Goal: Contribute content: Contribute content

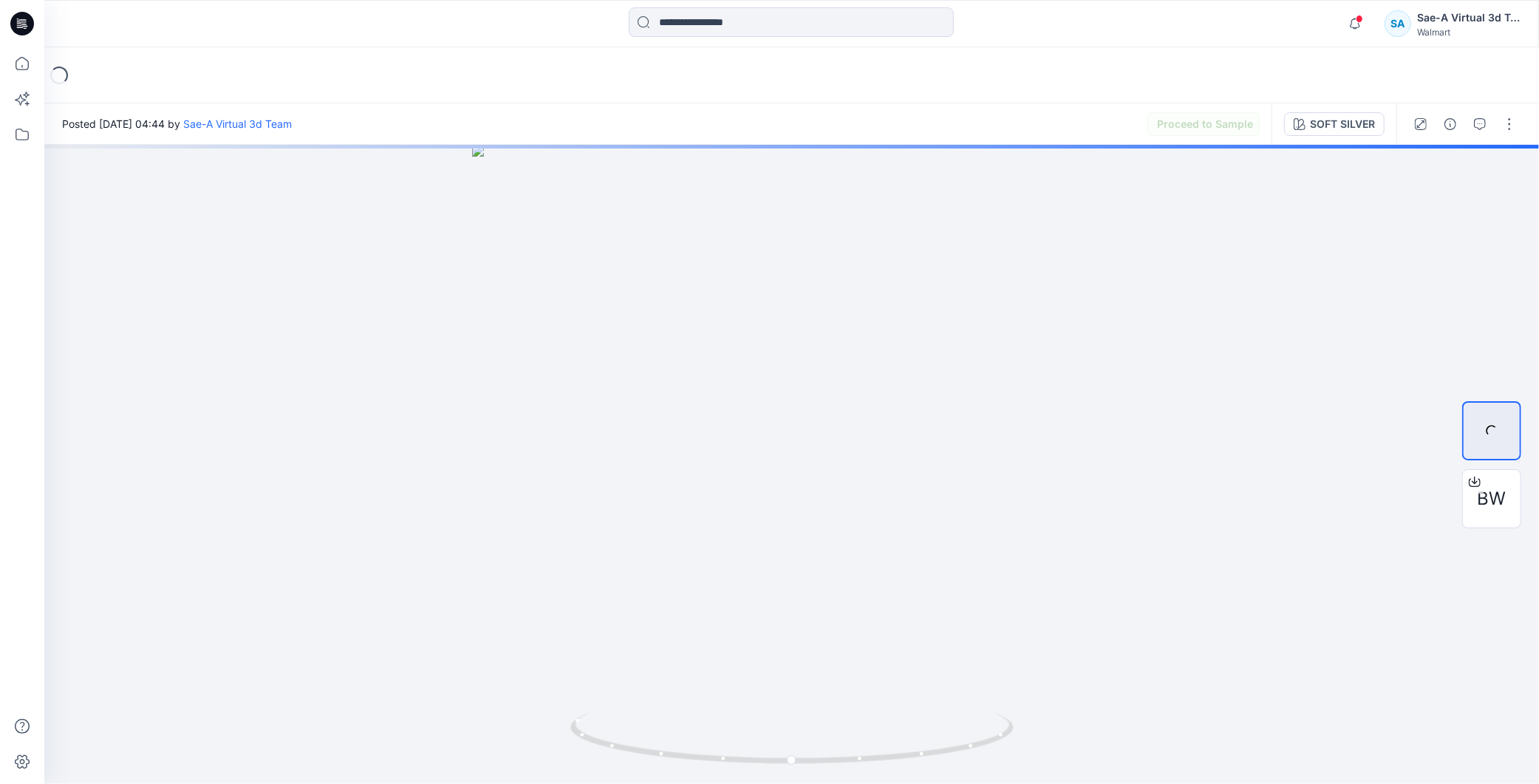
click at [23, 21] on icon at bounding box center [22, 23] width 23 height 23
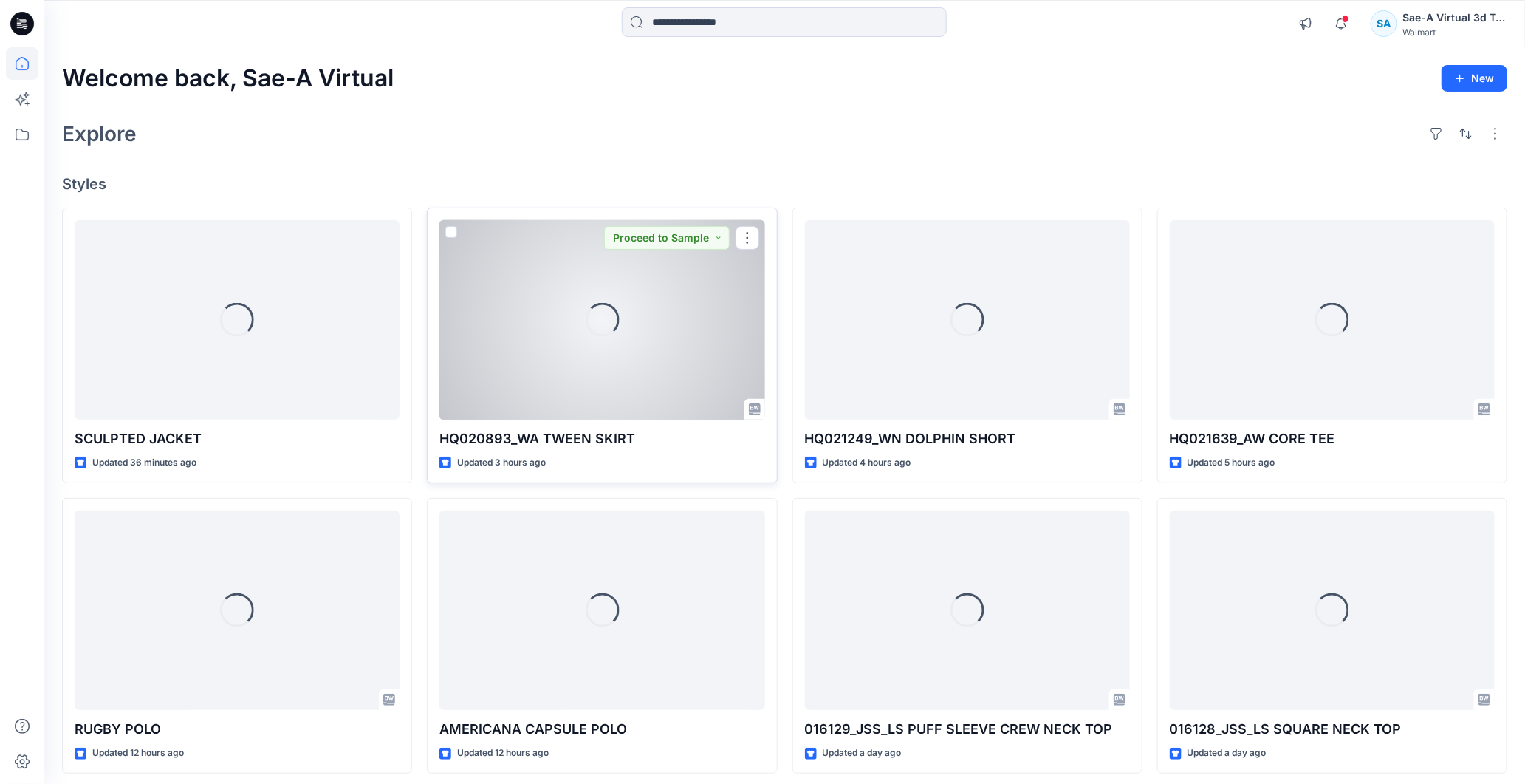
scroll to position [82, 0]
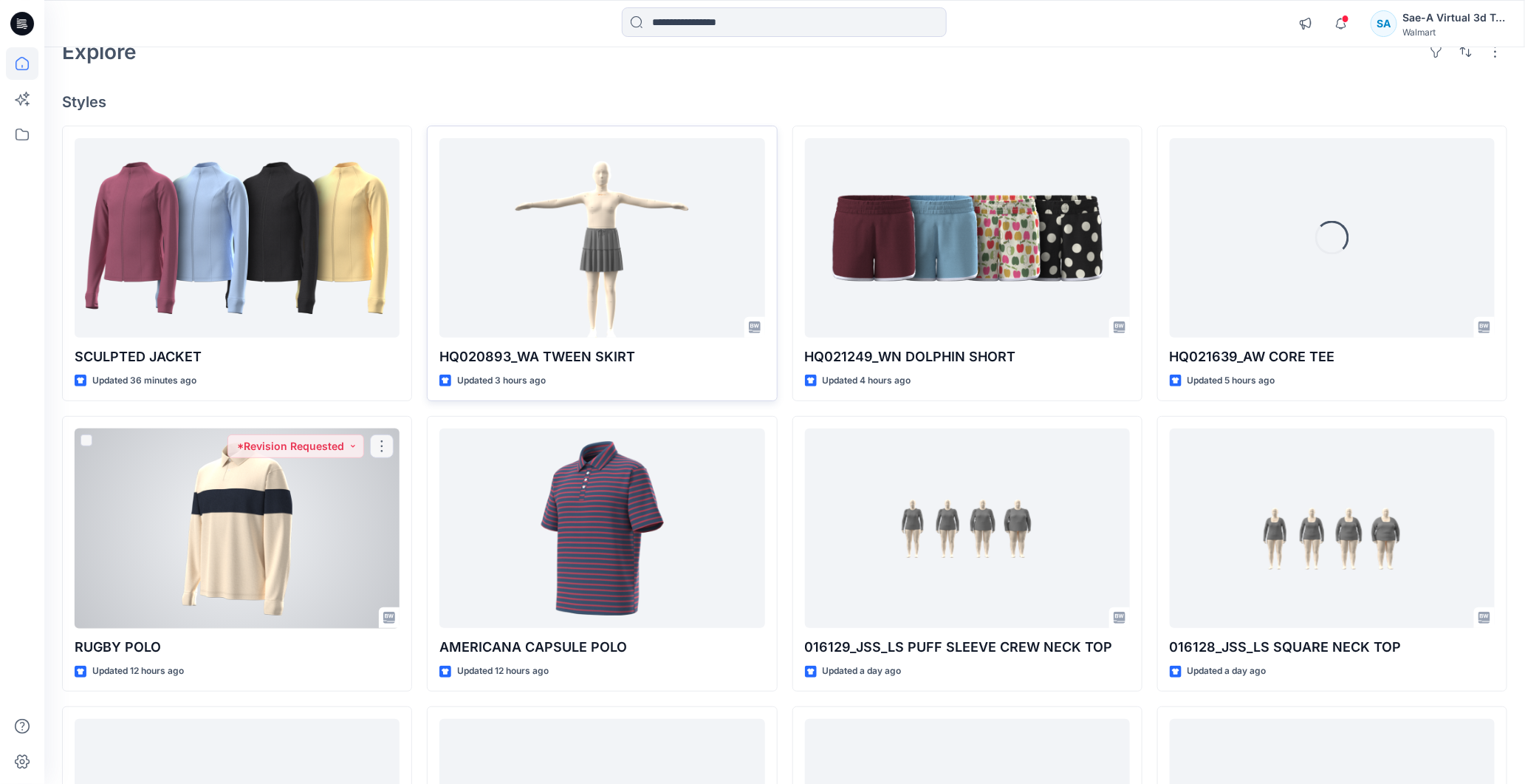
click at [284, 527] on div at bounding box center [237, 529] width 325 height 200
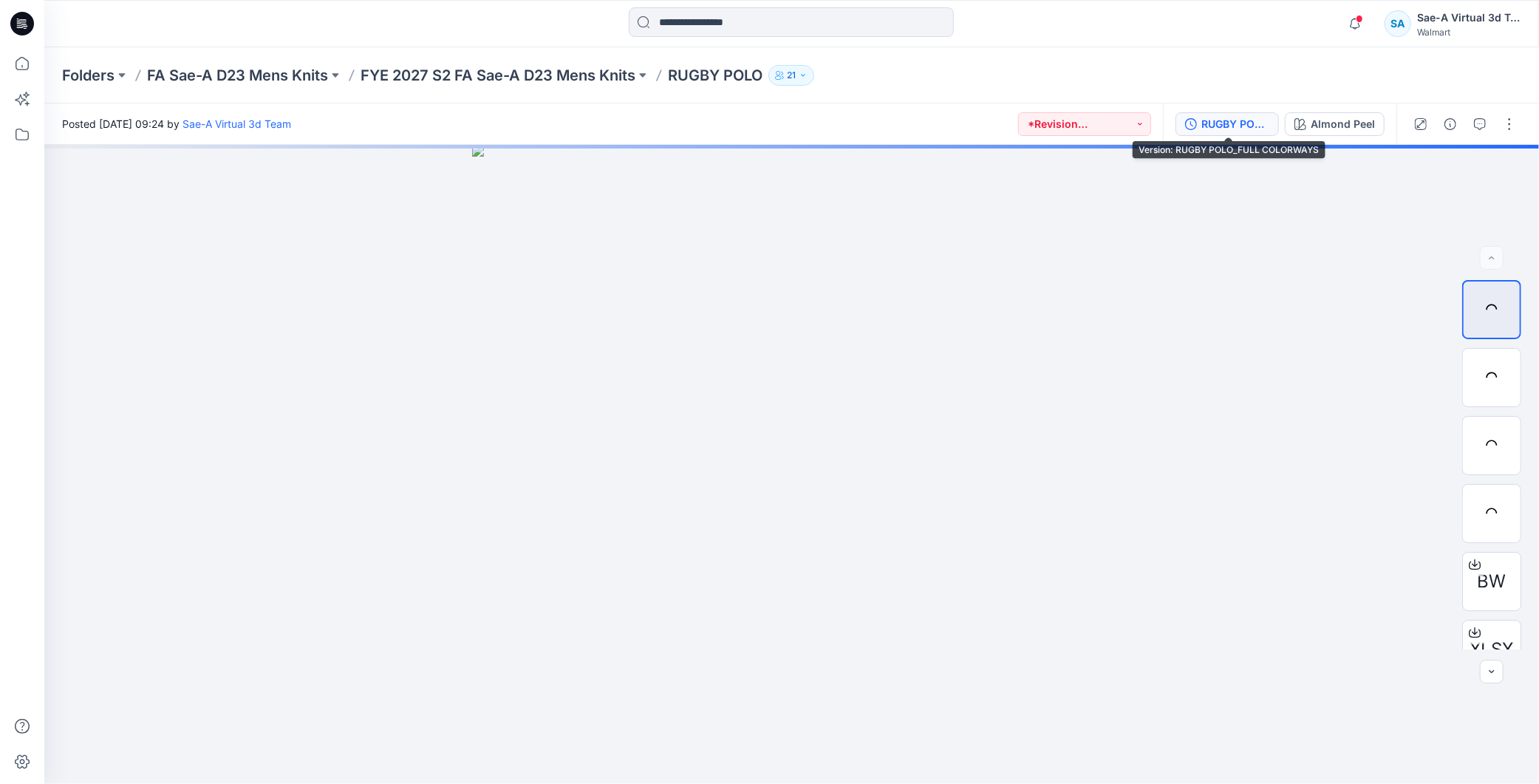
click at [1239, 126] on div "RUGBY POLO_FULL COLORWAYS" at bounding box center [1235, 125] width 68 height 16
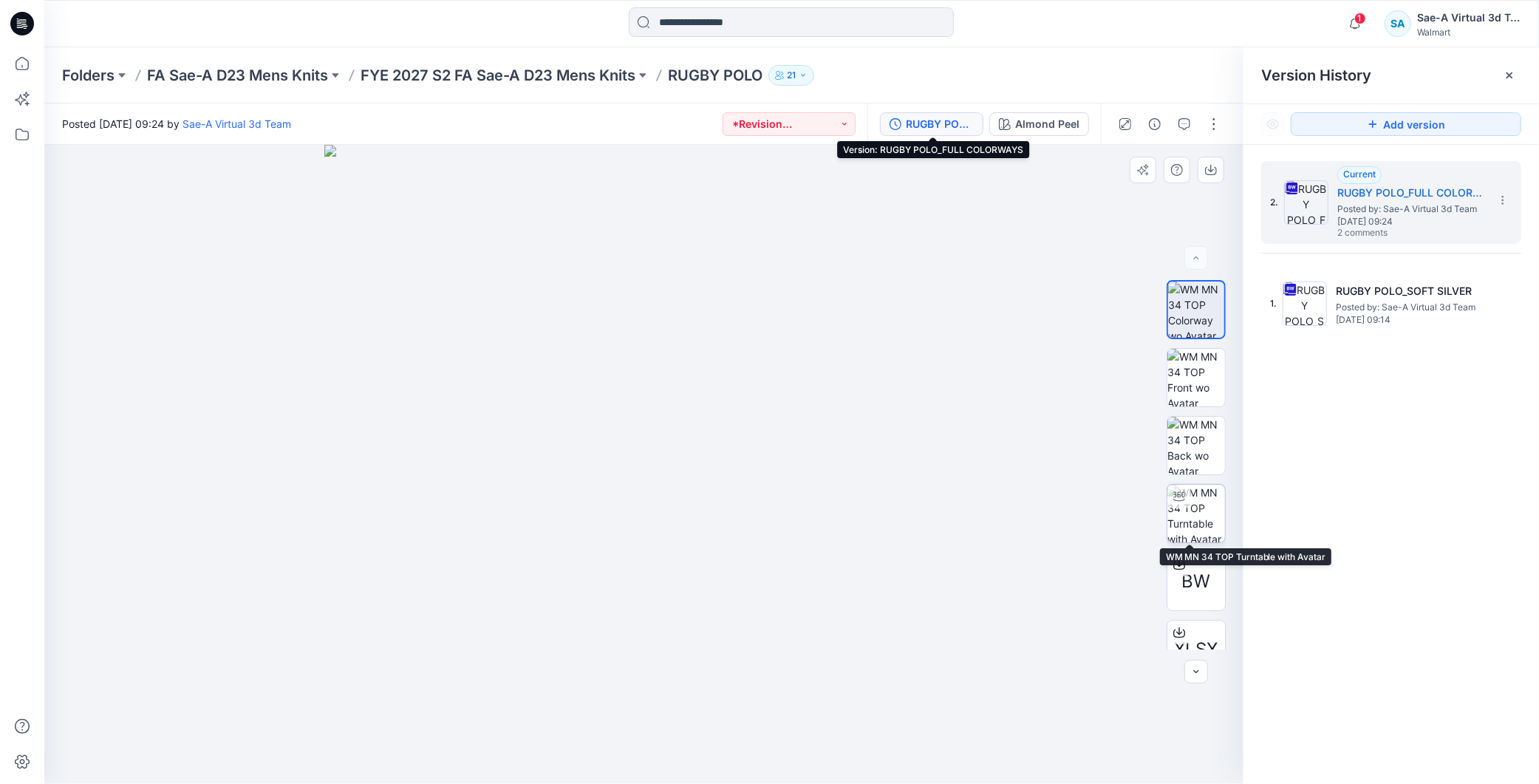
click at [1200, 507] on img at bounding box center [1196, 513] width 58 height 58
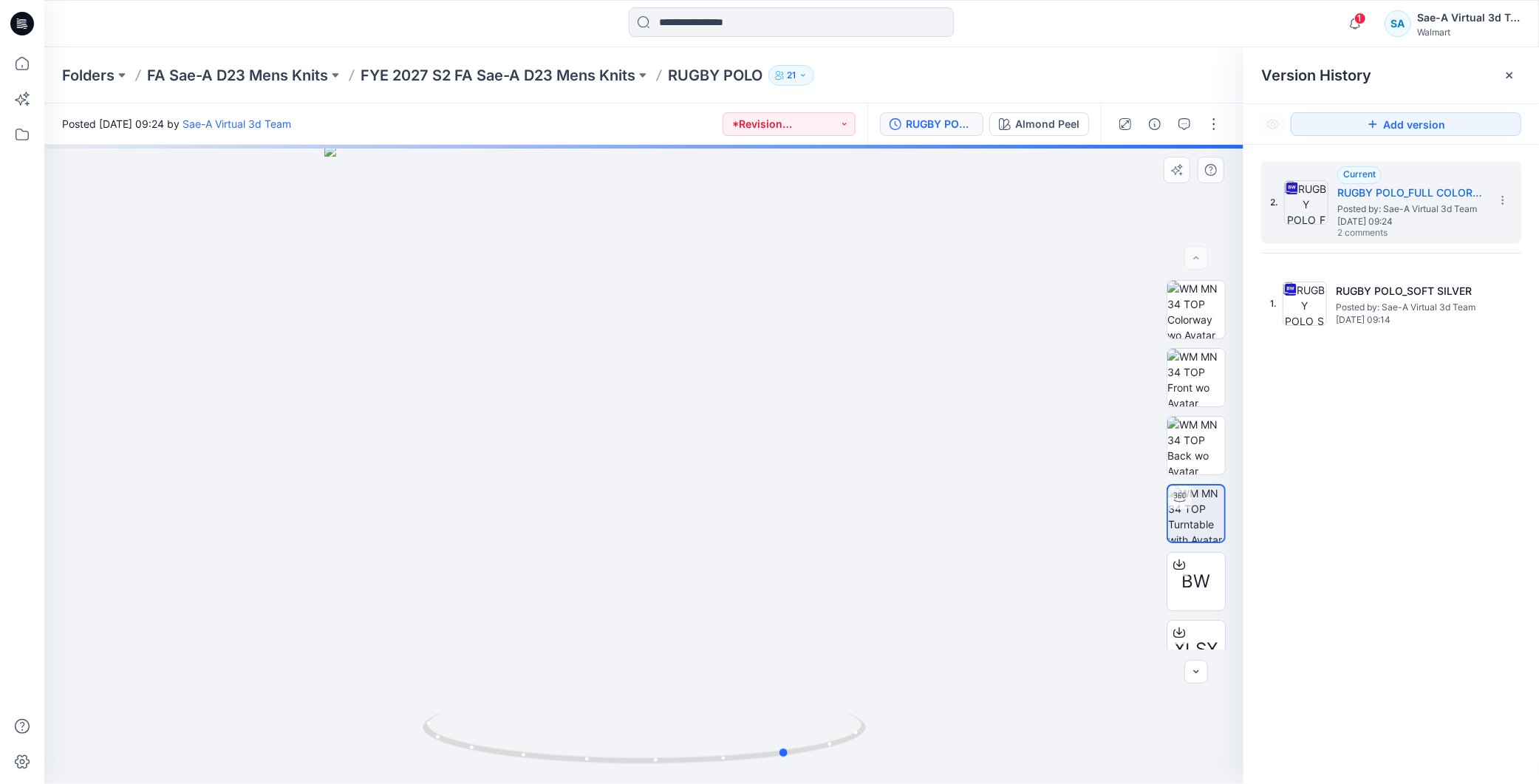
drag, startPoint x: 830, startPoint y: 746, endPoint x: 929, endPoint y: 705, distance: 107.2
click at [929, 705] on div at bounding box center [644, 464] width 1200 height 639
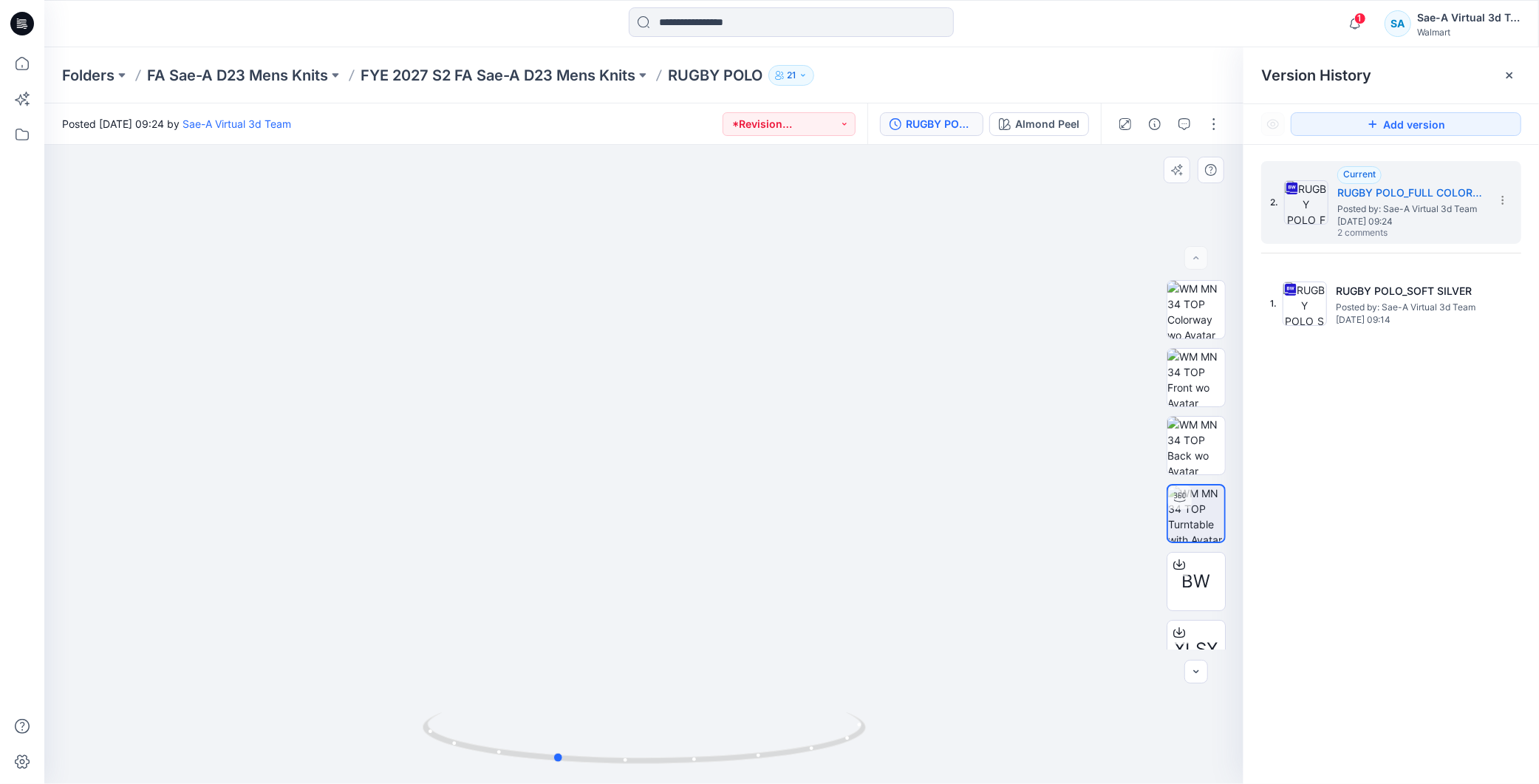
drag, startPoint x: 756, startPoint y: 758, endPoint x: 530, endPoint y: 769, distance: 226.3
click at [530, 769] on div at bounding box center [644, 747] width 443 height 74
click at [1094, 263] on img at bounding box center [644, 313] width 1244 height 941
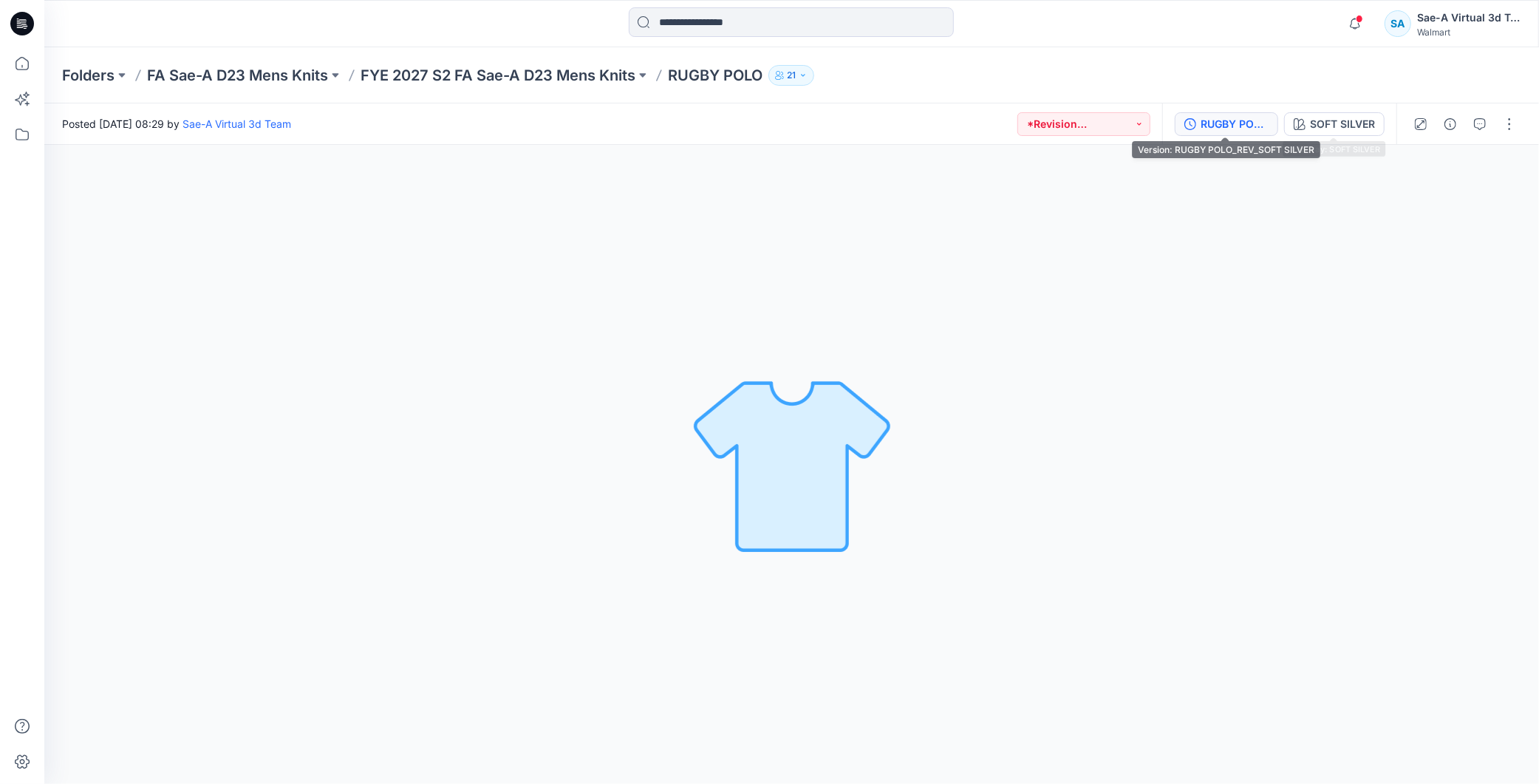
click at [1232, 112] on button "RUGBY POLO_REV_SOFT SILVER" at bounding box center [1227, 124] width 104 height 23
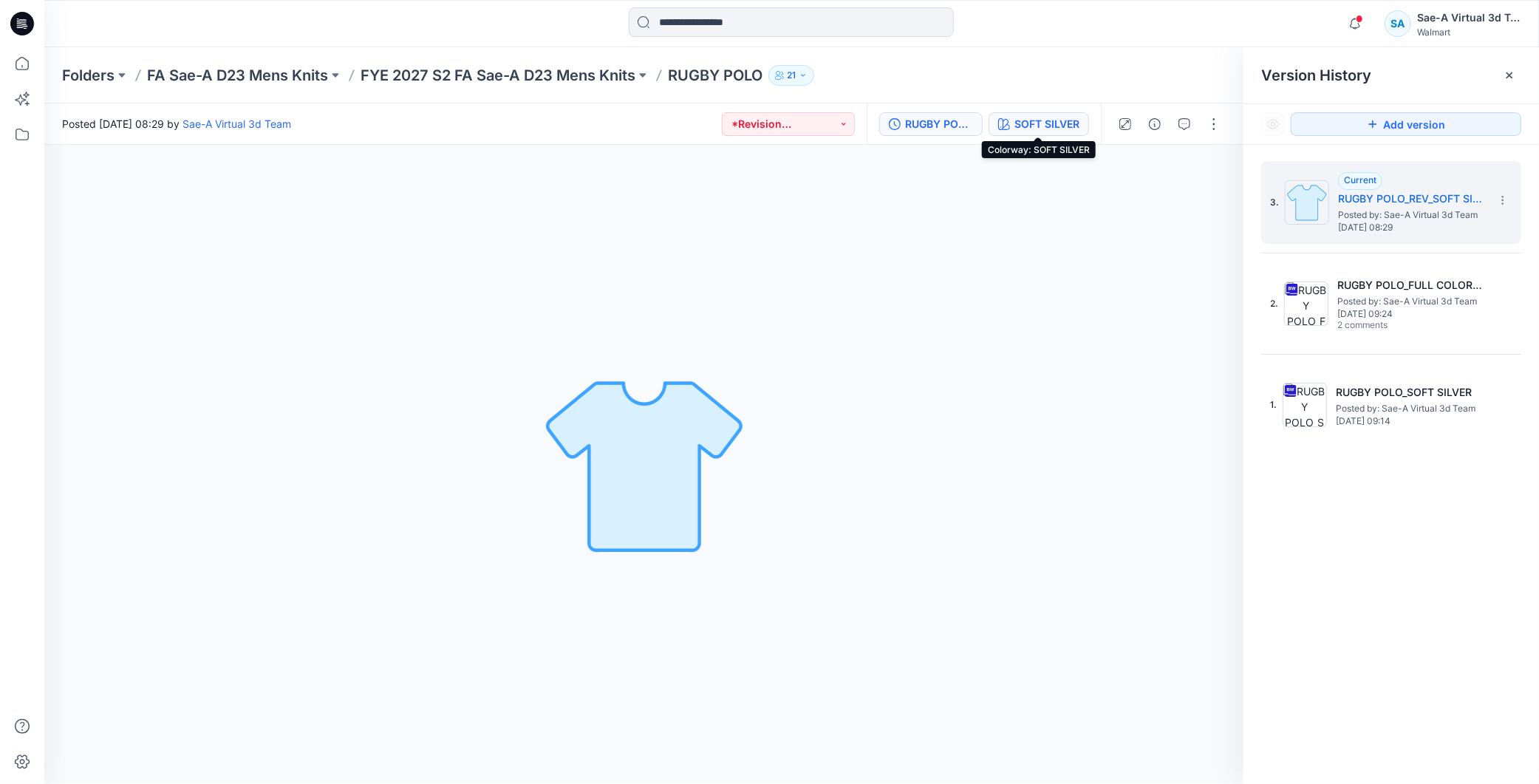
drag, startPoint x: 1061, startPoint y: 112, endPoint x: 1079, endPoint y: 128, distance: 24.1
click at [1058, 124] on button "SOFT SILVER" at bounding box center [1038, 124] width 100 height 23
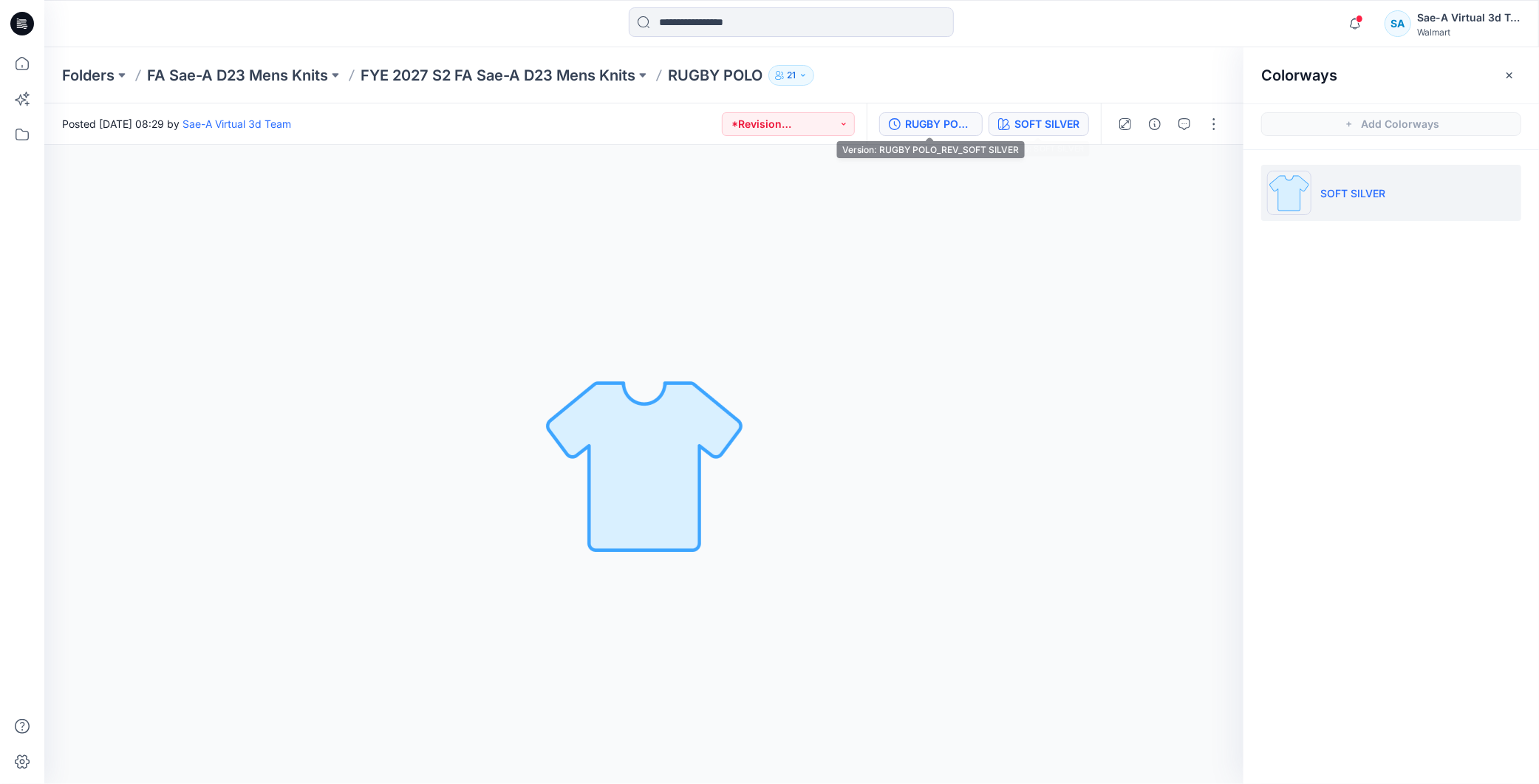
click at [951, 125] on div "RUGBY POLO_REV_SOFT SILVER" at bounding box center [939, 125] width 68 height 16
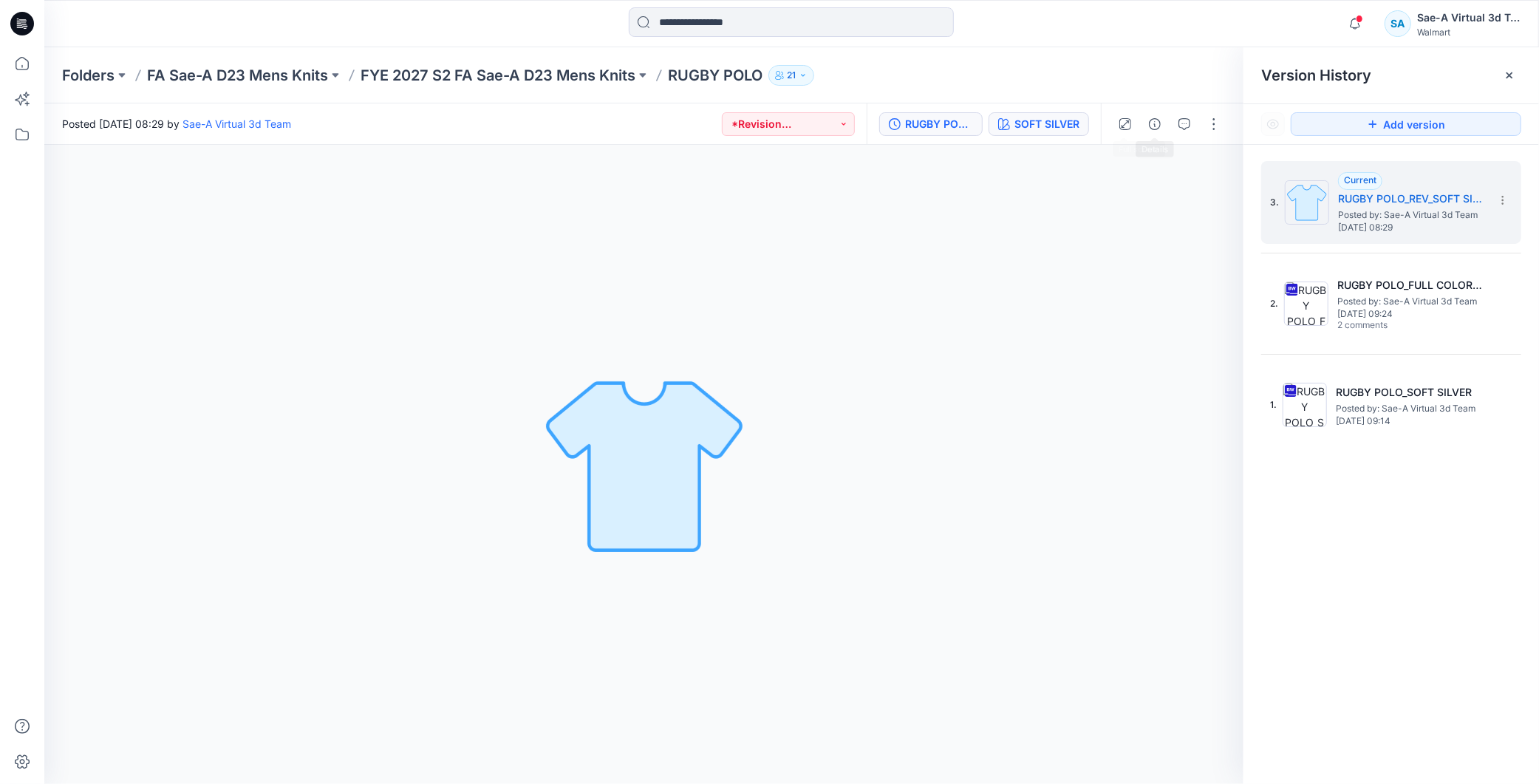
click at [1052, 119] on div "SOFT SILVER" at bounding box center [1047, 125] width 65 height 16
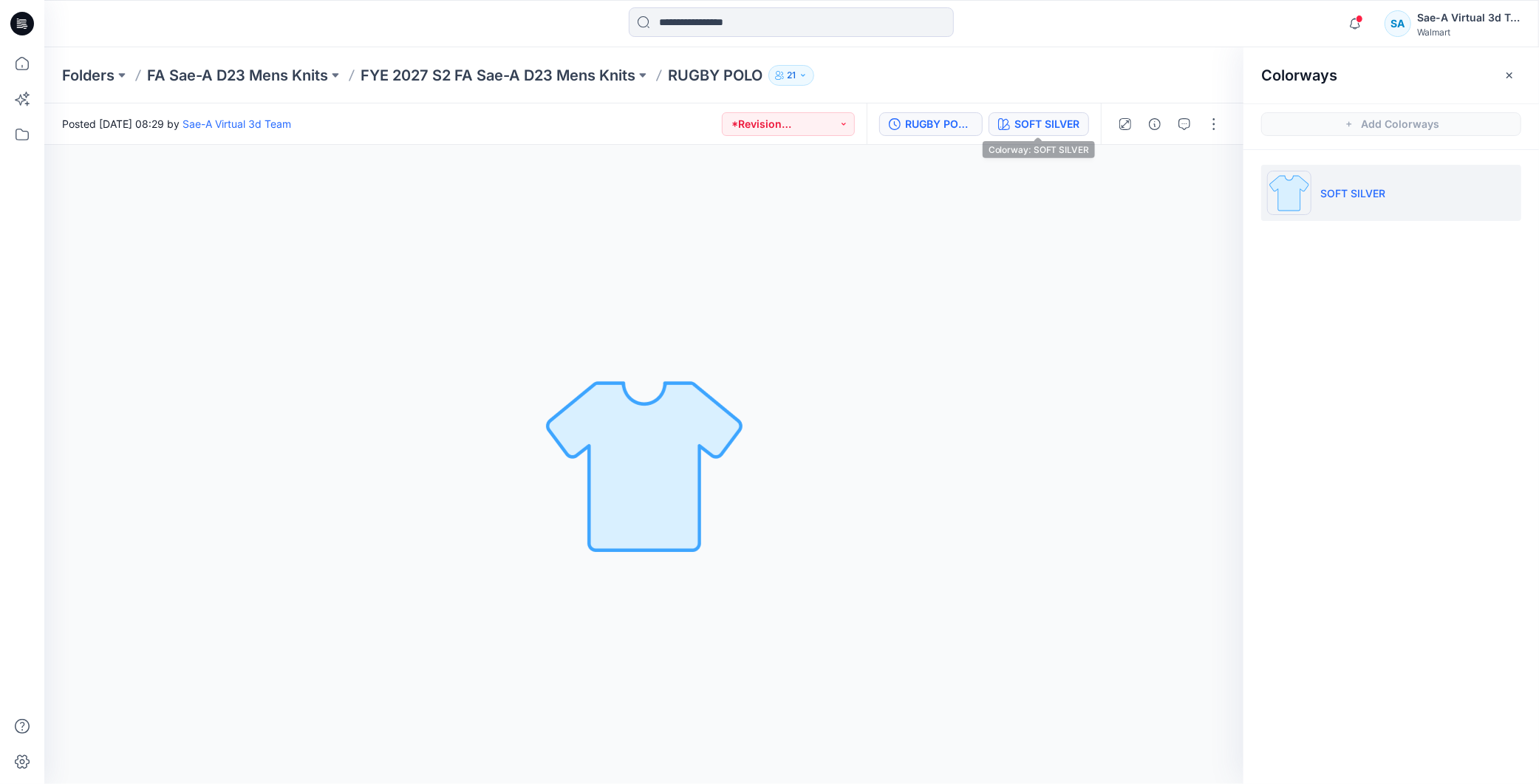
click at [950, 112] on button "RUGBY POLO_REV_SOFT SILVER" at bounding box center [931, 124] width 104 height 23
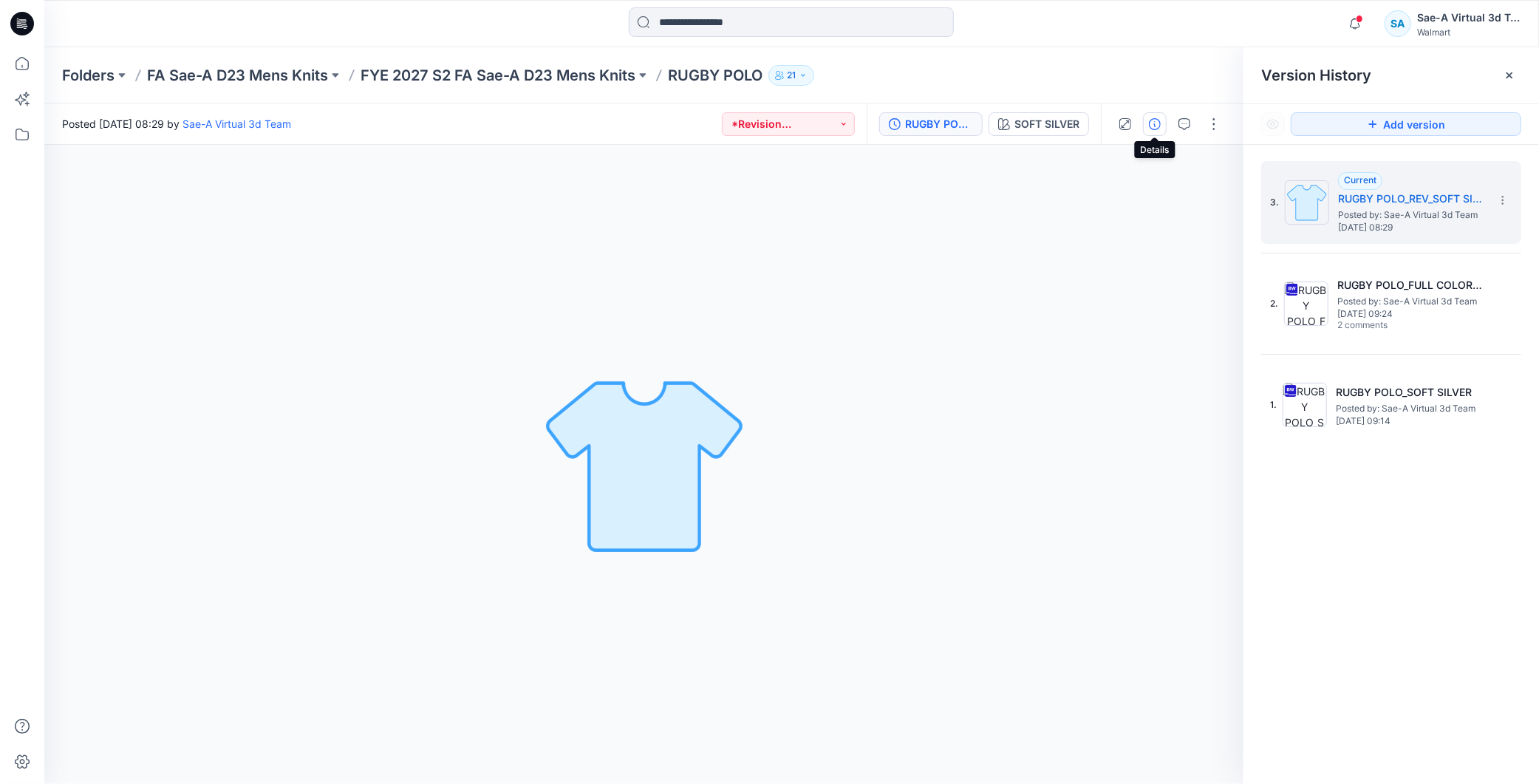
click at [1153, 126] on icon "button" at bounding box center [1154, 124] width 12 height 12
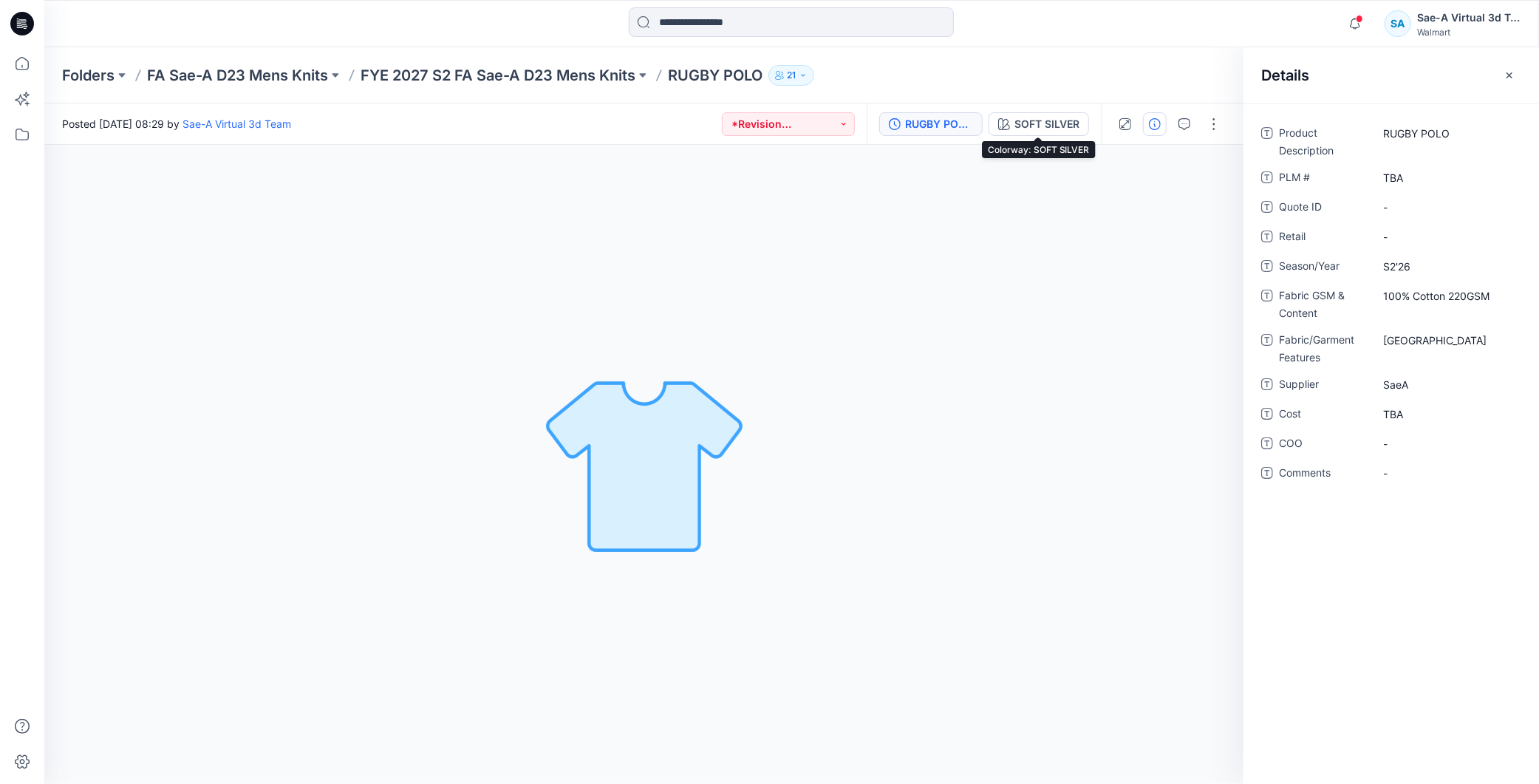
click at [937, 116] on div "RUGBY POLO_REV_SOFT SILVER" at bounding box center [939, 125] width 68 height 16
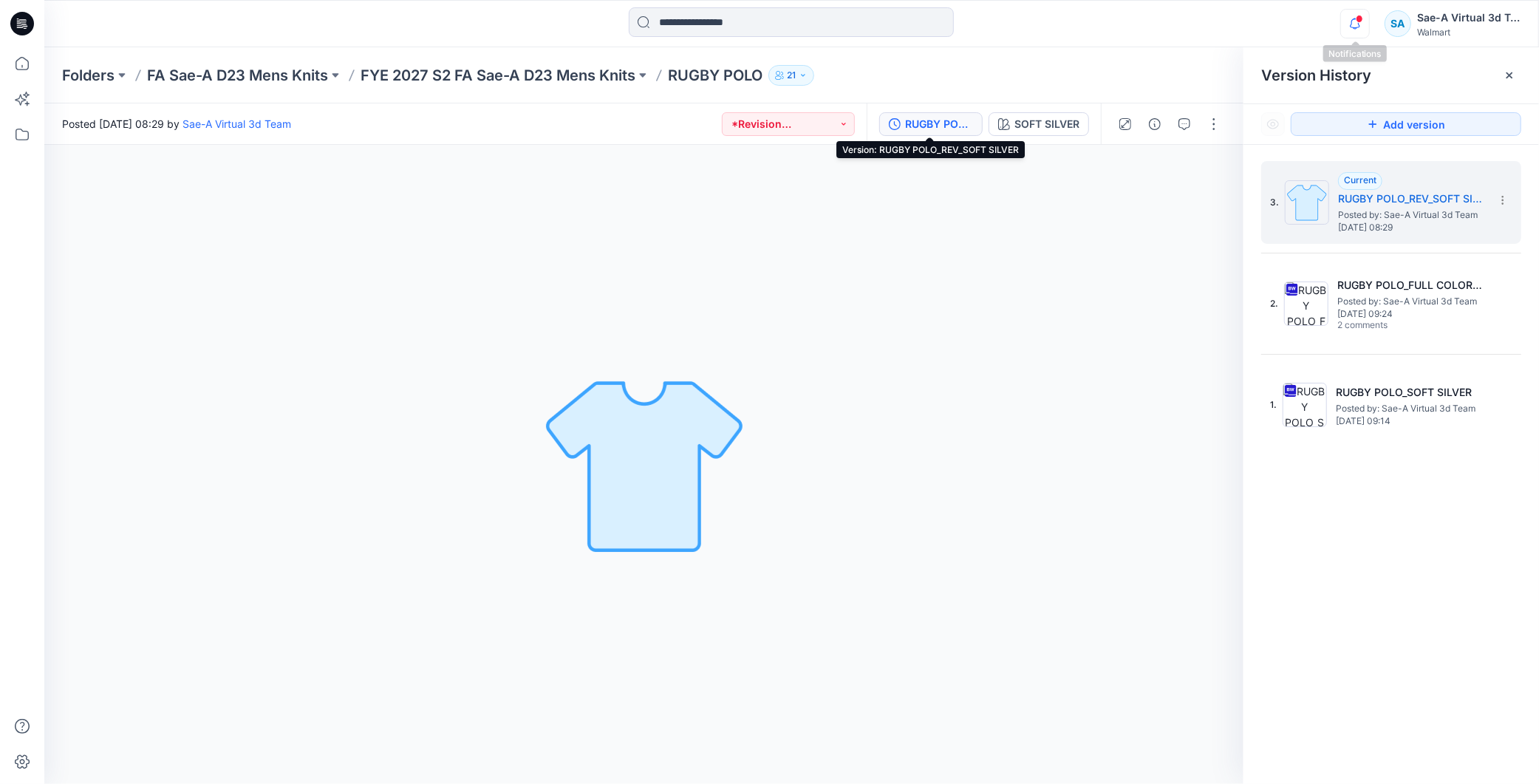
click at [1352, 23] on icon "button" at bounding box center [1355, 23] width 10 height 10
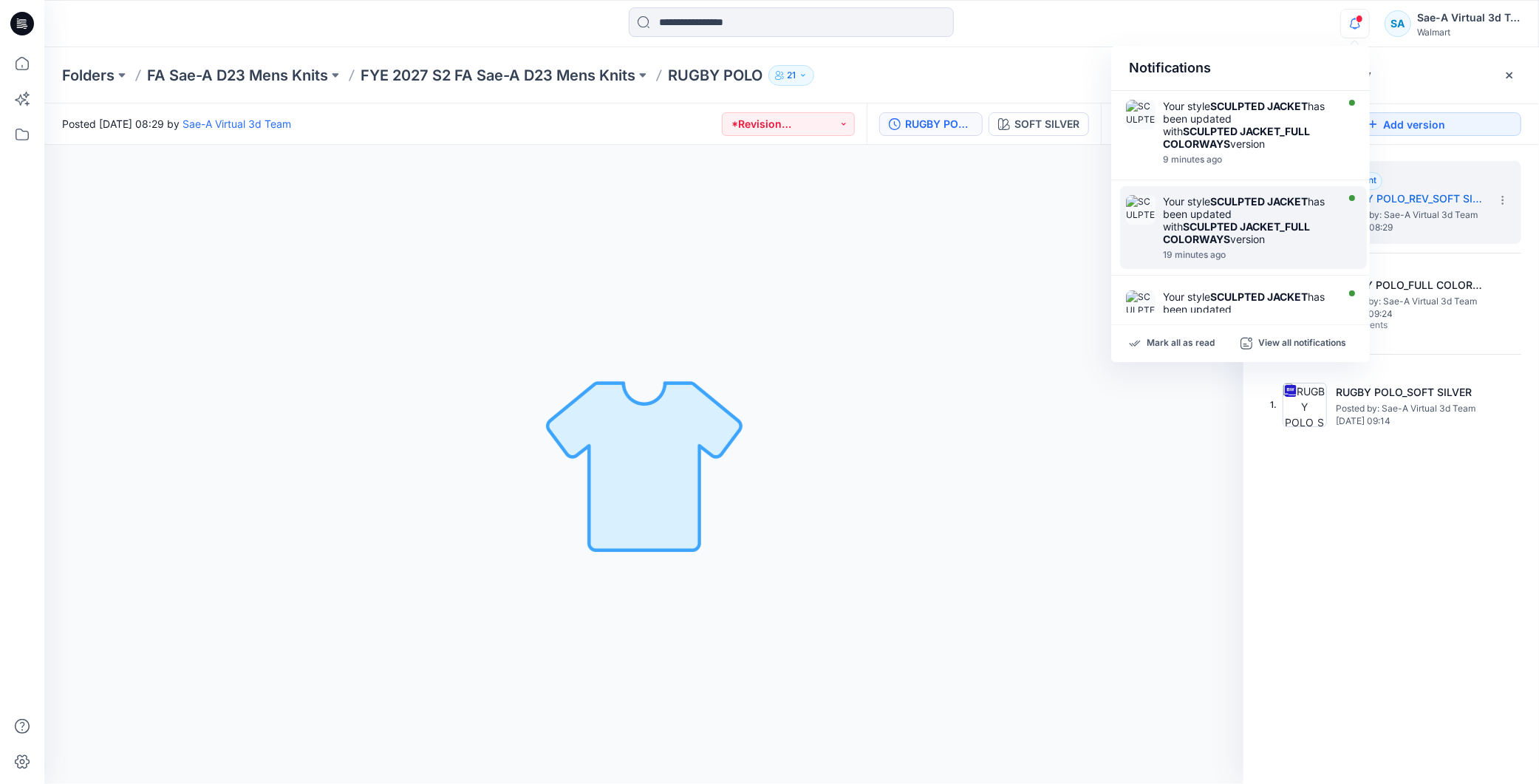
scroll to position [82, 0]
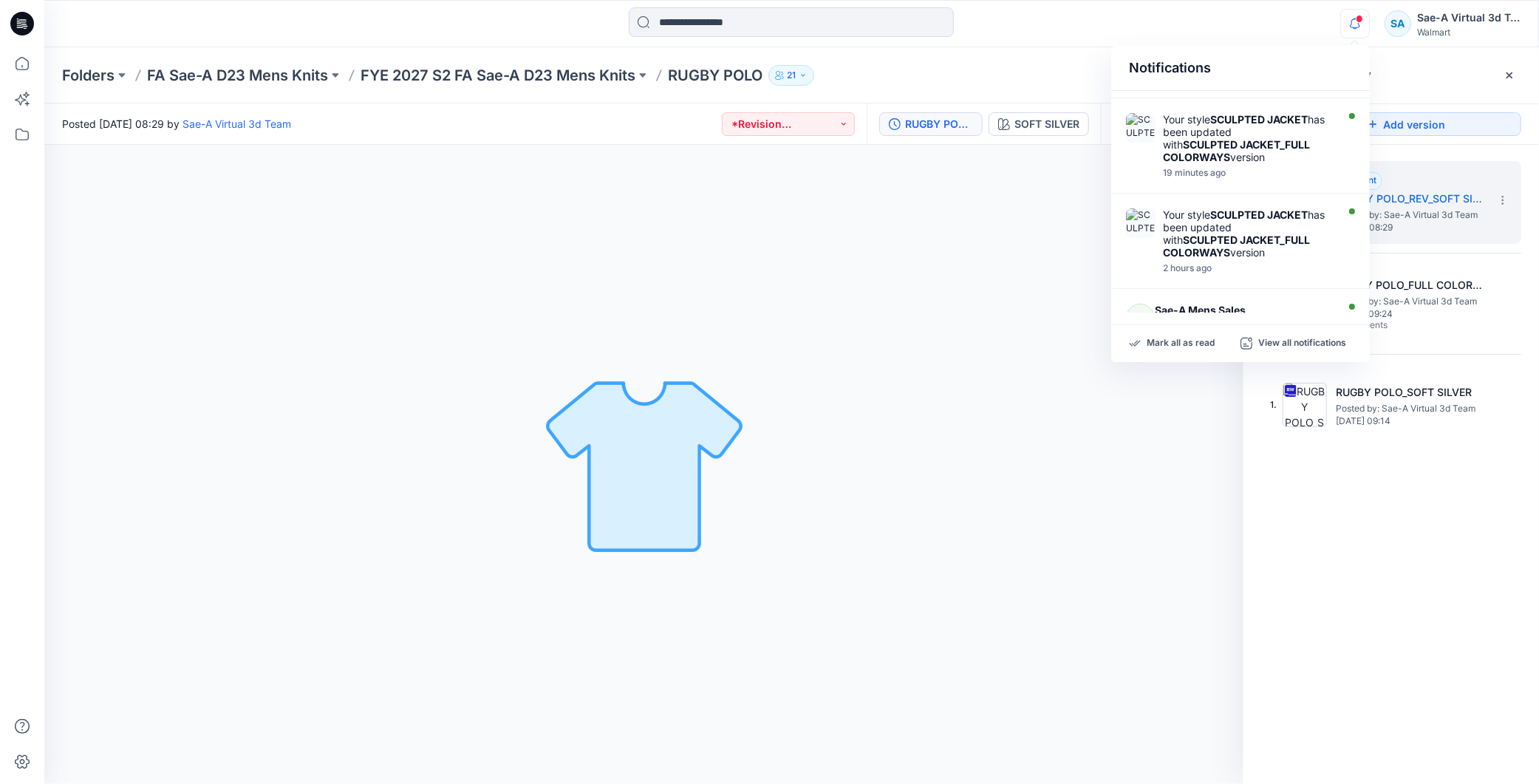
click at [1353, 20] on icon "button" at bounding box center [1355, 23] width 28 height 30
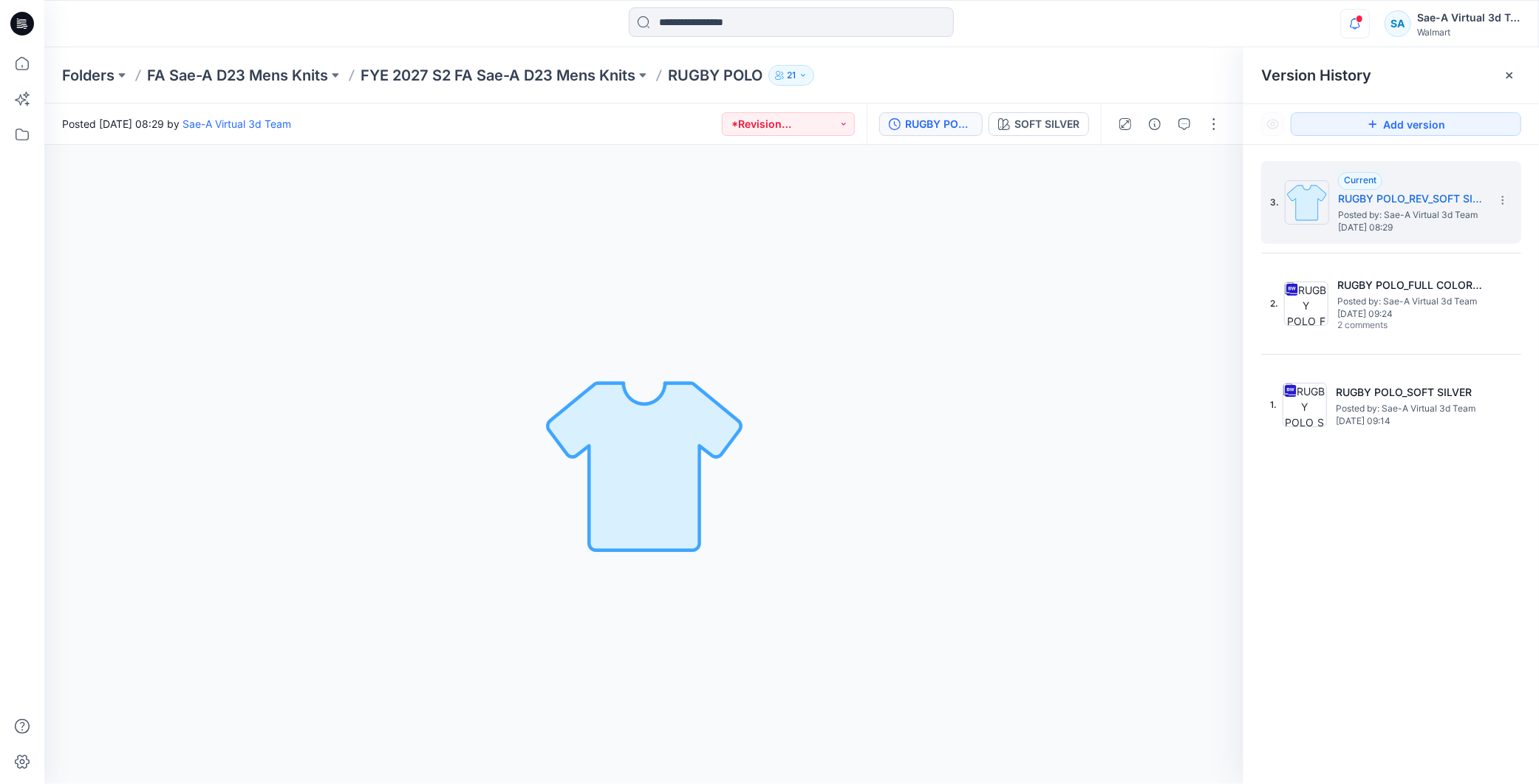
click at [1353, 18] on icon "button" at bounding box center [1355, 23] width 28 height 30
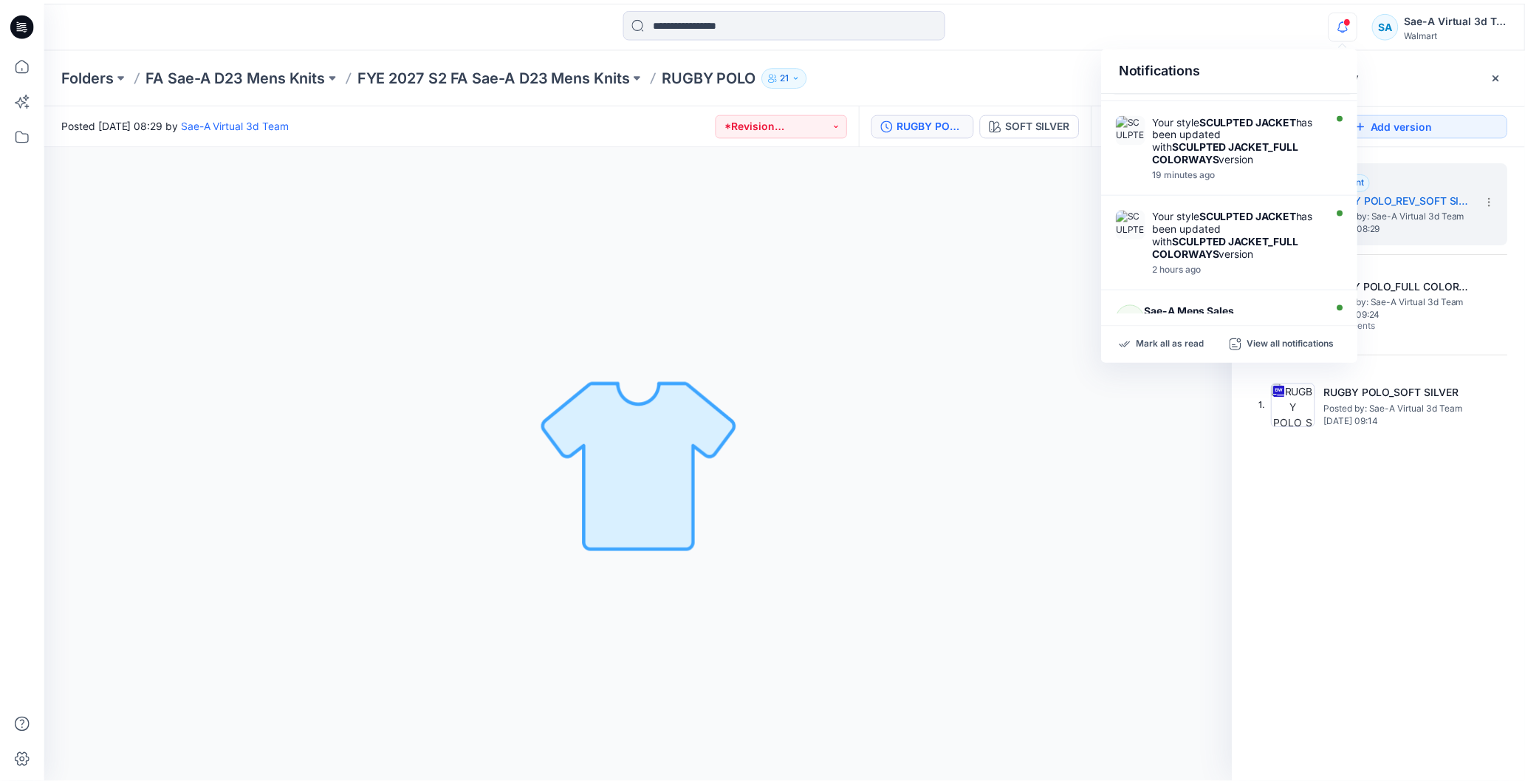
scroll to position [0, 0]
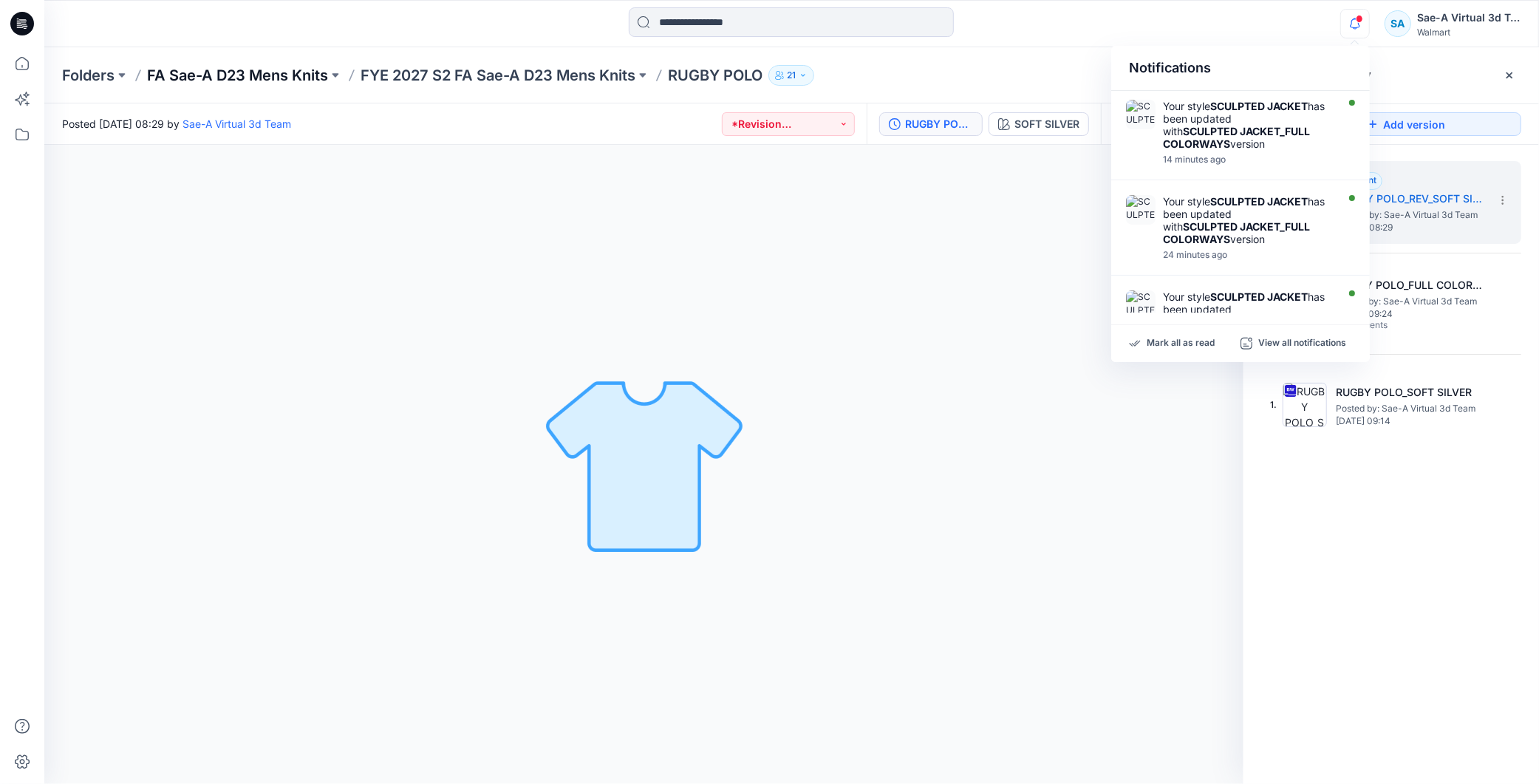
click at [283, 64] on div "Folders FA Sae-A D23 Mens Knits FYE 2027 S2 FA Sae-A D23 Mens Knits RUGBY POLO …" at bounding box center [792, 75] width 1495 height 56
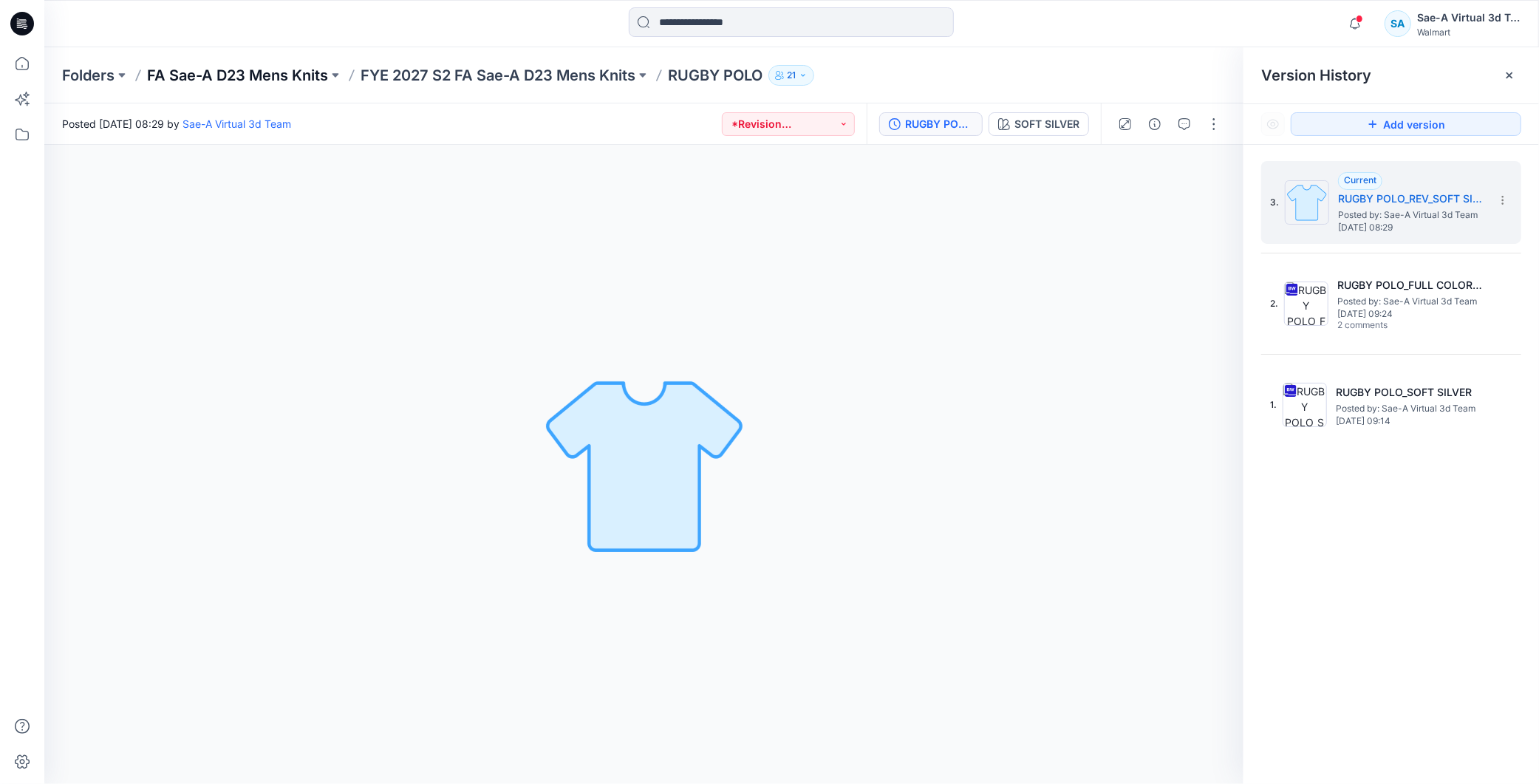
click at [276, 75] on p "FA Sae-A D23 Mens Knits" at bounding box center [237, 75] width 181 height 21
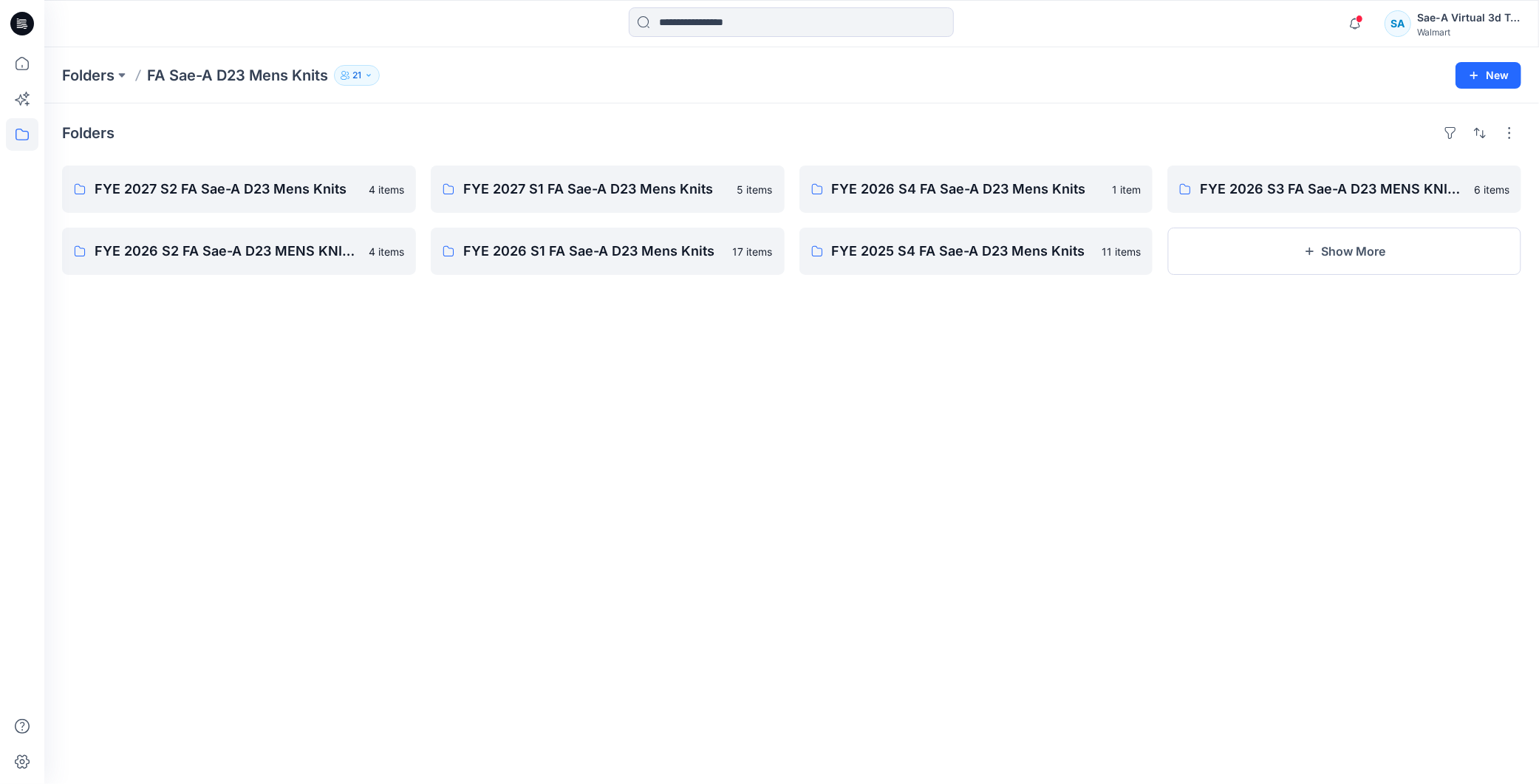
drag, startPoint x: 765, startPoint y: 409, endPoint x: 760, endPoint y: 418, distance: 10.3
click at [765, 410] on div "Folders FYE 2027 S2 FA Sae-A D23 Mens Knits 4 items FYE 2026 S2 FA Sae-A D23 ME…" at bounding box center [792, 444] width 1495 height 680
click at [257, 182] on p "FYE 2027 S2 FA Sae-A D23 Mens Knits" at bounding box center [237, 189] width 286 height 21
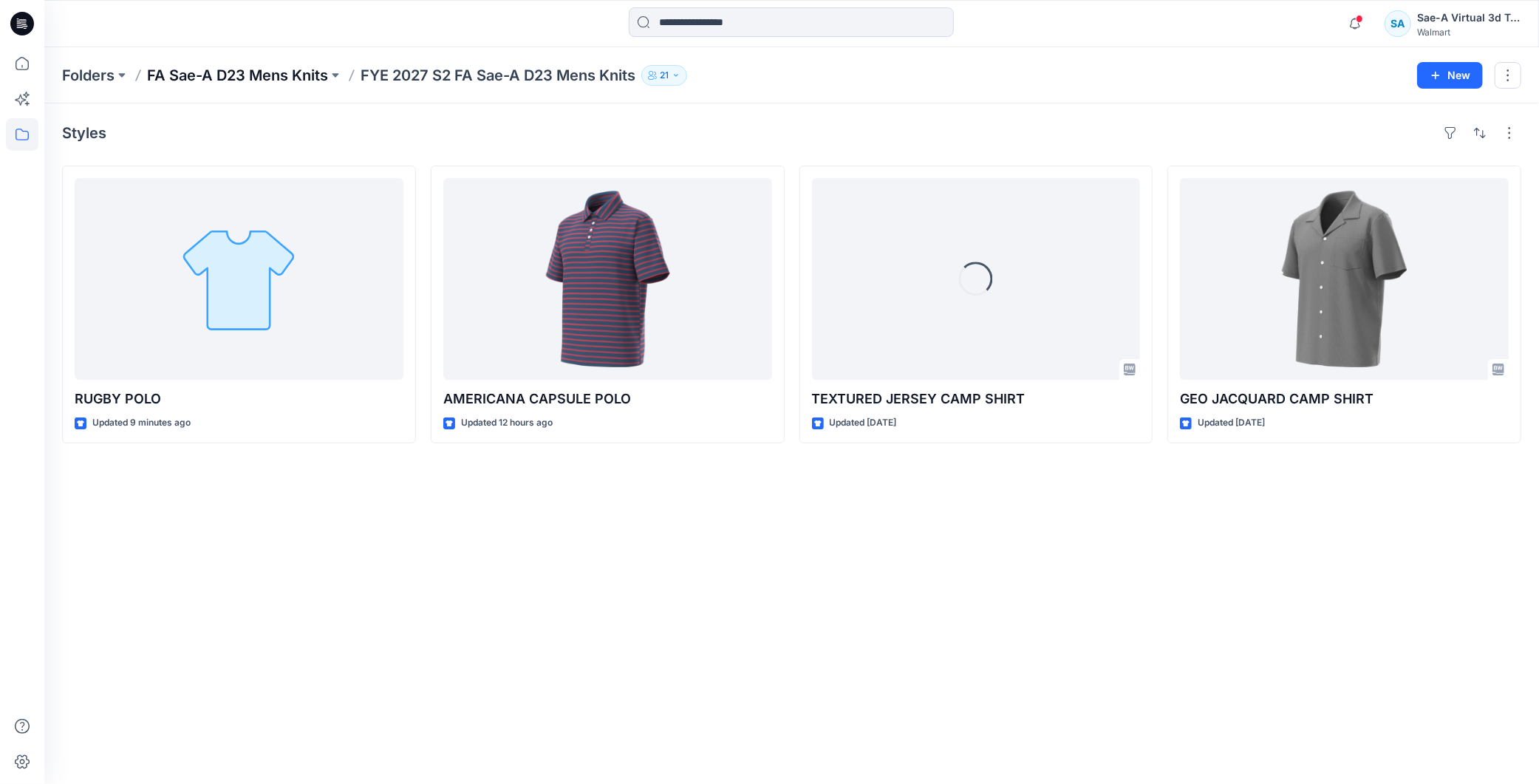
click at [299, 69] on p "FA Sae-A D23 Mens Knits" at bounding box center [237, 75] width 181 height 21
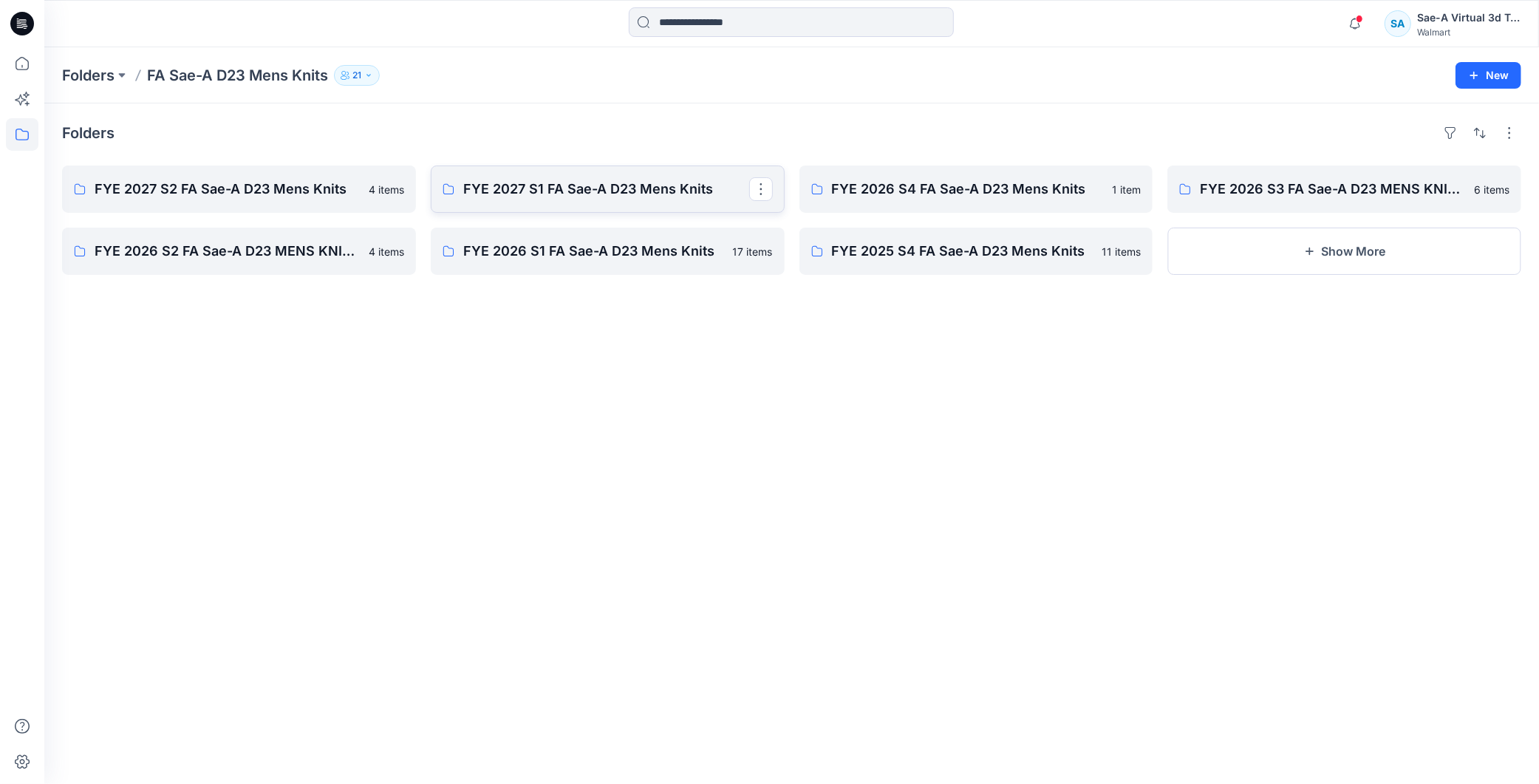
click at [570, 189] on p "FYE 2027 S1 FA Sae-A D23 Mens Knits" at bounding box center [606, 189] width 286 height 21
click at [934, 197] on p "FYE 2026 S4 FA Sae-A D23 Mens Knits" at bounding box center [975, 189] width 286 height 21
click at [1284, 185] on p "FYE 2026 S3 FA Sae-A D23 MENS KNITS" at bounding box center [1342, 189] width 286 height 21
click at [263, 254] on p "FYE 2026 S2 FA Sae-A D23 MENS KNITS" at bounding box center [237, 251] width 286 height 21
click at [557, 238] on link "FYE 2026 S1 FA Sae-A D23 Mens Knits" at bounding box center [607, 251] width 354 height 47
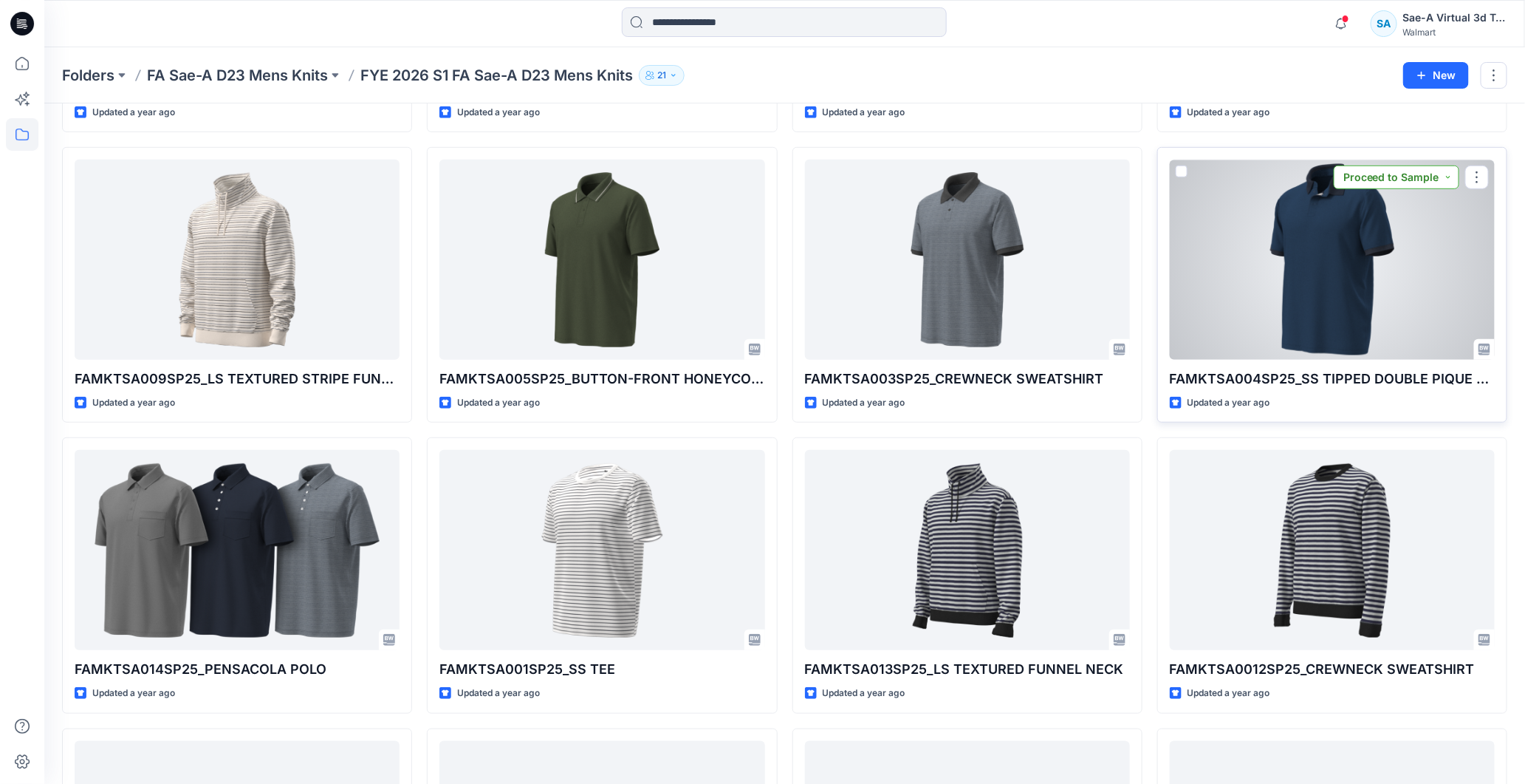
scroll to position [63, 0]
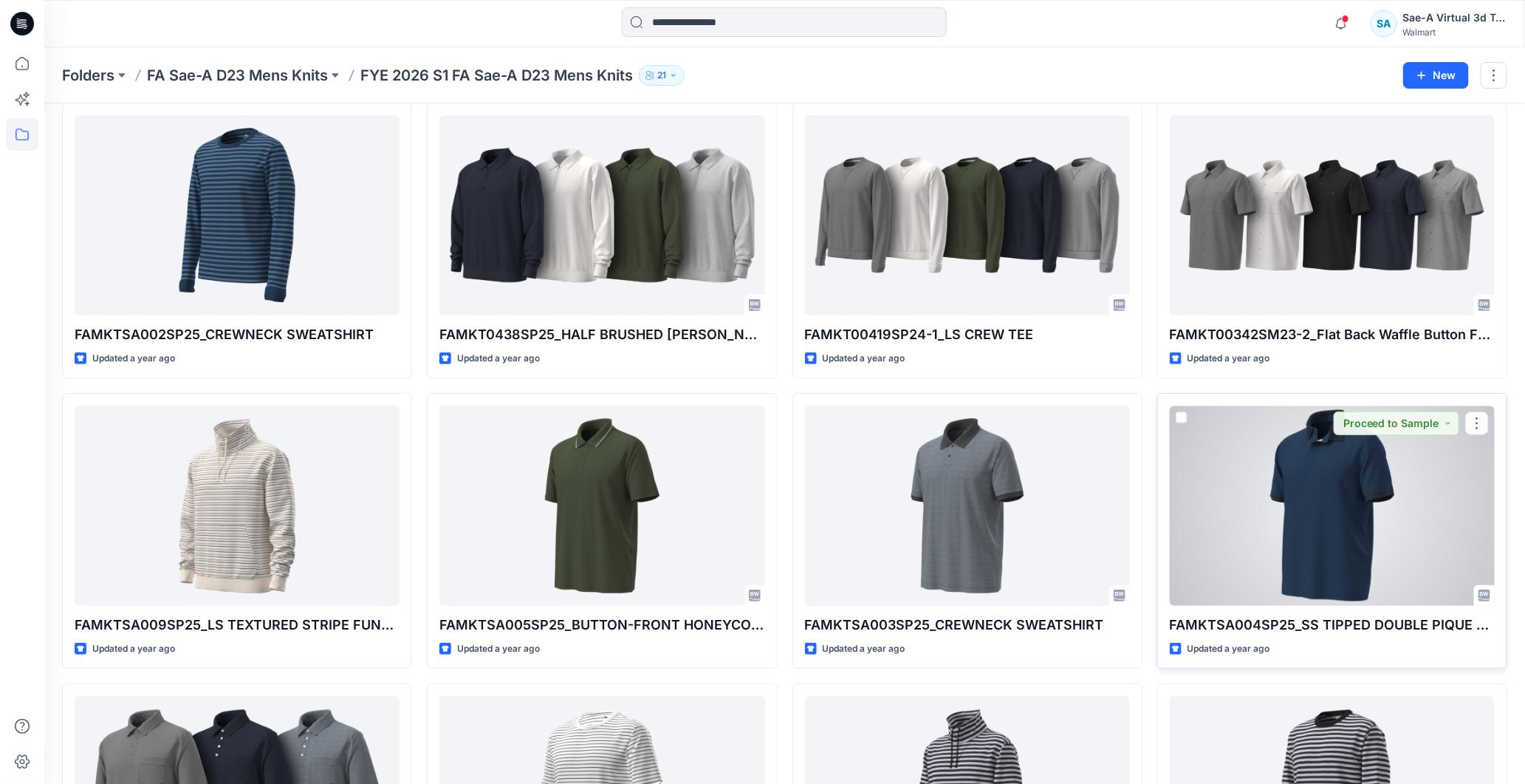
click at [1311, 543] on div at bounding box center [1333, 505] width 325 height 200
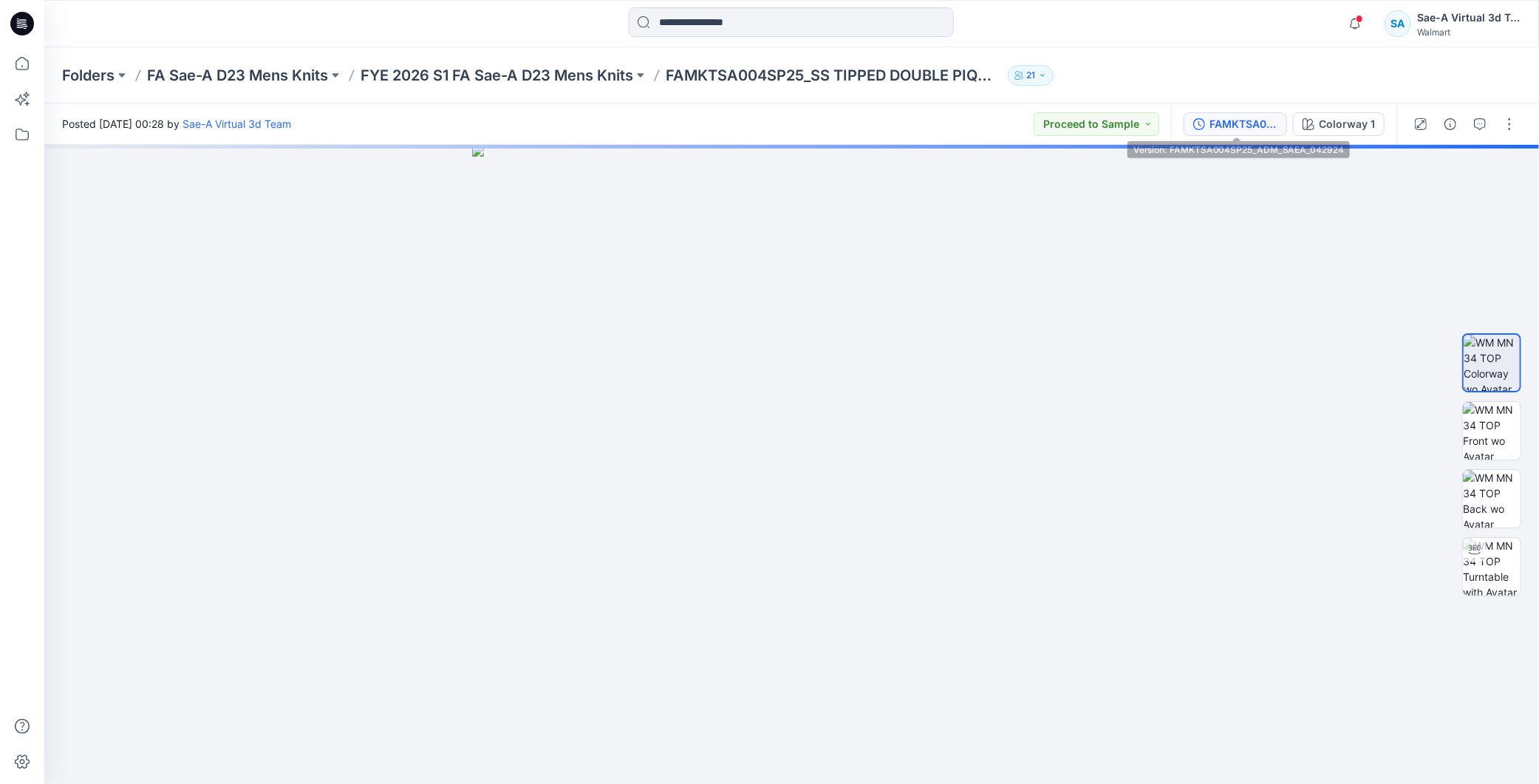
click at [1249, 128] on div "FAMKTSA004SP25_ADM_SAEA_042924" at bounding box center [1243, 125] width 68 height 16
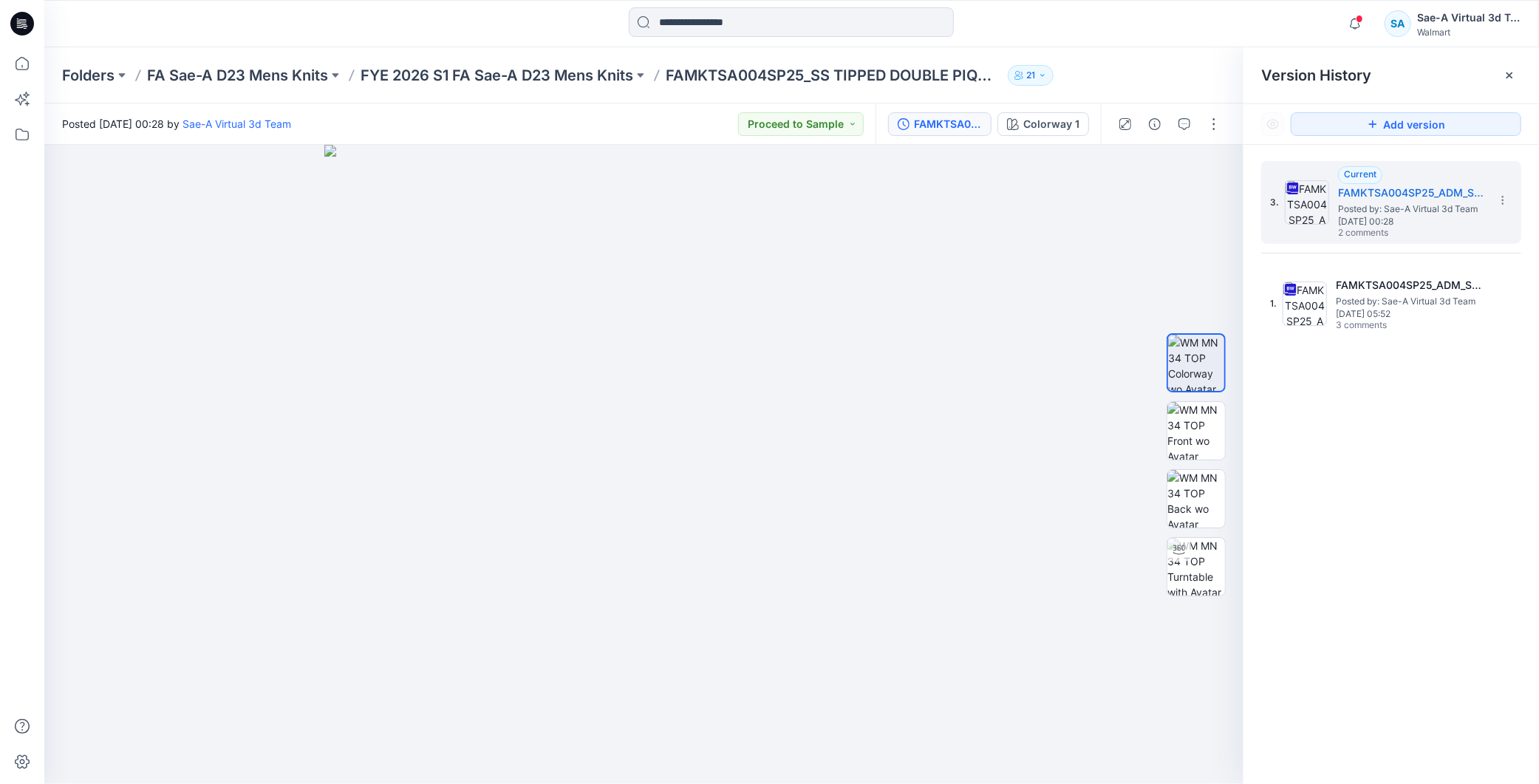
click at [1198, 129] on div at bounding box center [1169, 125] width 136 height 42
click at [1179, 122] on icon "button" at bounding box center [1184, 124] width 12 height 12
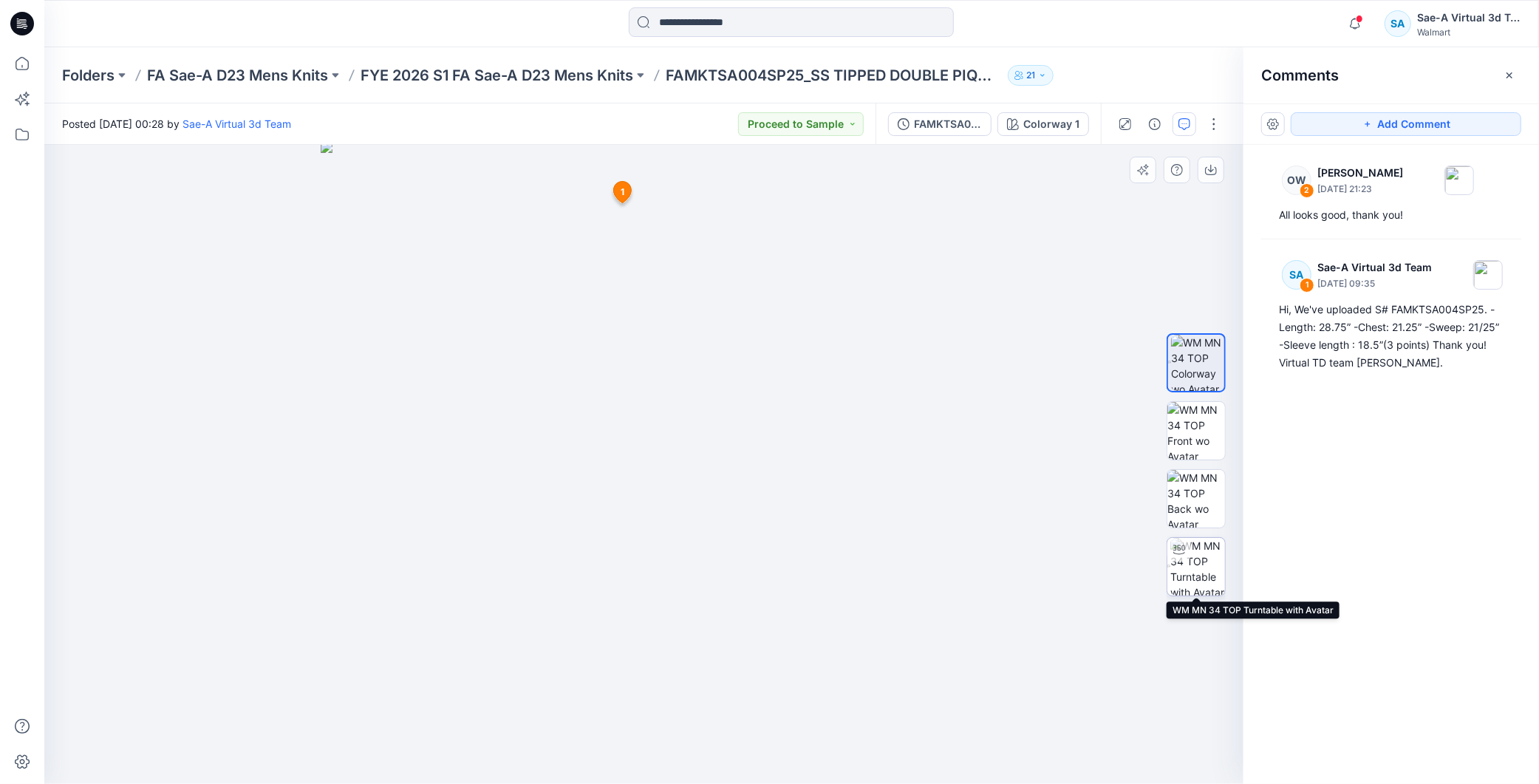
click at [1197, 573] on img at bounding box center [1198, 567] width 55 height 58
drag, startPoint x: 680, startPoint y: 218, endPoint x: 677, endPoint y: 495, distance: 277.0
drag, startPoint x: 702, startPoint y: 373, endPoint x: 736, endPoint y: 350, distance: 41.0
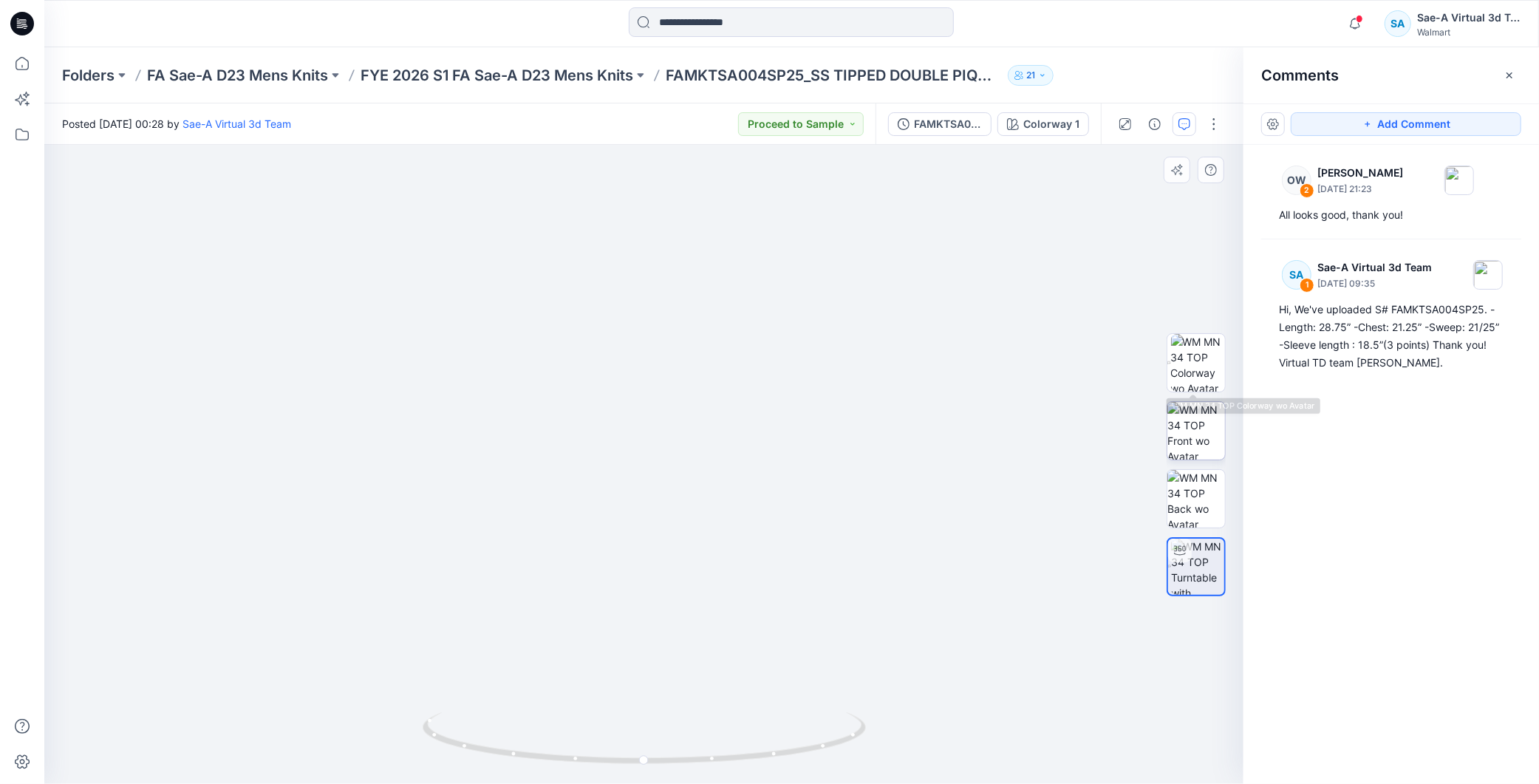
click at [1199, 413] on img at bounding box center [1196, 430] width 58 height 58
click at [1203, 554] on img at bounding box center [1198, 567] width 55 height 58
drag, startPoint x: 699, startPoint y: 760, endPoint x: 832, endPoint y: 769, distance: 133.3
click at [832, 769] on div at bounding box center [644, 464] width 1200 height 639
drag, startPoint x: 787, startPoint y: 747, endPoint x: 707, endPoint y: 755, distance: 80.4
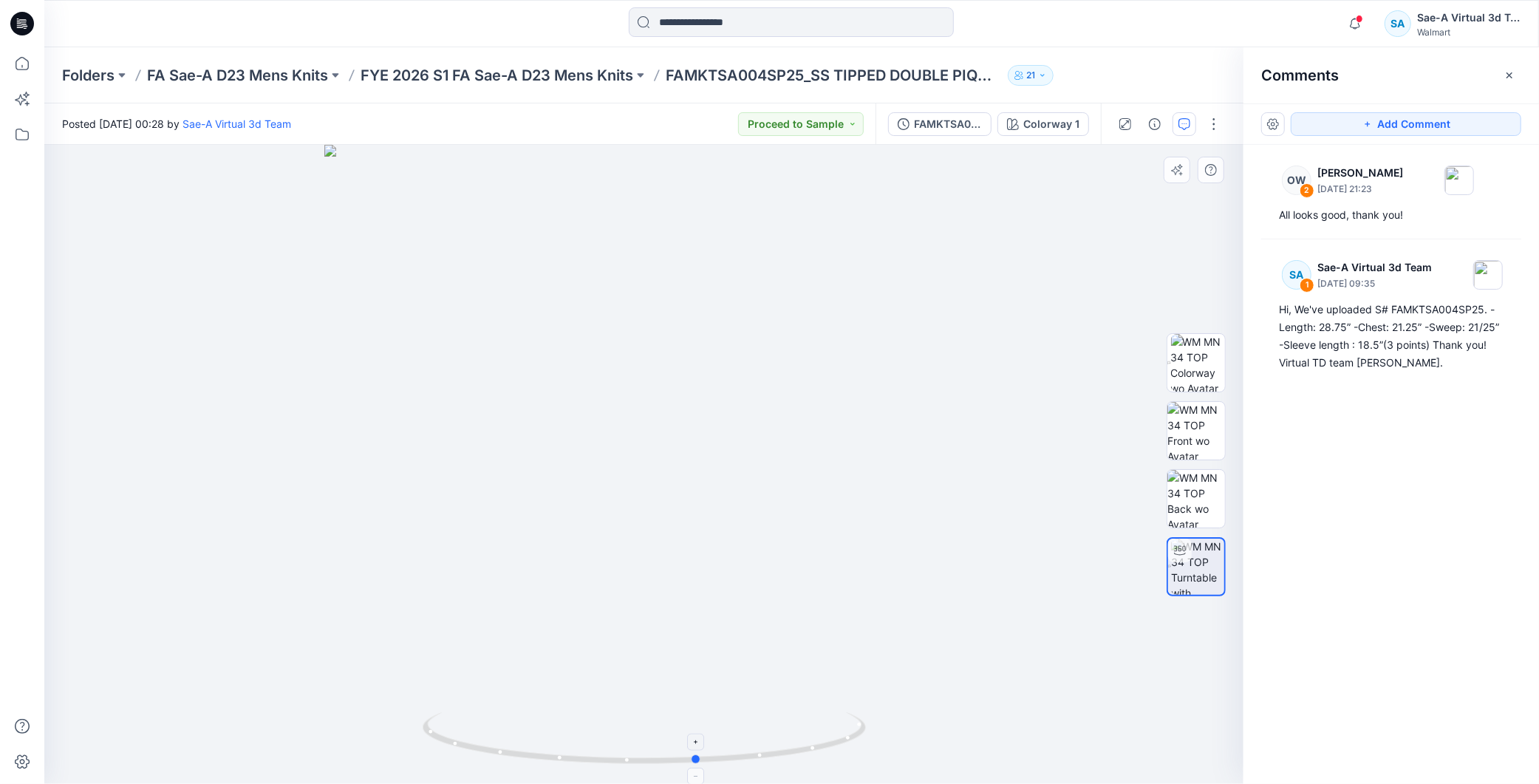
click at [707, 755] on icon at bounding box center [645, 739] width 447 height 55
click at [1018, 511] on div at bounding box center [644, 464] width 1200 height 639
click at [541, 75] on p "FYE 2026 S1 FA Sae-A D23 Mens Knits" at bounding box center [496, 75] width 273 height 21
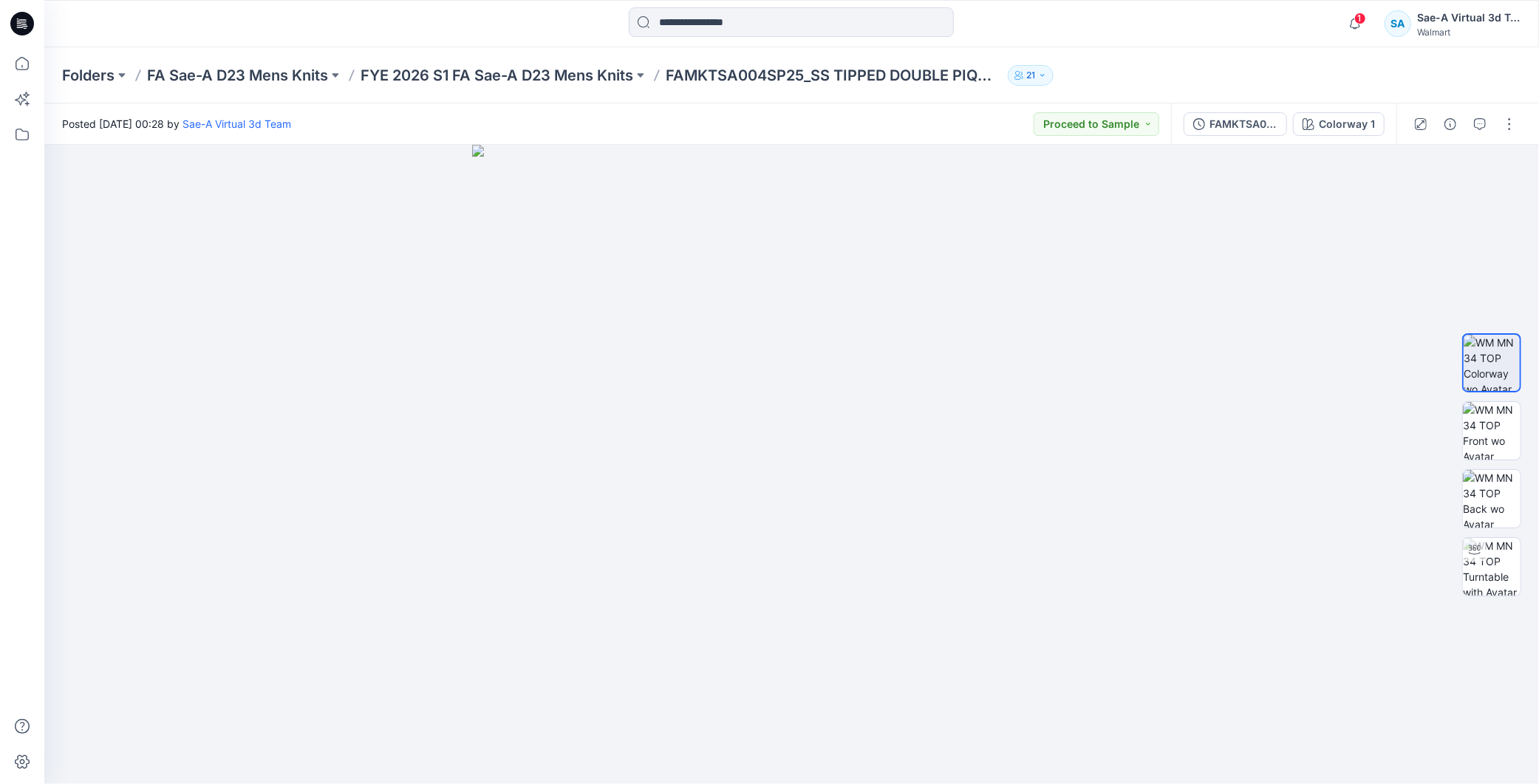
click at [1364, 14] on span "1" at bounding box center [1359, 18] width 12 height 12
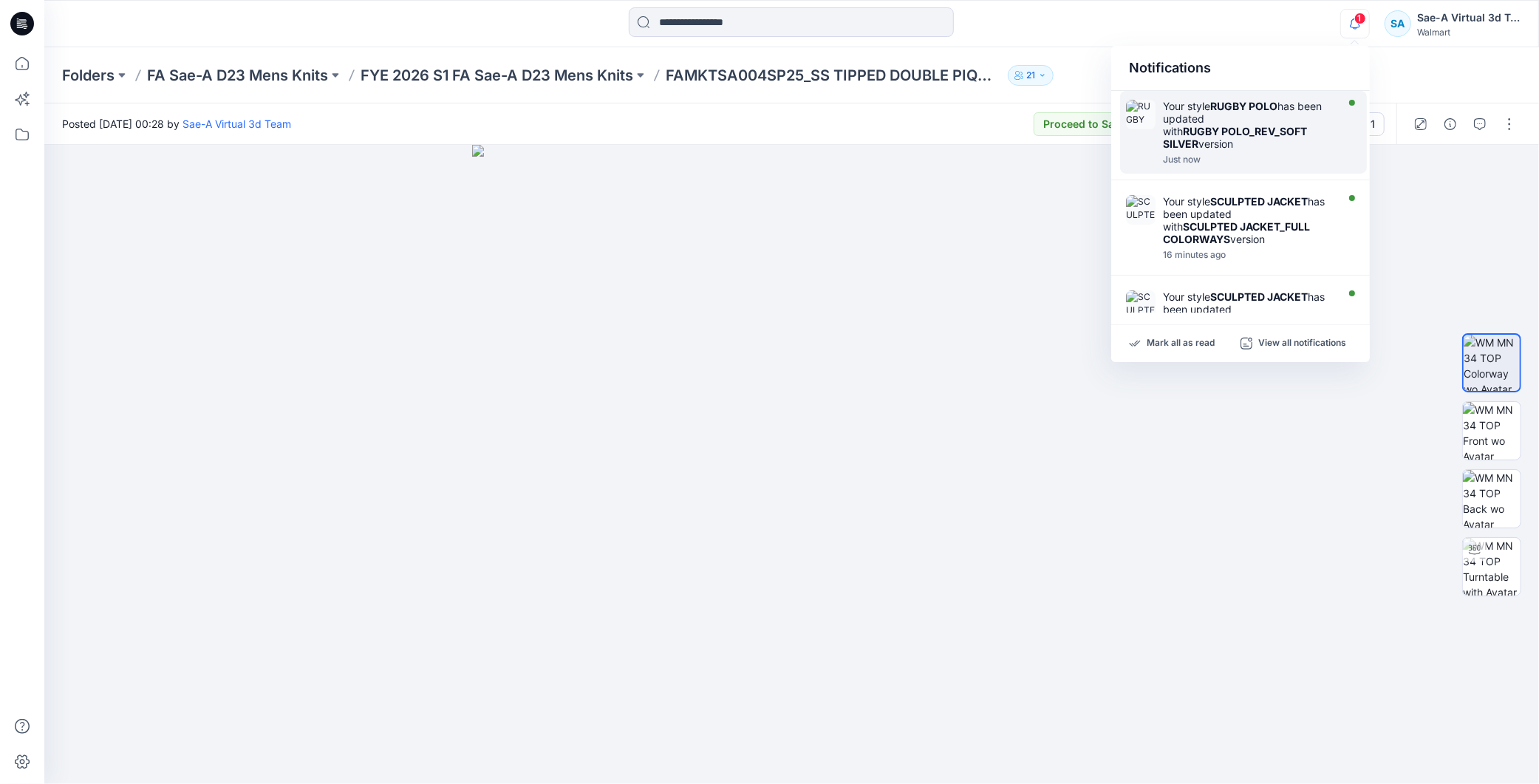
click at [1275, 119] on div "Your style RUGBY POLO has been updated with RUGBY POLO_REV_SOFT SILVER version" at bounding box center [1247, 125] width 170 height 51
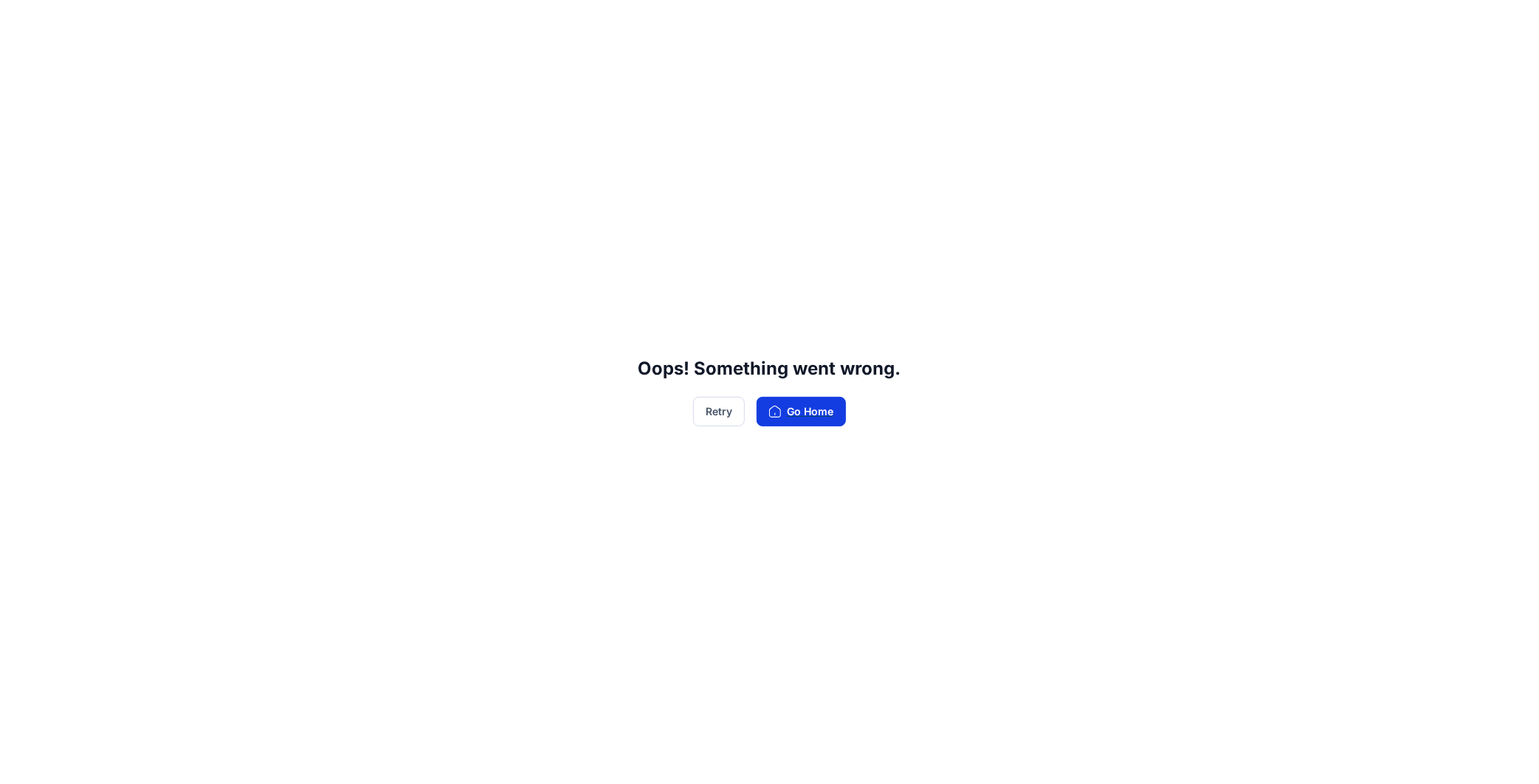
click at [796, 423] on button "Go Home" at bounding box center [801, 411] width 89 height 30
click at [715, 420] on button "Retry" at bounding box center [719, 411] width 51 height 30
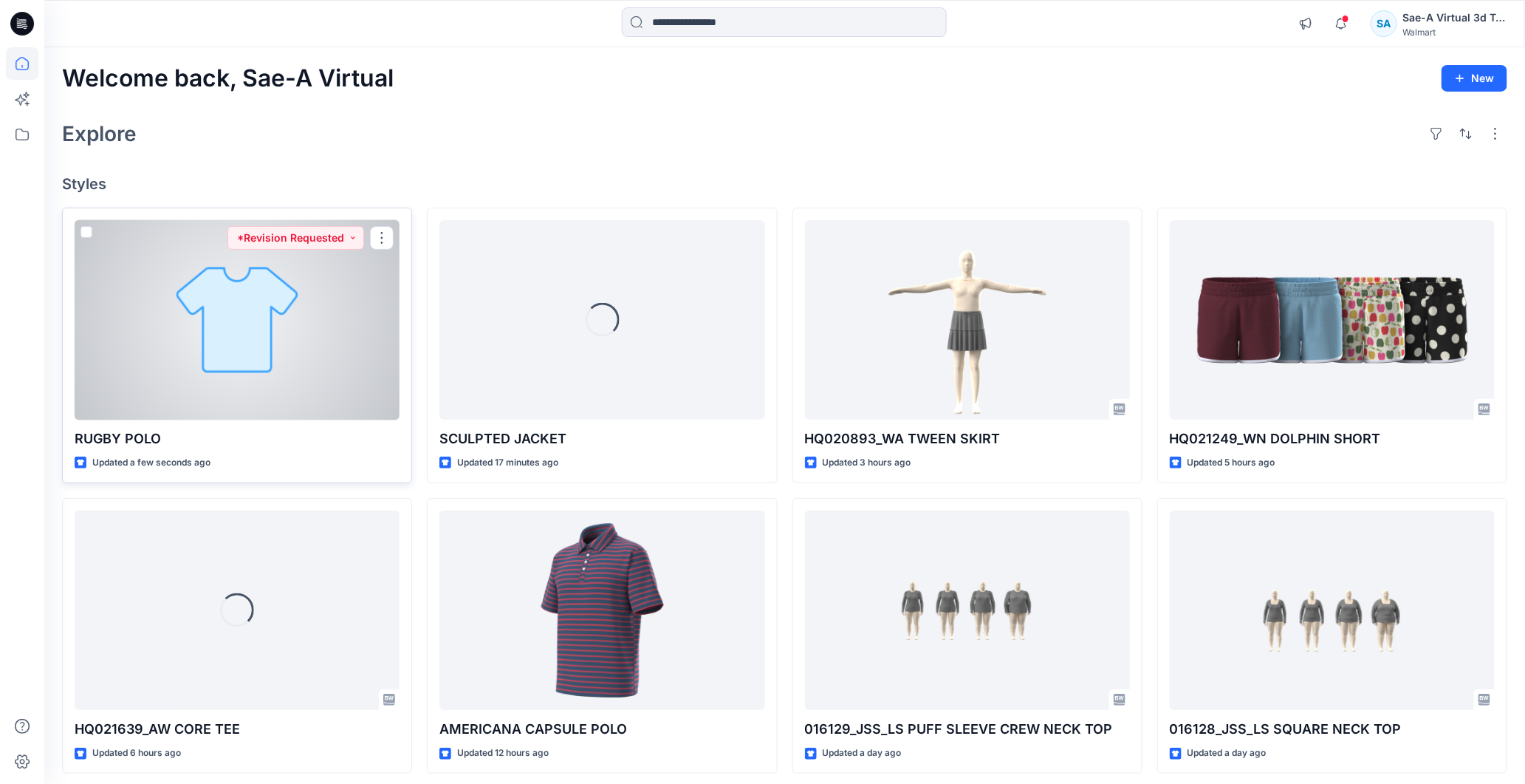
click at [277, 370] on div at bounding box center [237, 320] width 325 height 200
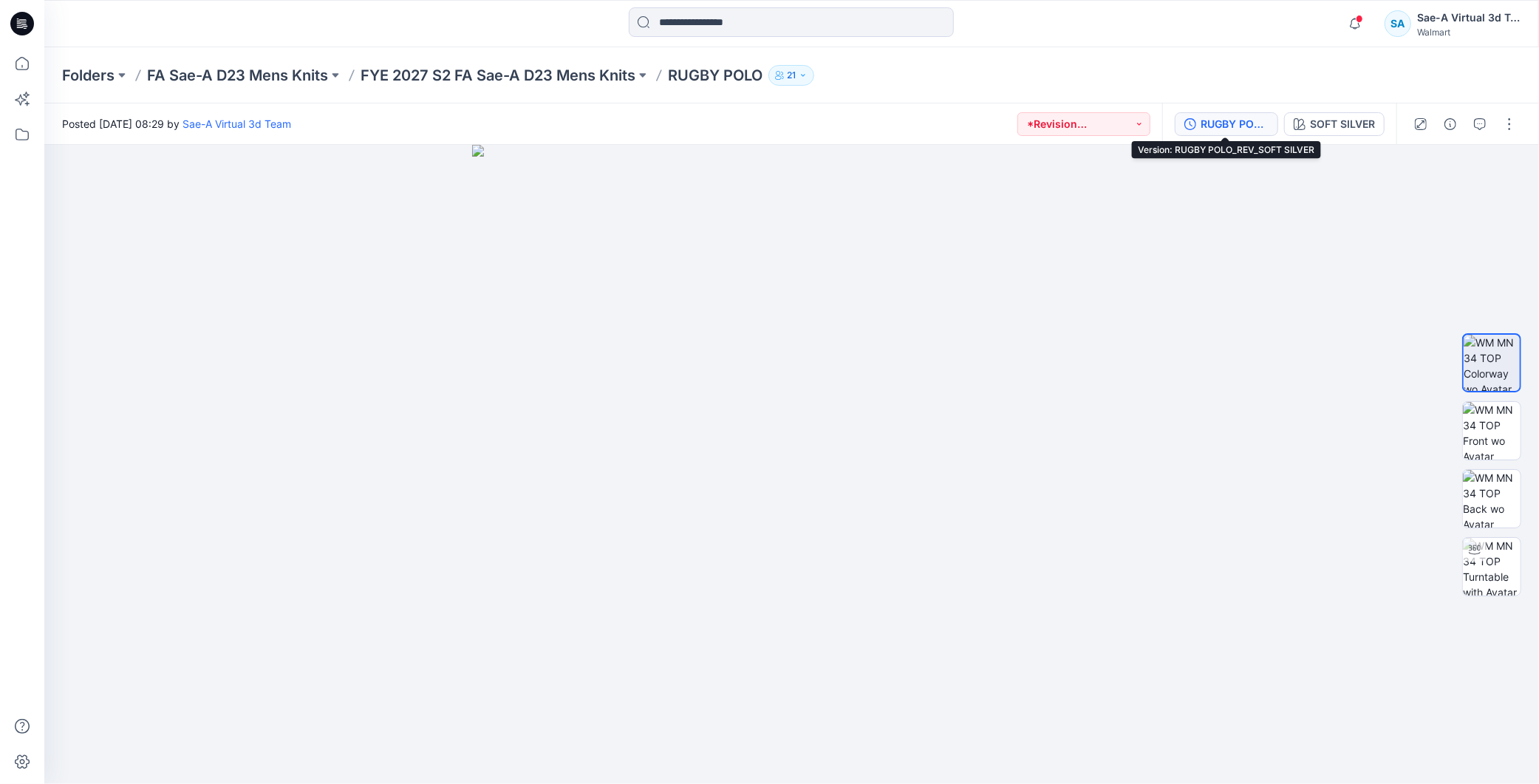
click at [1219, 116] on div "RUGBY POLO_REV_SOFT SILVER" at bounding box center [1234, 125] width 68 height 16
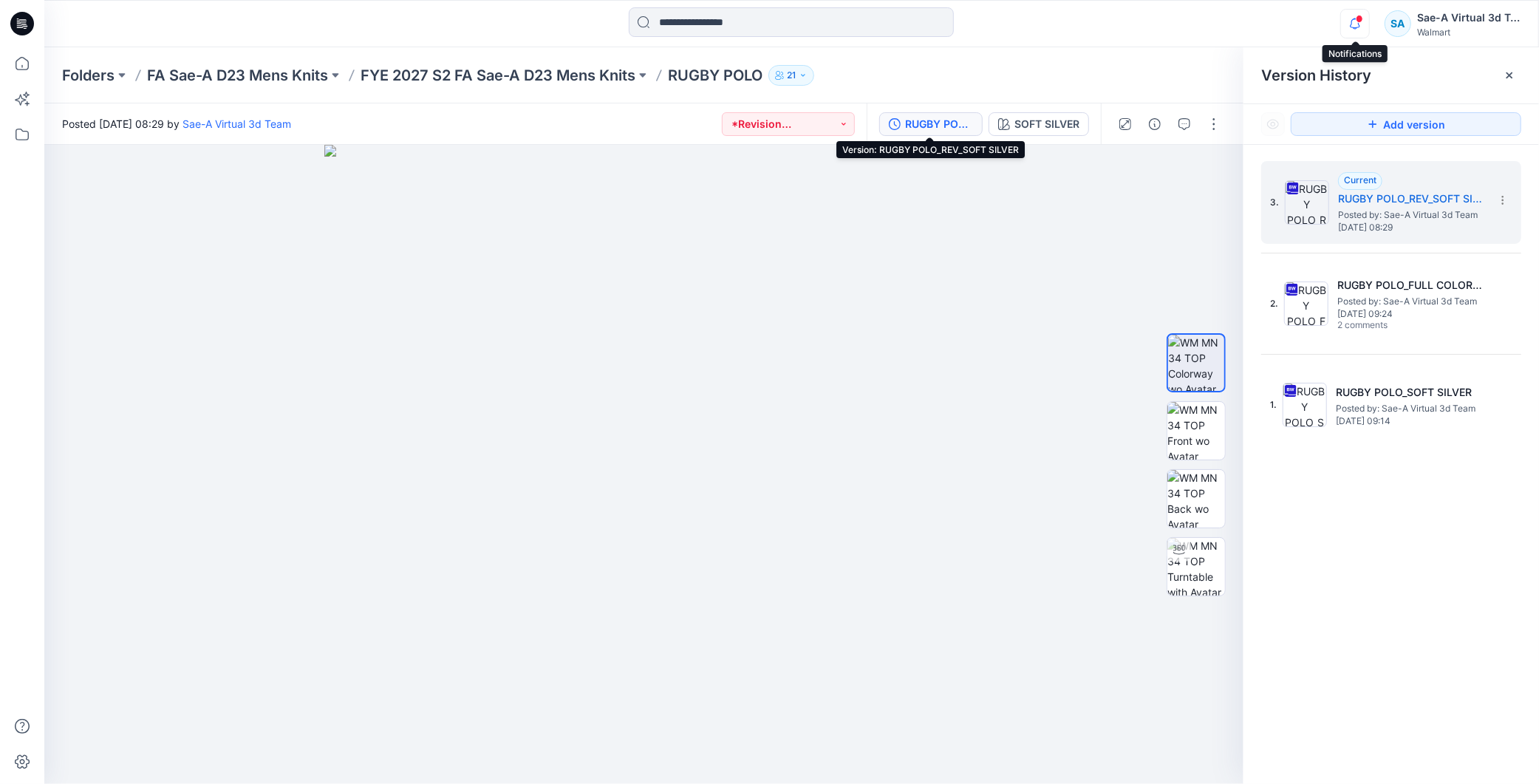
click at [1353, 31] on icon "button" at bounding box center [1355, 23] width 28 height 30
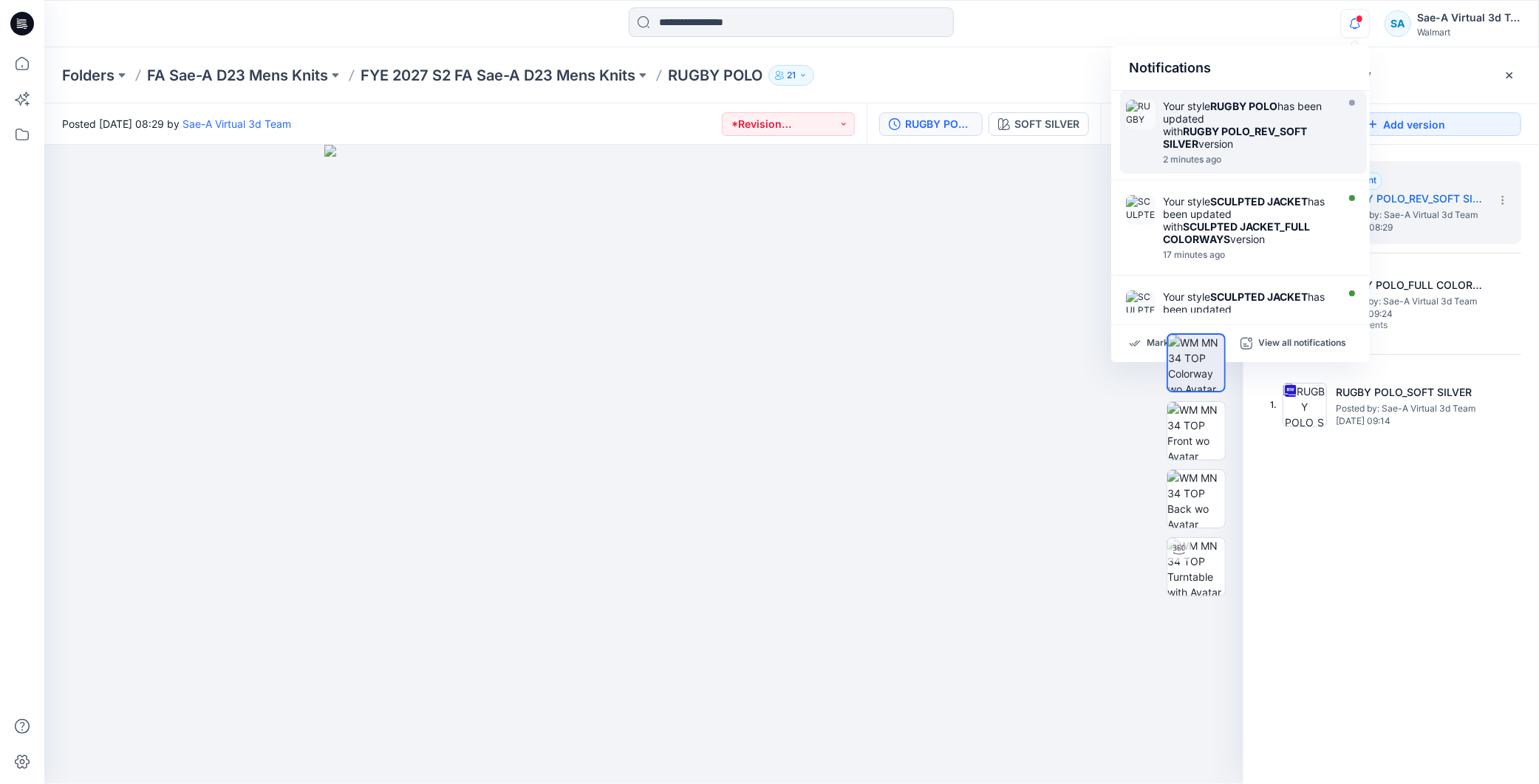
click at [1261, 128] on strong "RUGBY POLO_REV_SOFT SILVER" at bounding box center [1235, 137] width 144 height 25
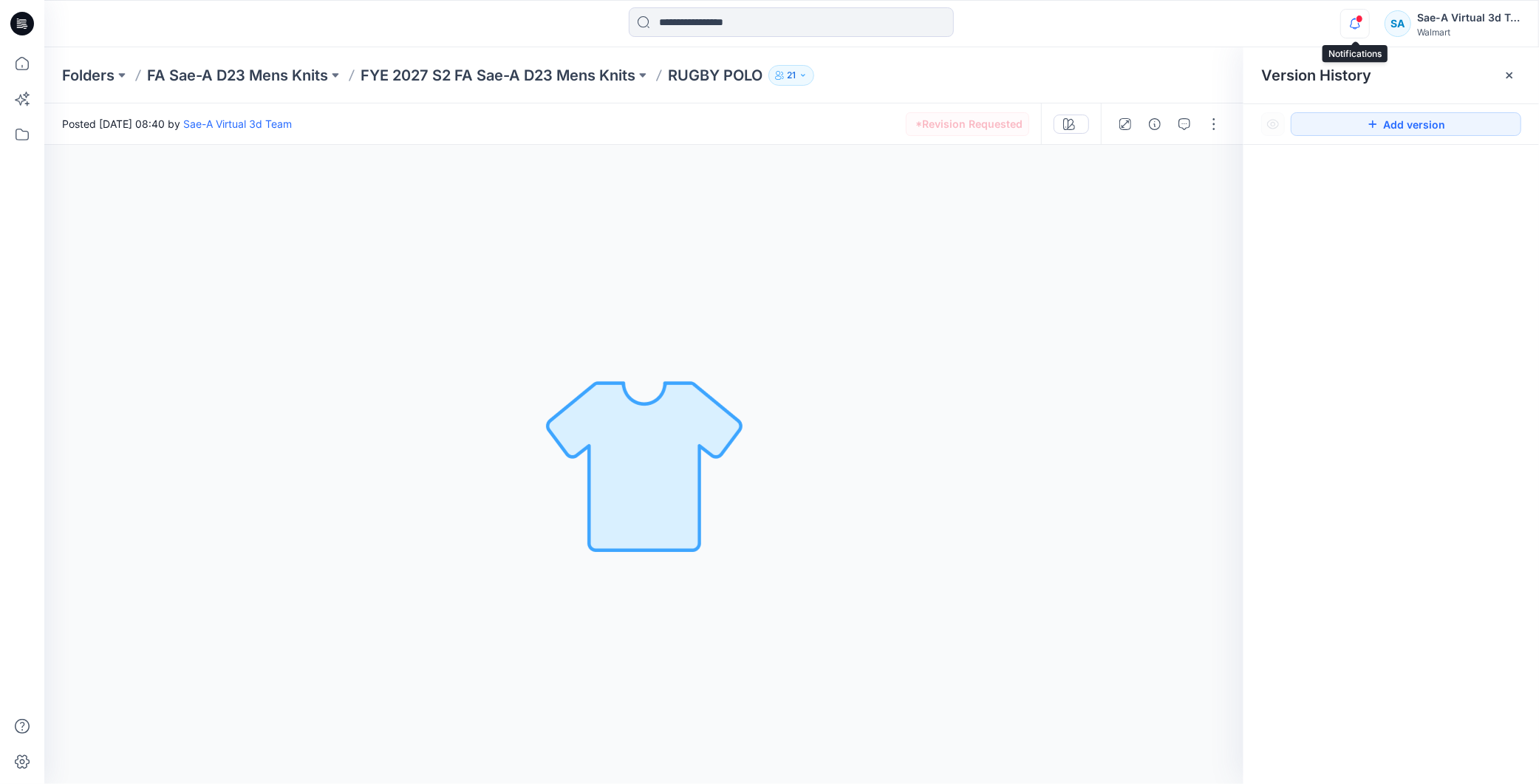
click at [1358, 24] on icon "button" at bounding box center [1355, 23] width 10 height 10
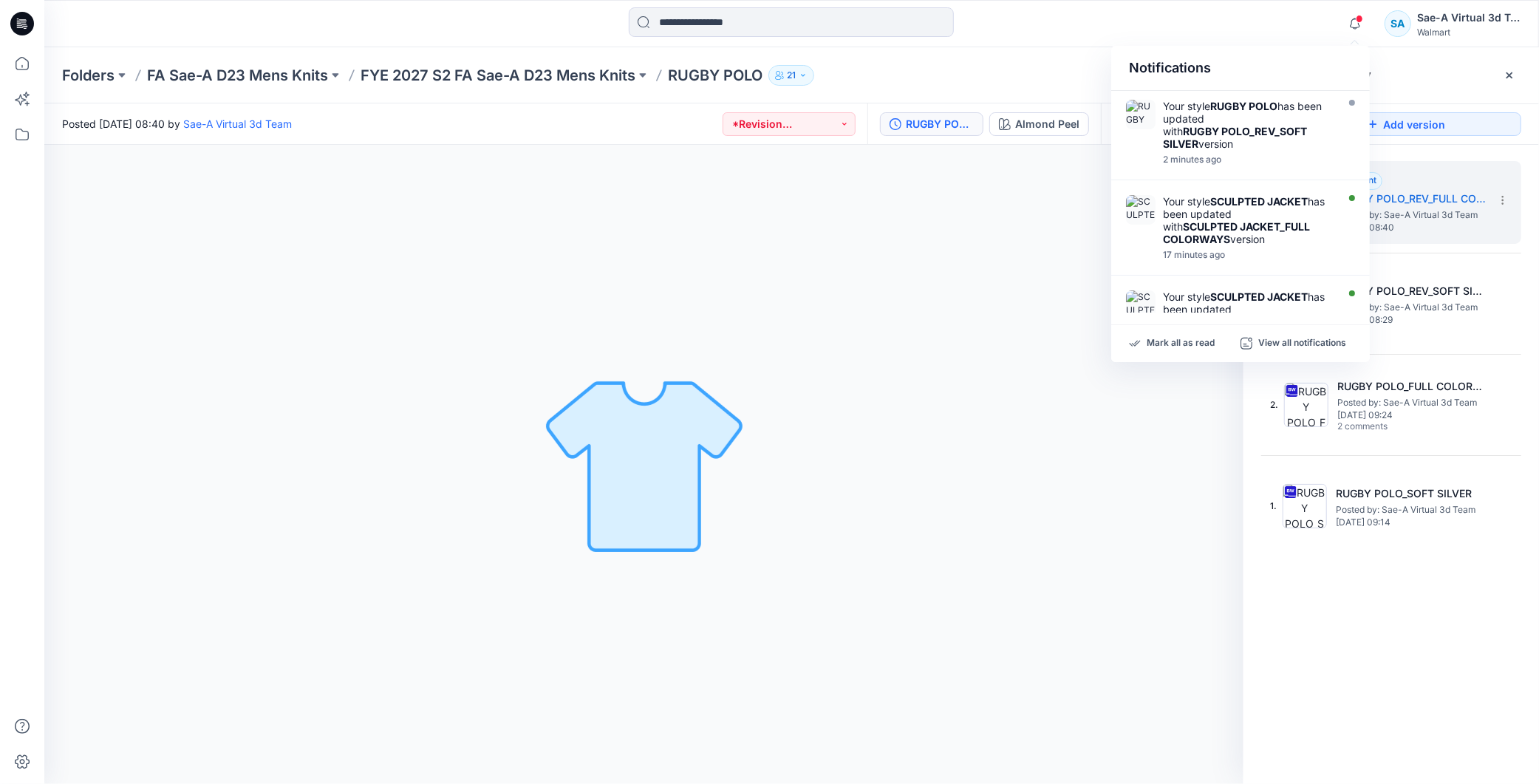
click at [1032, 486] on div "Almond Peel Loading... Material Properties Loading..." at bounding box center [644, 464] width 1200 height 639
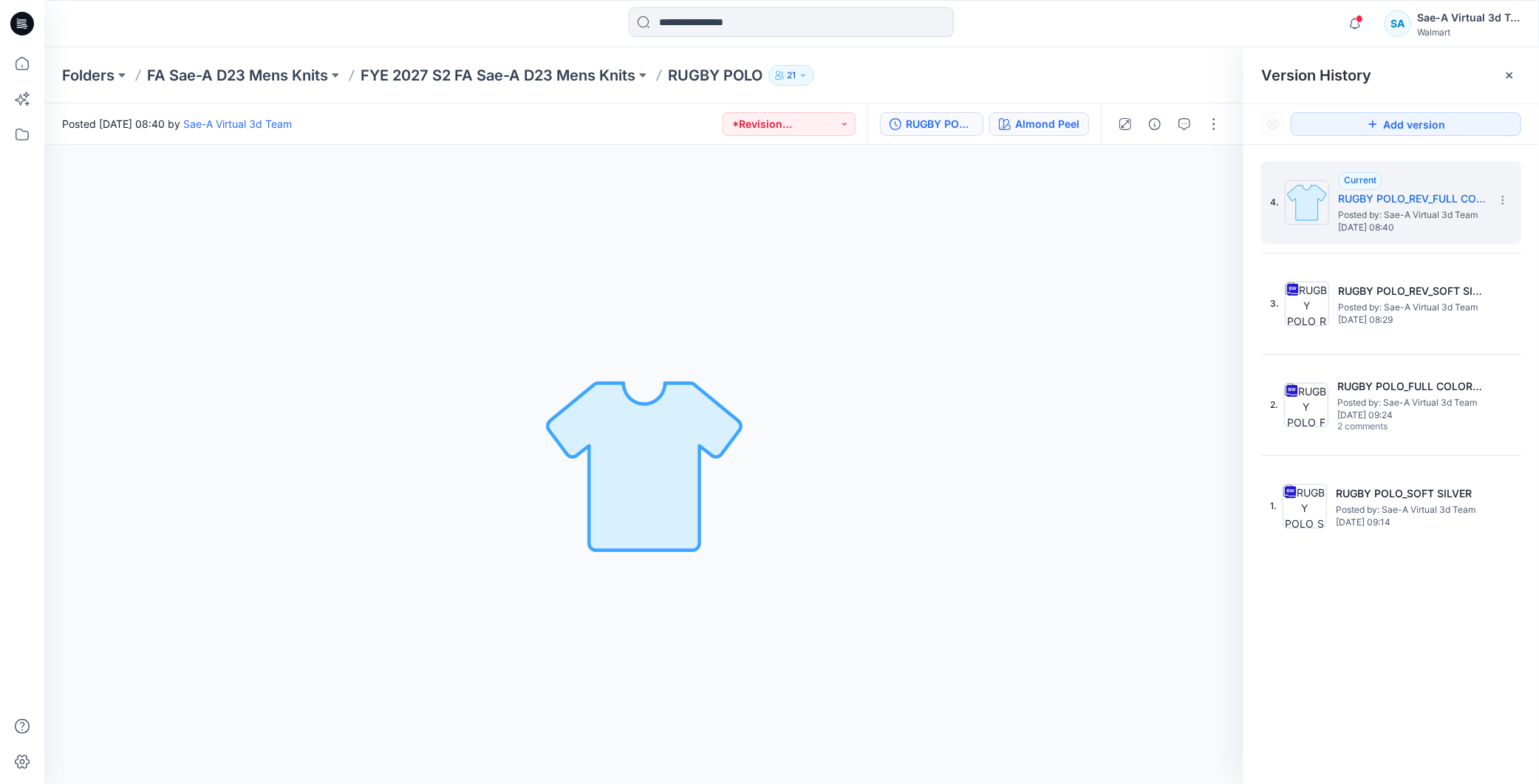
click at [1065, 129] on div "Almond Peel" at bounding box center [1047, 125] width 64 height 16
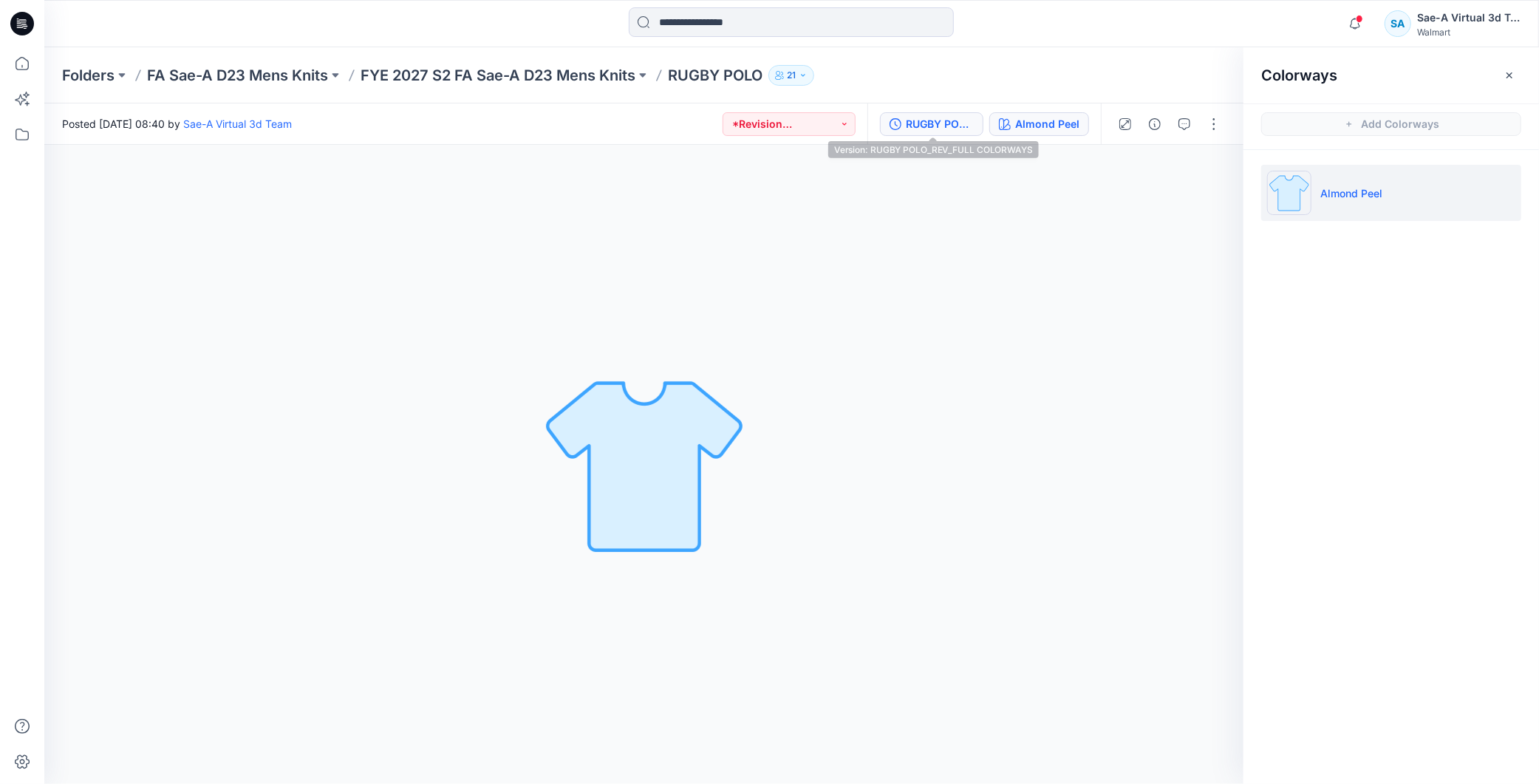
click at [930, 125] on div "RUGBY POLO_REV_FULL COLORWAYS" at bounding box center [940, 125] width 68 height 16
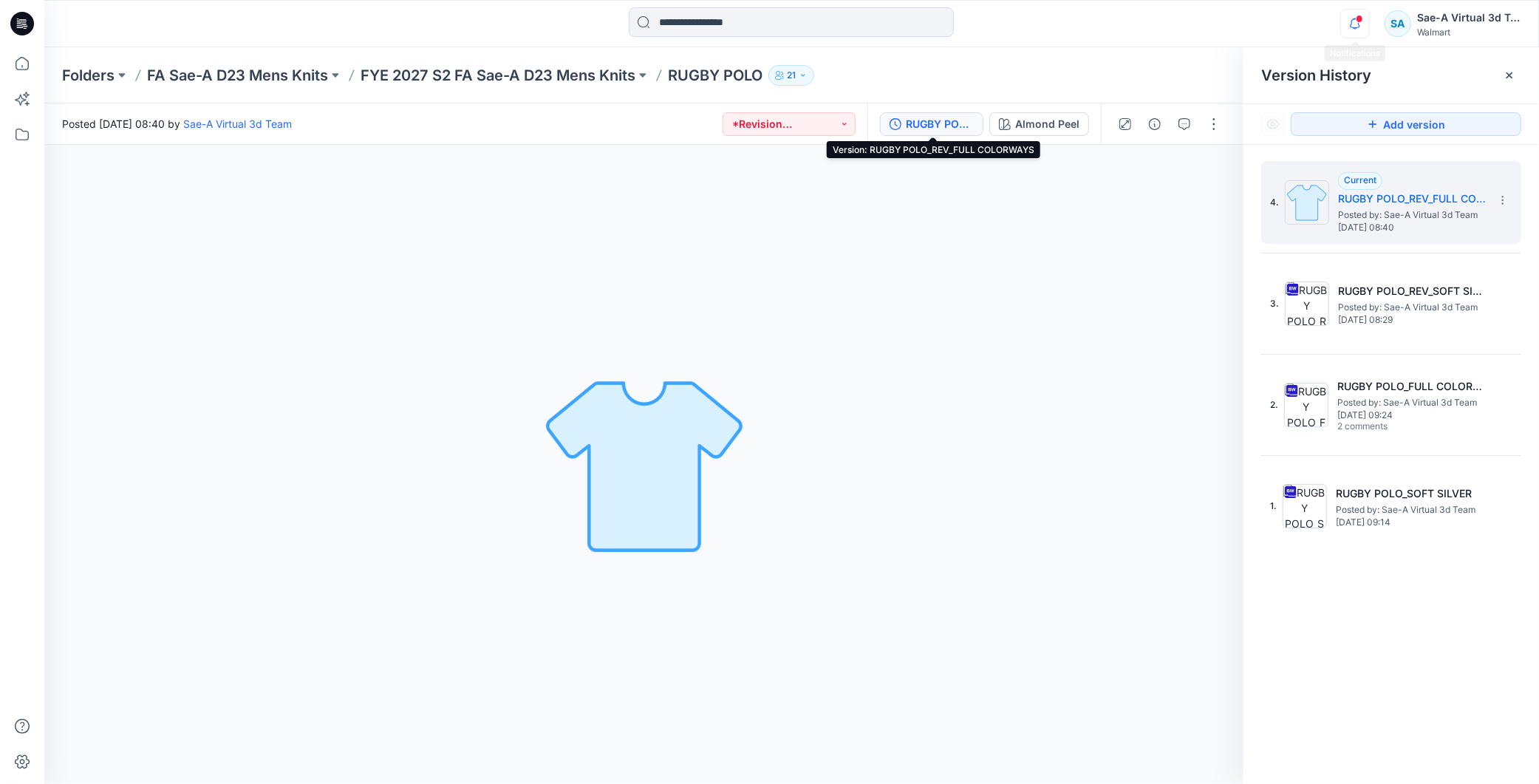
click at [1367, 25] on icon "button" at bounding box center [1355, 23] width 28 height 30
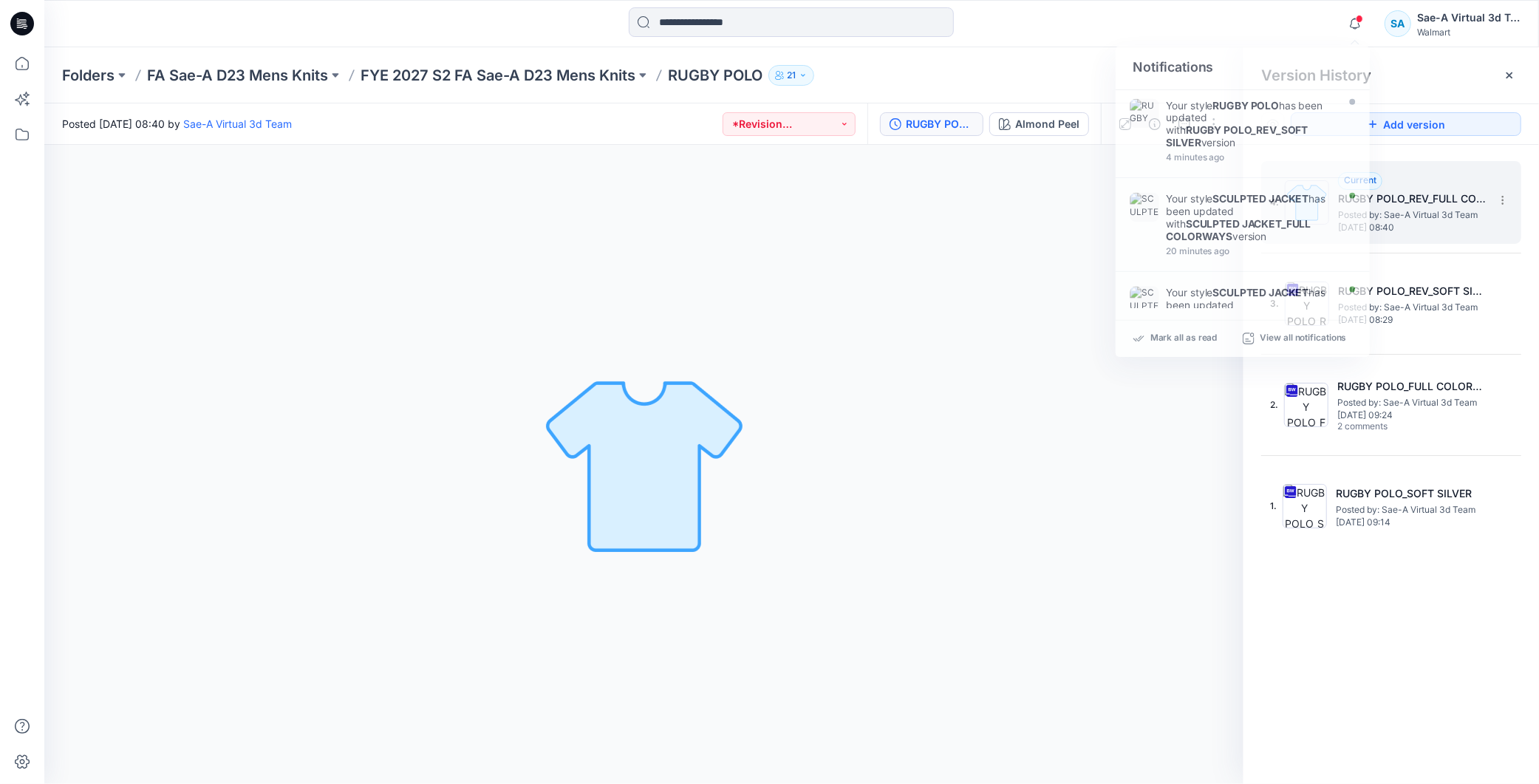
click at [1444, 207] on h5 "RUGBY POLO_REV_FULL COLORWAYS" at bounding box center [1412, 198] width 148 height 18
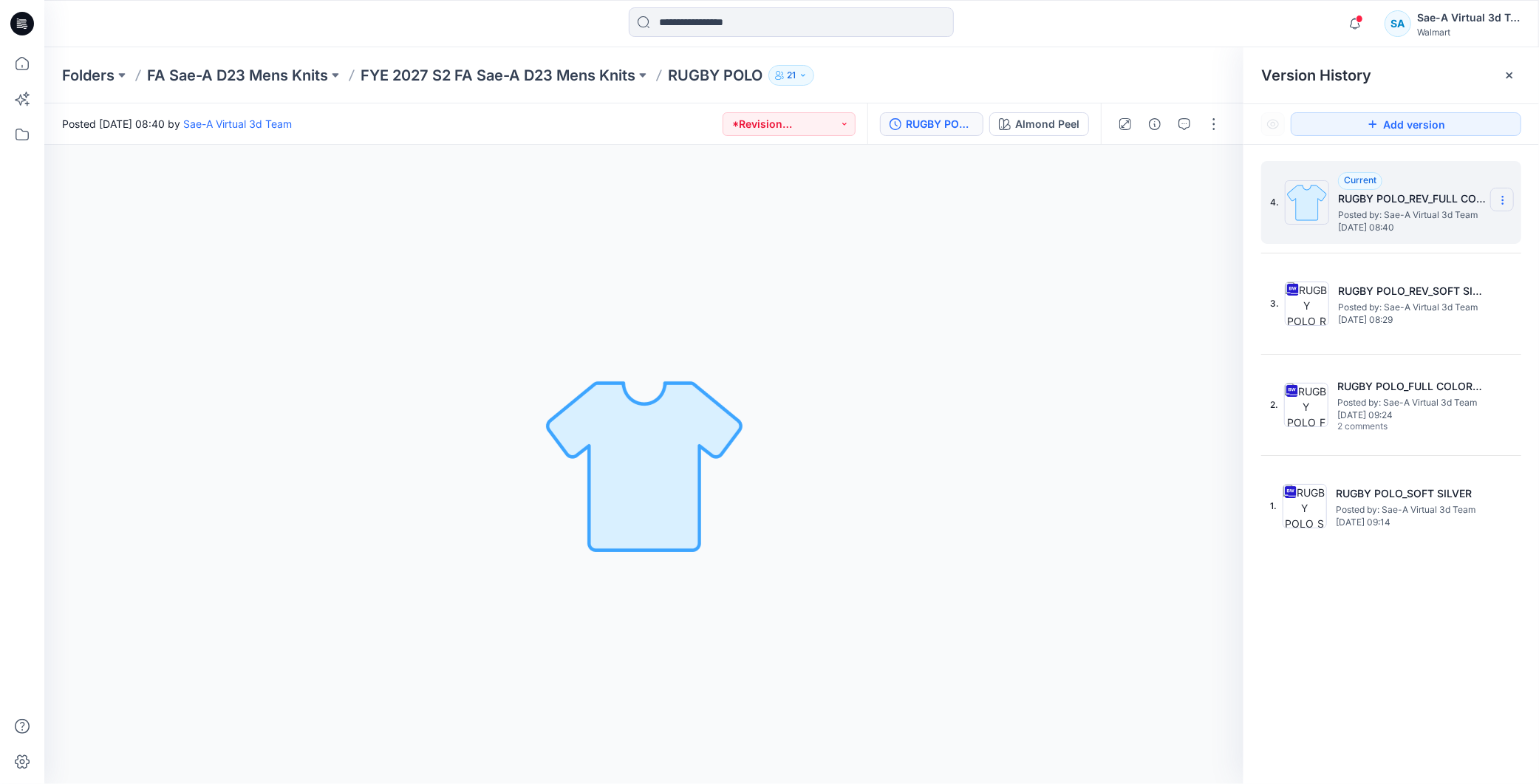
click at [1508, 199] on icon at bounding box center [1502, 199] width 12 height 12
click at [1415, 297] on span "Delete Version" at bounding box center [1401, 296] width 69 height 18
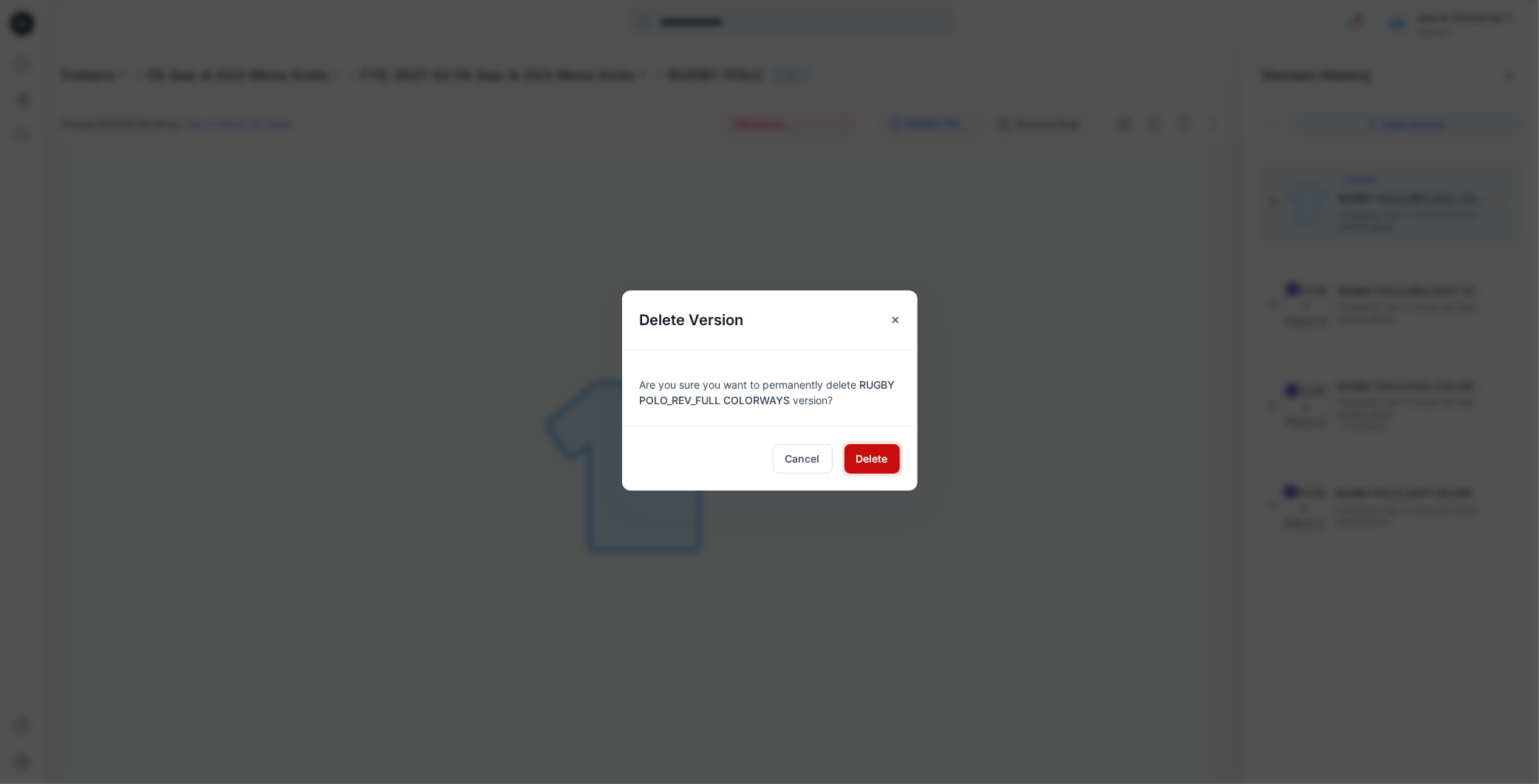
click at [876, 458] on span "Delete" at bounding box center [872, 457] width 32 height 15
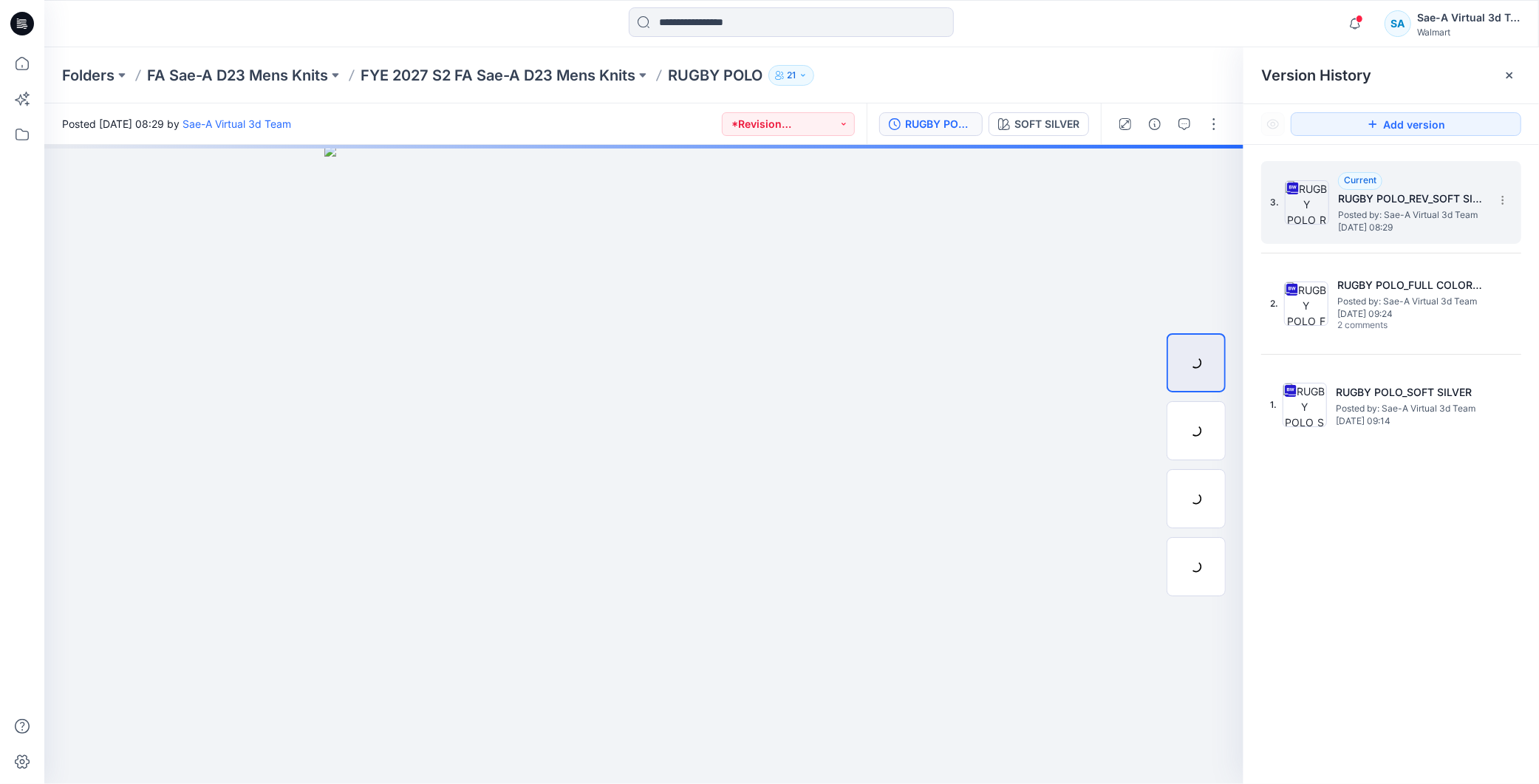
click at [1408, 190] on h5 "RUGBY POLO_REV_SOFT SILVER" at bounding box center [1412, 198] width 148 height 18
click at [1210, 124] on button "button" at bounding box center [1214, 124] width 23 height 23
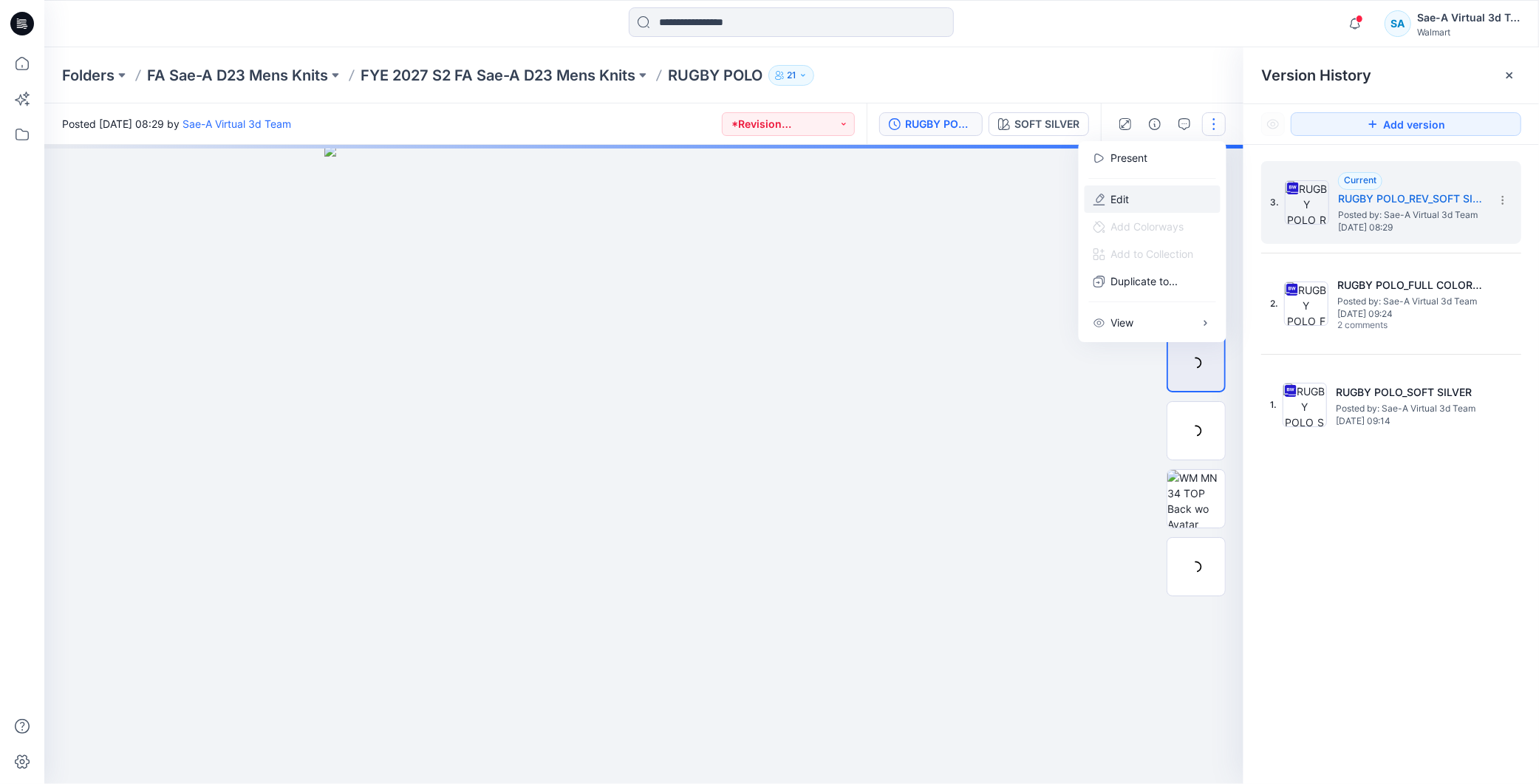
click at [1121, 197] on p "Edit" at bounding box center [1120, 198] width 18 height 15
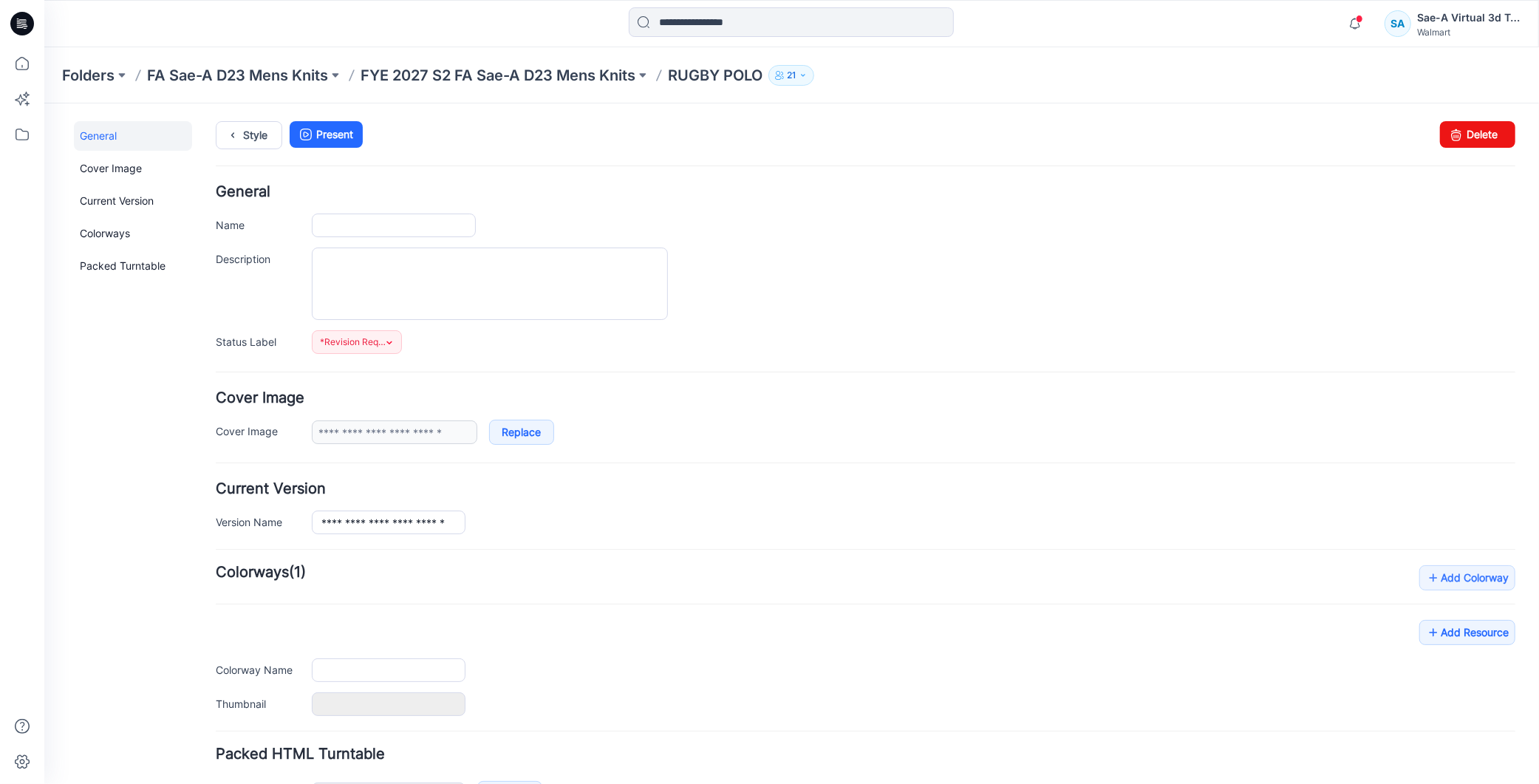
type input "**********"
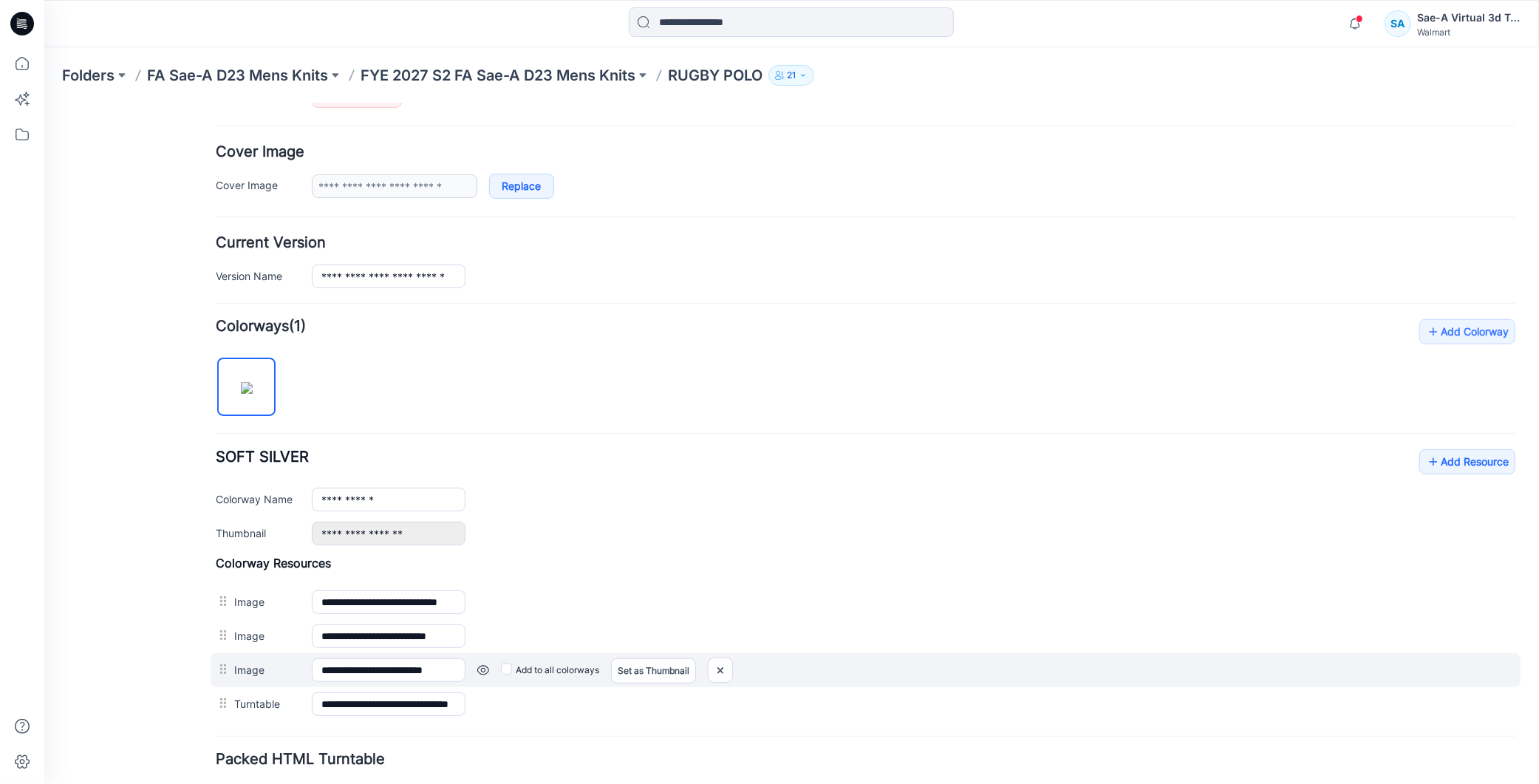
scroll to position [355, 0]
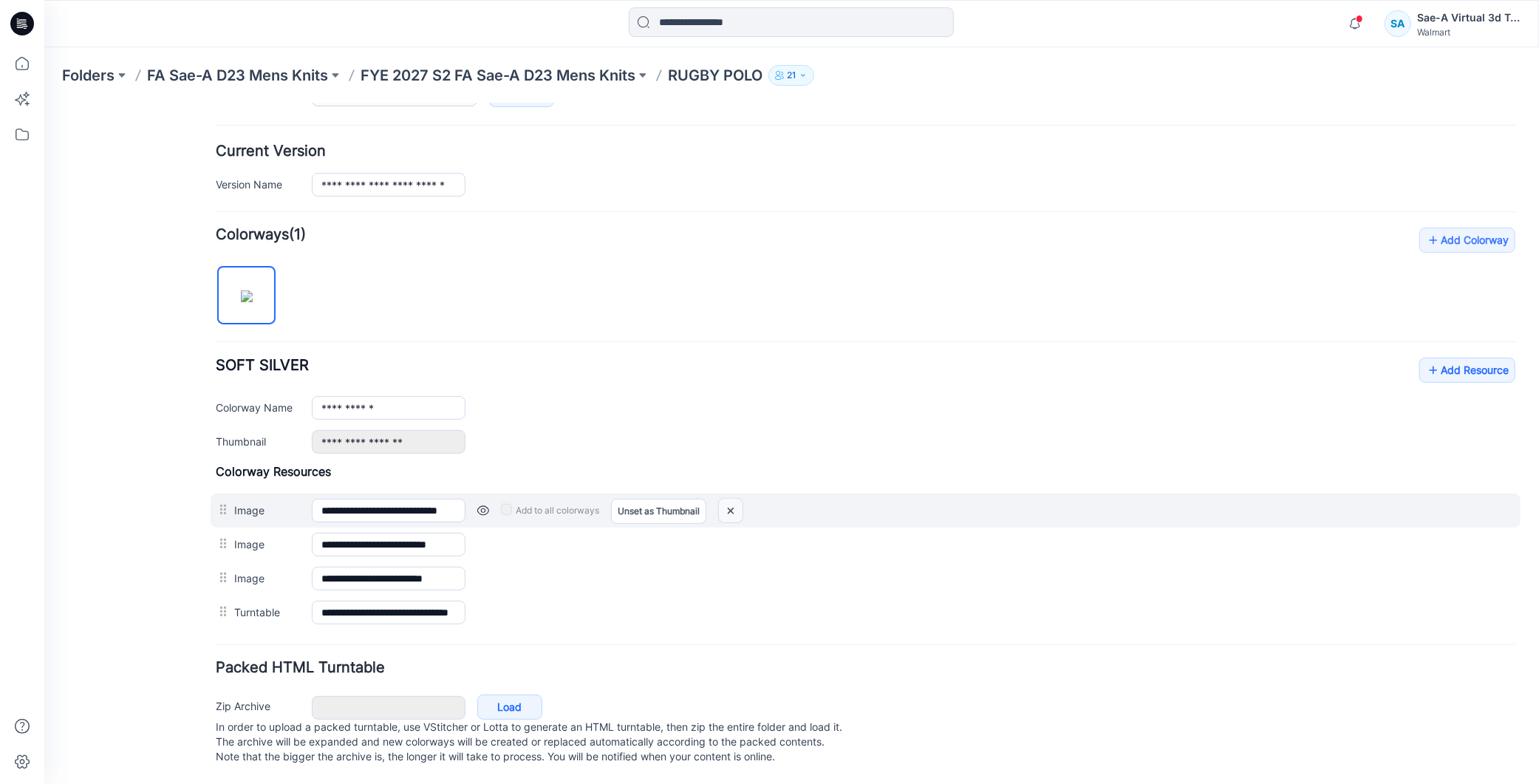
drag, startPoint x: 735, startPoint y: 489, endPoint x: 876, endPoint y: 204, distance: 318.0
click at [735, 498] on img at bounding box center [730, 510] width 23 height 24
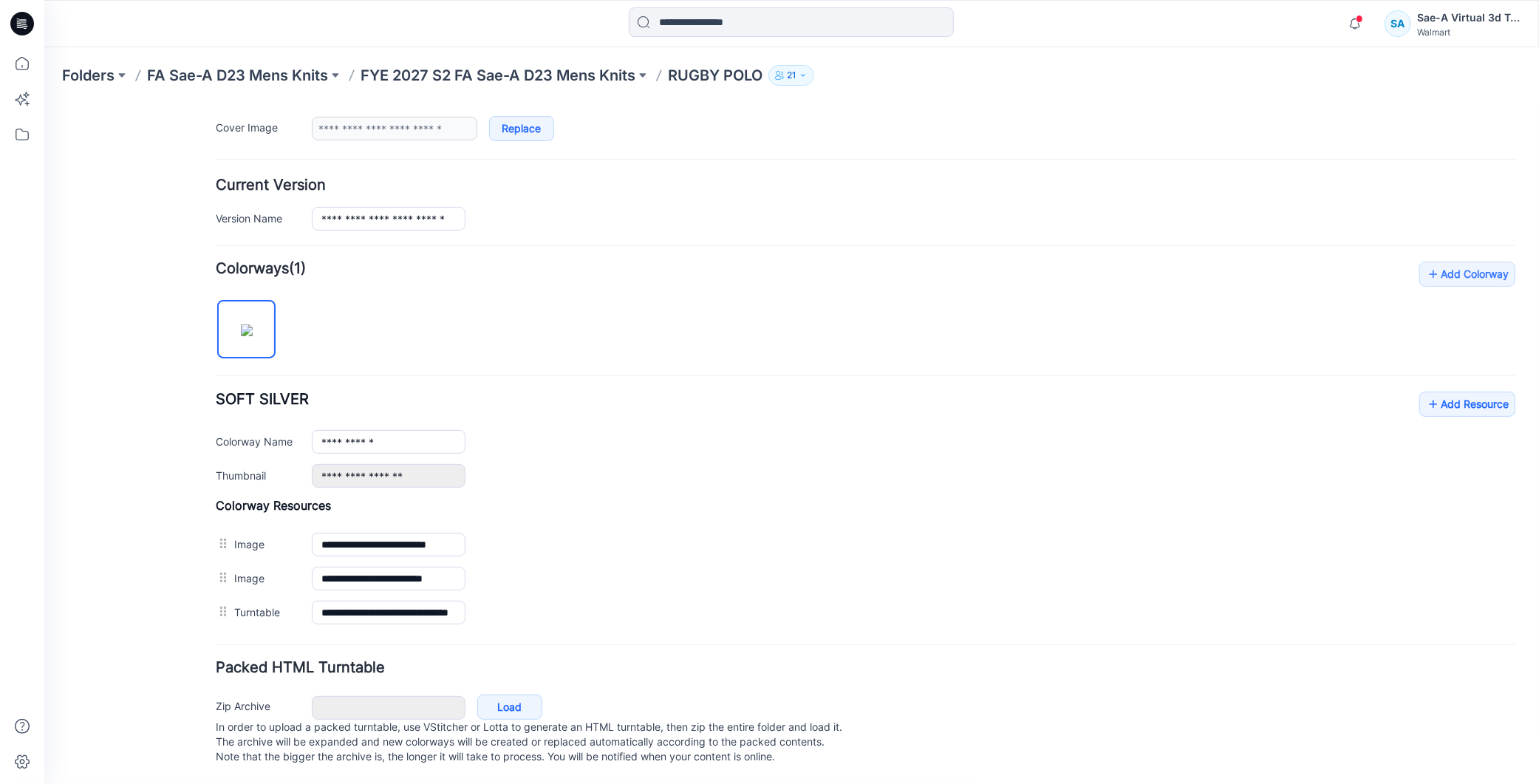
scroll to position [321, 0]
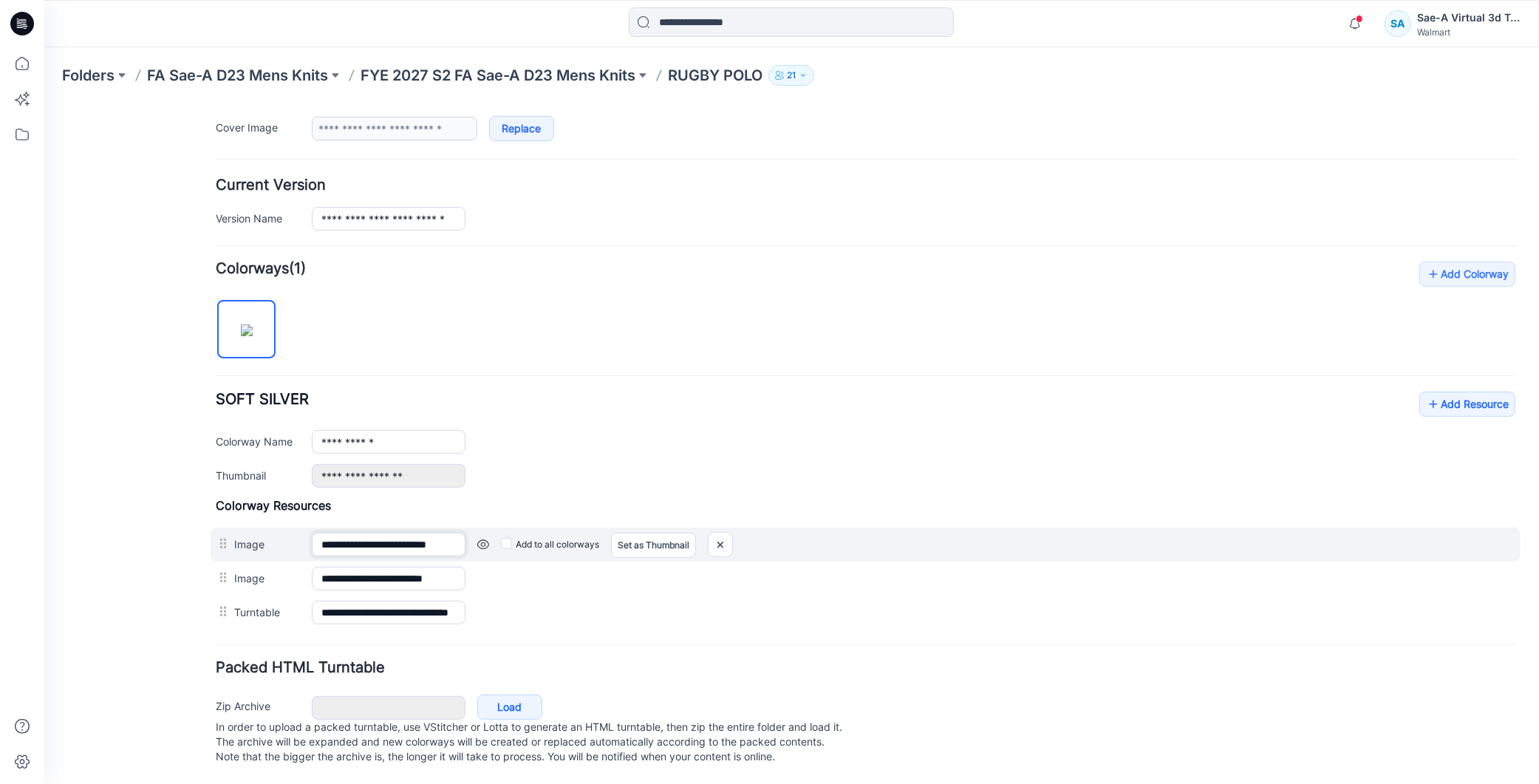
click at [413, 531] on input "**********" at bounding box center [388, 543] width 153 height 23
click at [43, 103] on img at bounding box center [43, 103] width 0 height 0
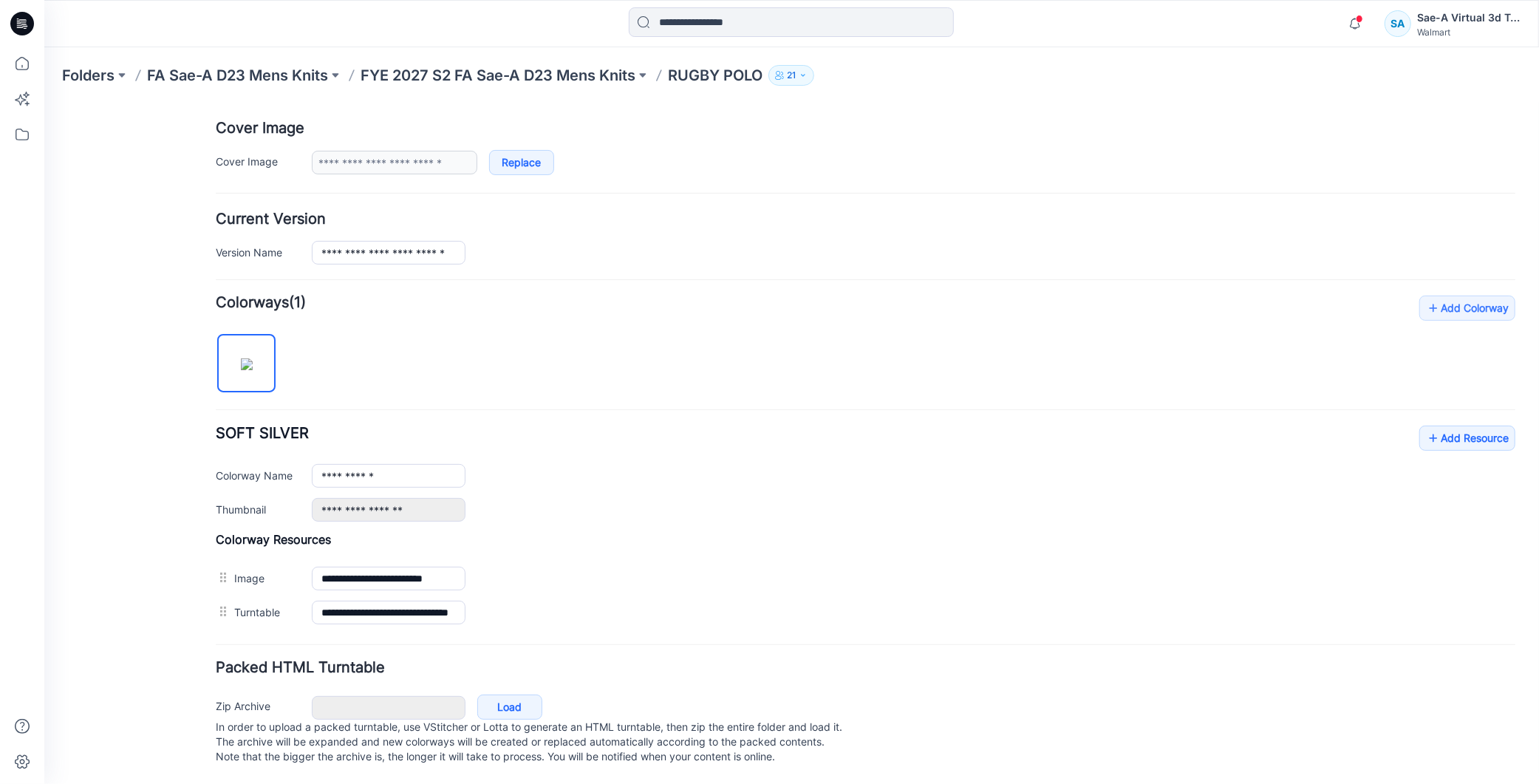
scroll to position [287, 0]
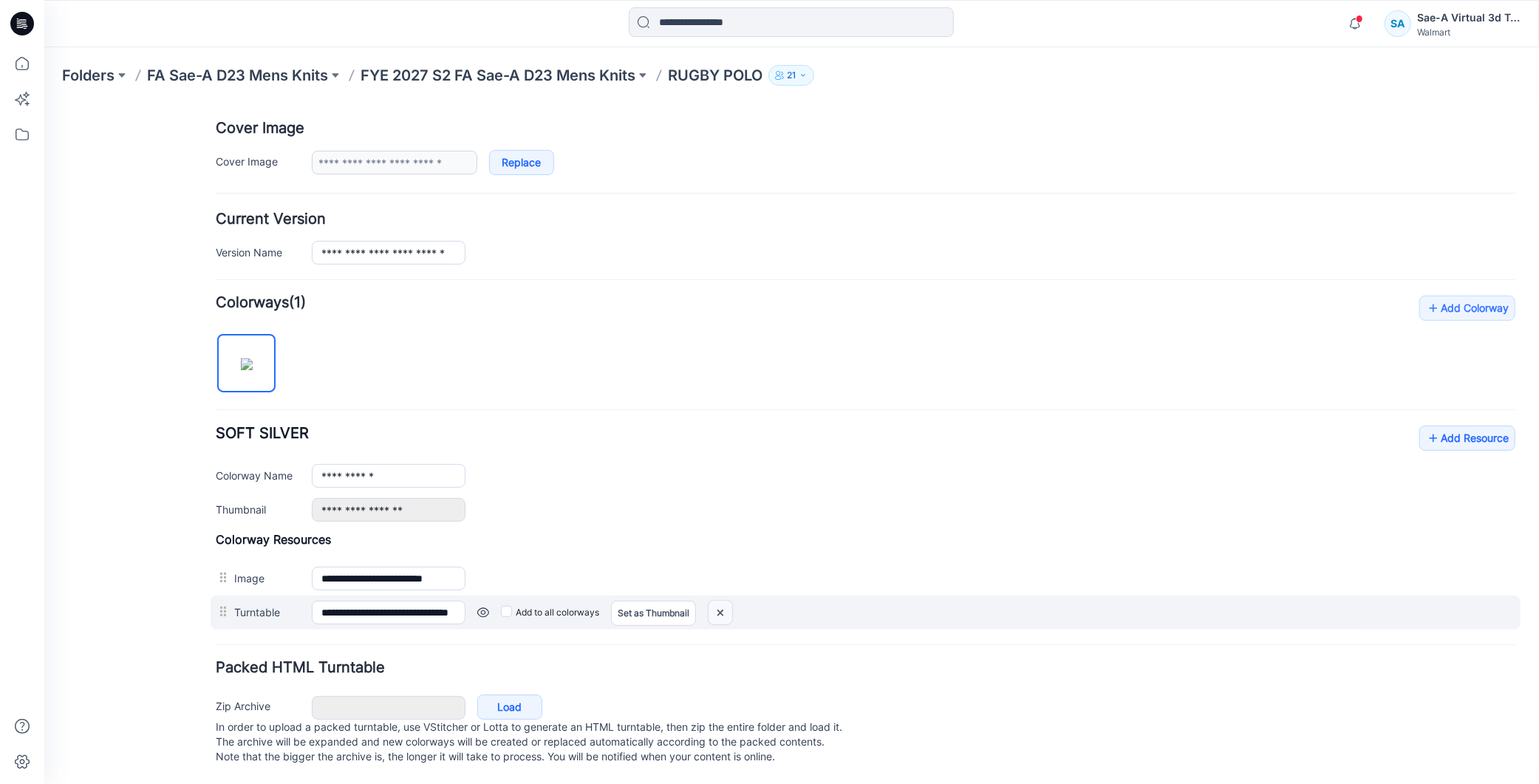
click at [43, 103] on img at bounding box center [43, 103] width 0 height 0
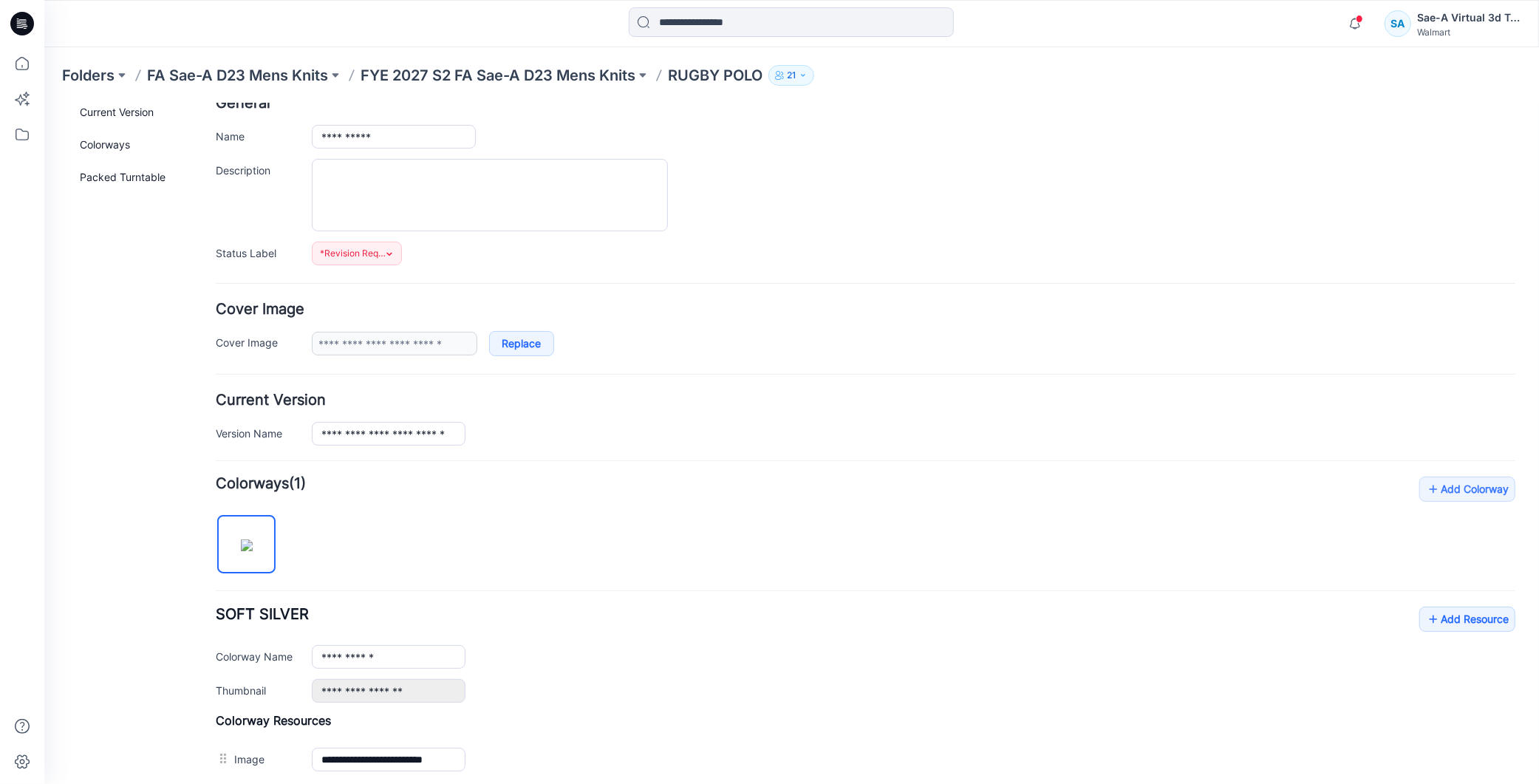
scroll to position [171, 0]
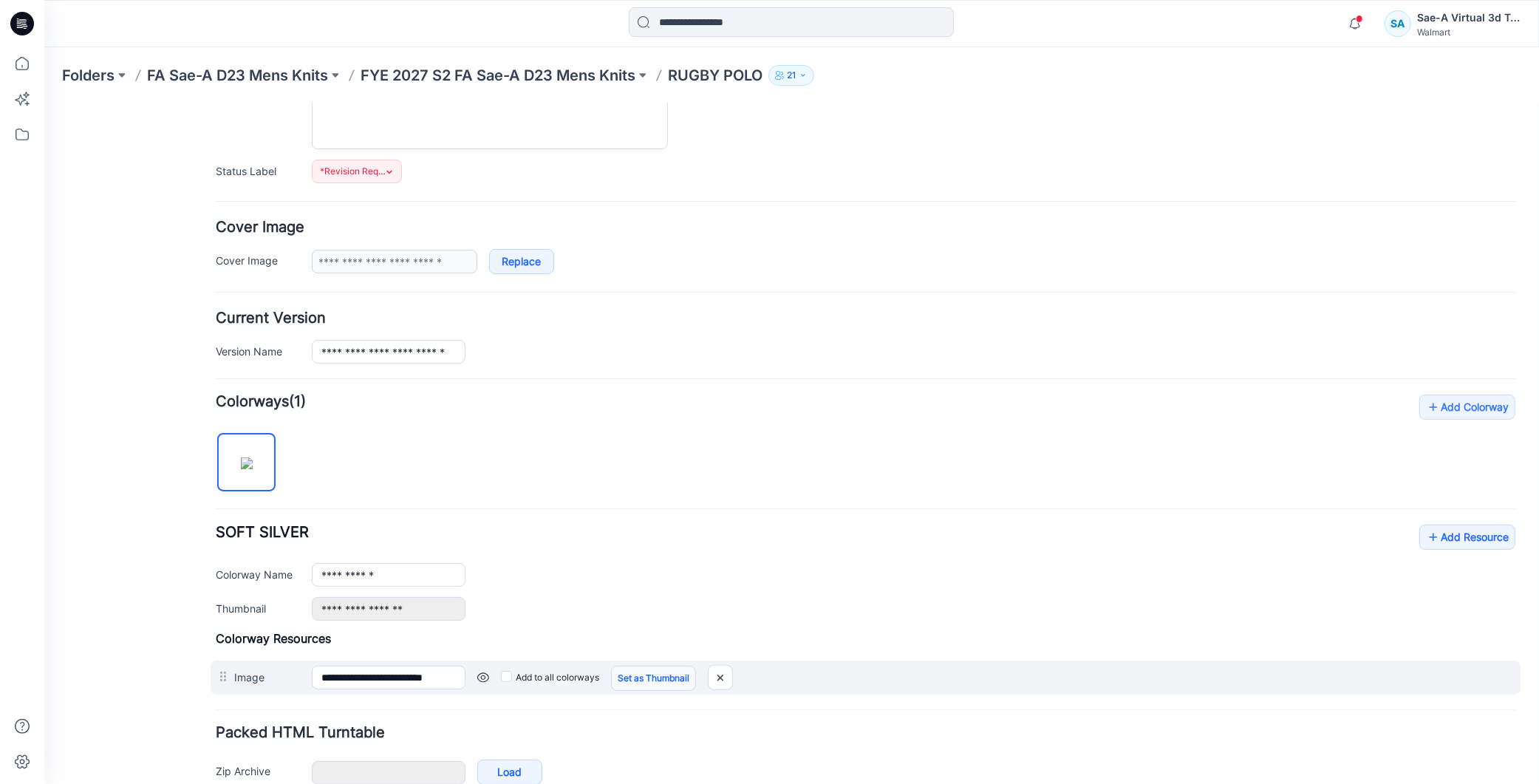
click at [641, 676] on link "Set as Thumbnail" at bounding box center [653, 678] width 85 height 25
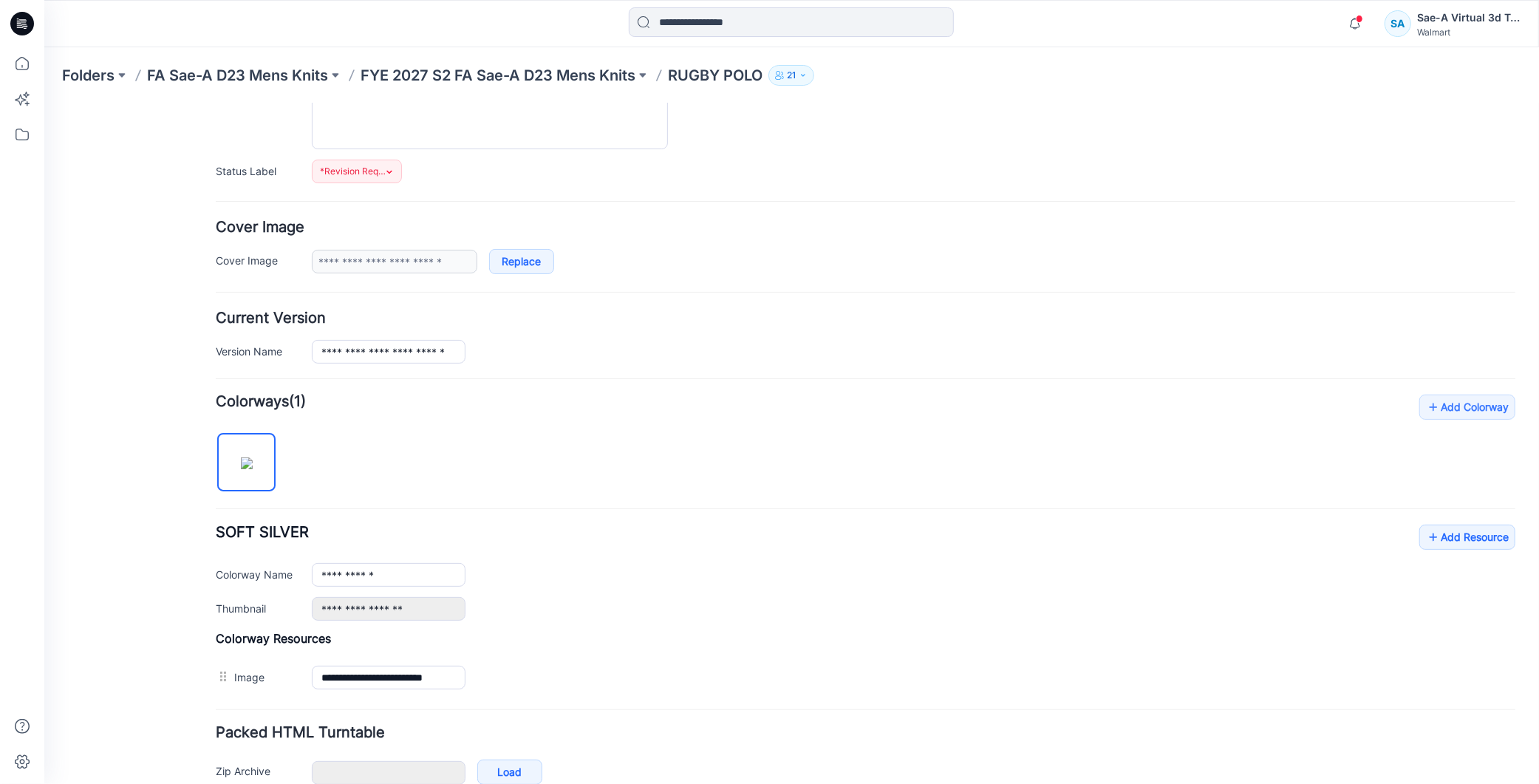
type input "**********"
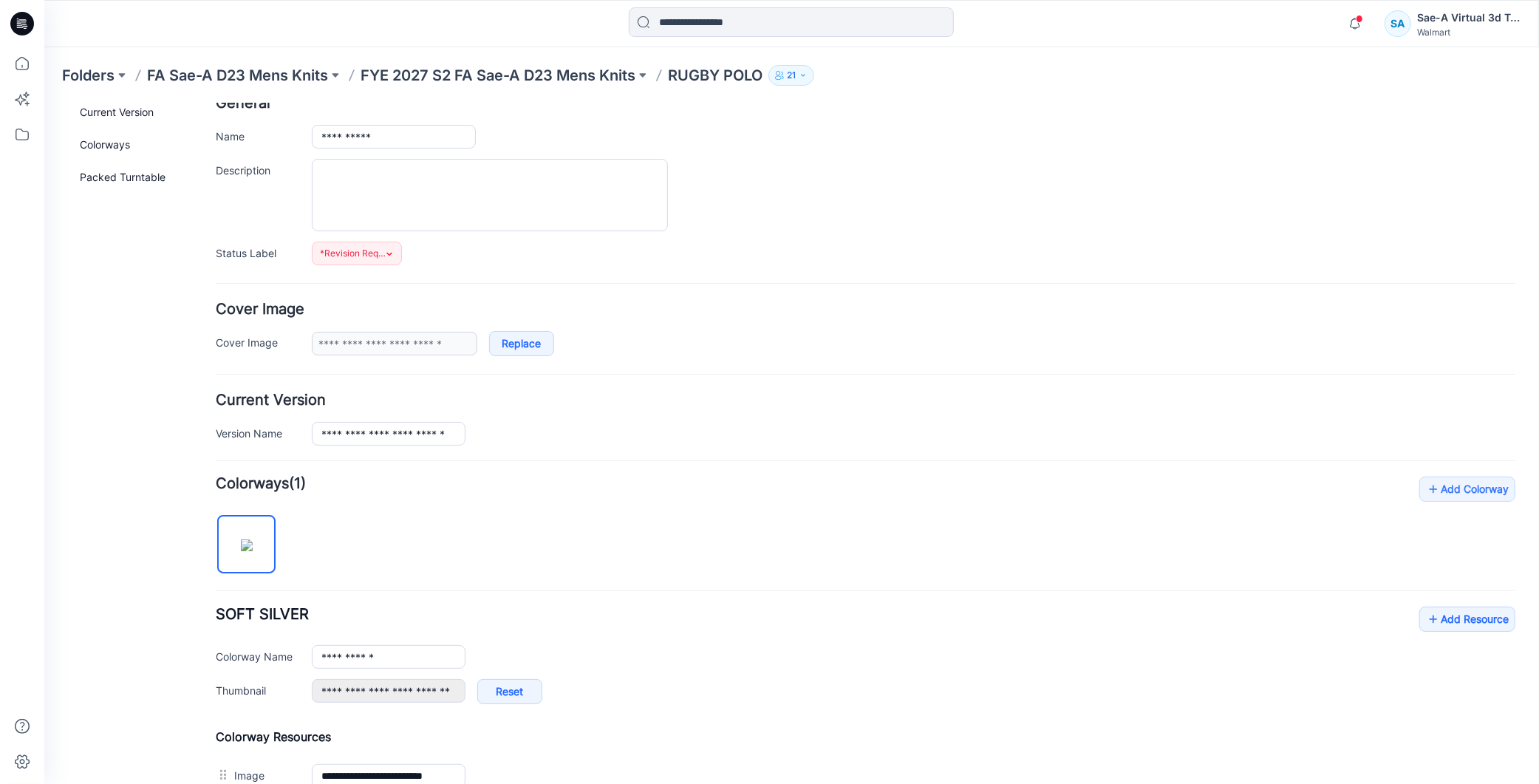
scroll to position [0, 0]
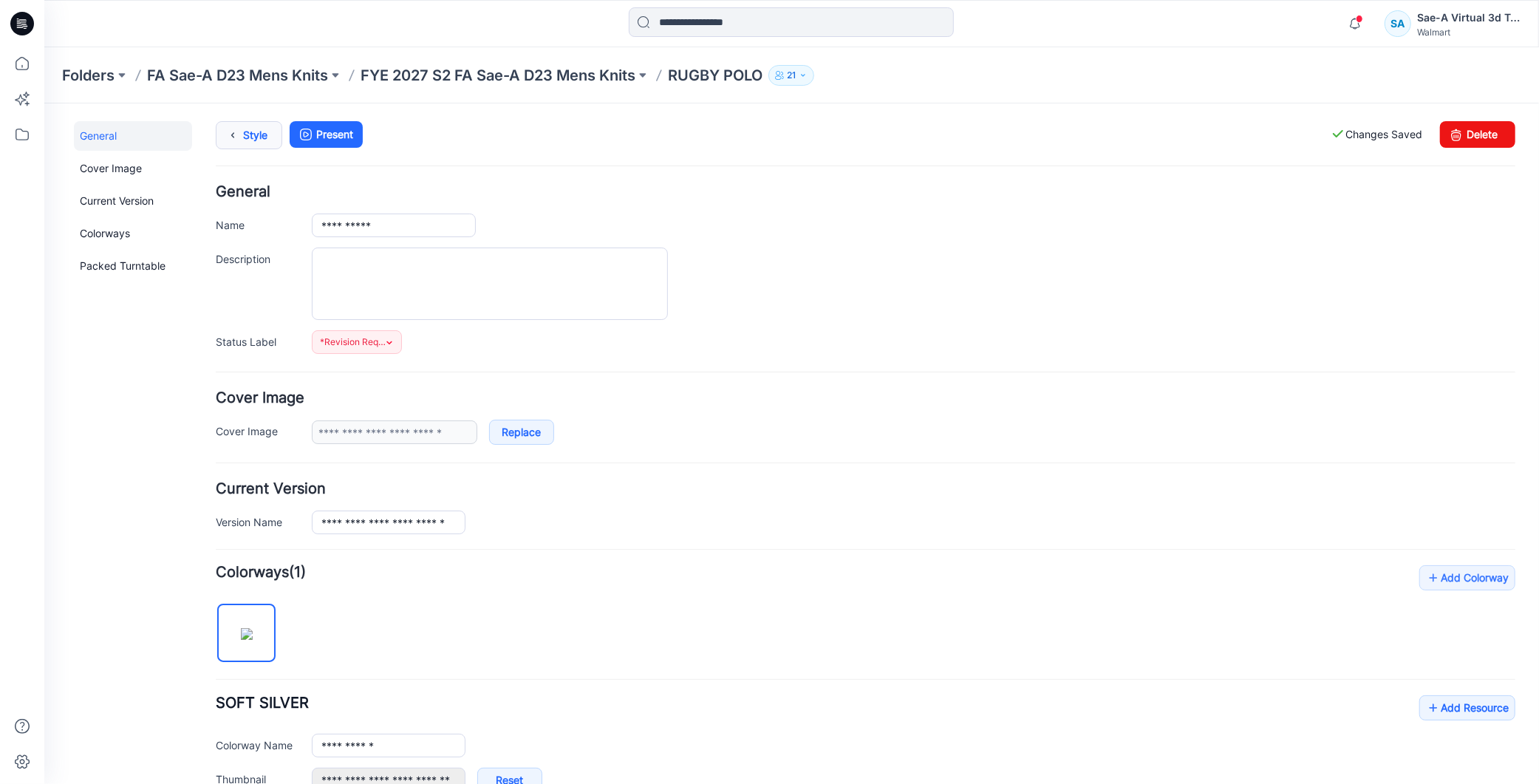
click at [254, 133] on link "Style" at bounding box center [248, 134] width 67 height 28
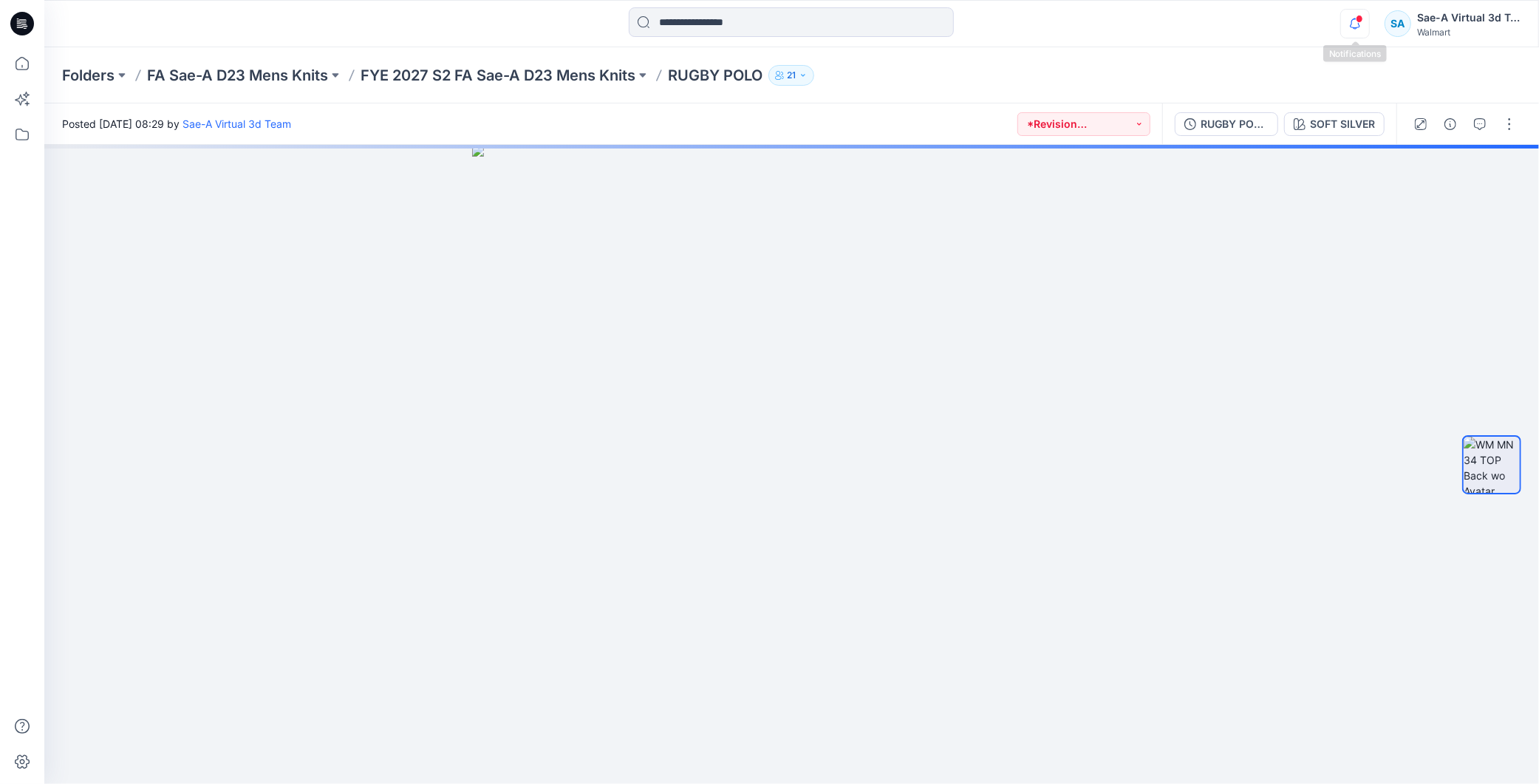
click at [1357, 23] on icon "button" at bounding box center [1355, 23] width 28 height 30
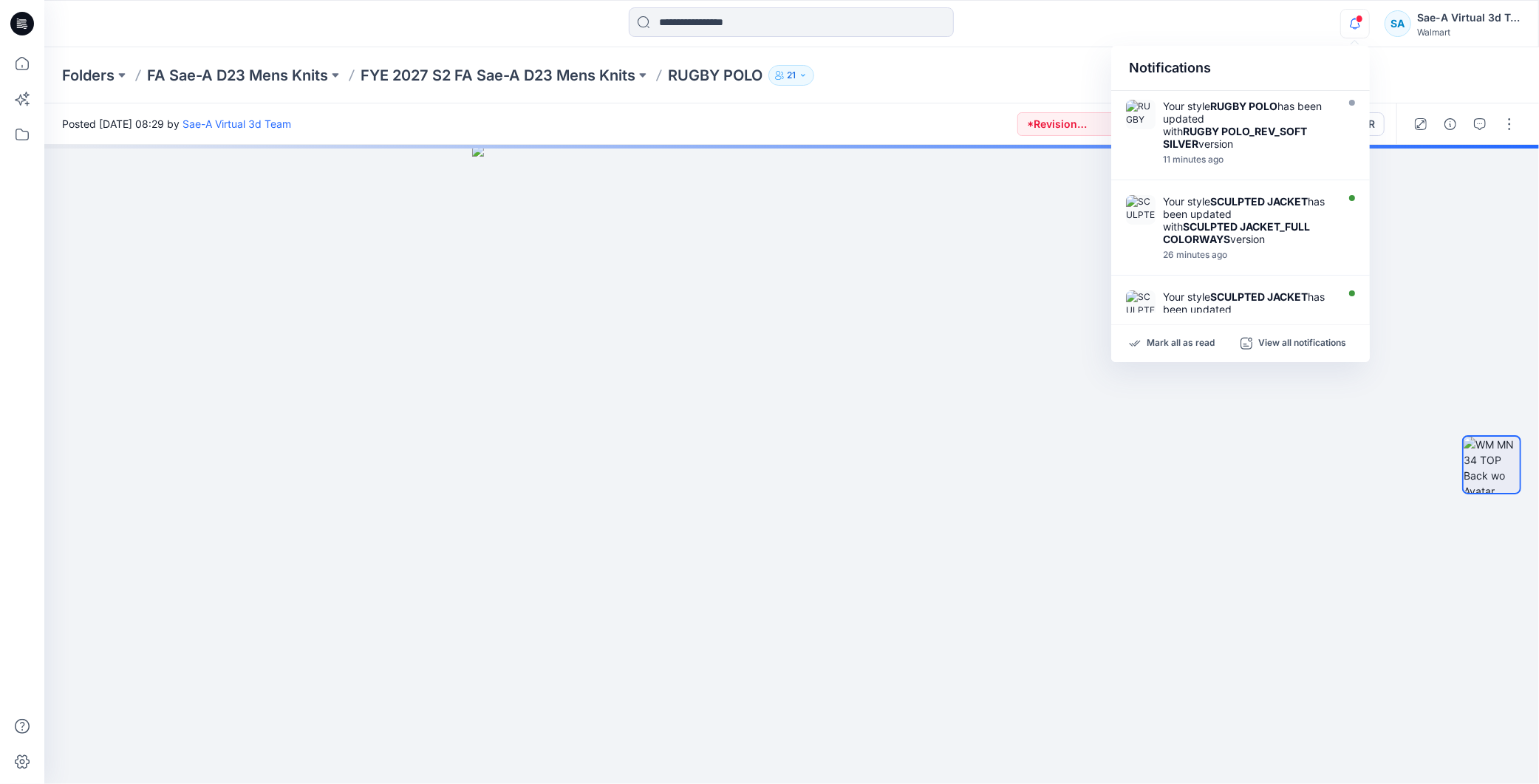
click at [1357, 23] on icon "button" at bounding box center [1355, 23] width 28 height 30
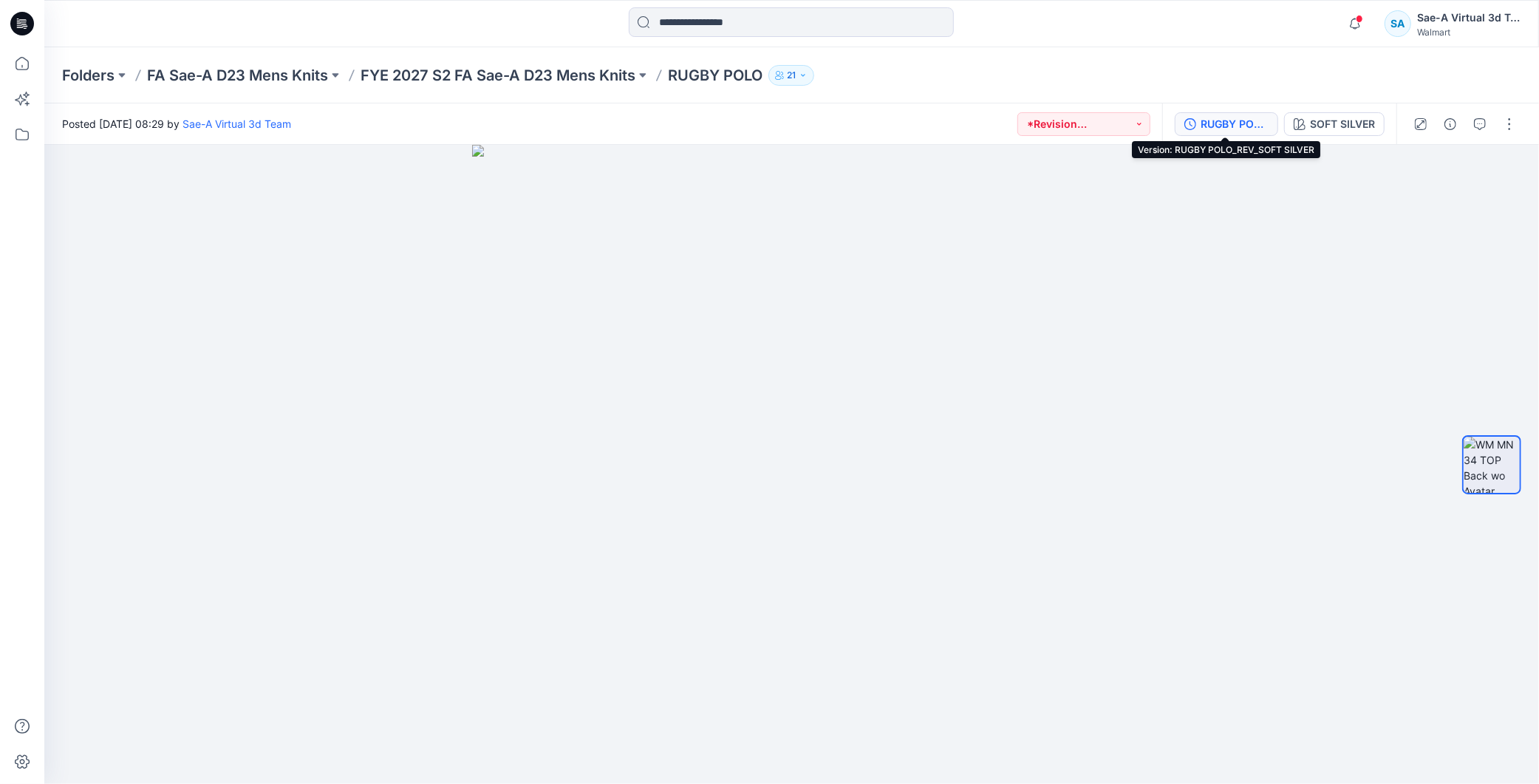
click at [1228, 124] on div "RUGBY POLO_REV_SOFT SILVER" at bounding box center [1234, 125] width 68 height 16
click at [1232, 116] on div "RUGBY POLO_REV_SOFT SILVER" at bounding box center [1234, 125] width 68 height 16
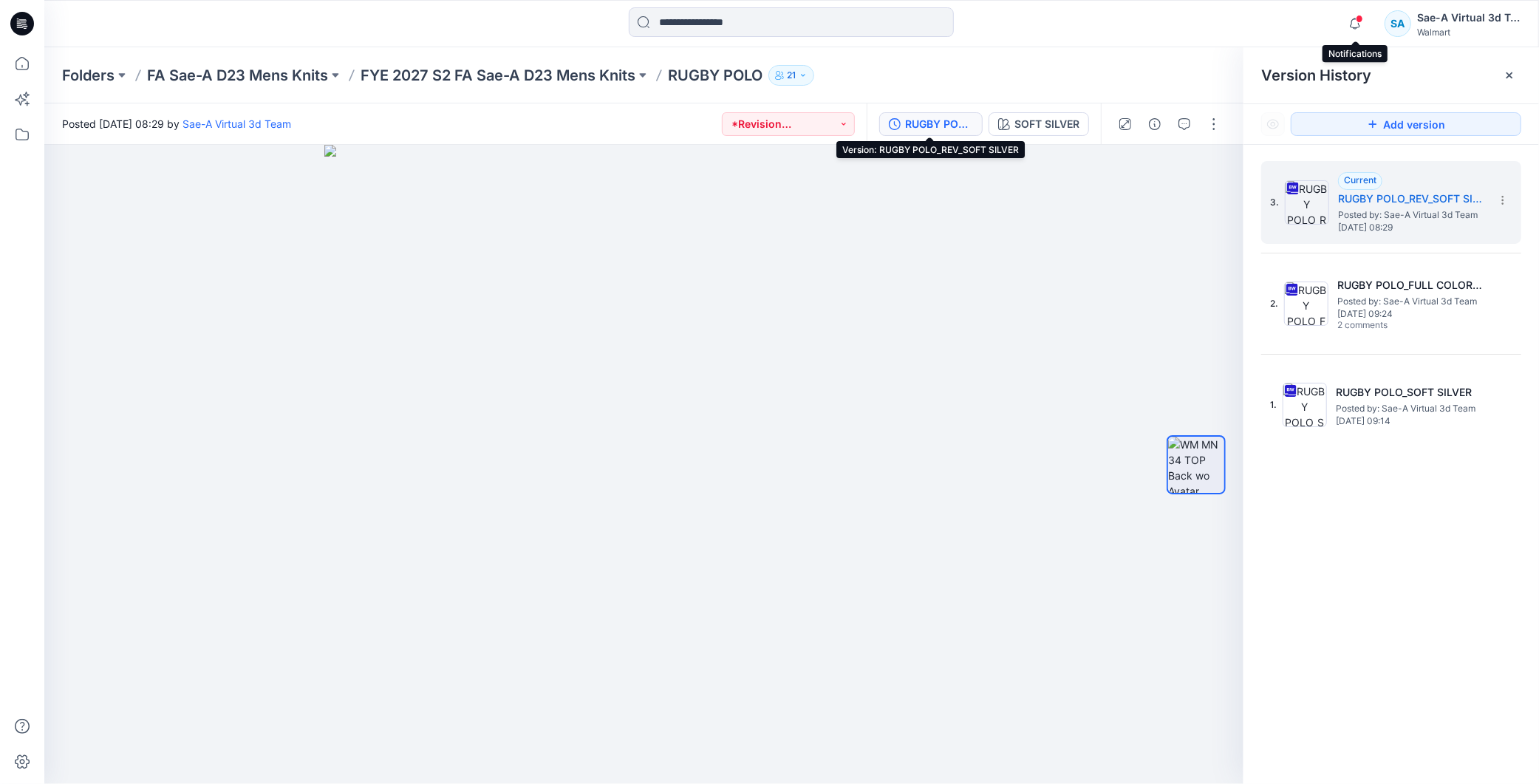
click at [1358, 15] on span at bounding box center [1359, 18] width 7 height 8
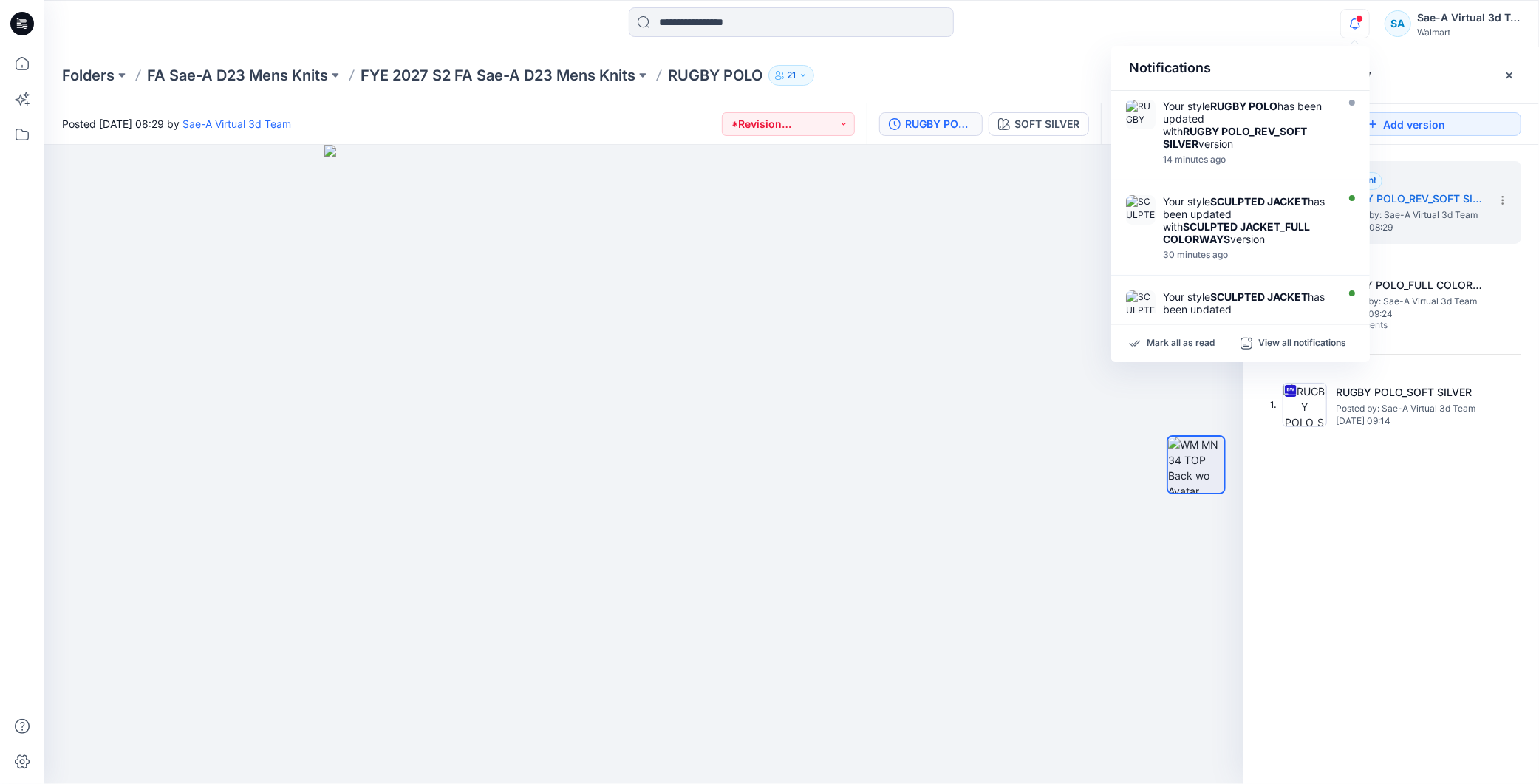
click at [1362, 15] on span at bounding box center [1359, 18] width 7 height 8
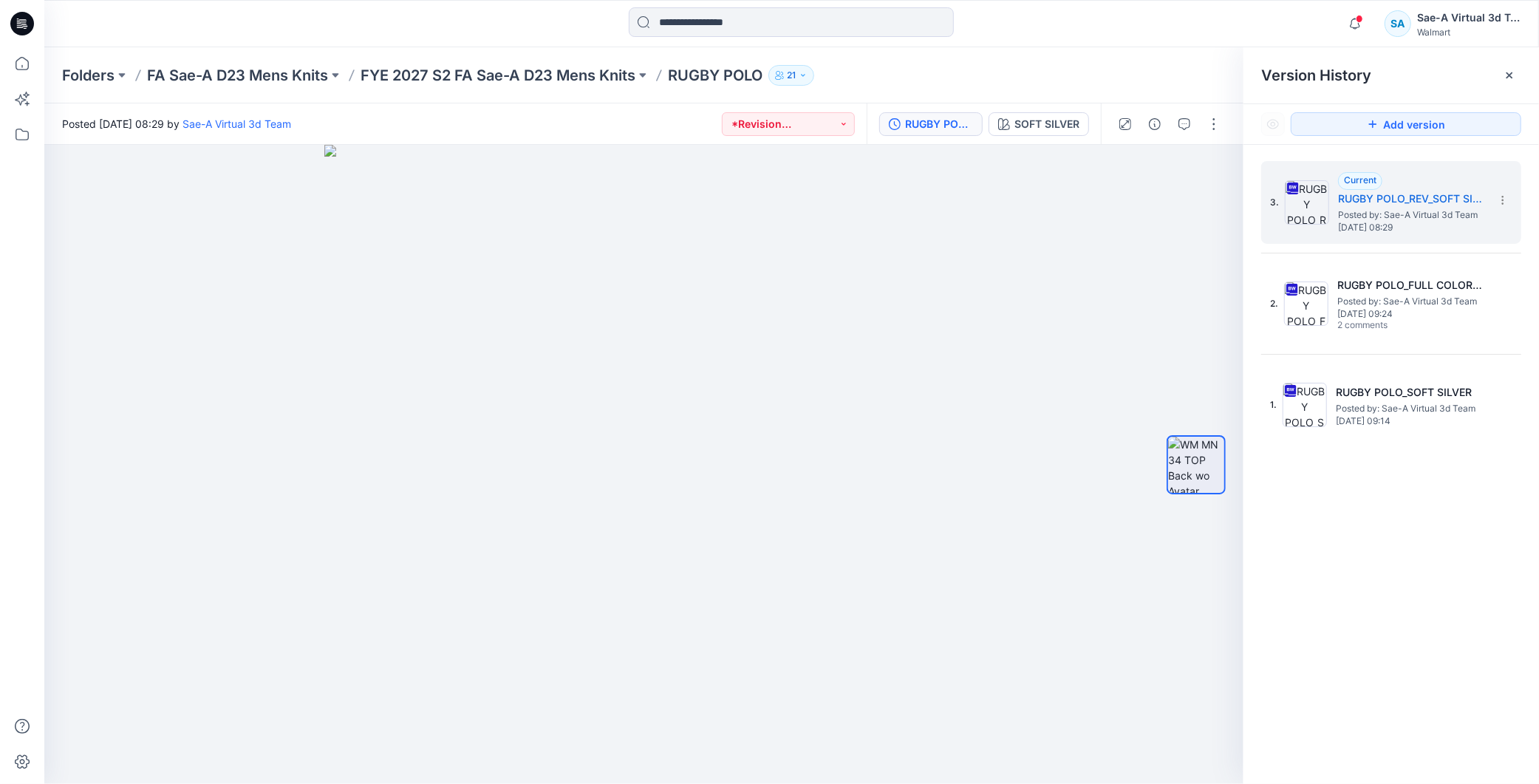
click at [1361, 16] on span at bounding box center [1359, 18] width 7 height 8
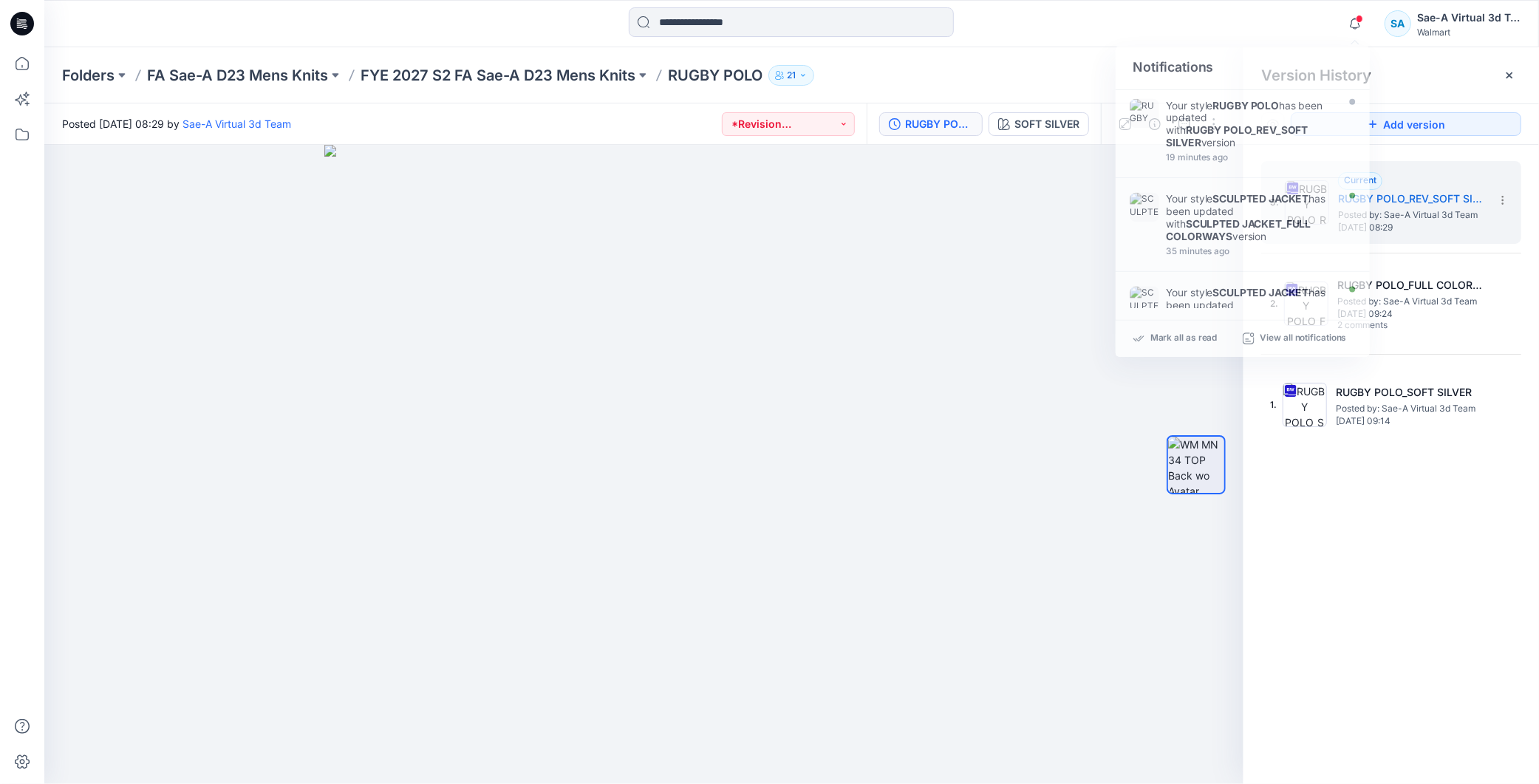
click at [1003, 95] on div "Folders FA Sae-A D23 Mens Knits FYE 2027 S2 FA Sae-A D23 Mens Knits RUGBY POLO …" at bounding box center [792, 75] width 1495 height 56
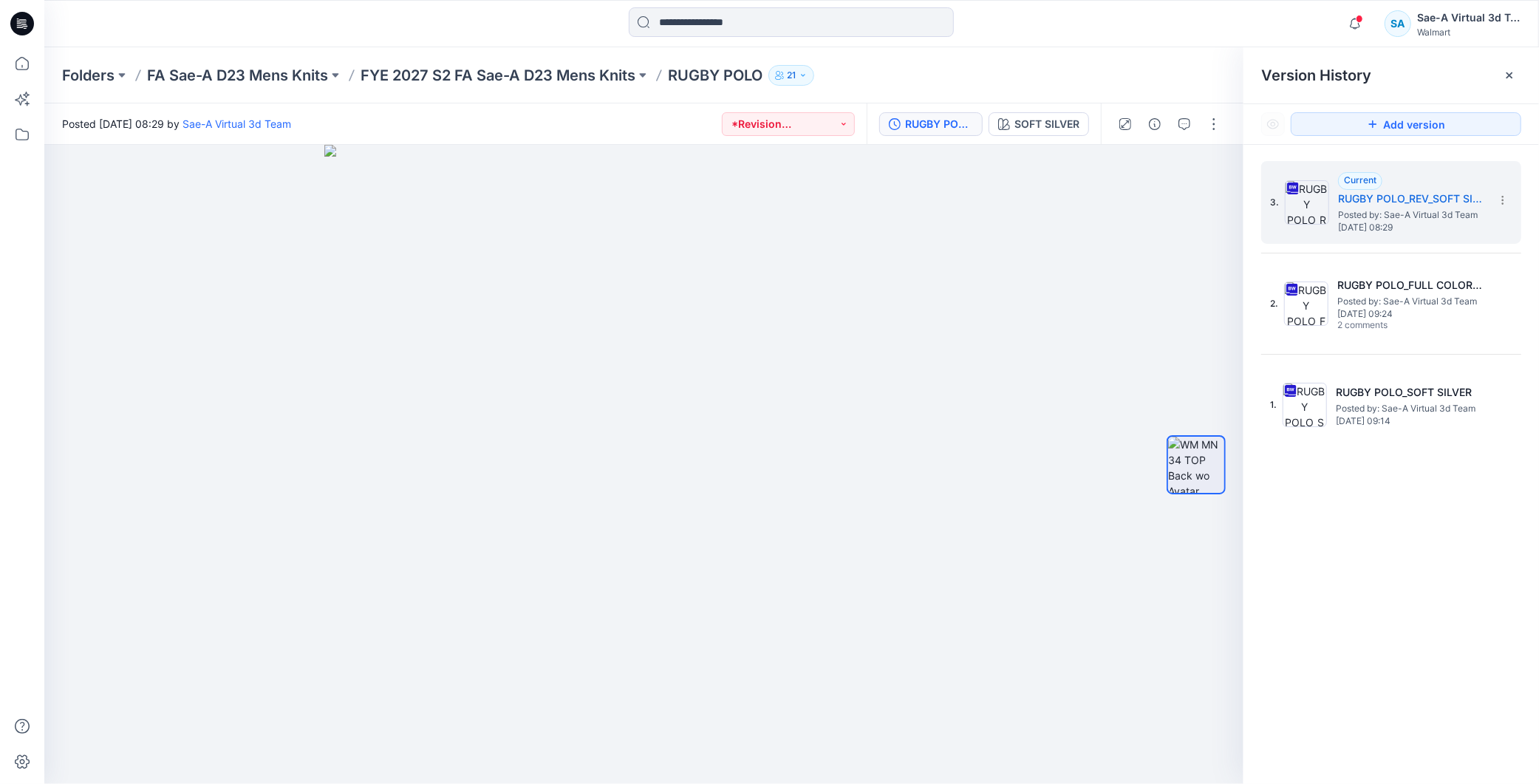
click at [1350, 5] on div "Notifications Your style RUGBY POLO has been updated with RUGBY POLO_REV_SOFT S…" at bounding box center [792, 23] width 1495 height 47
click at [1354, 15] on icon "button" at bounding box center [1355, 23] width 28 height 30
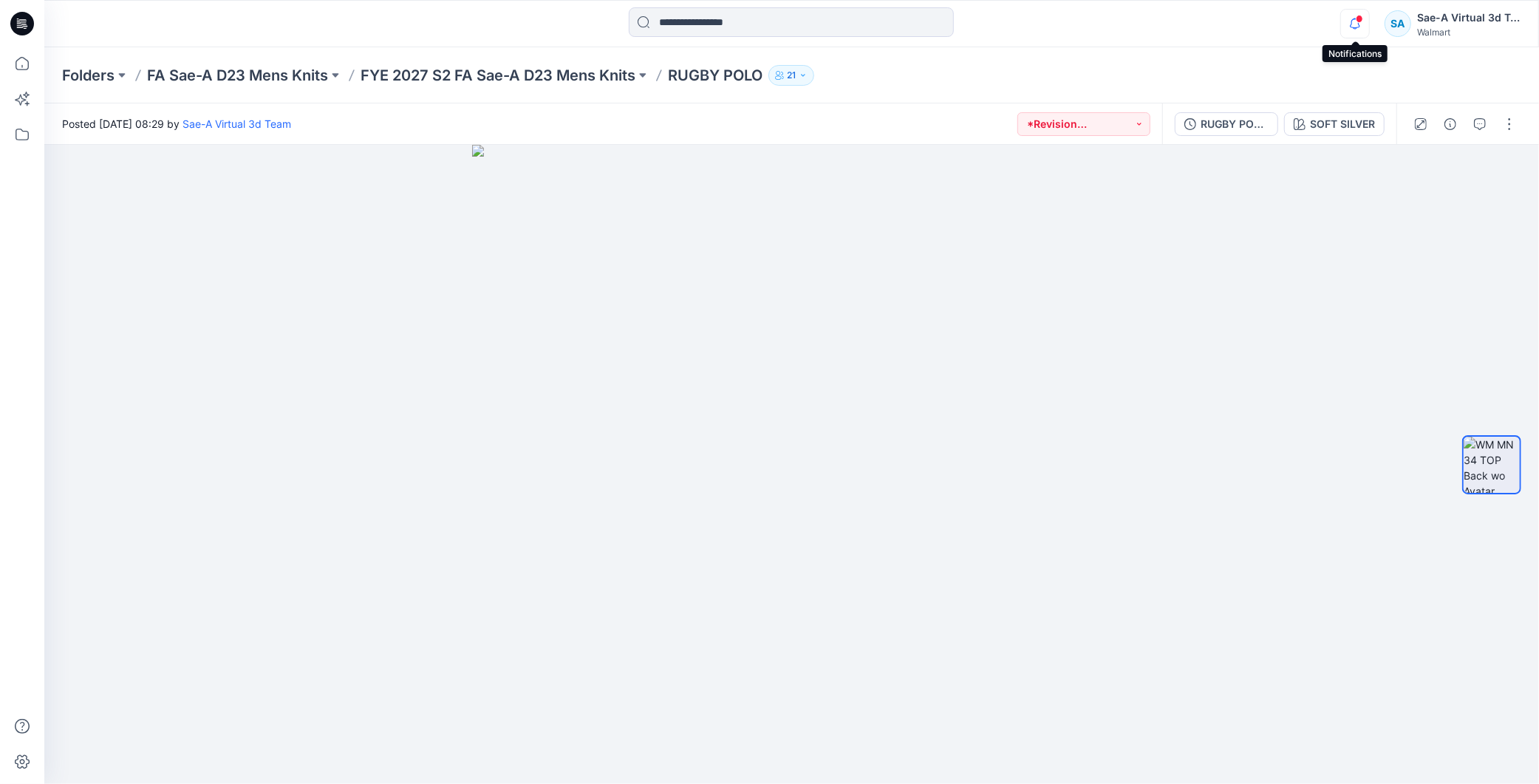
click at [1361, 23] on icon "button" at bounding box center [1355, 23] width 28 height 30
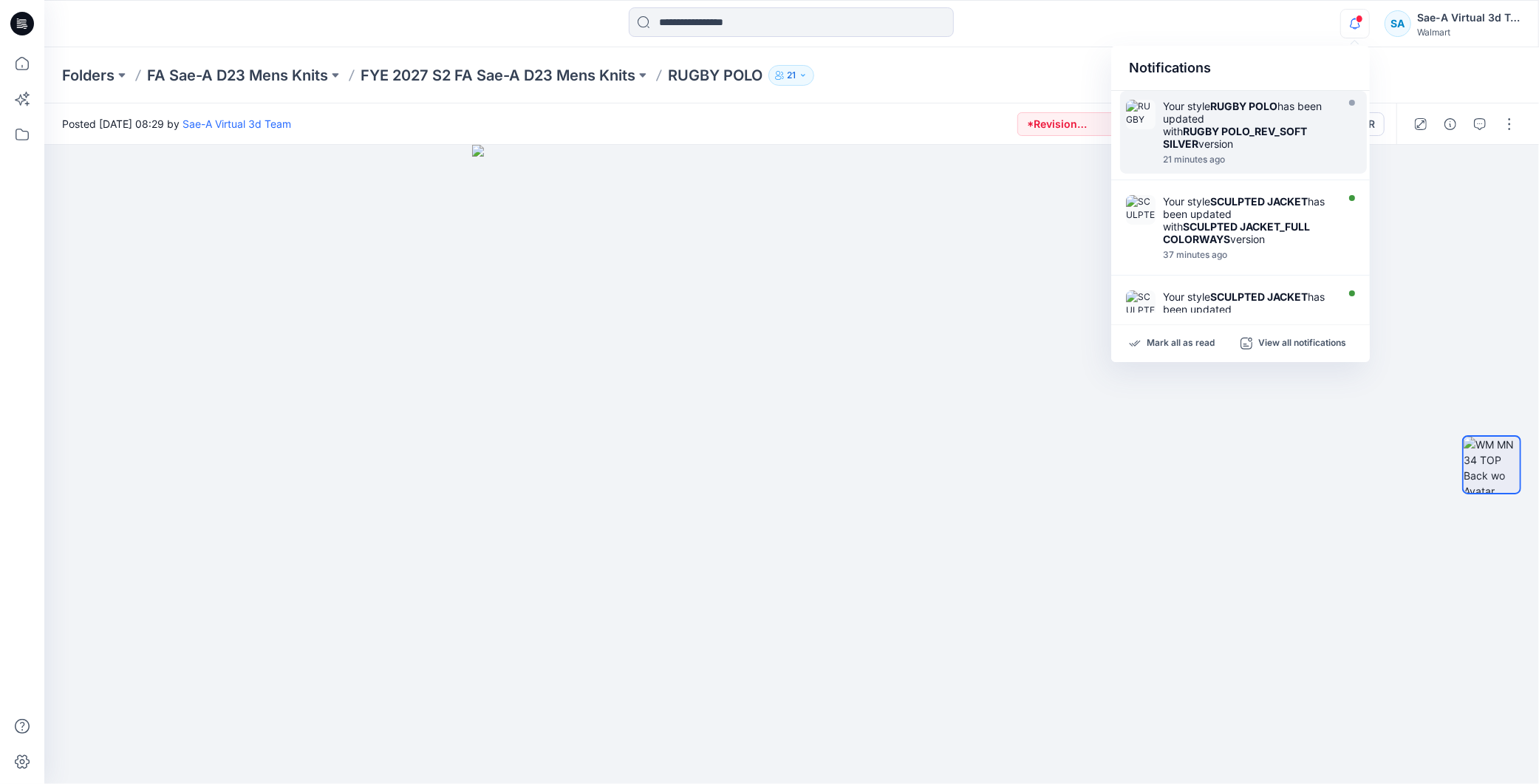
click at [1280, 113] on div "Your style RUGBY POLO has been updated with RUGBY POLO_REV_SOFT SILVER version" at bounding box center [1247, 125] width 170 height 51
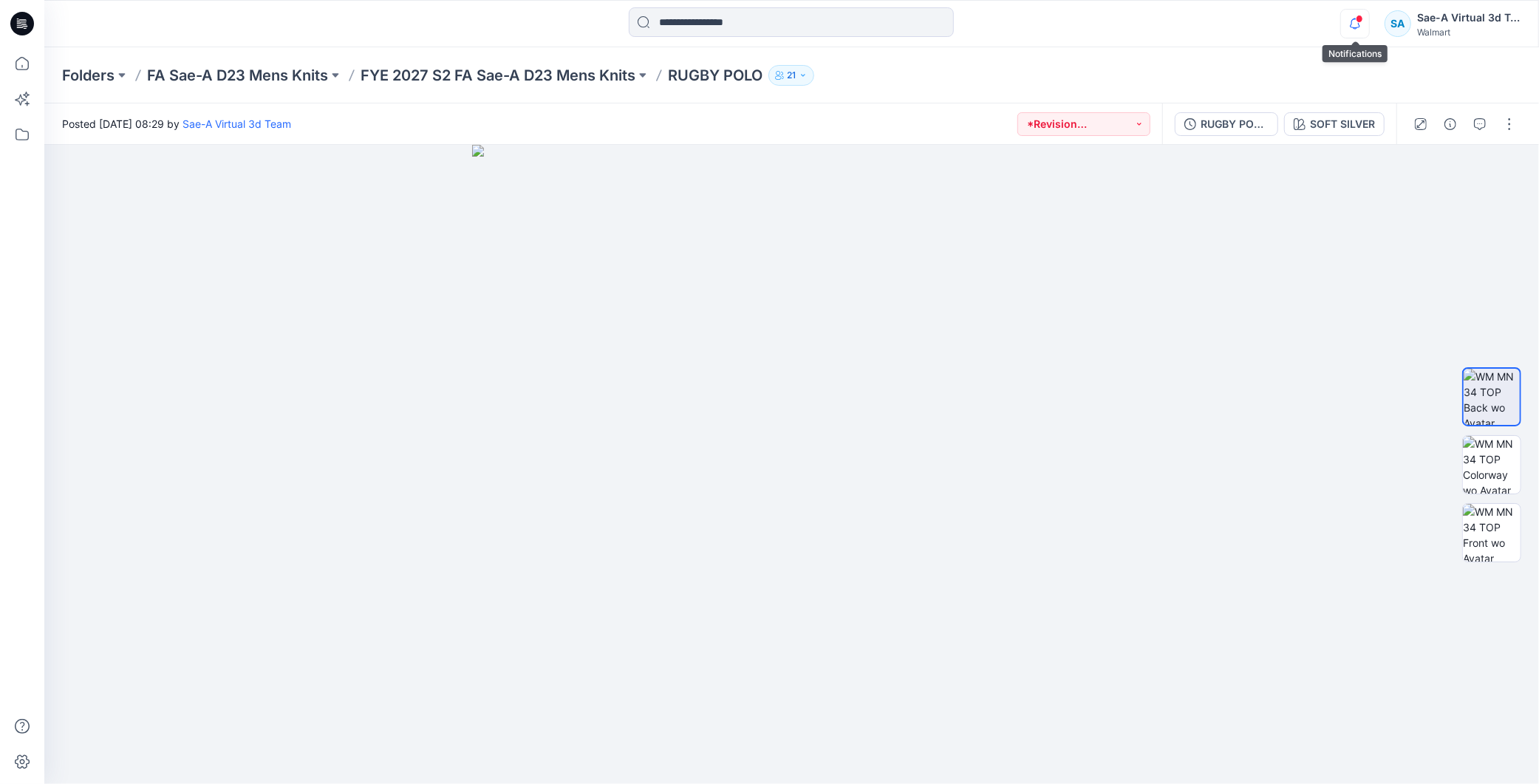
click at [1346, 24] on icon "button" at bounding box center [1355, 23] width 28 height 30
click at [1510, 120] on button "button" at bounding box center [1509, 124] width 23 height 23
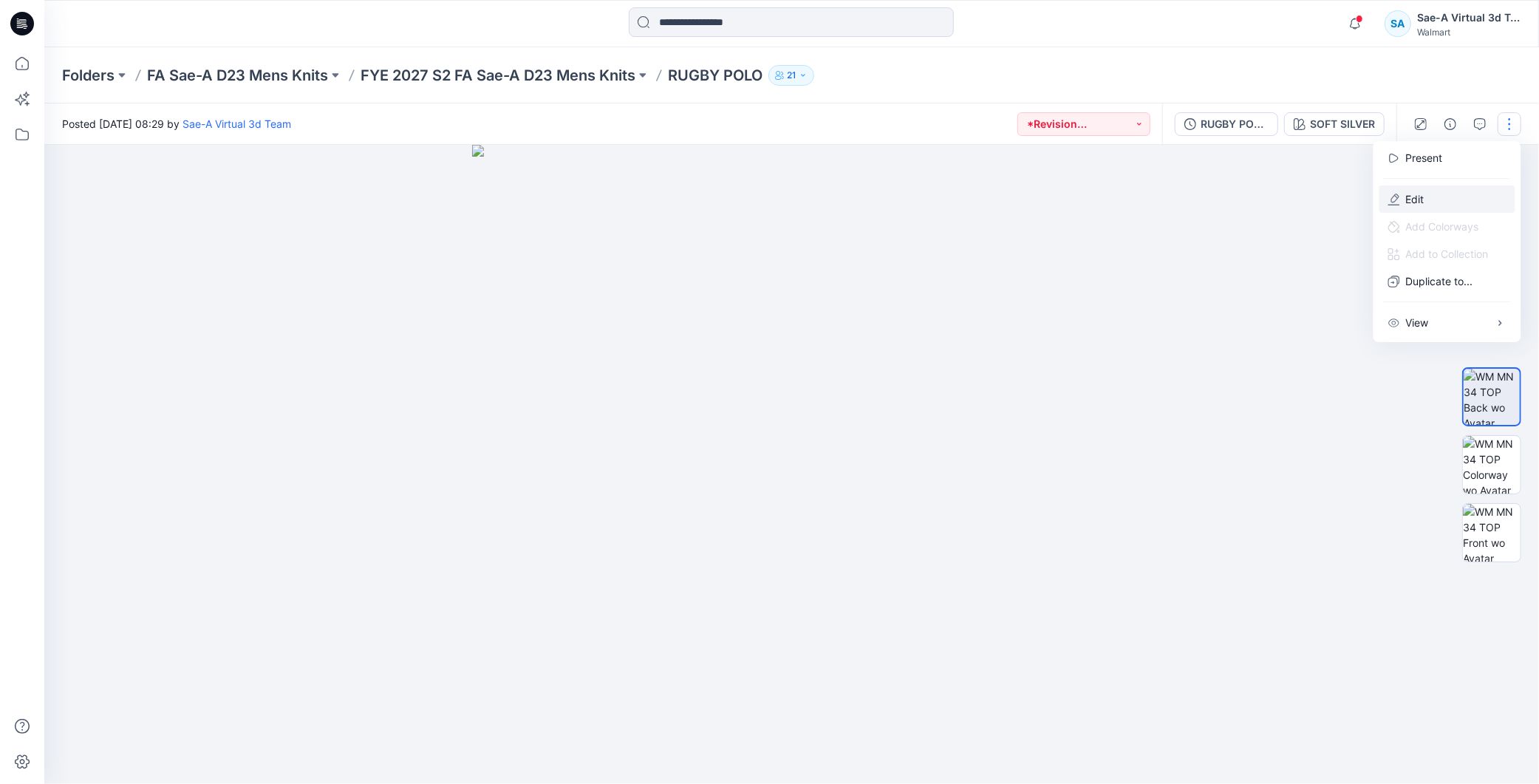
click at [1424, 193] on button "Edit" at bounding box center [1447, 198] width 136 height 27
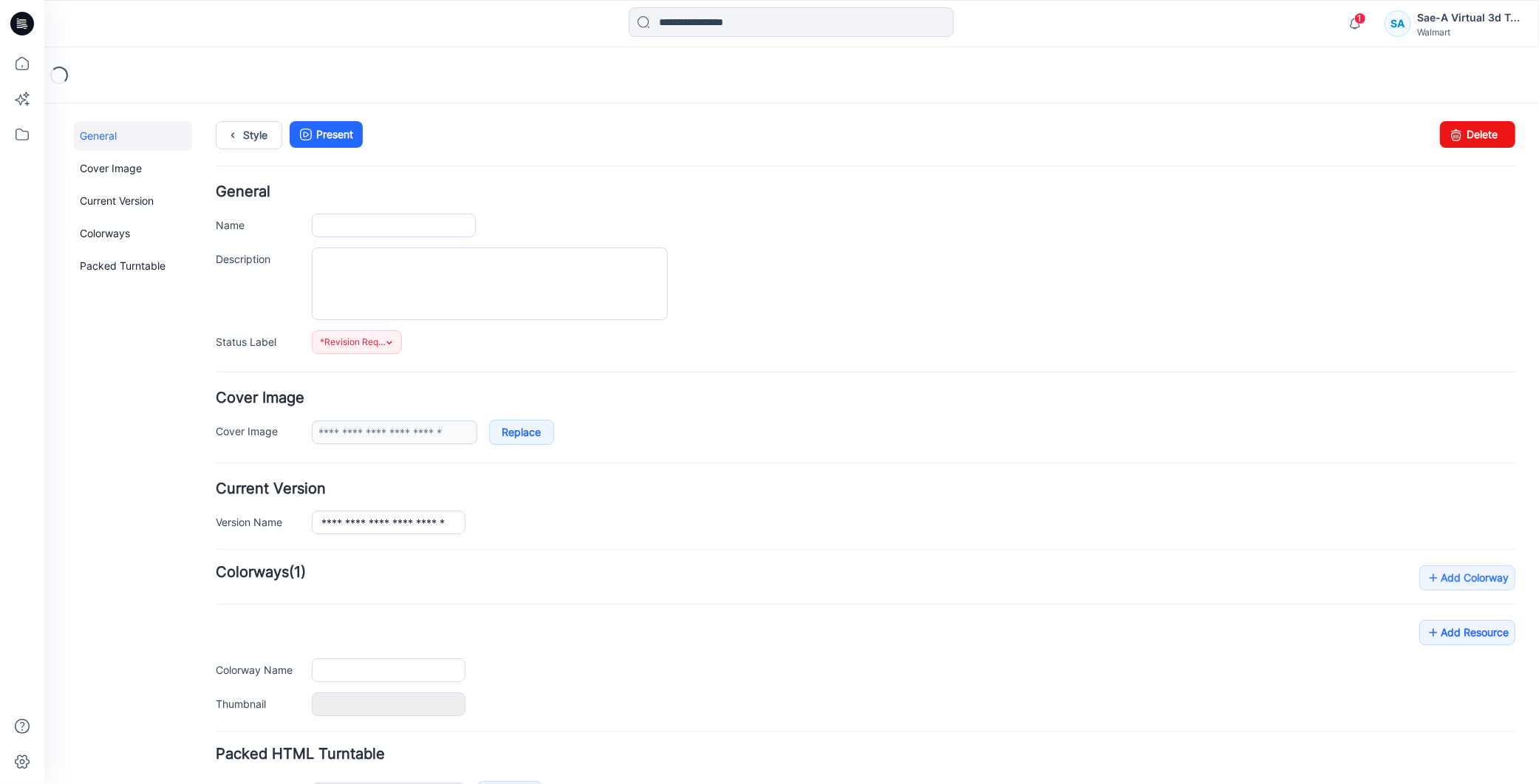
type input "**********"
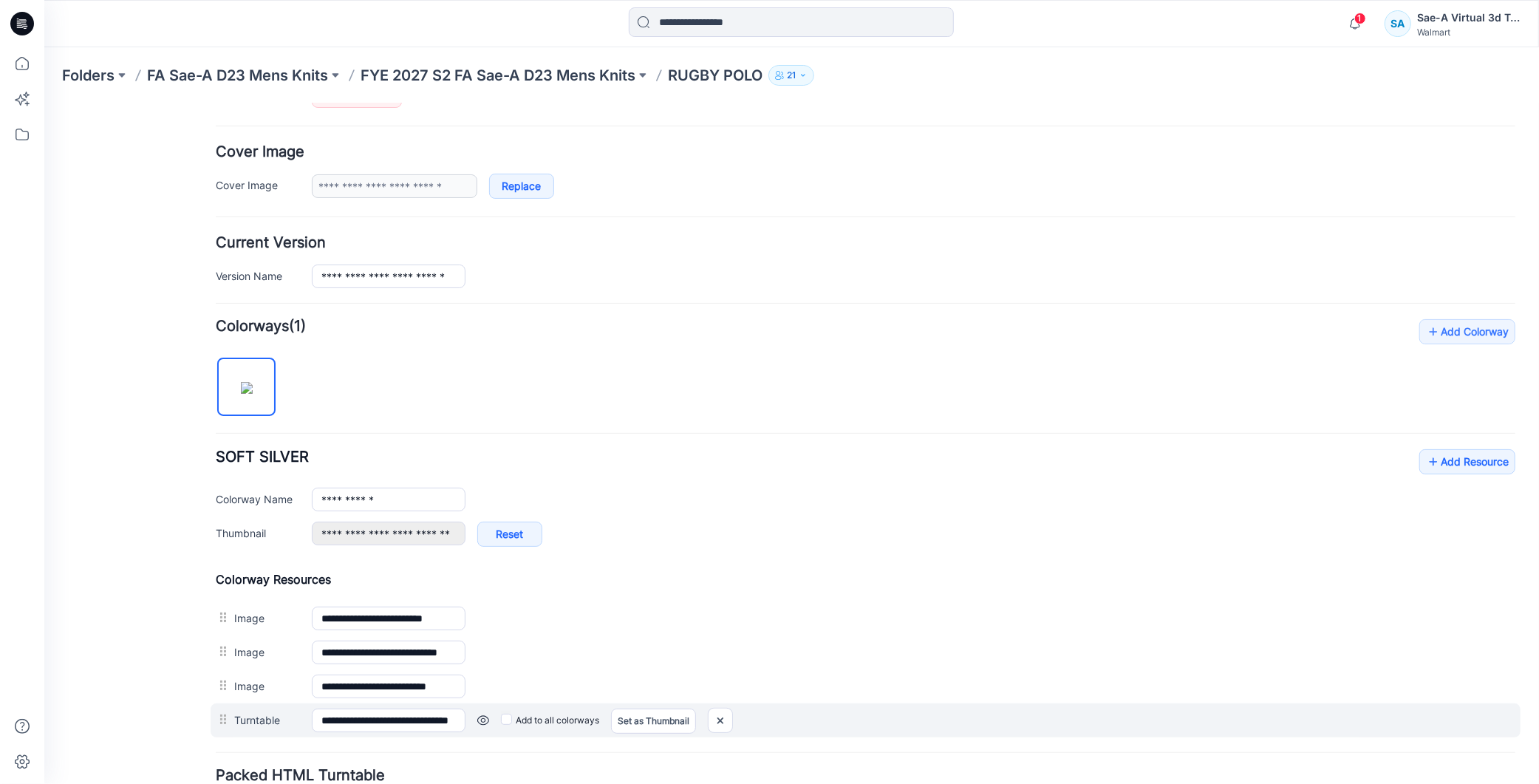
scroll to position [327, 0]
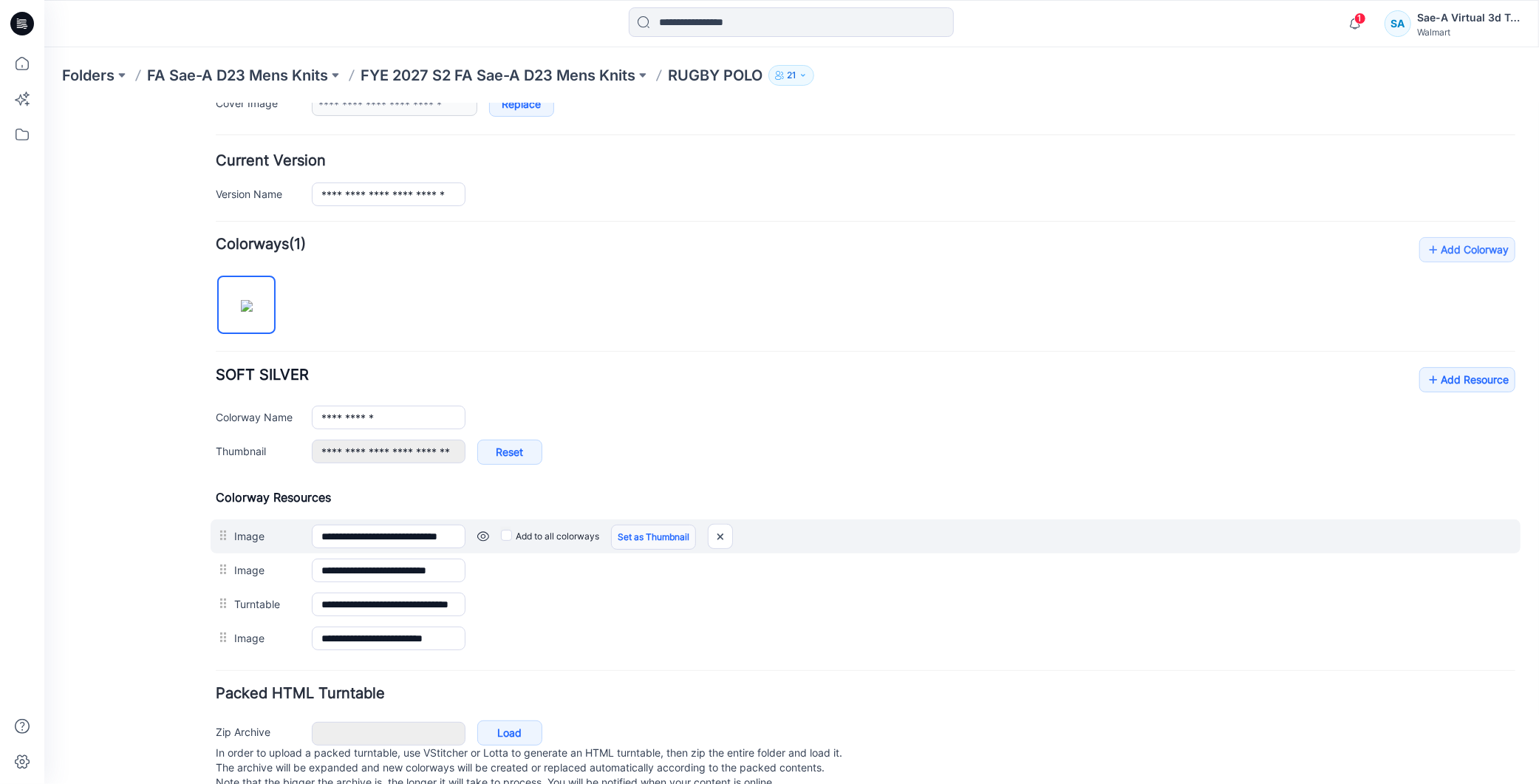
click at [644, 532] on link "Set as Thumbnail" at bounding box center [653, 536] width 85 height 25
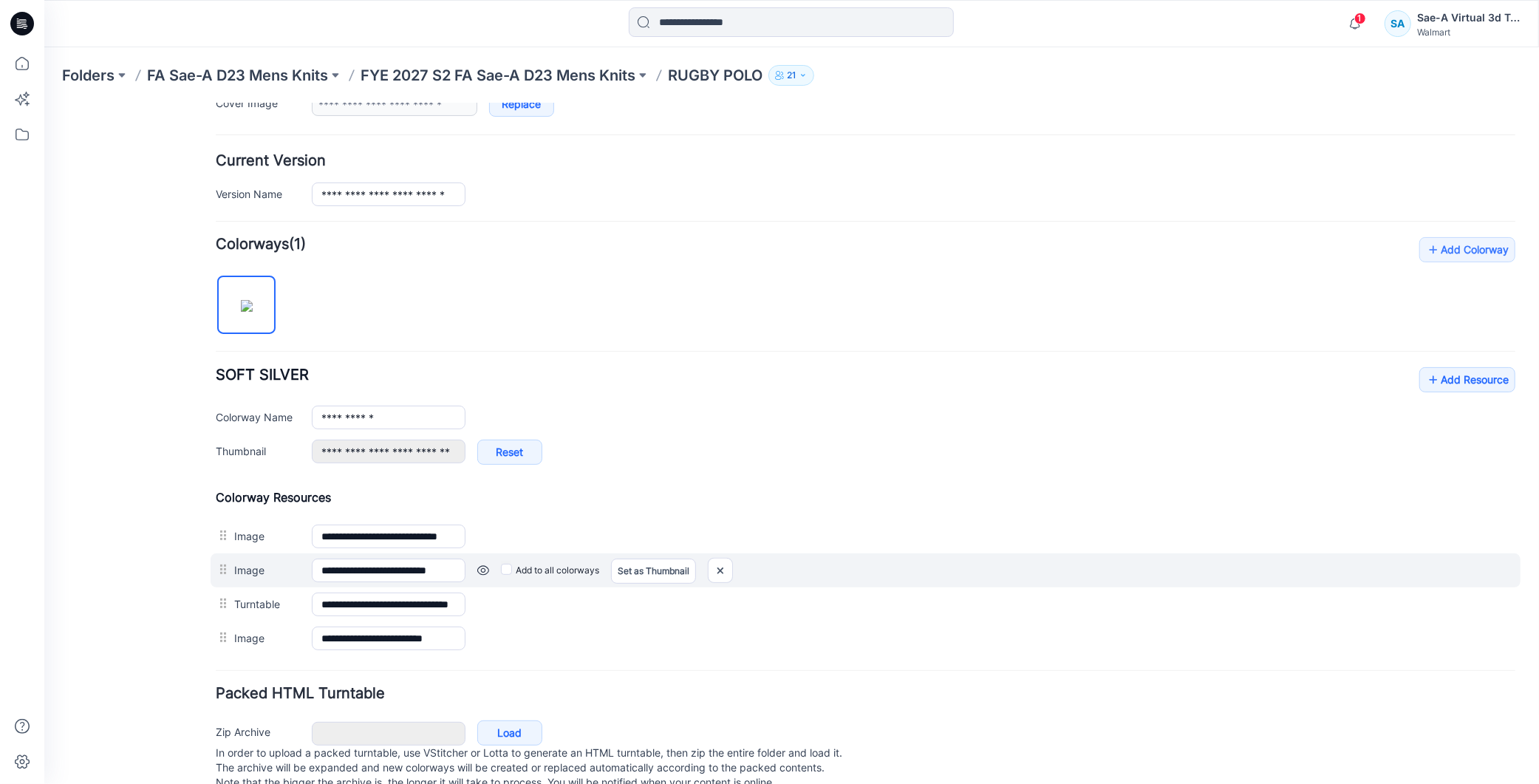
type input "**********"
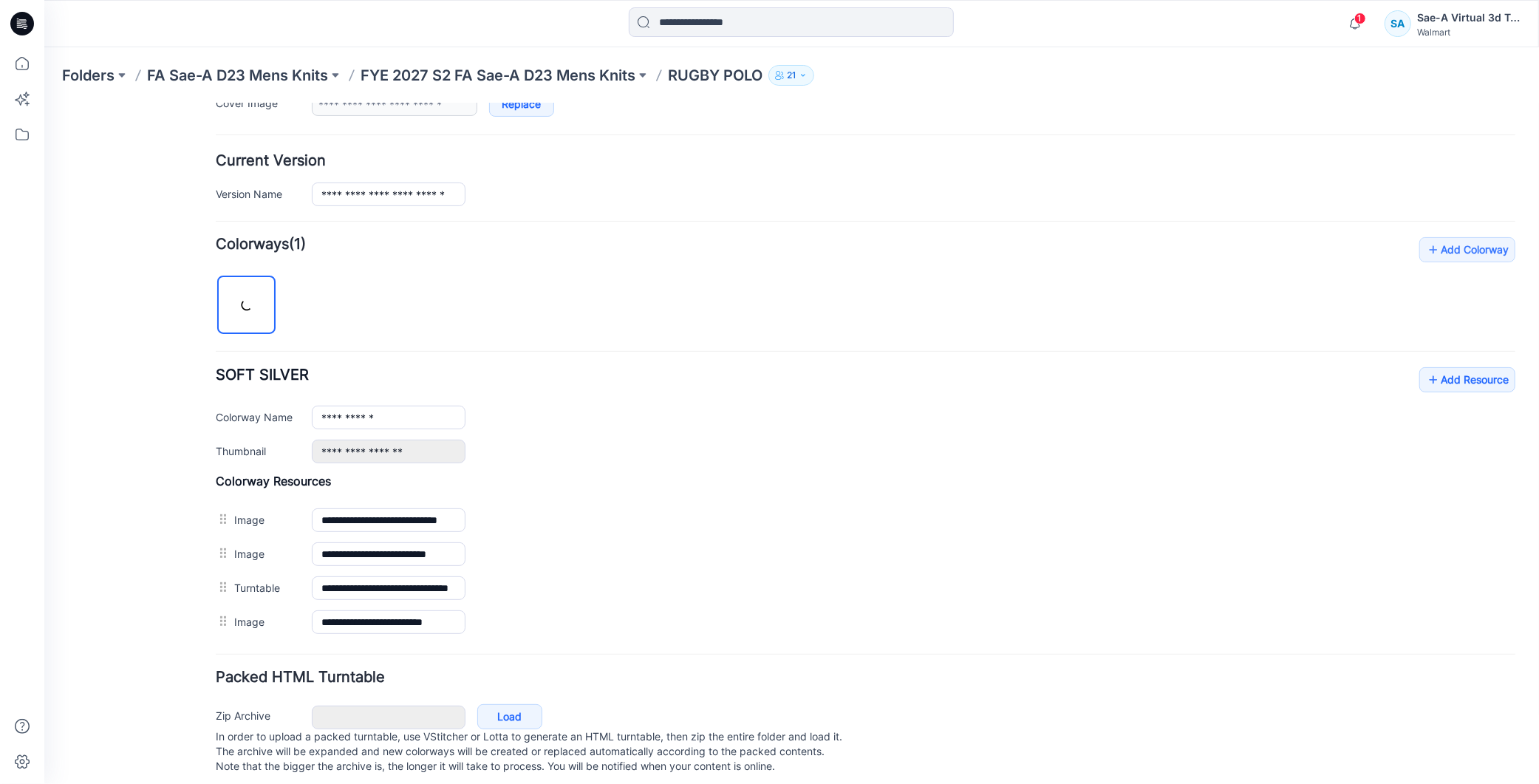
scroll to position [0, 0]
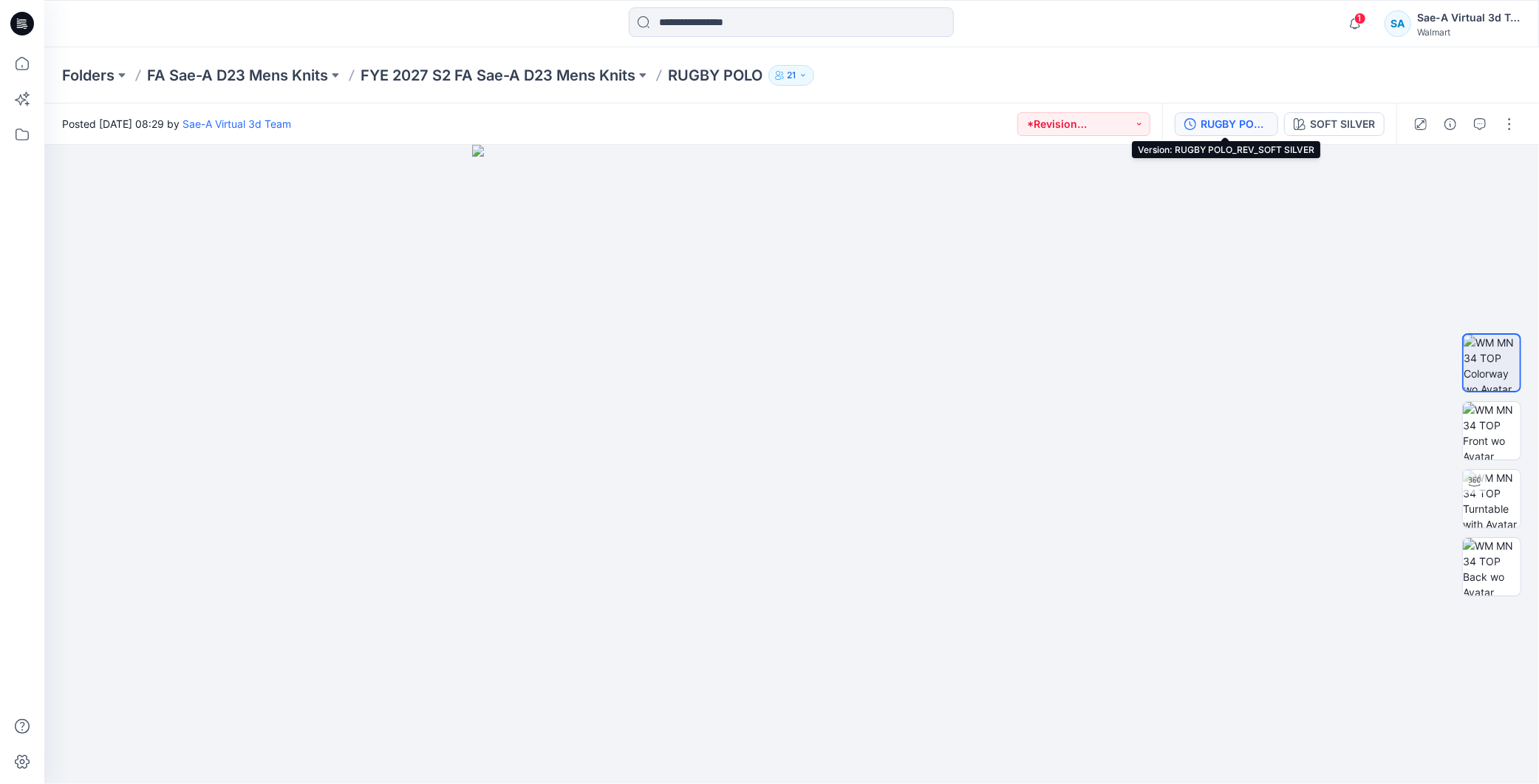
click at [1237, 120] on div "RUGBY POLO_REV_SOFT SILVER" at bounding box center [1234, 125] width 68 height 16
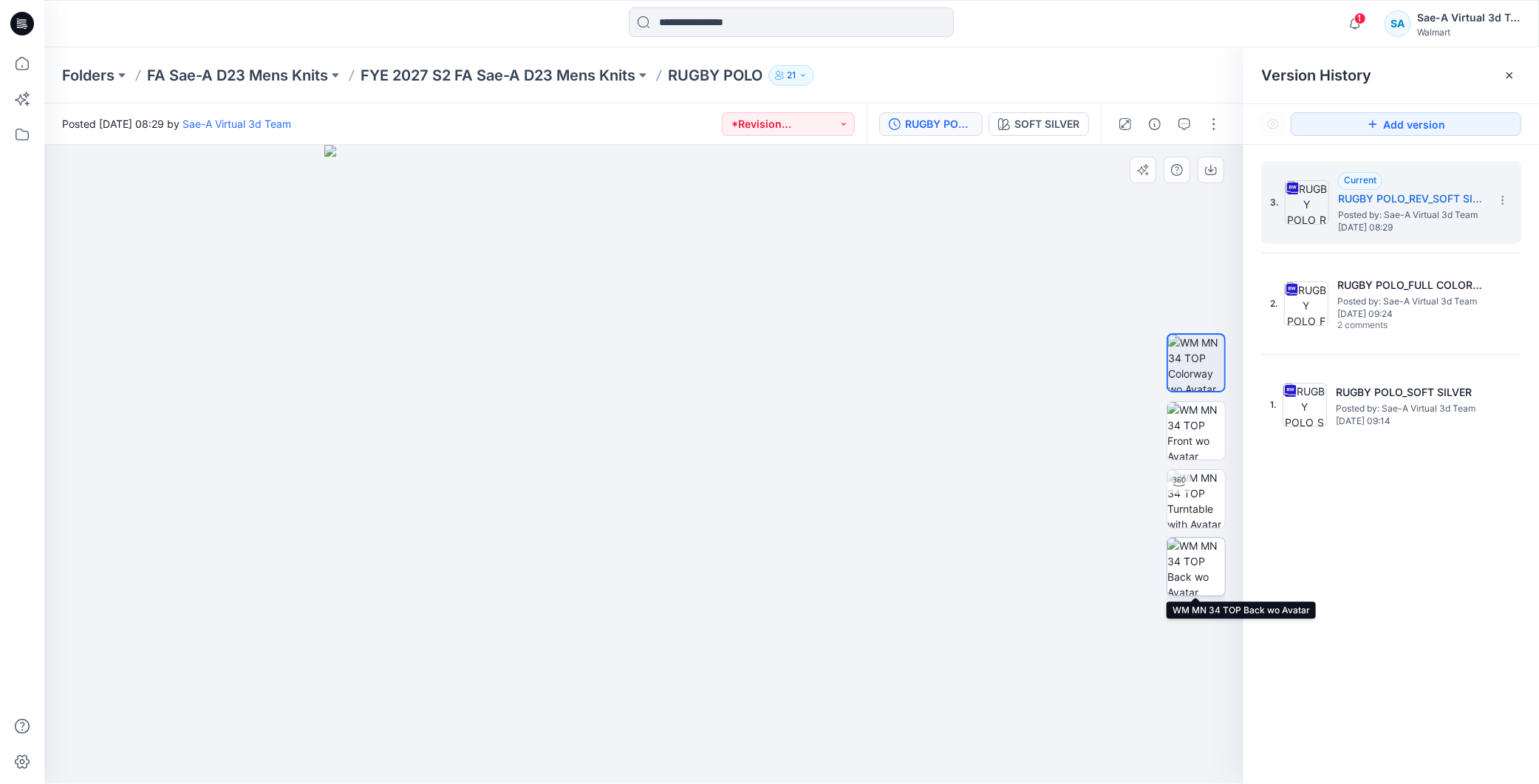
click at [1200, 574] on img at bounding box center [1196, 567] width 58 height 58
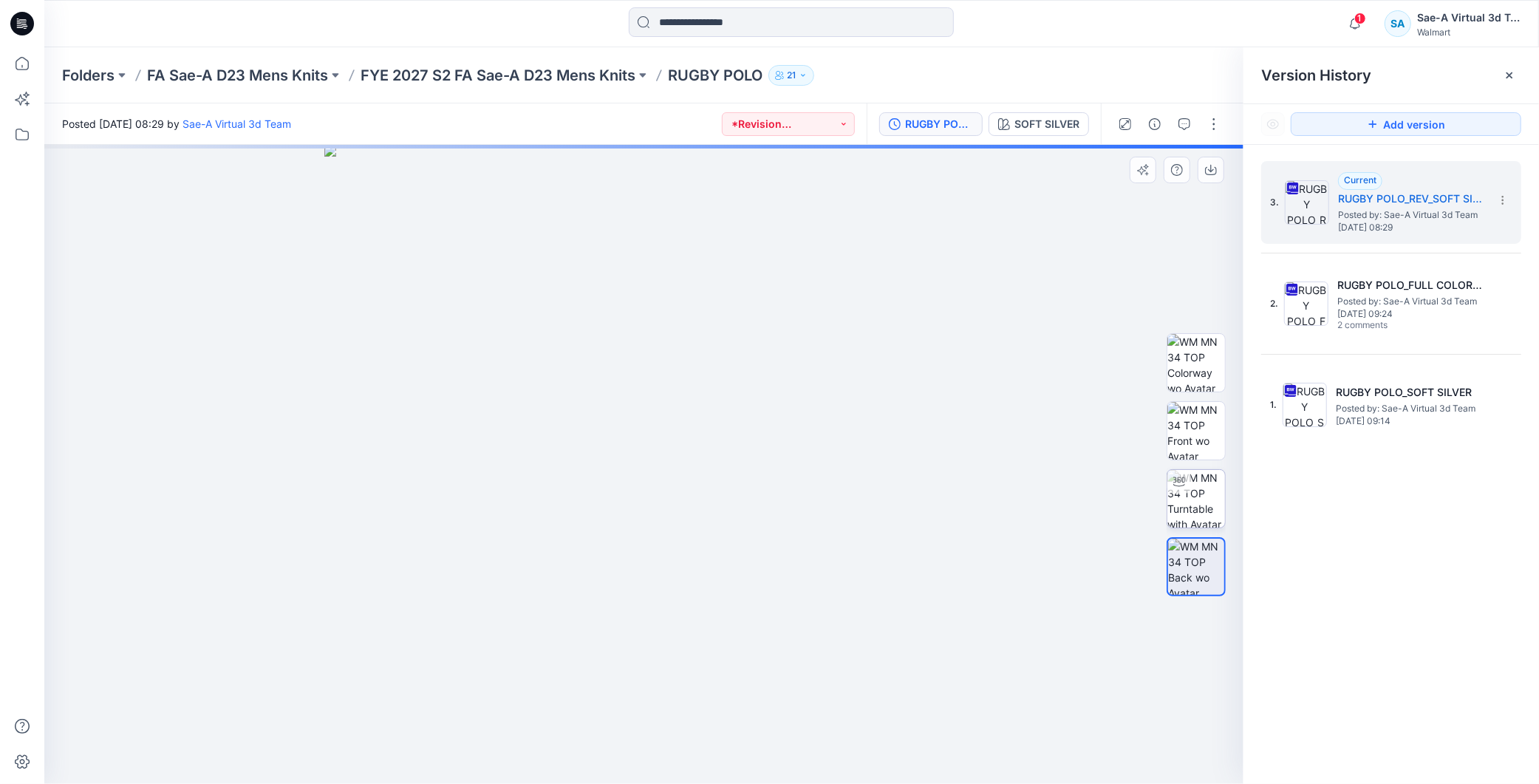
click at [1195, 511] on img at bounding box center [1196, 499] width 58 height 58
drag, startPoint x: 811, startPoint y: 755, endPoint x: 877, endPoint y: 744, distance: 66.9
click at [877, 744] on div at bounding box center [644, 464] width 1200 height 639
drag, startPoint x: 844, startPoint y: 273, endPoint x: 846, endPoint y: 421, distance: 148.0
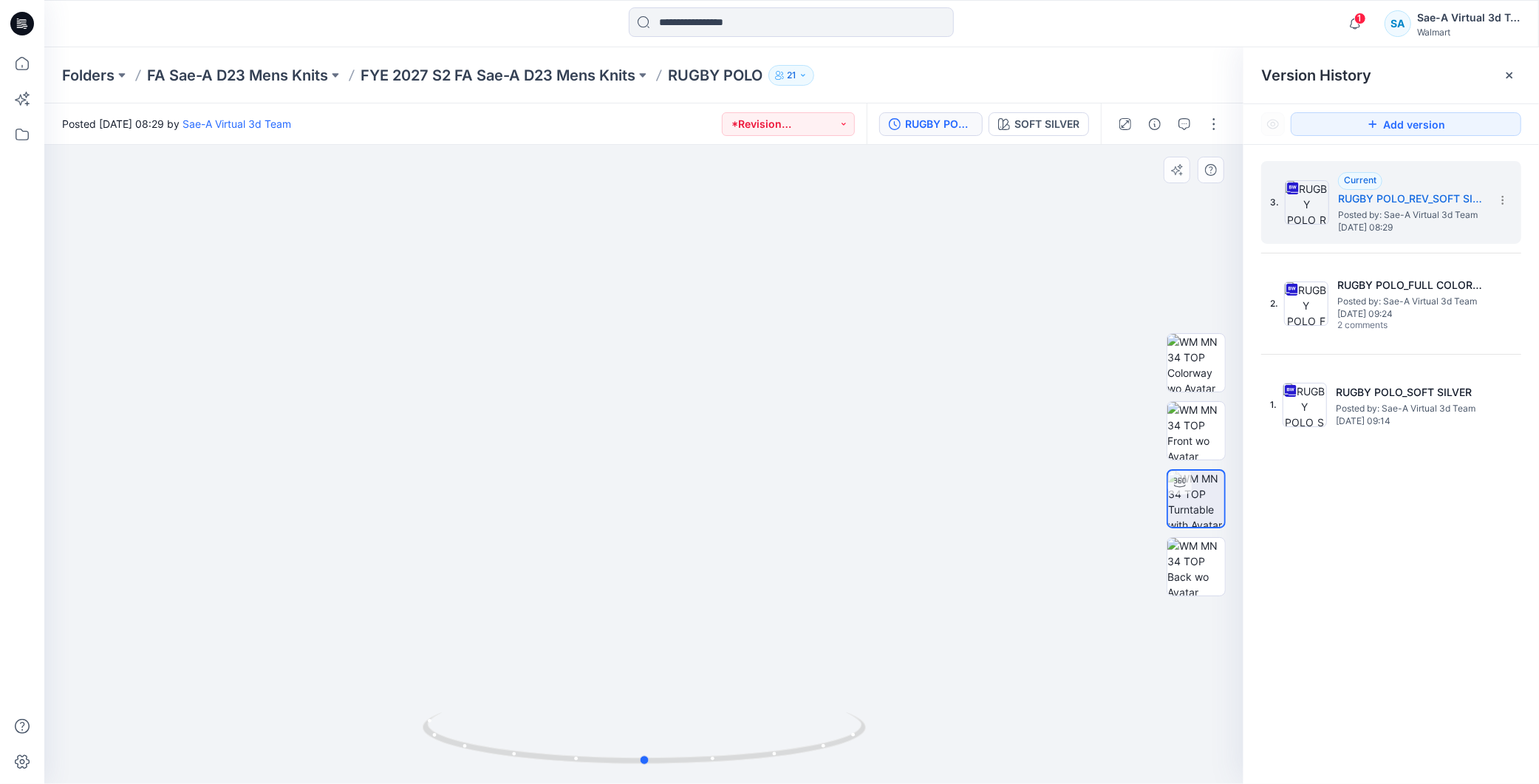
drag, startPoint x: 805, startPoint y: 752, endPoint x: 1183, endPoint y: 743, distance: 378.1
click at [1183, 743] on div at bounding box center [644, 464] width 1200 height 639
drag, startPoint x: 747, startPoint y: 761, endPoint x: 1191, endPoint y: 718, distance: 446.1
click at [1191, 718] on div at bounding box center [644, 464] width 1200 height 639
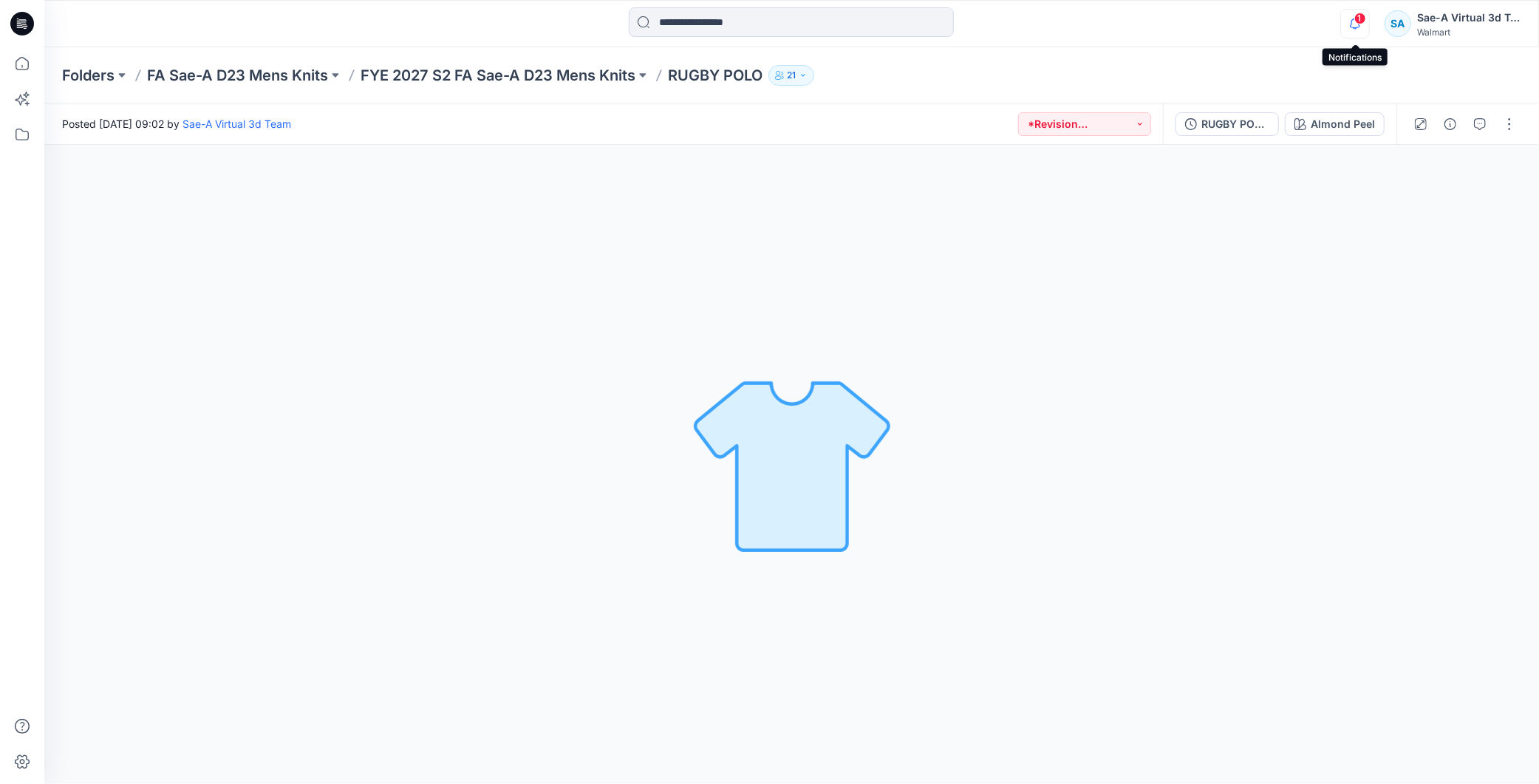
click at [1352, 21] on icon "button" at bounding box center [1355, 23] width 10 height 10
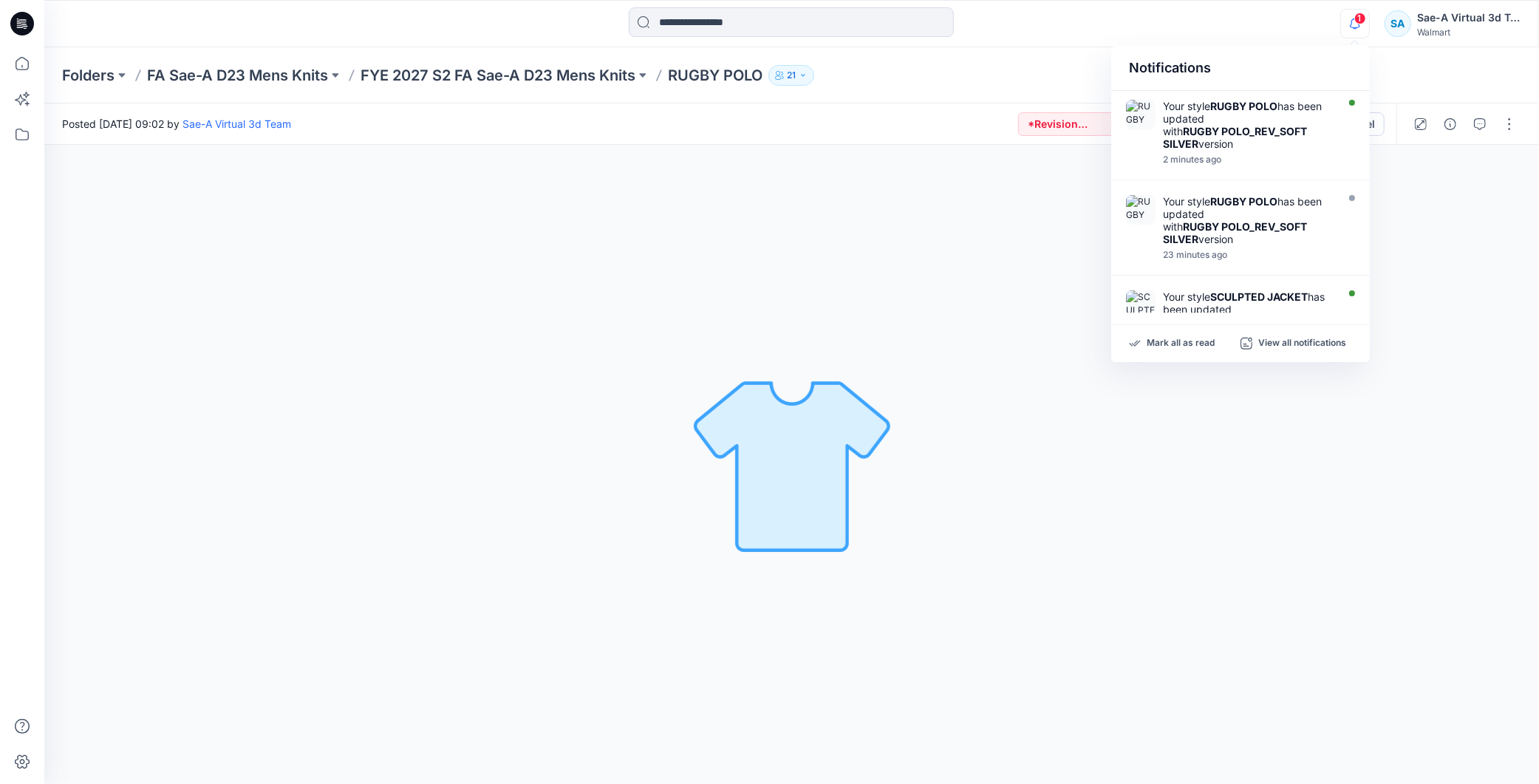
click at [1021, 260] on div "Almond Peel Loading... Material Properties Loading..." at bounding box center [792, 464] width 1495 height 639
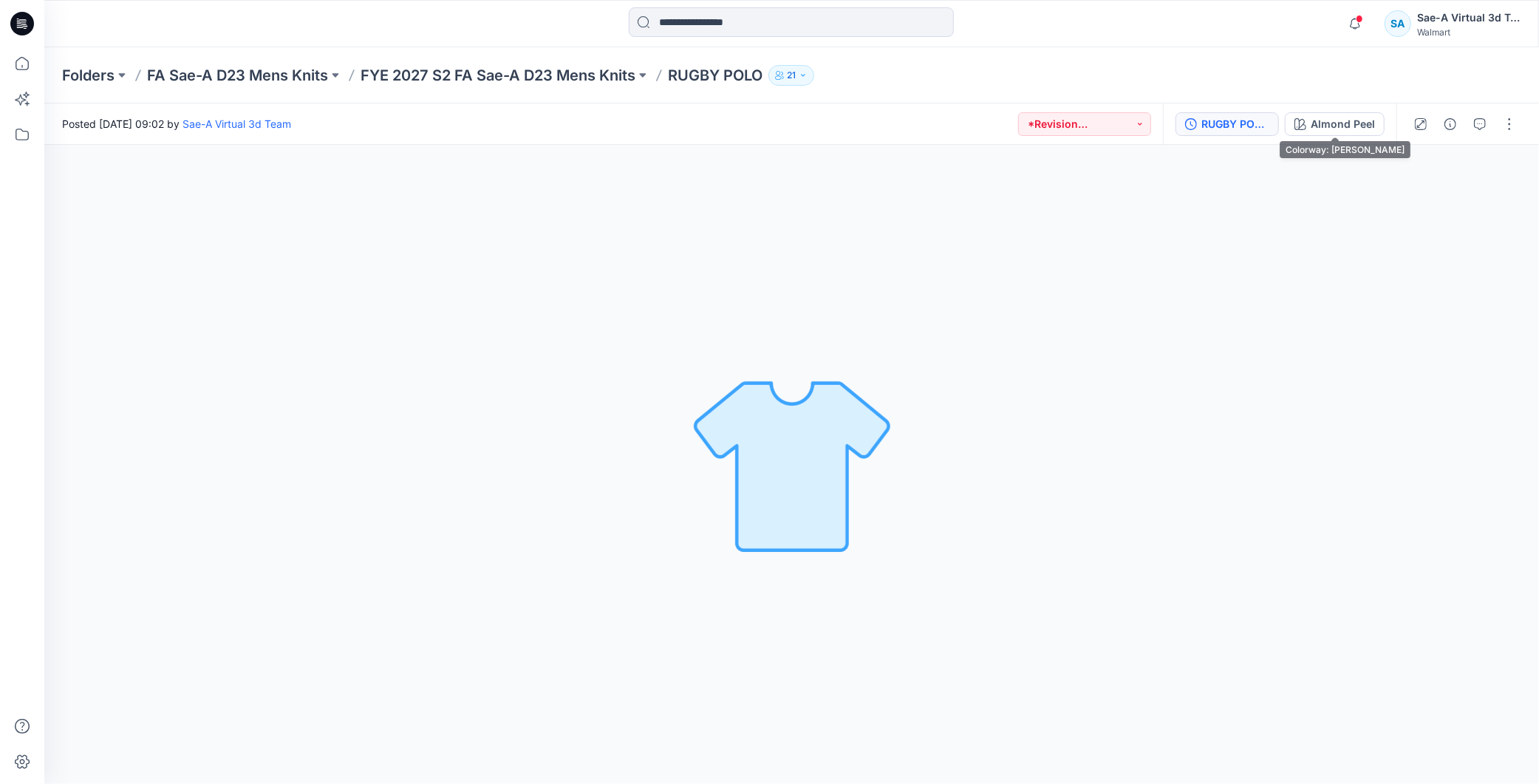
click at [1230, 116] on div "RUGBY POLO_REV_COLORWAYS" at bounding box center [1235, 125] width 68 height 16
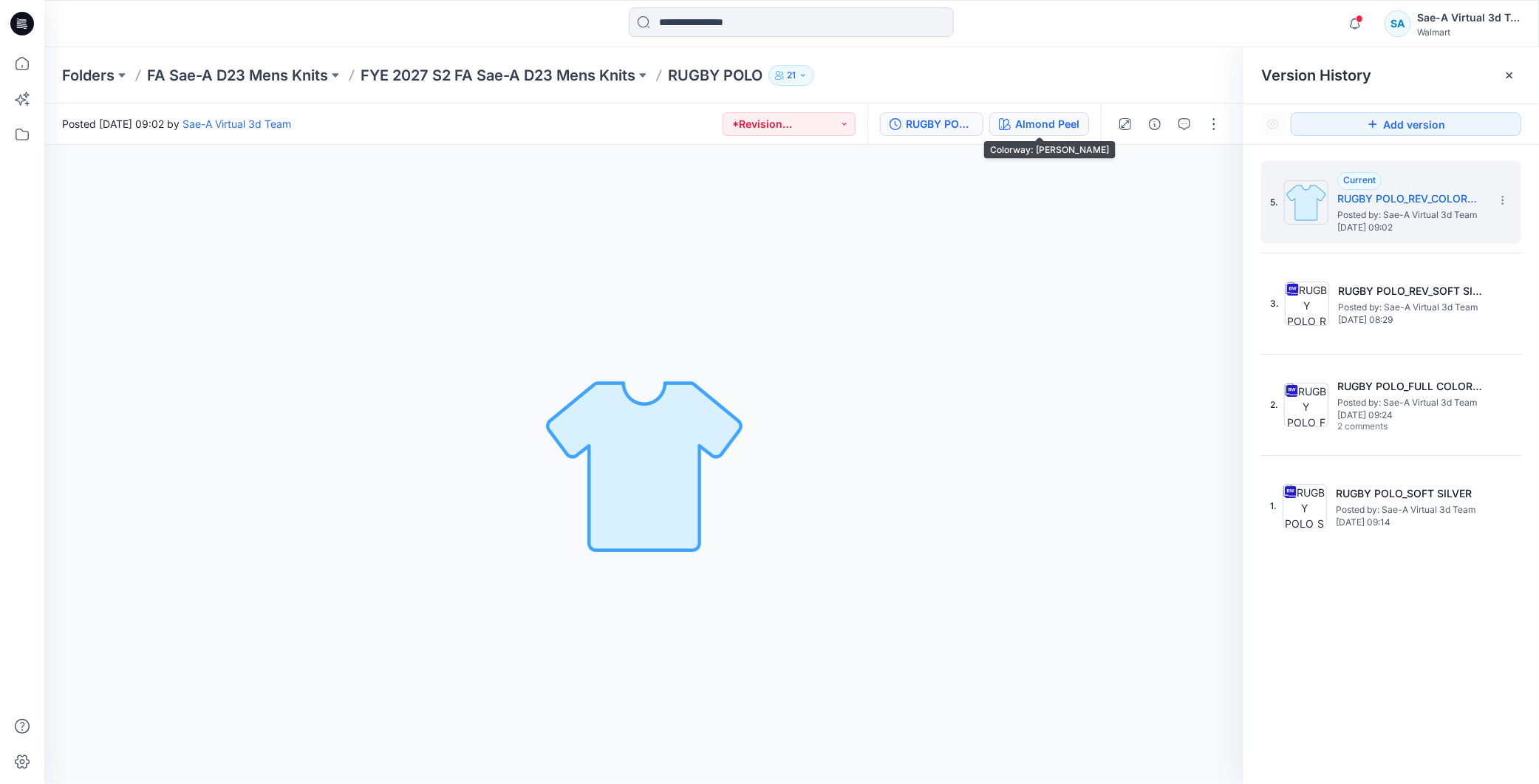
click at [1038, 116] on div "Almond Peel" at bounding box center [1047, 125] width 64 height 16
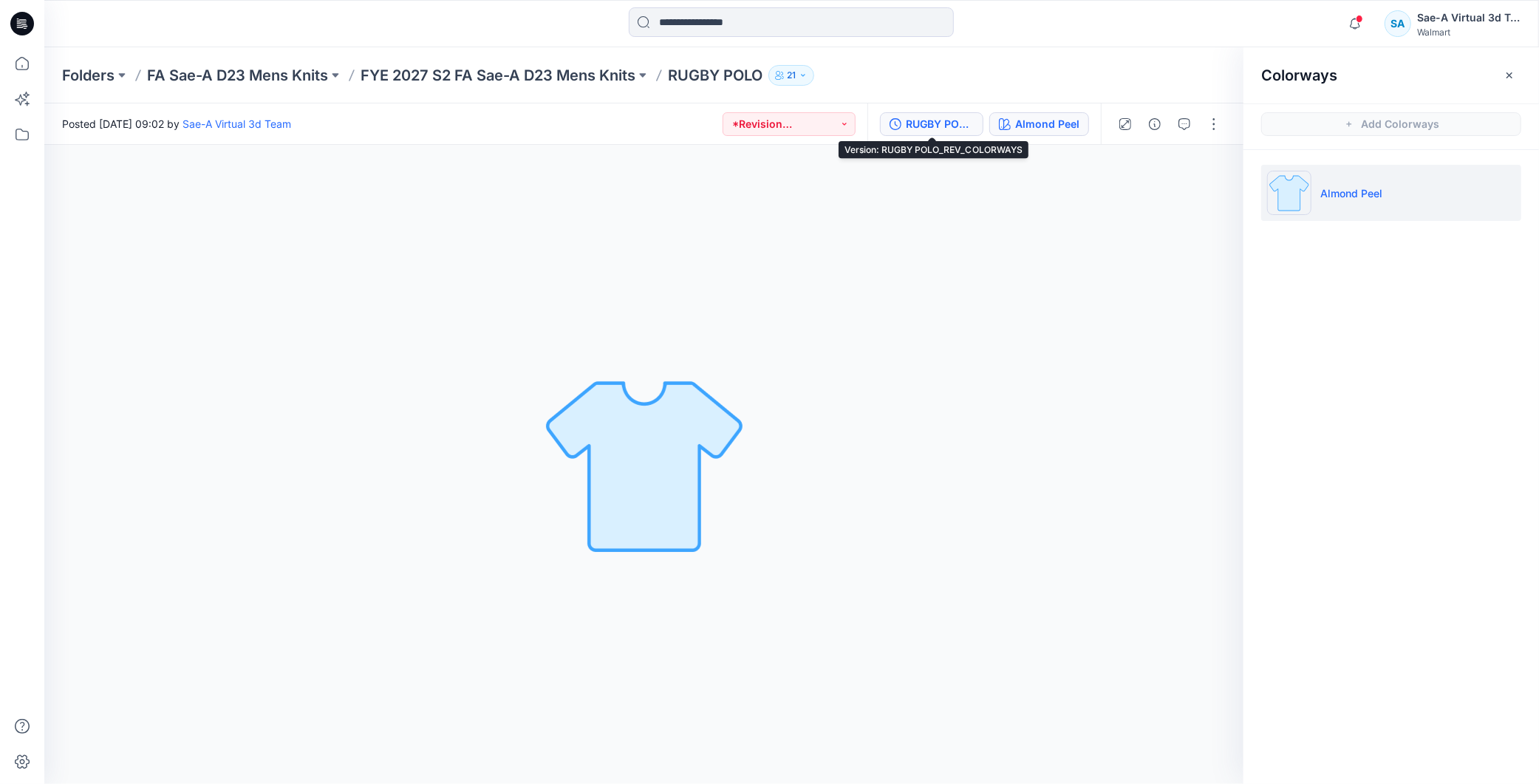
click at [971, 125] on div "RUGBY POLO_REV_COLORWAYS" at bounding box center [940, 125] width 68 height 16
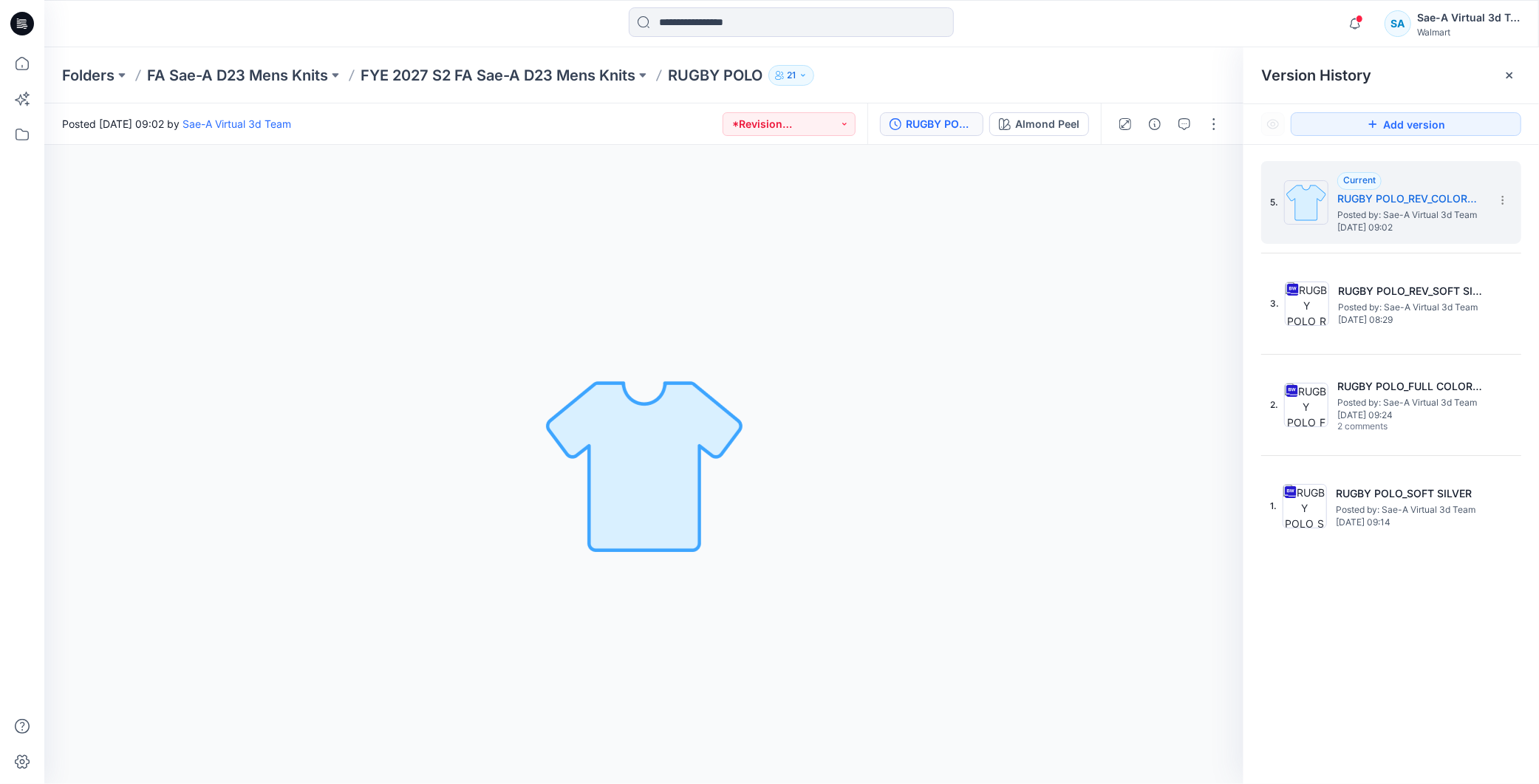
click at [1457, 63] on div "Version History" at bounding box center [1391, 75] width 295 height 56
click at [1355, 18] on icon "button" at bounding box center [1355, 19] width 3 height 2
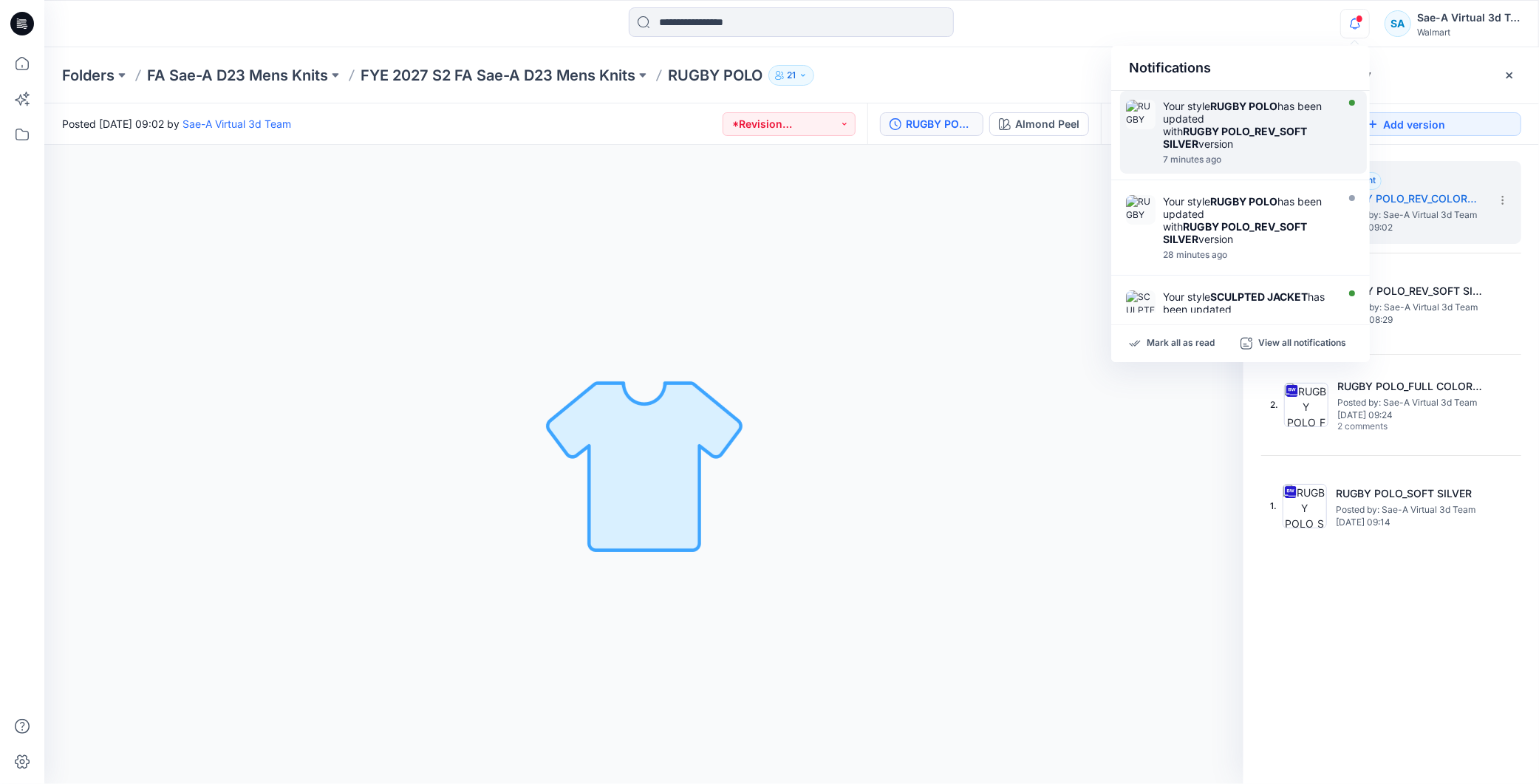
click at [1267, 151] on div at bounding box center [1247, 151] width 170 height 3
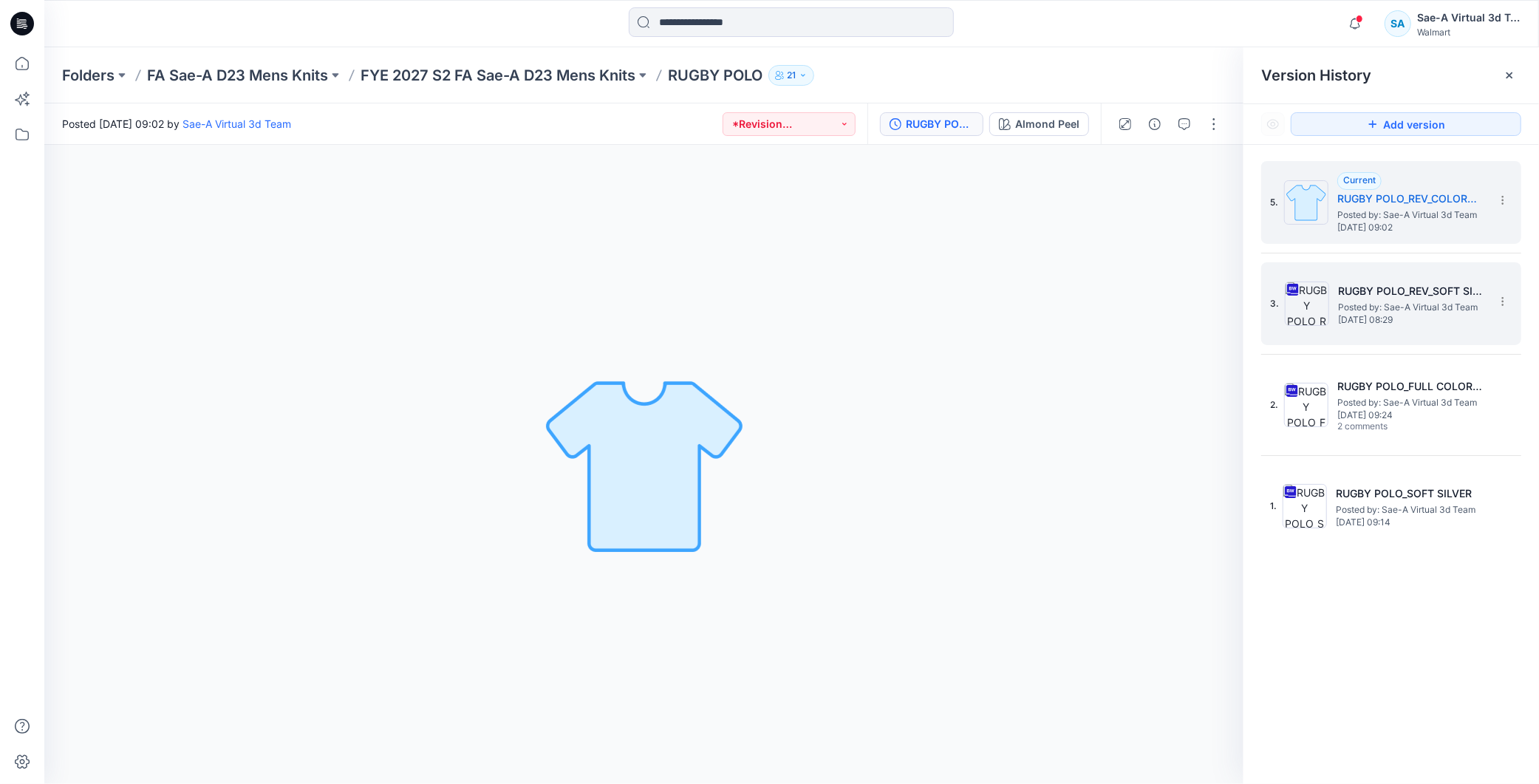
click at [1365, 294] on h5 "RUGBY POLO_REV_SOFT SILVER" at bounding box center [1412, 291] width 148 height 18
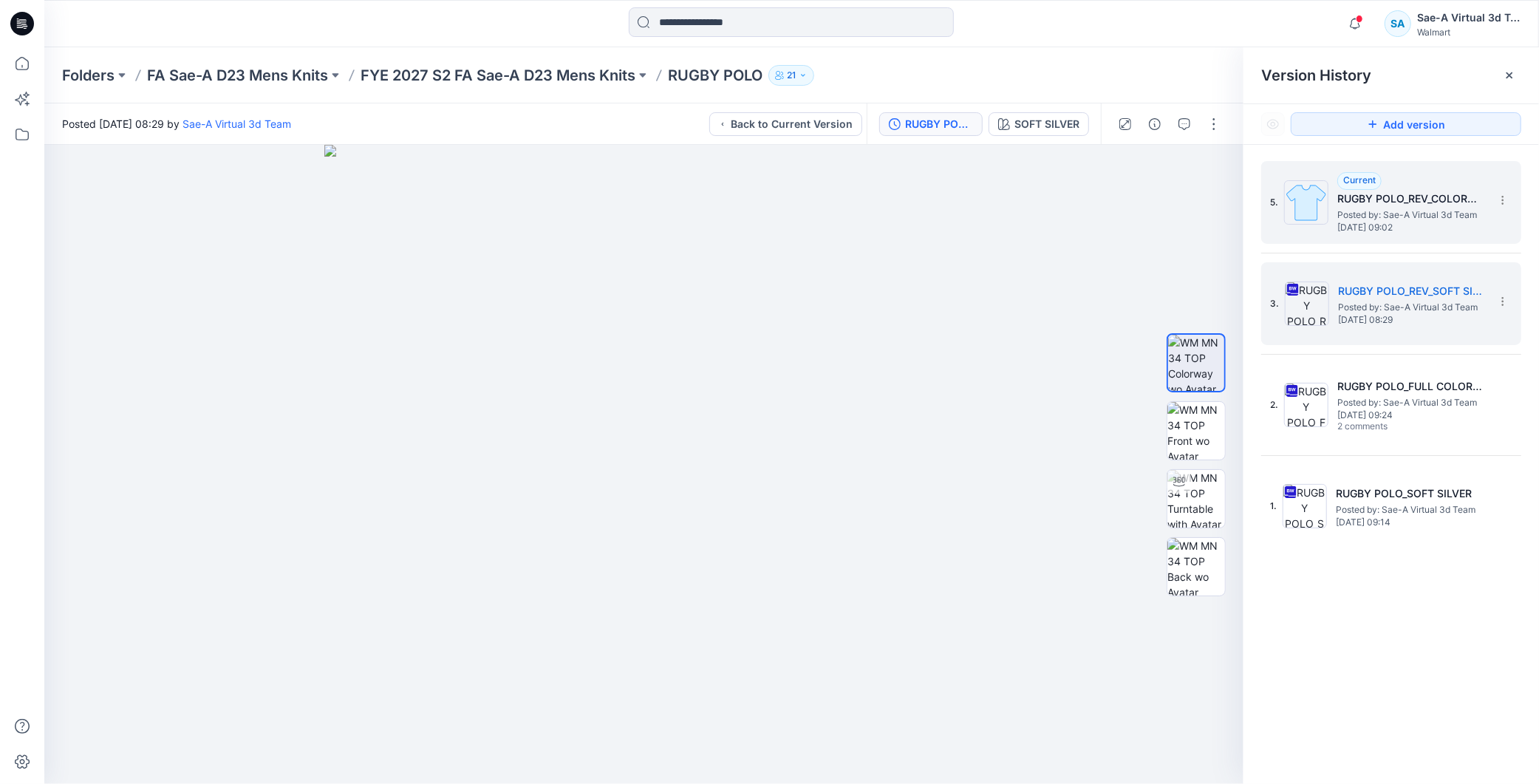
click at [1402, 208] on span "Posted by: Sae-A Virtual 3d Team" at bounding box center [1412, 215] width 148 height 14
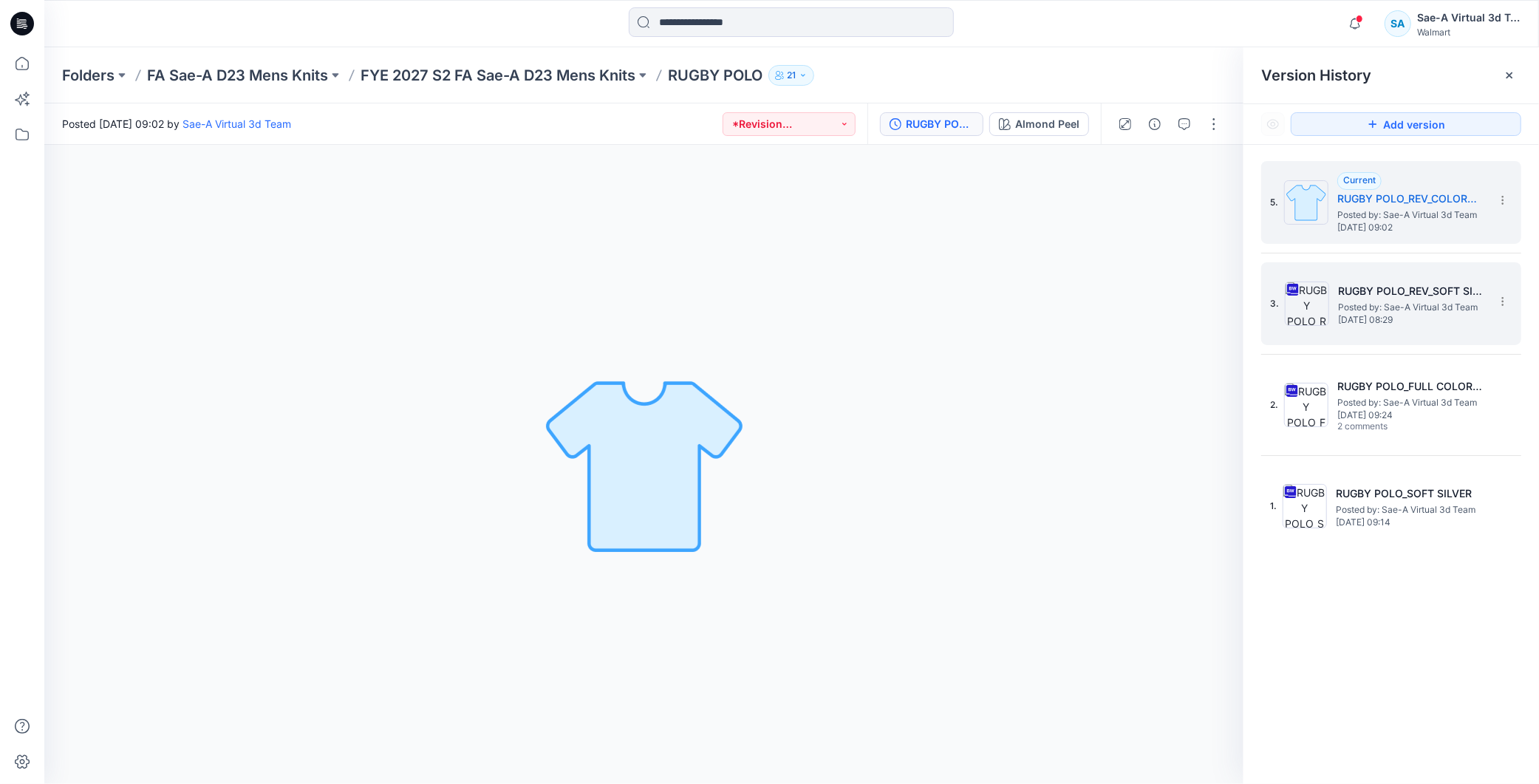
click at [1338, 300] on span "Posted by: Sae-A Virtual 3d Team" at bounding box center [1412, 307] width 148 height 14
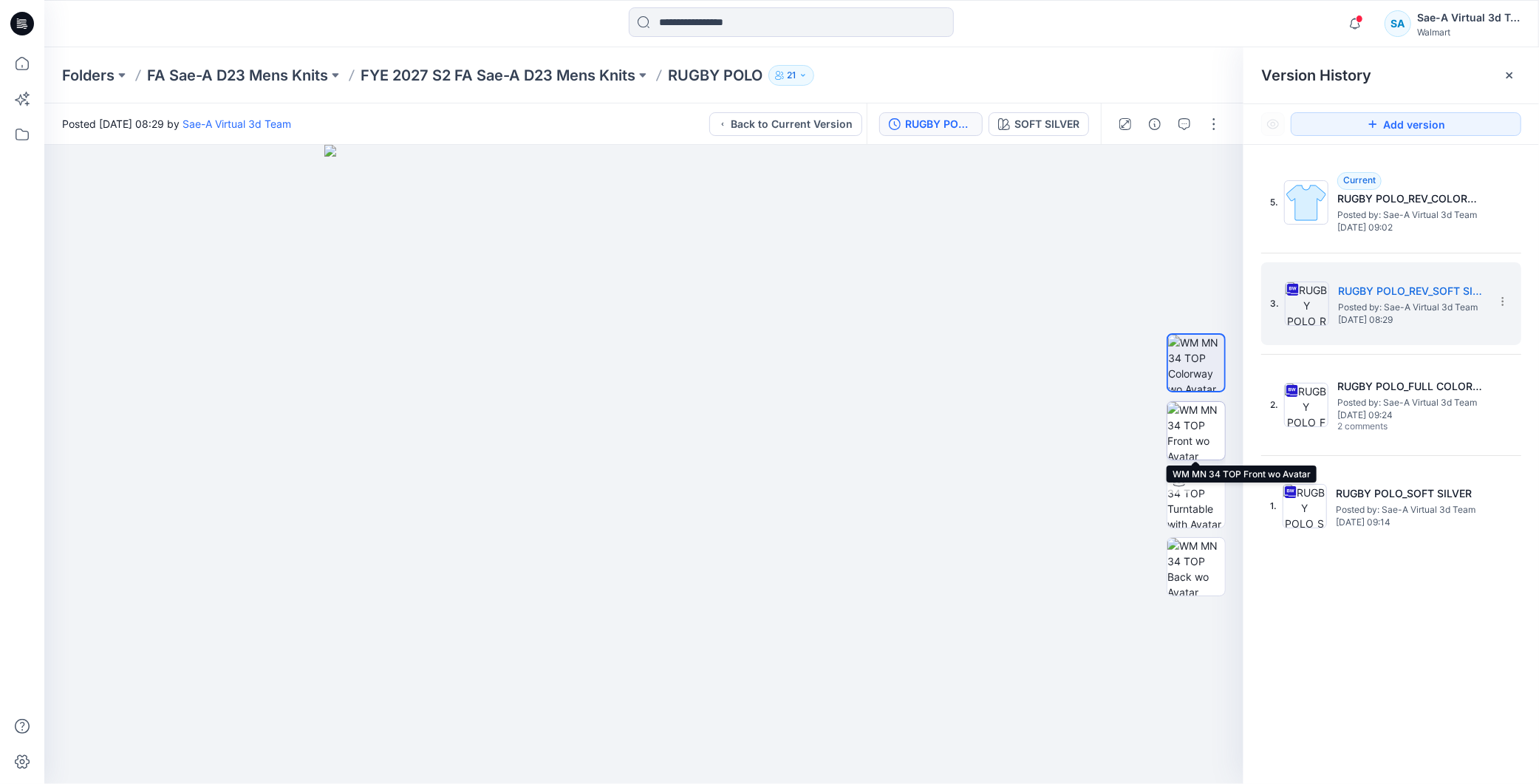
click at [1193, 425] on img at bounding box center [1196, 430] width 58 height 58
drag, startPoint x: 720, startPoint y: 198, endPoint x: 722, endPoint y: 382, distance: 184.0
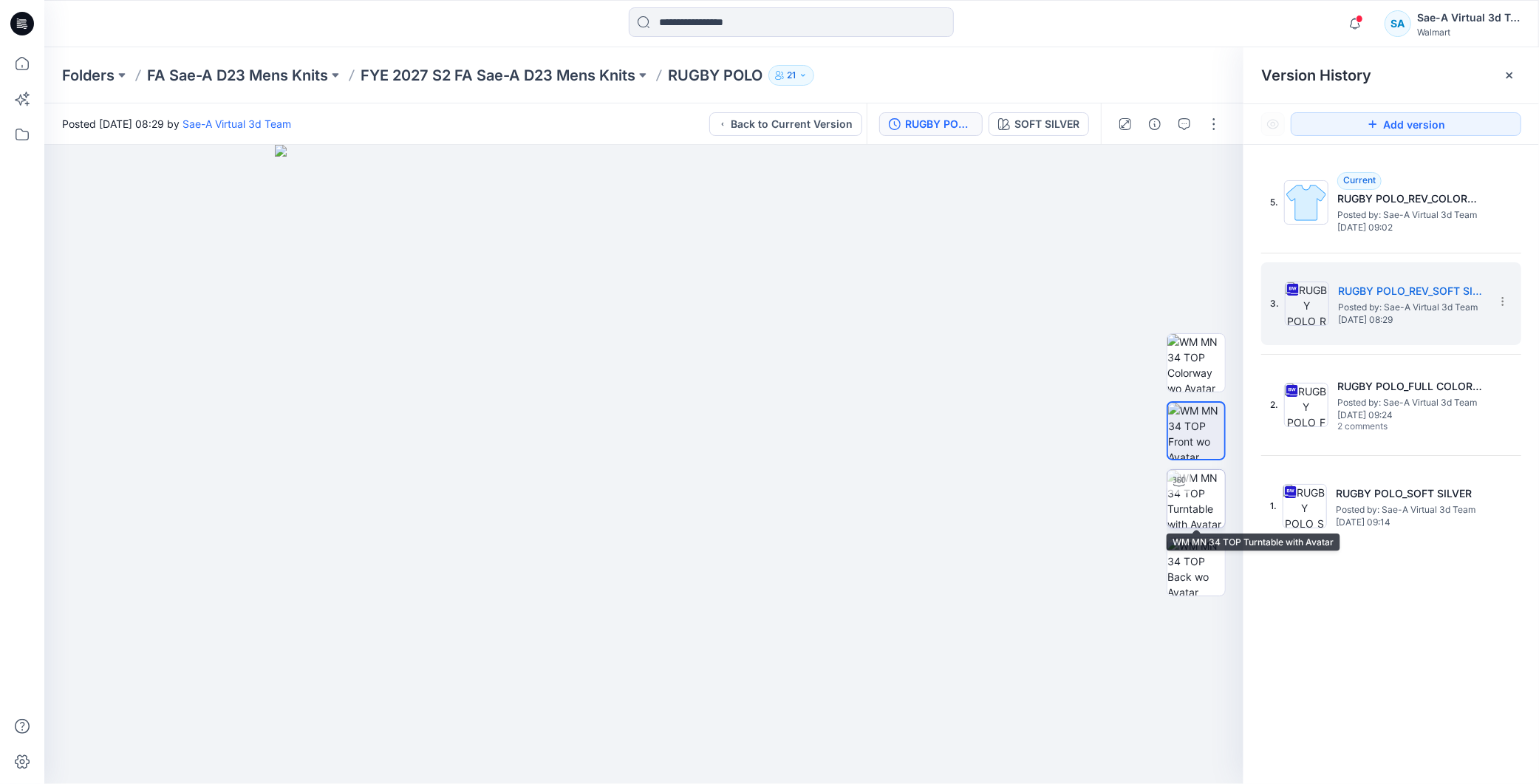
click at [1215, 496] on img at bounding box center [1196, 499] width 58 height 58
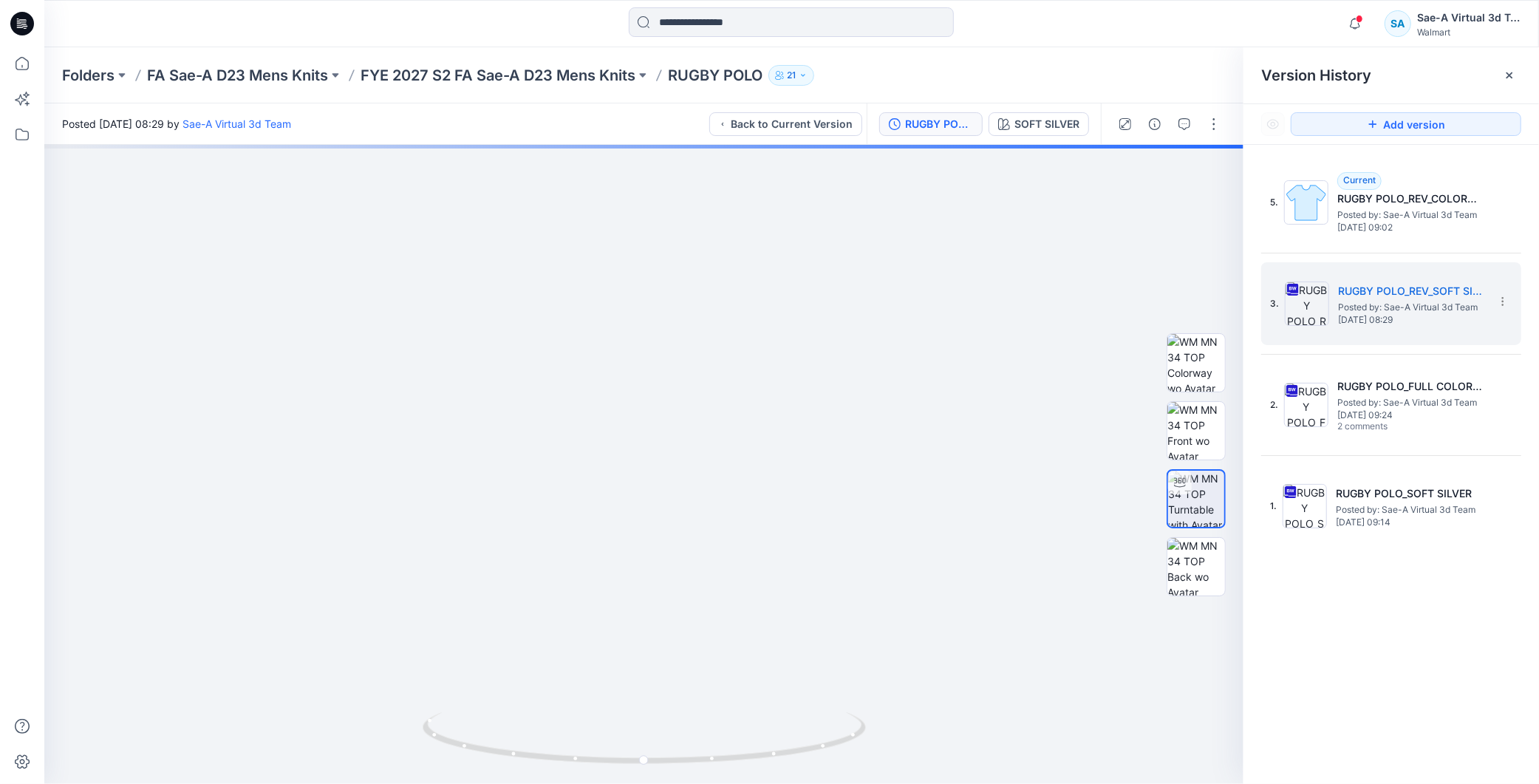
drag, startPoint x: 662, startPoint y: 251, endPoint x: 691, endPoint y: 552, distance: 302.4
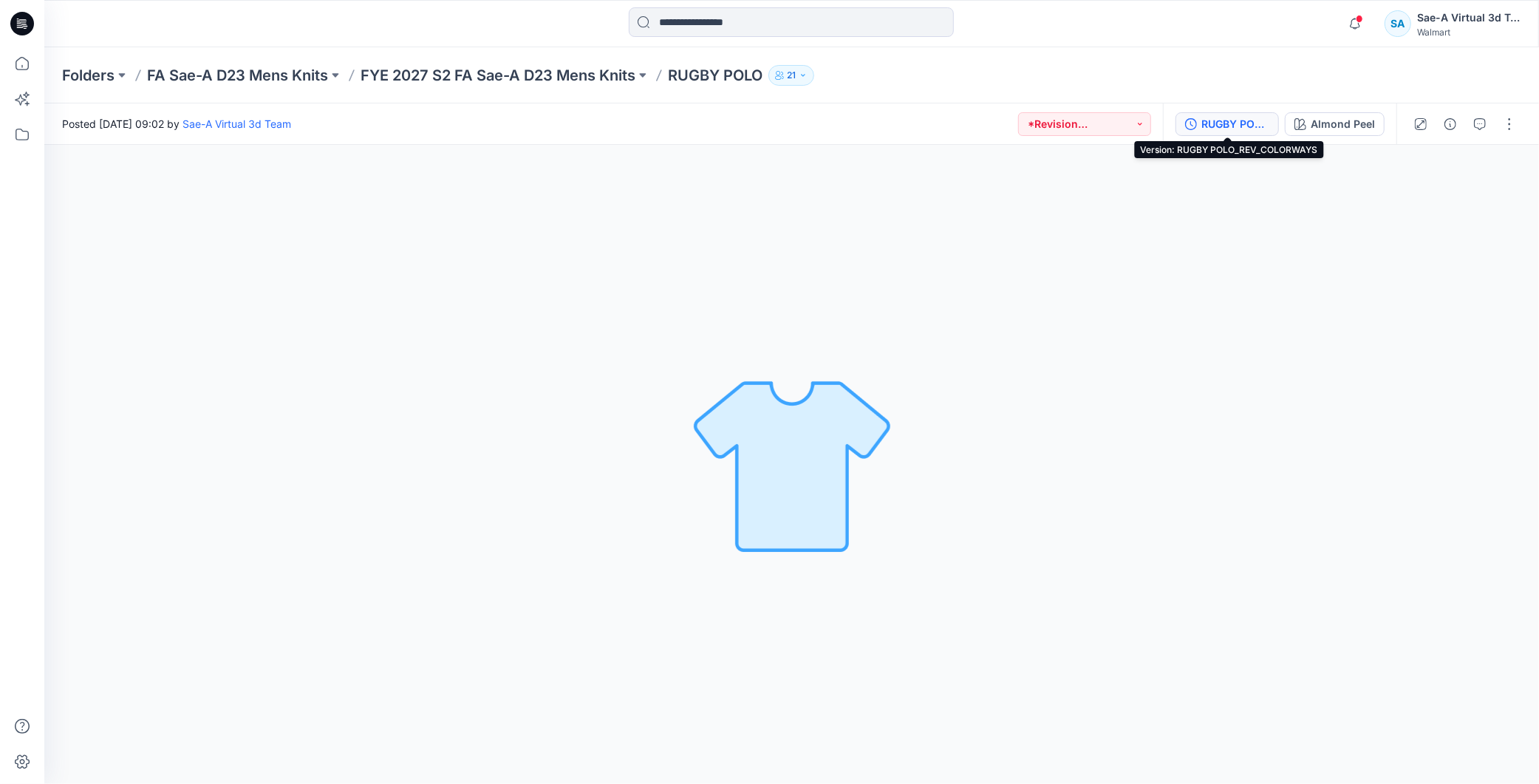
click at [1218, 123] on div "RUGBY POLO_REV_COLORWAYS" at bounding box center [1235, 125] width 68 height 16
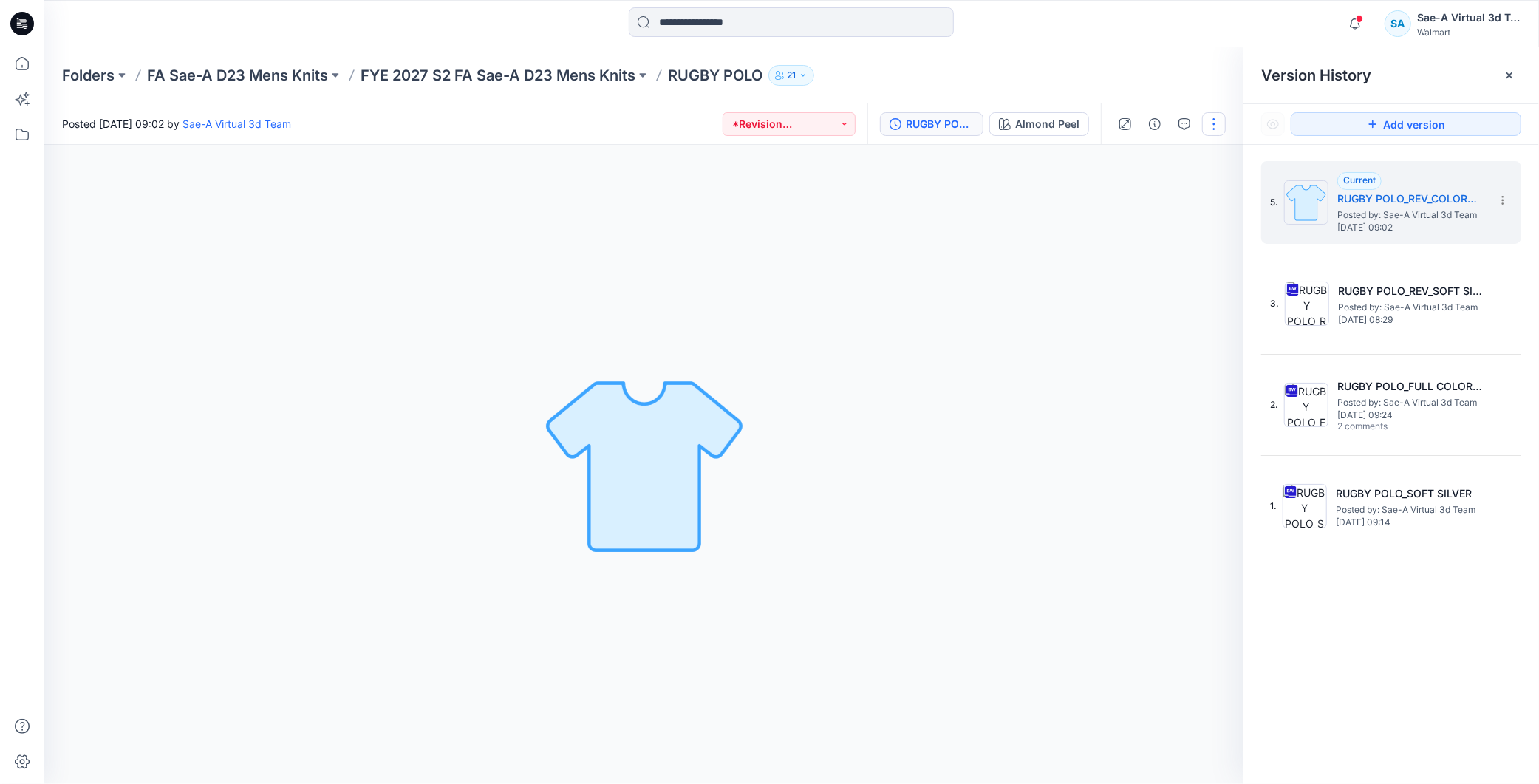
click at [1214, 125] on button "button" at bounding box center [1214, 124] width 23 height 23
click at [1163, 198] on button "Edit" at bounding box center [1153, 198] width 136 height 27
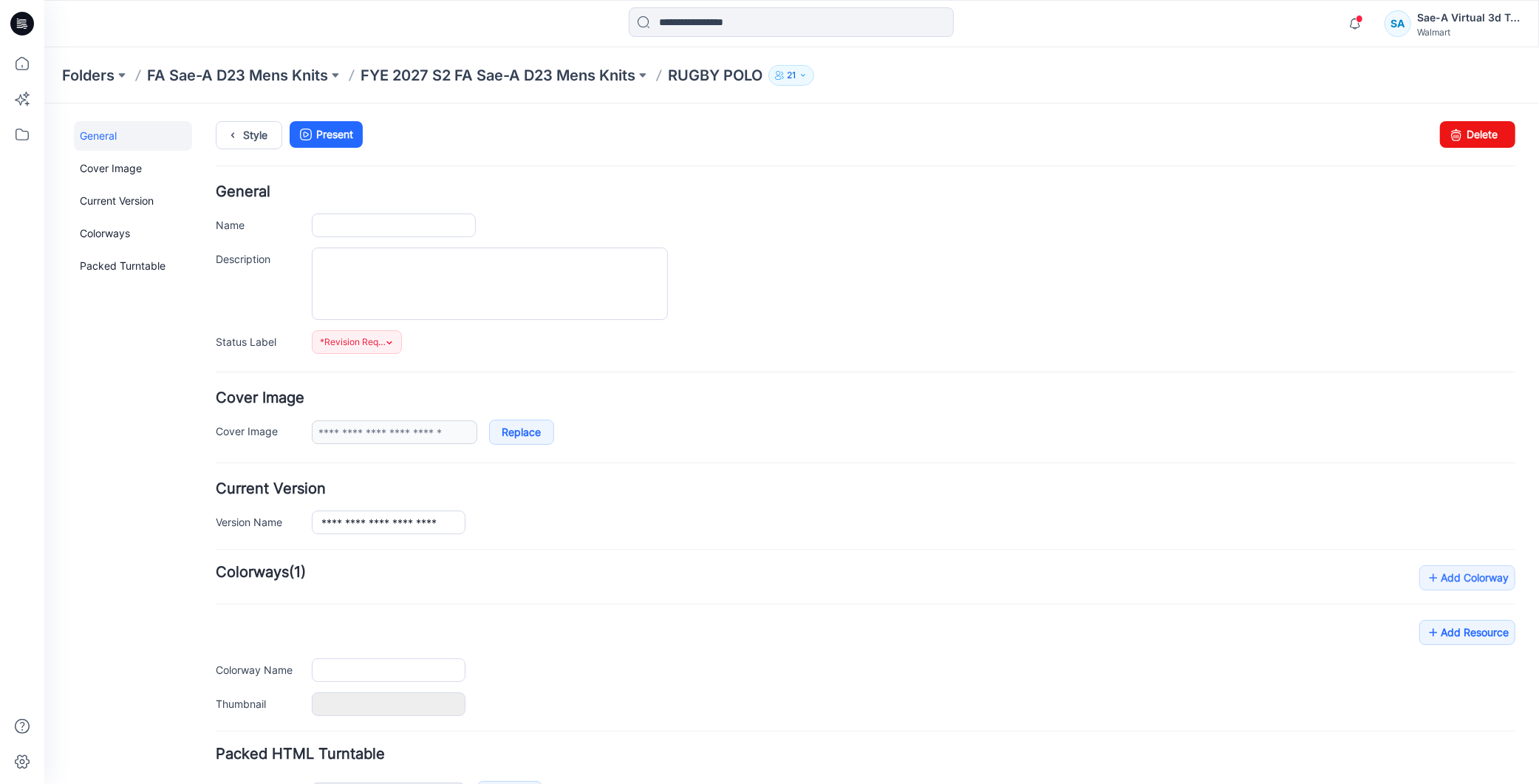
type input "**********"
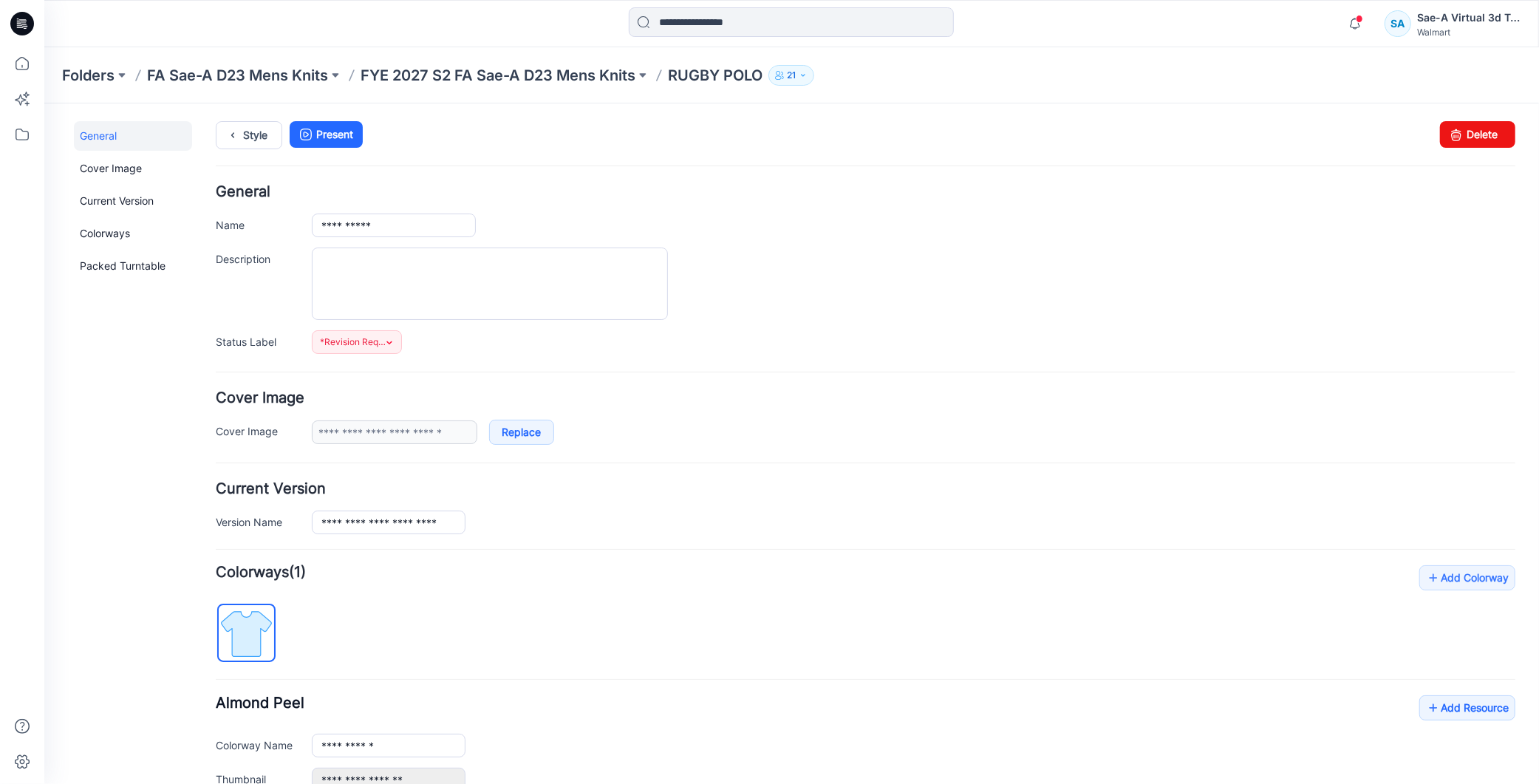
scroll to position [179, 0]
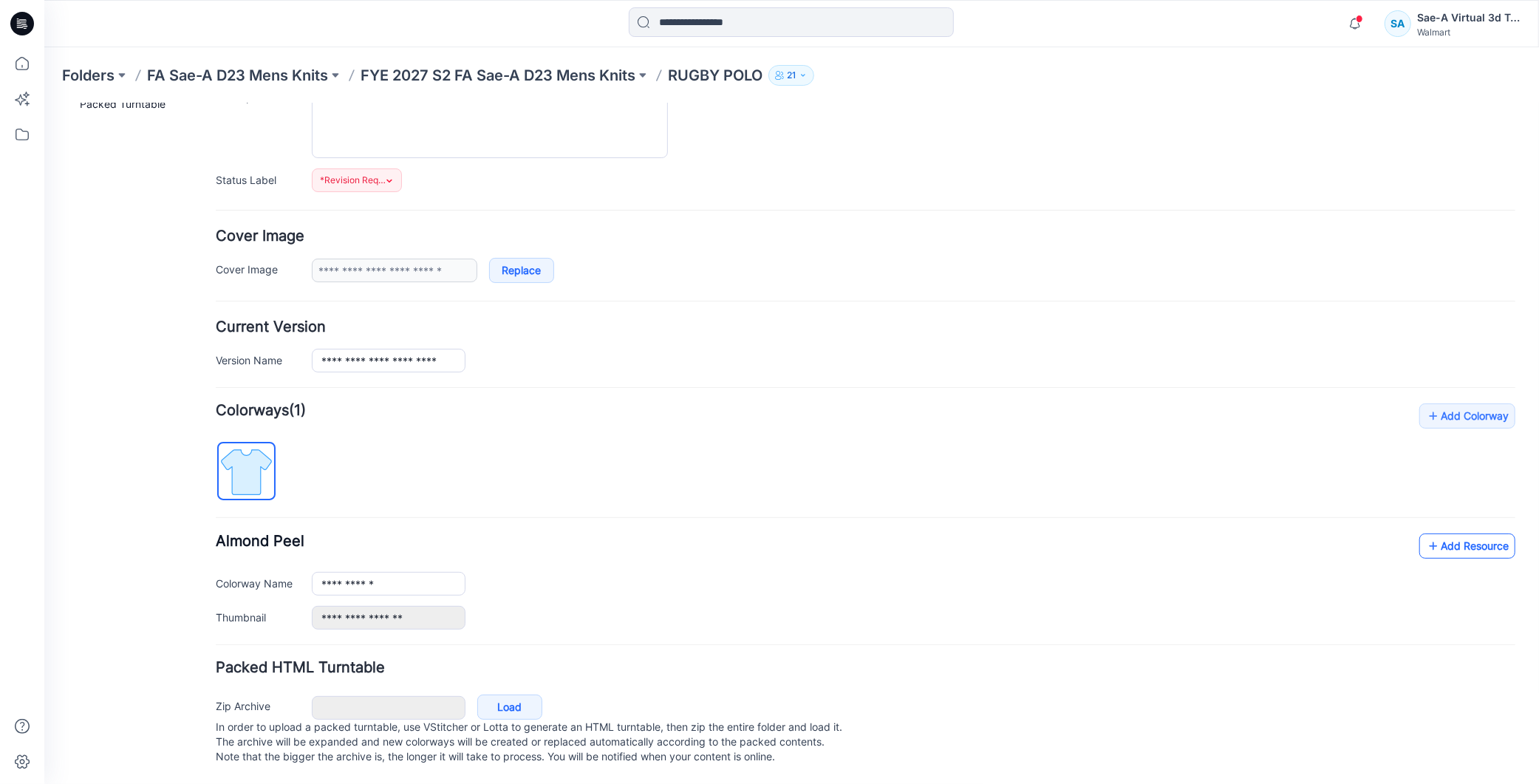
click at [1425, 535] on icon at bounding box center [1432, 545] width 14 height 23
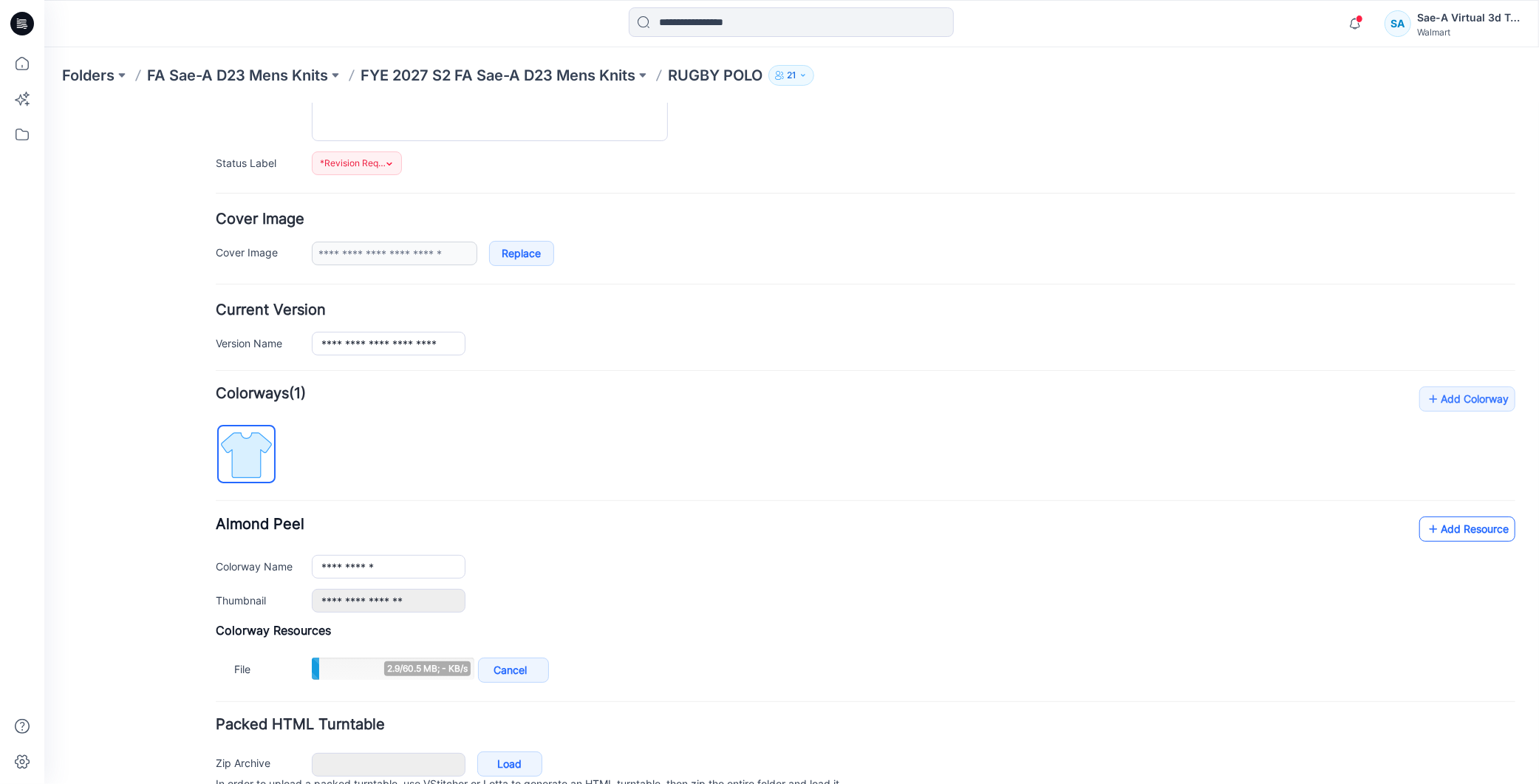
click at [1450, 532] on link "Add Resource" at bounding box center [1467, 528] width 96 height 25
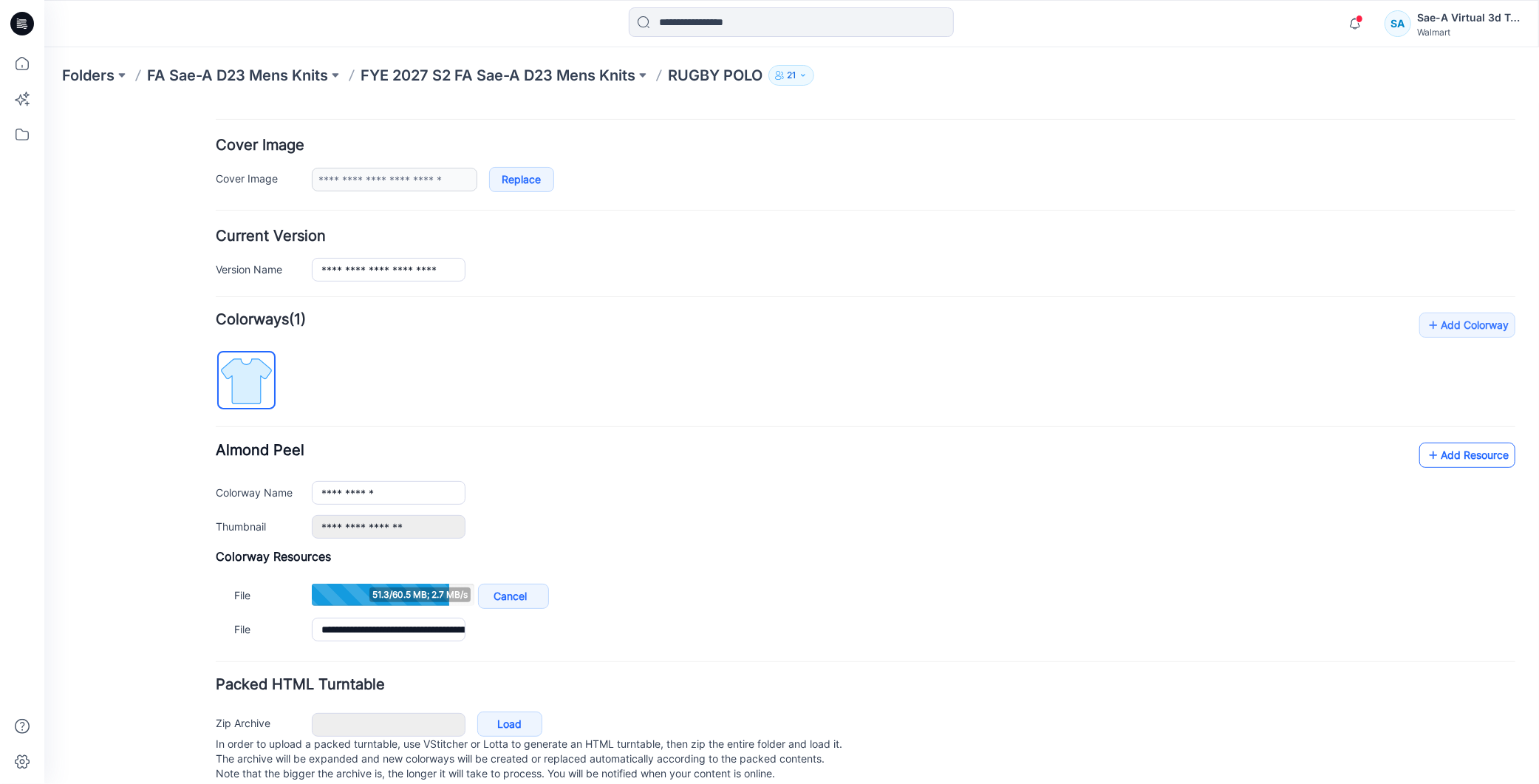
click at [1439, 458] on link "Add Resource" at bounding box center [1467, 455] width 96 height 25
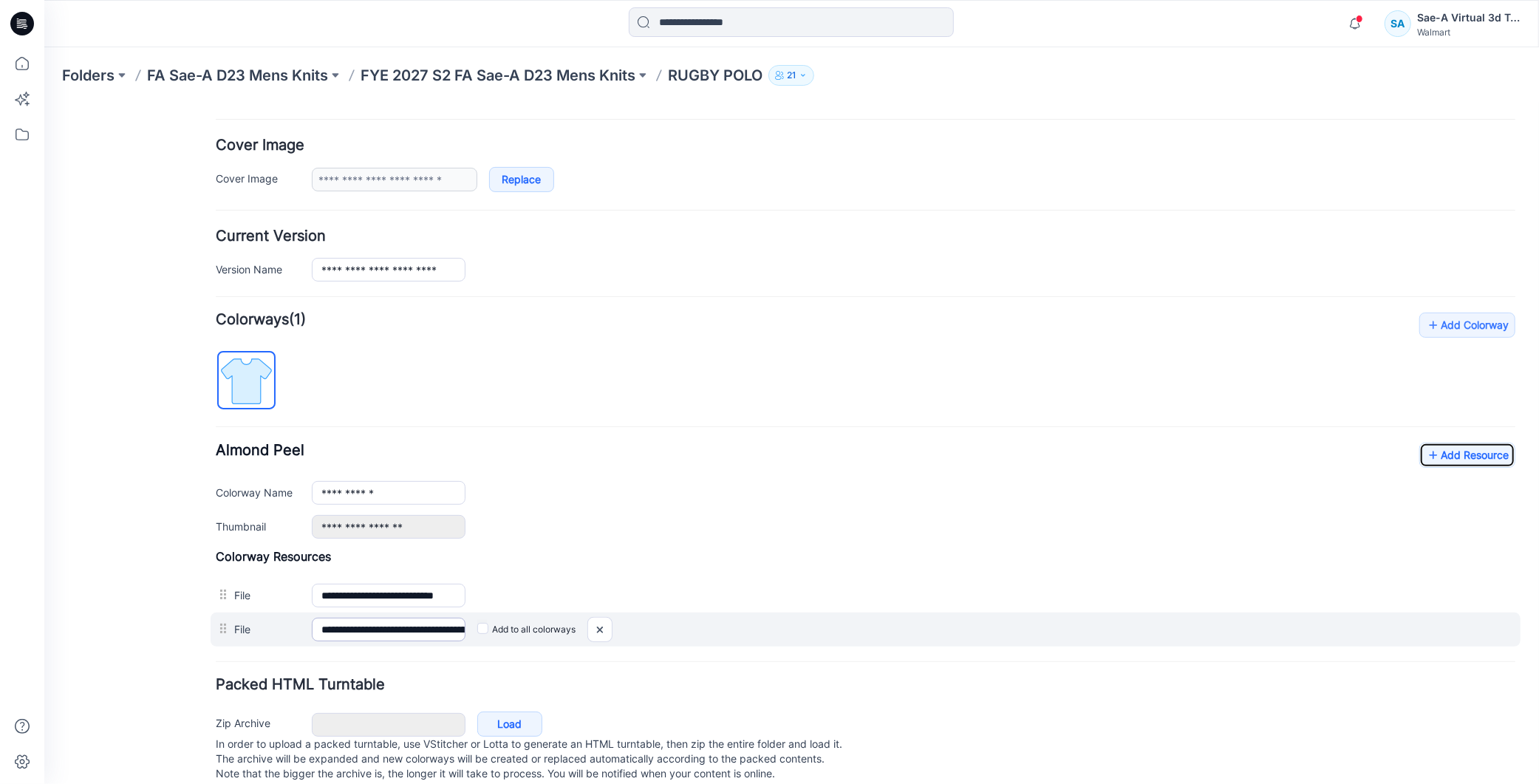
scroll to position [287, 0]
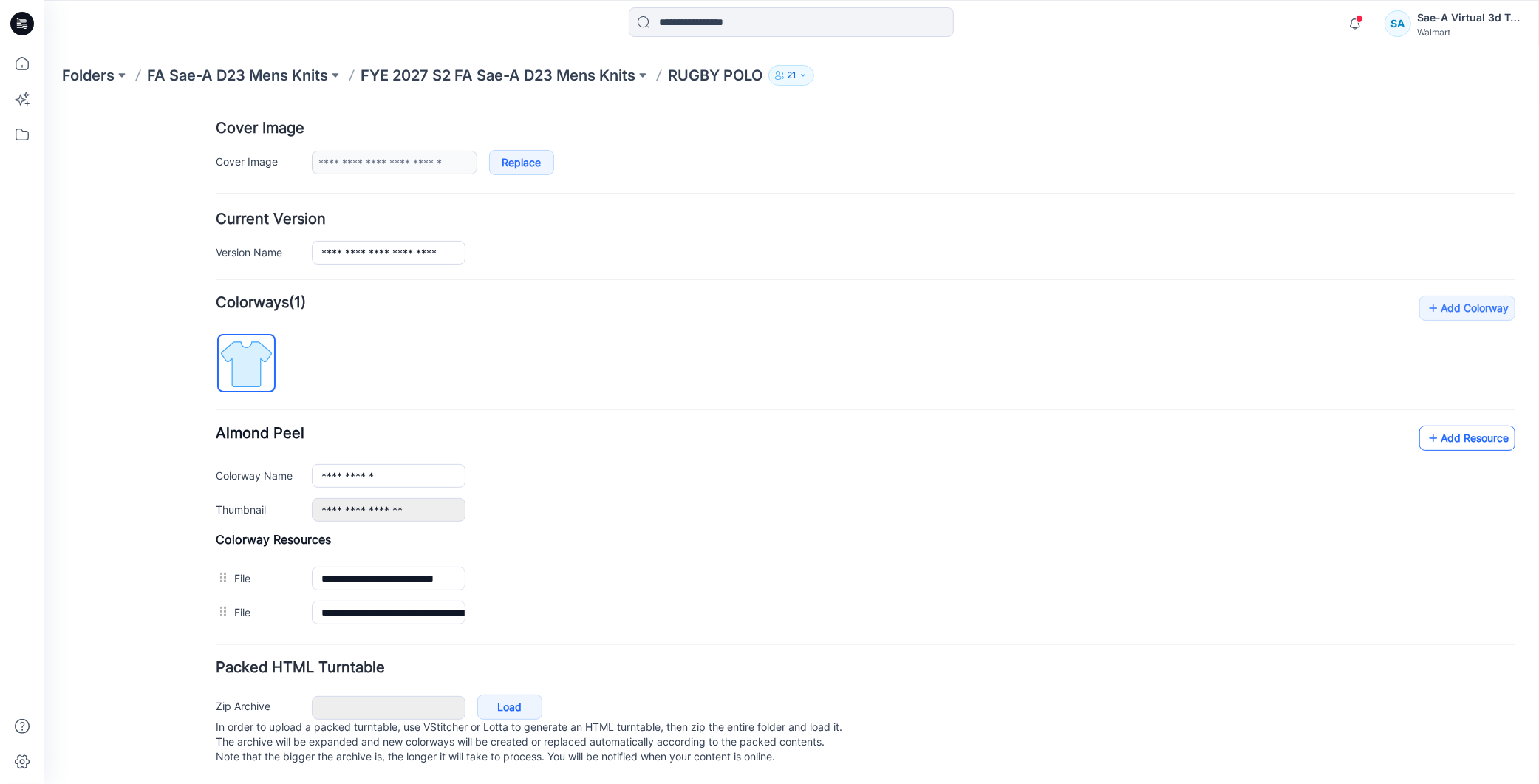
click at [1437, 425] on link "Add Resource" at bounding box center [1467, 438] width 96 height 25
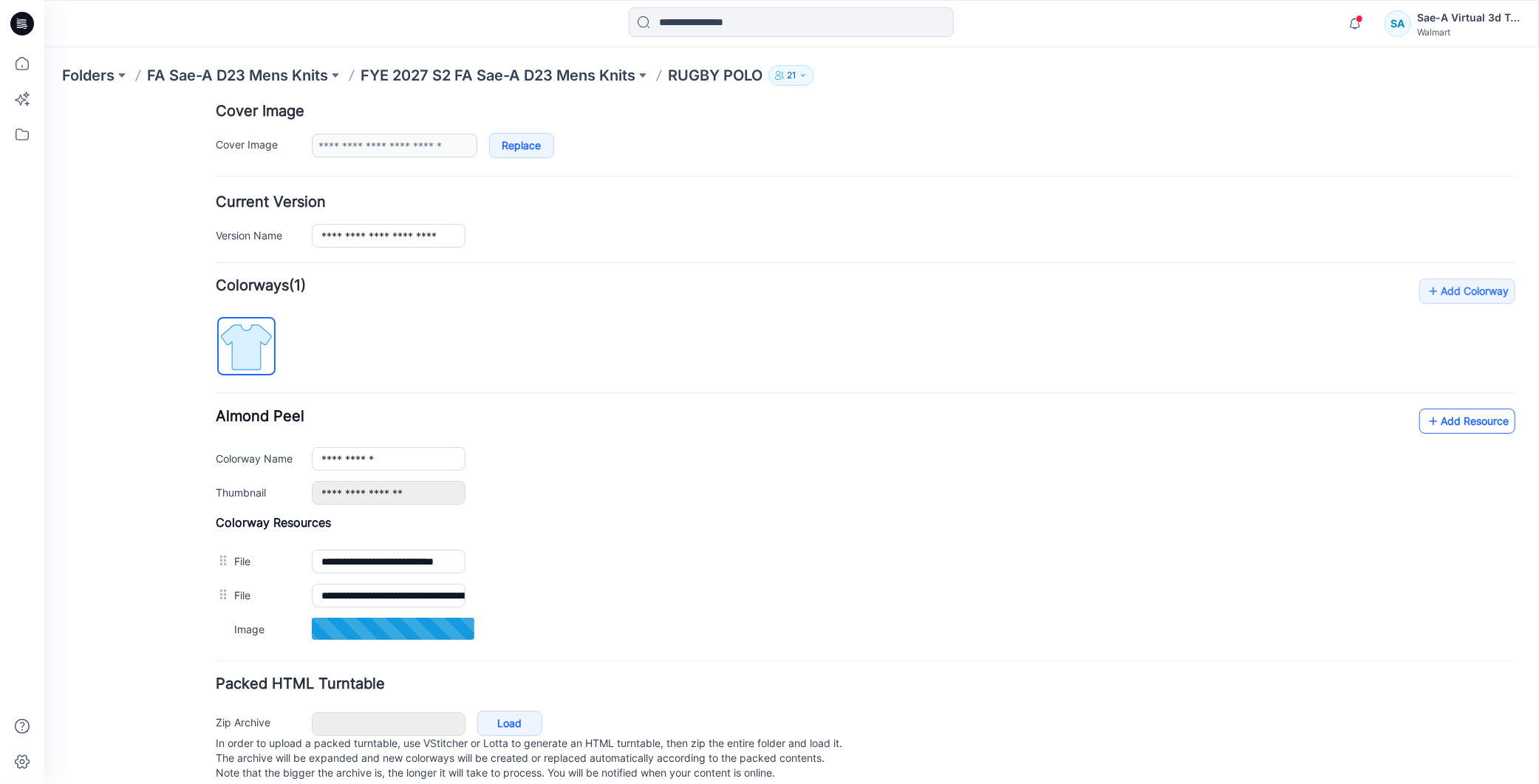
click at [1438, 425] on link "Add Resource" at bounding box center [1467, 420] width 96 height 25
click at [1448, 420] on link "Add Resource" at bounding box center [1467, 420] width 96 height 25
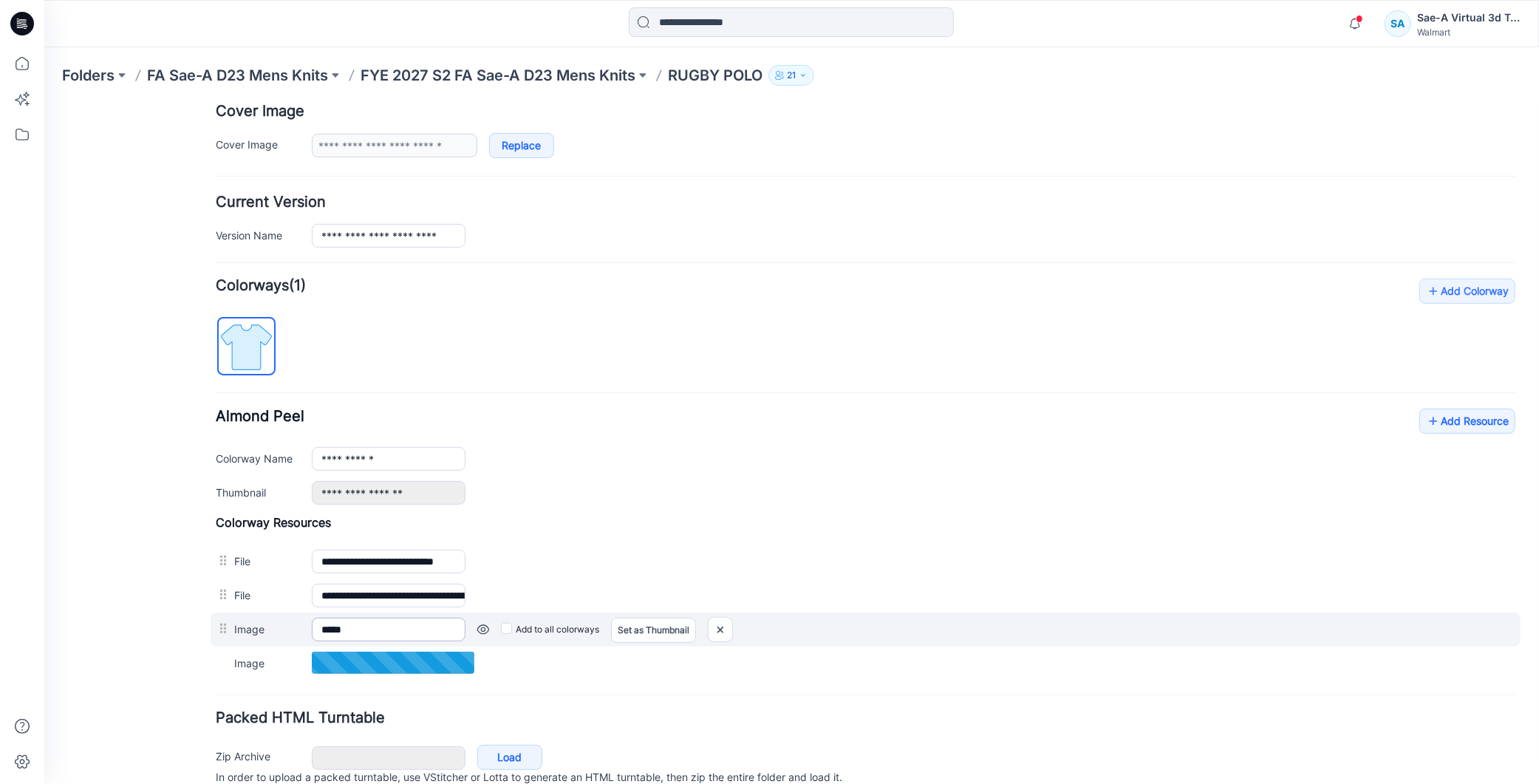
scroll to position [0, 0]
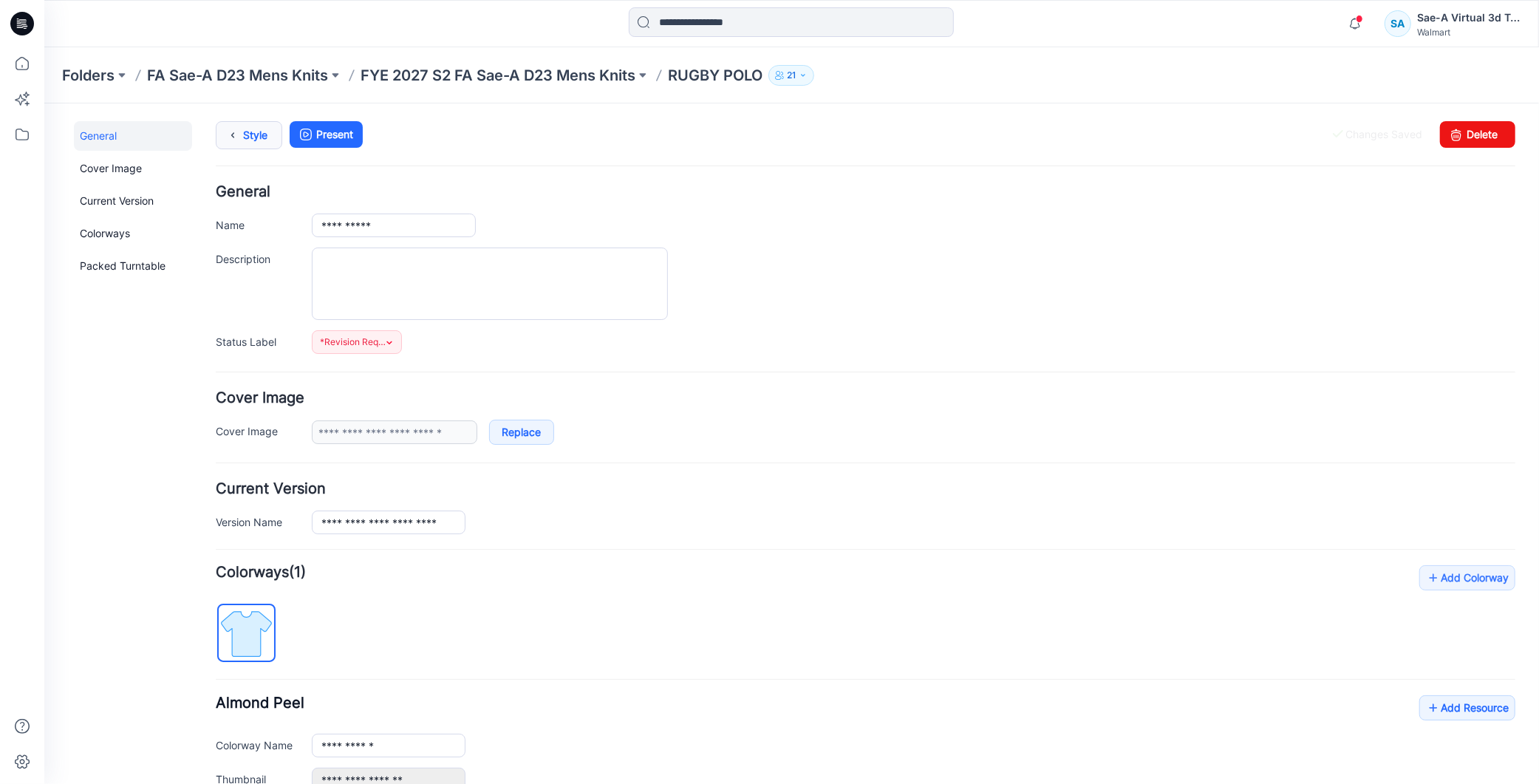
click at [251, 144] on link "Style" at bounding box center [248, 134] width 67 height 28
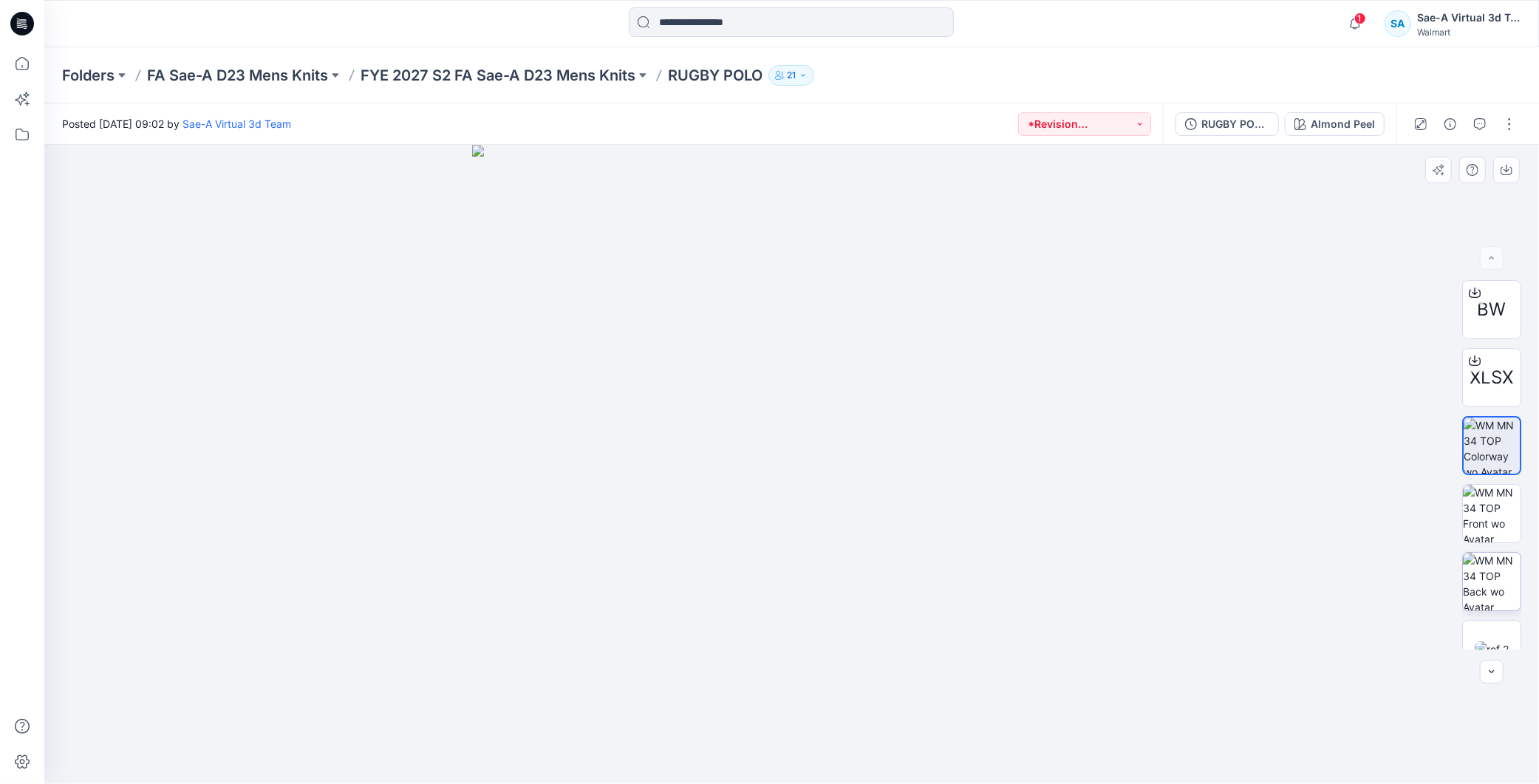
scroll to position [165, 0]
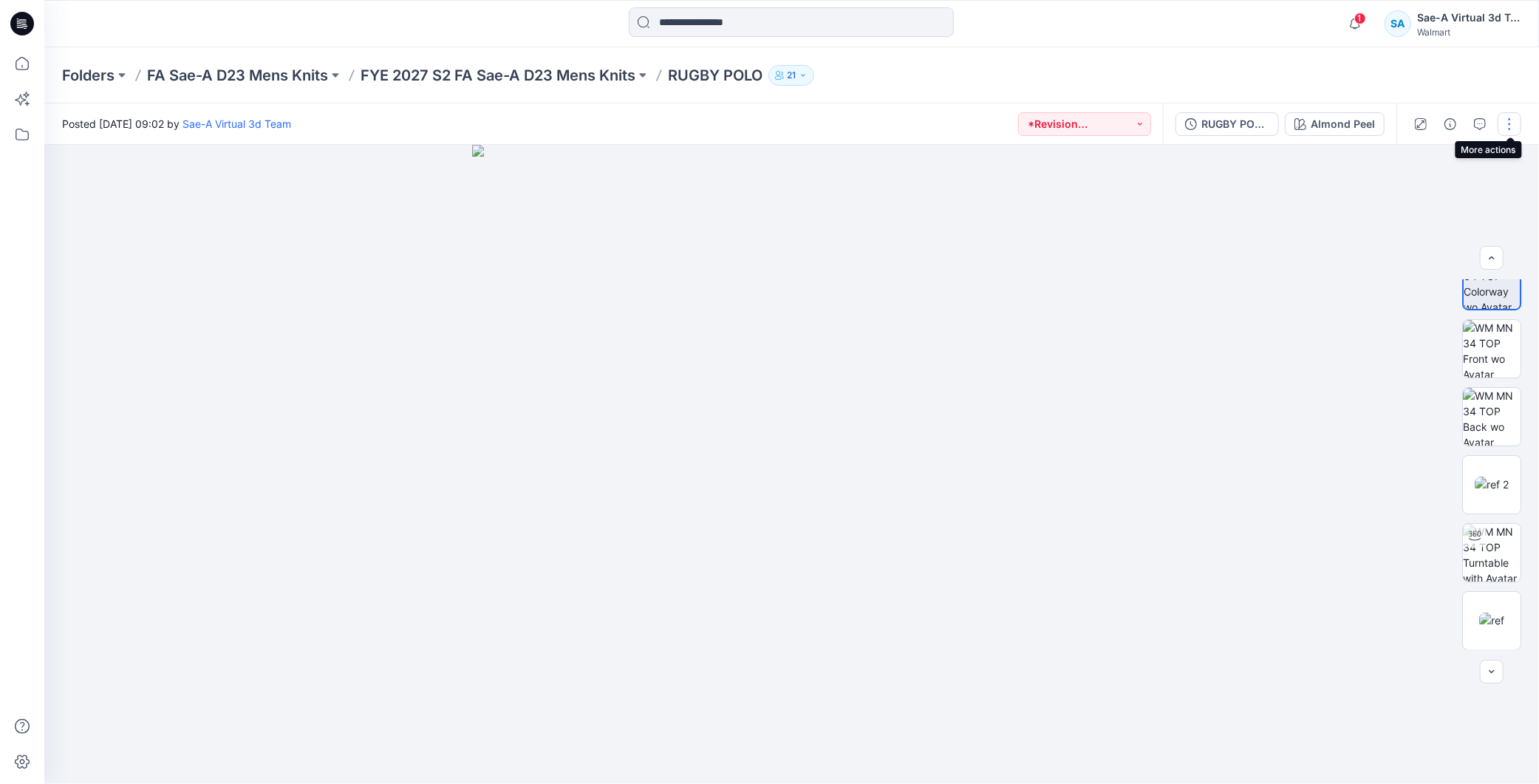
click at [1511, 124] on button "button" at bounding box center [1509, 124] width 23 height 23
click at [1423, 193] on p "Edit" at bounding box center [1415, 198] width 18 height 15
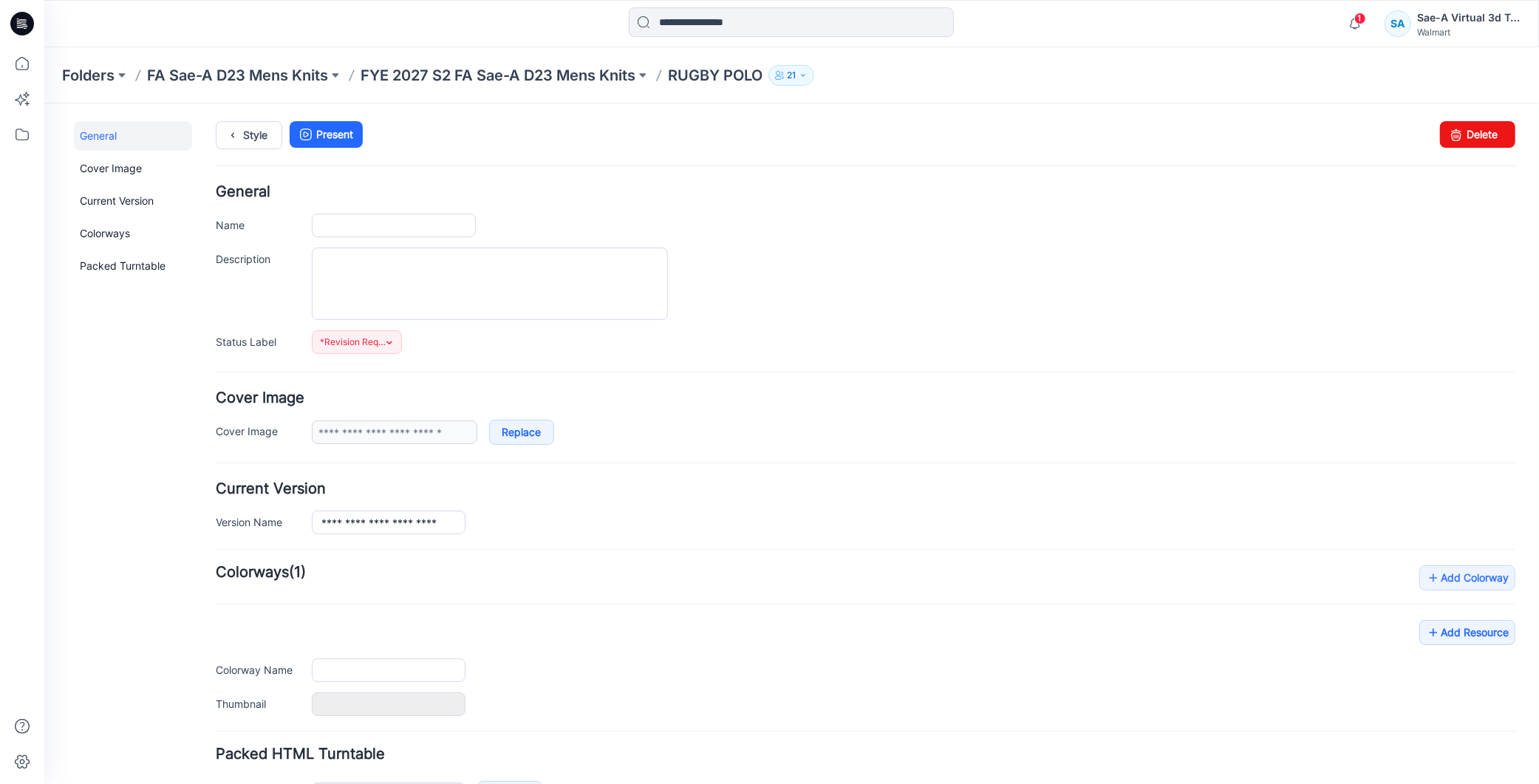
type input "**********"
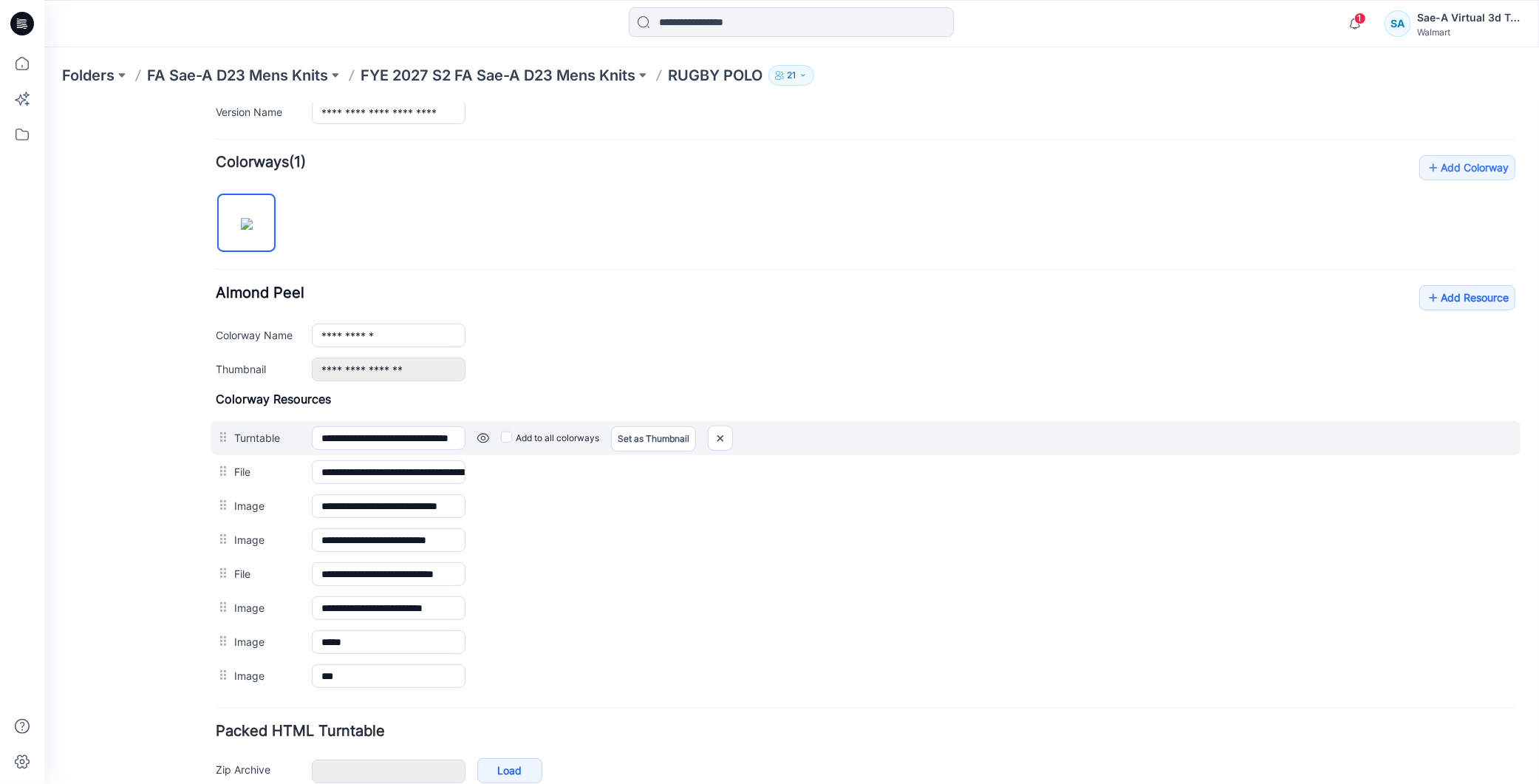
click at [219, 440] on div at bounding box center [224, 437] width 18 height 23
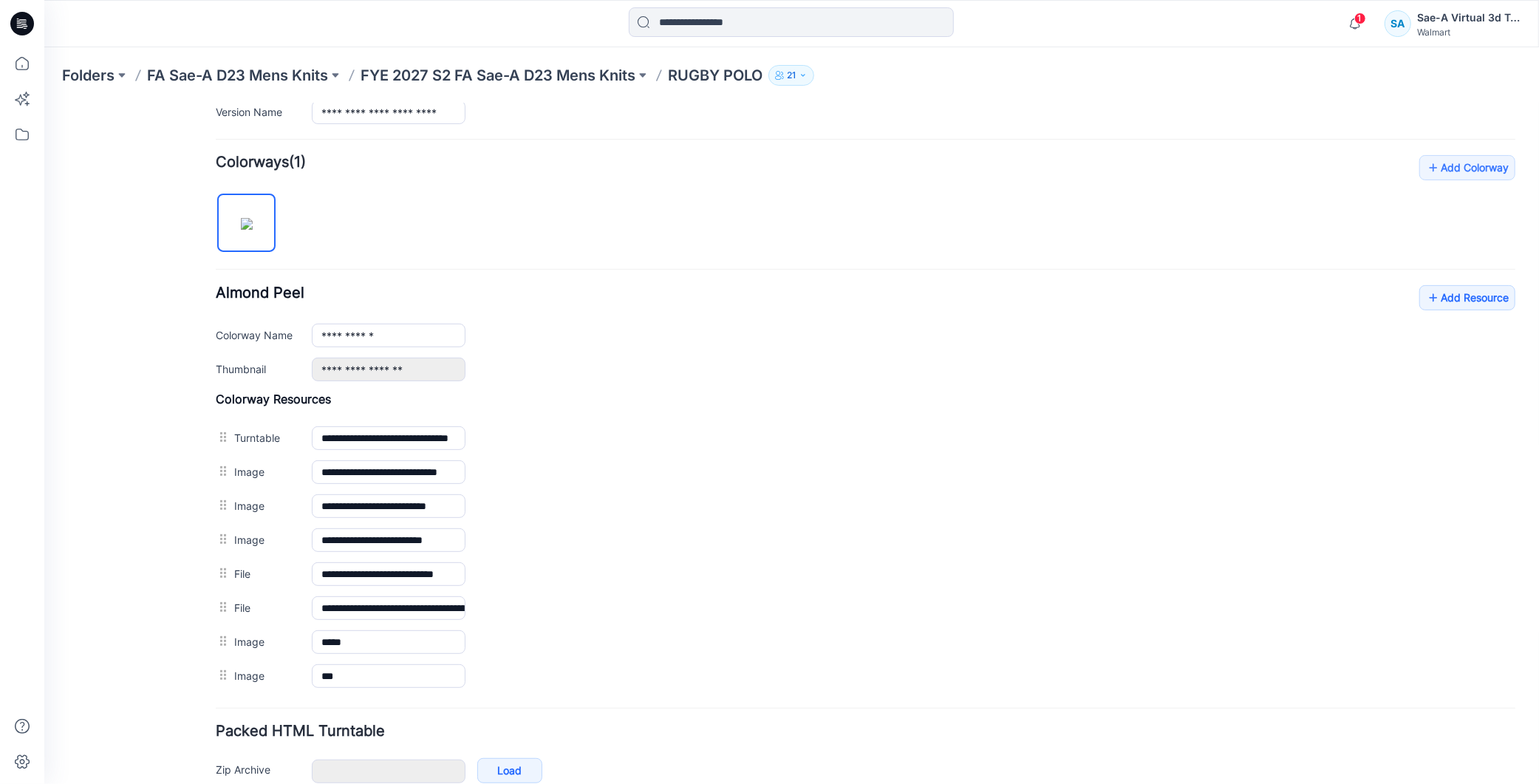
drag, startPoint x: 222, startPoint y: 577, endPoint x: 670, endPoint y: 434, distance: 470.3
click at [43, 103] on link "Set as Thumbnail" at bounding box center [43, 103] width 0 height 0
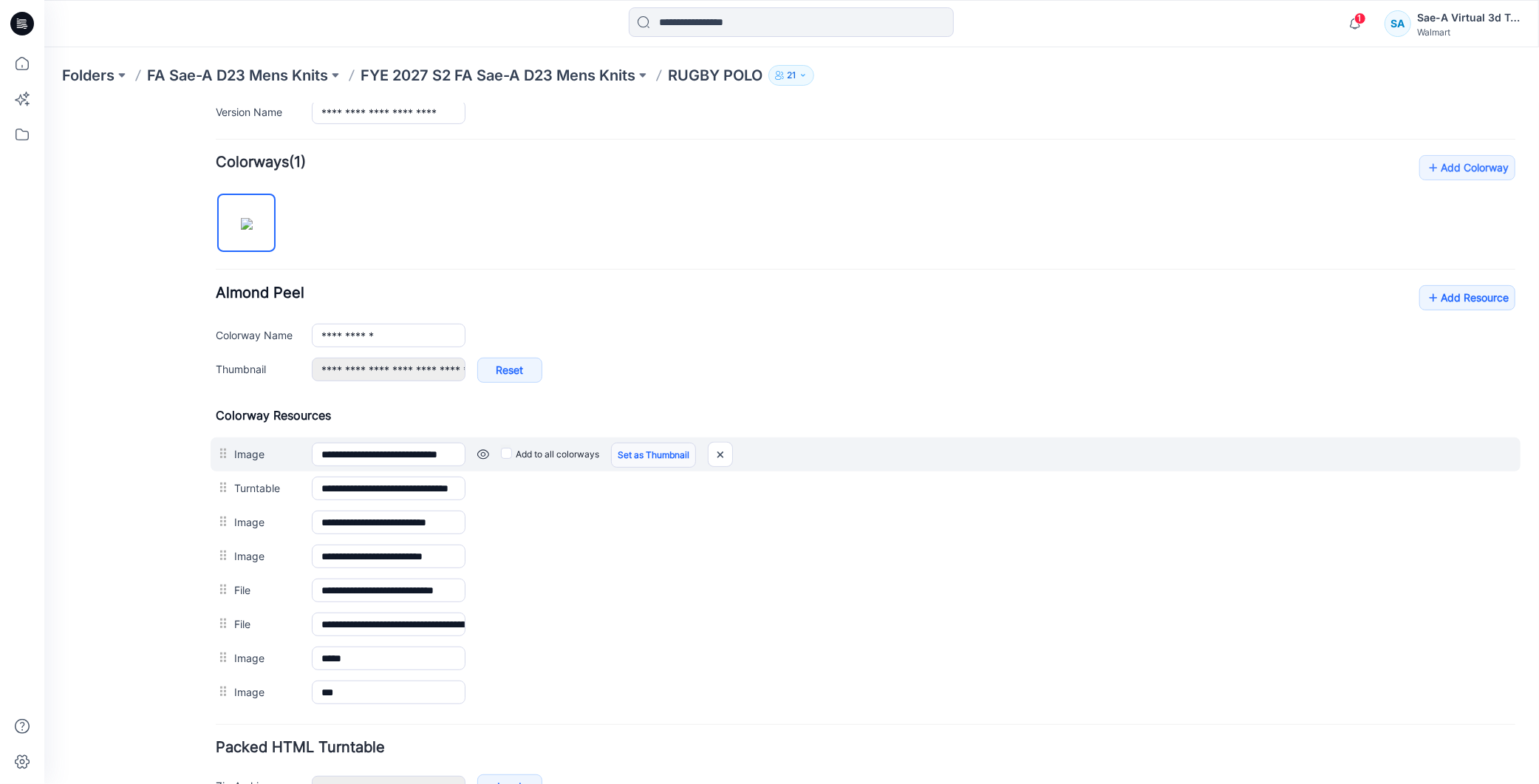
click at [640, 446] on link "Set as Thumbnail" at bounding box center [653, 455] width 85 height 25
type input "**********"
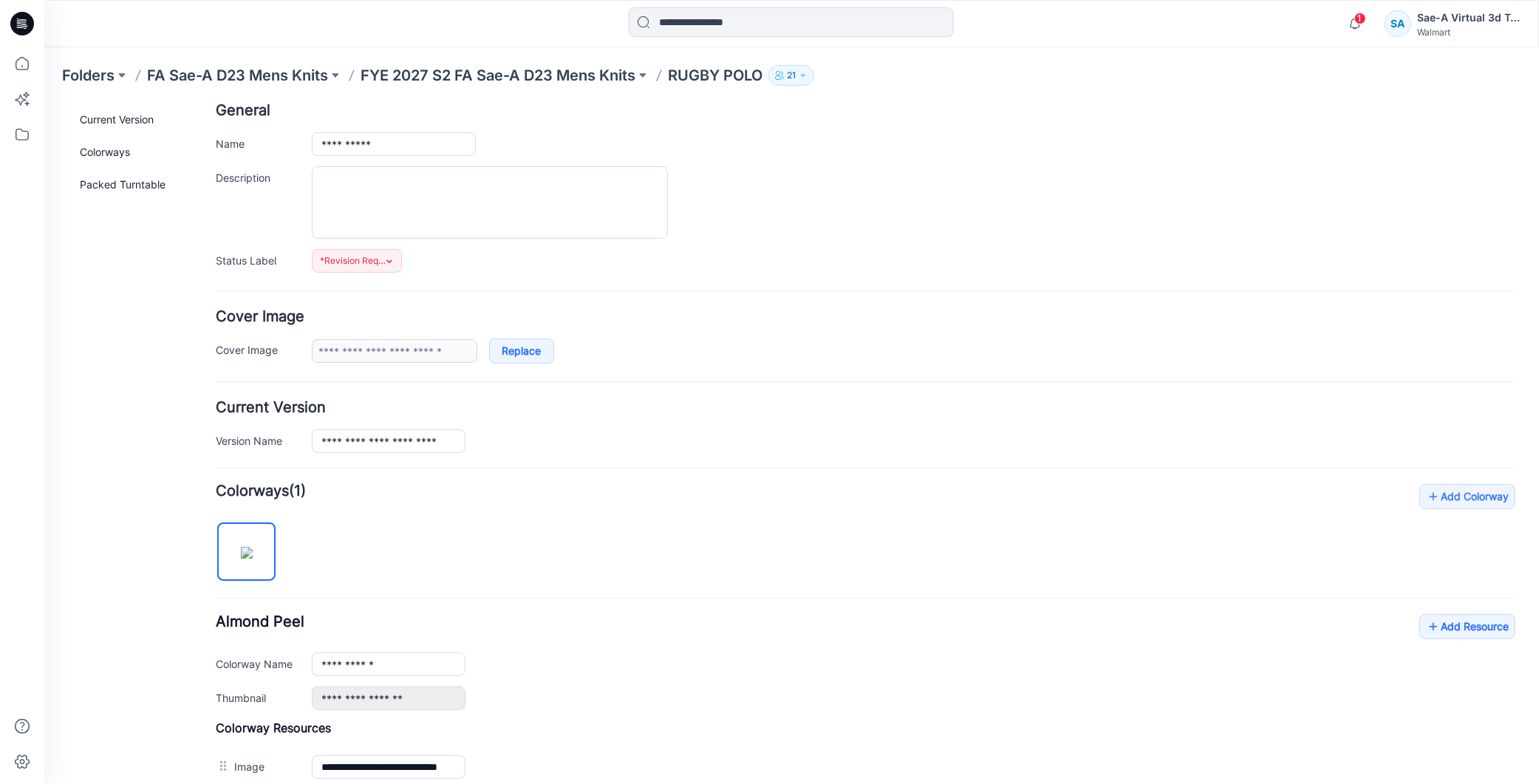
scroll to position [0, 0]
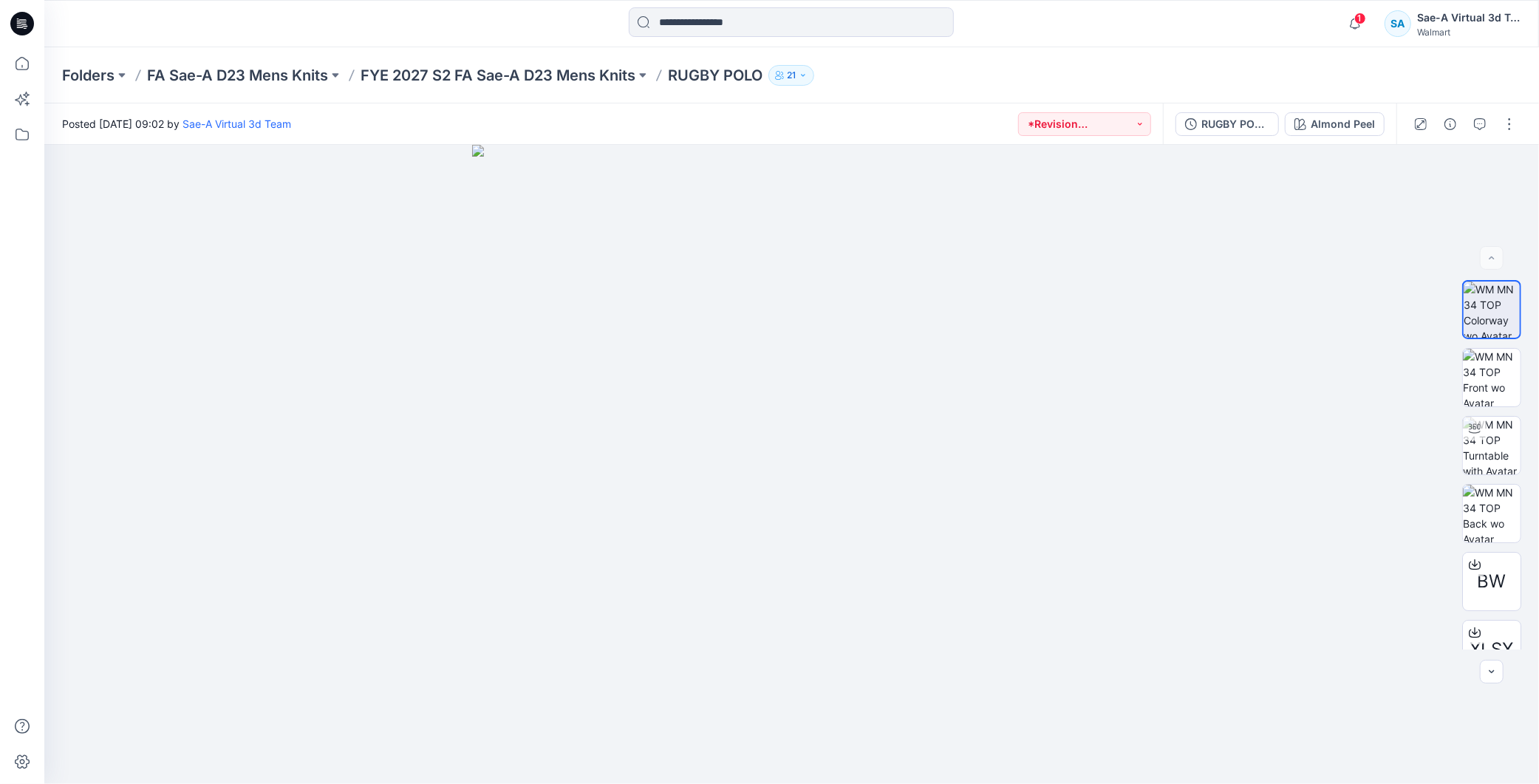
click at [524, 82] on p "FYE 2027 S2 FA Sae-A D23 Mens Knits" at bounding box center [497, 75] width 275 height 21
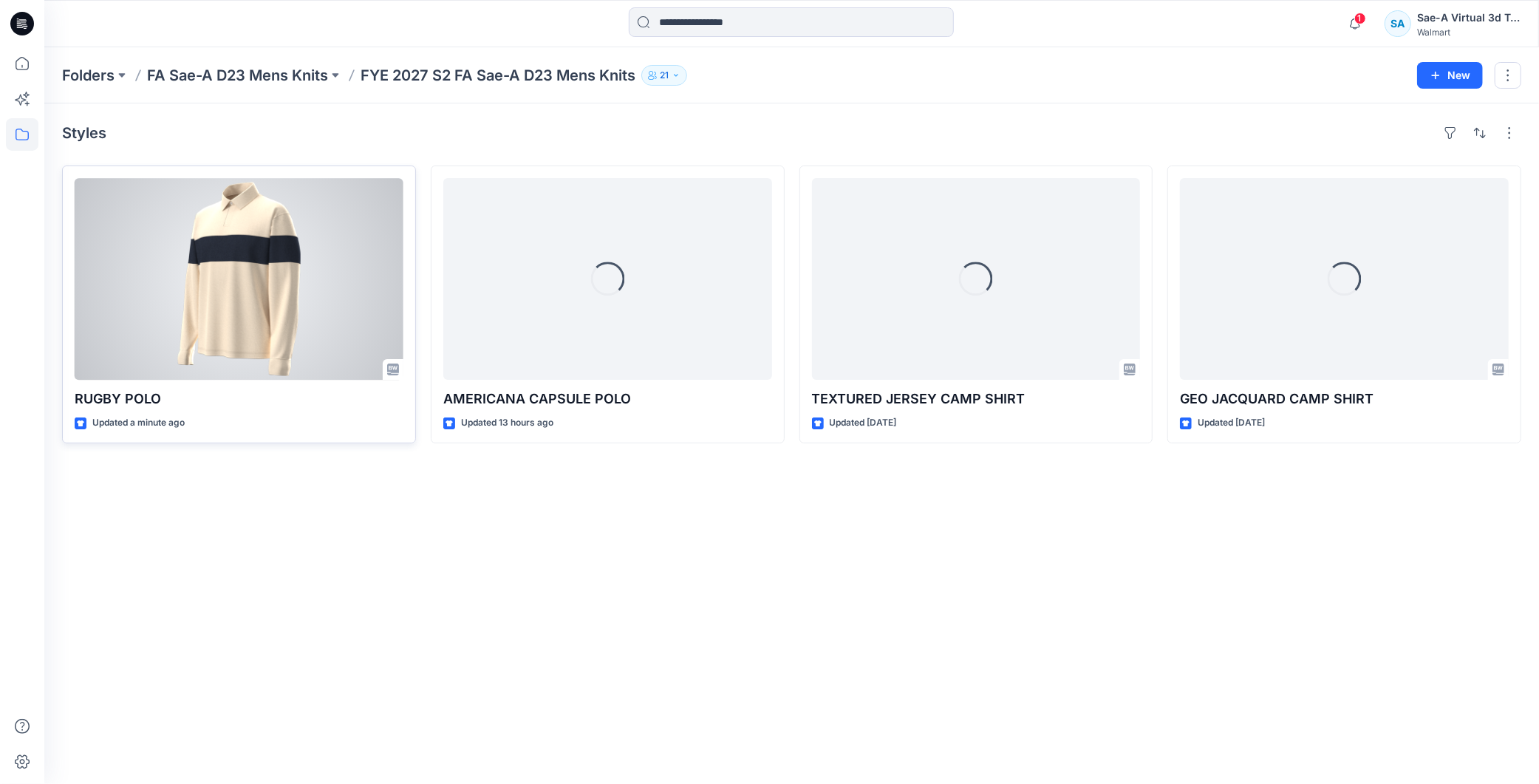
click at [262, 340] on div at bounding box center [239, 278] width 329 height 201
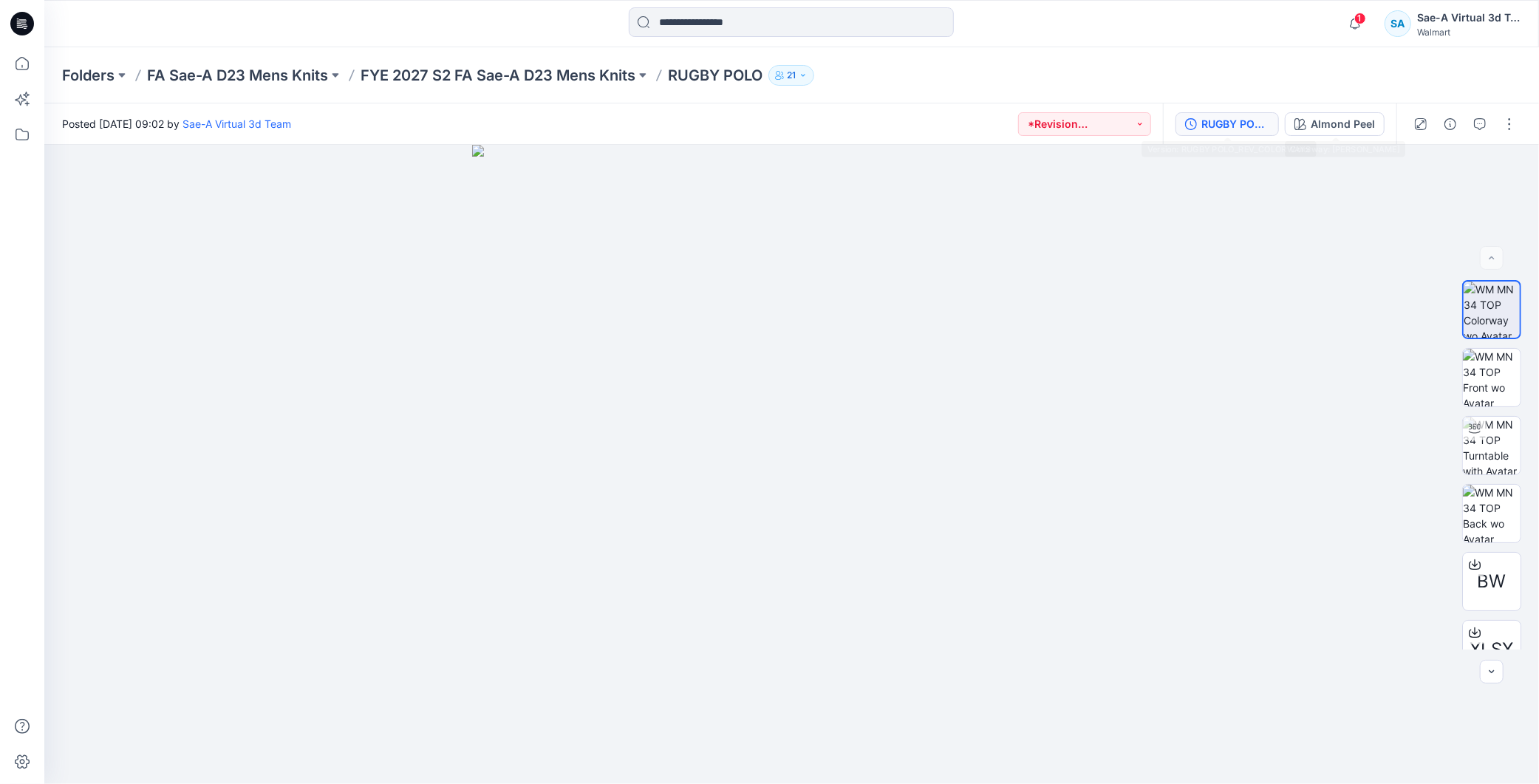
click at [1208, 124] on div "RUGBY POLO_REV_COLORWAYS" at bounding box center [1235, 125] width 68 height 16
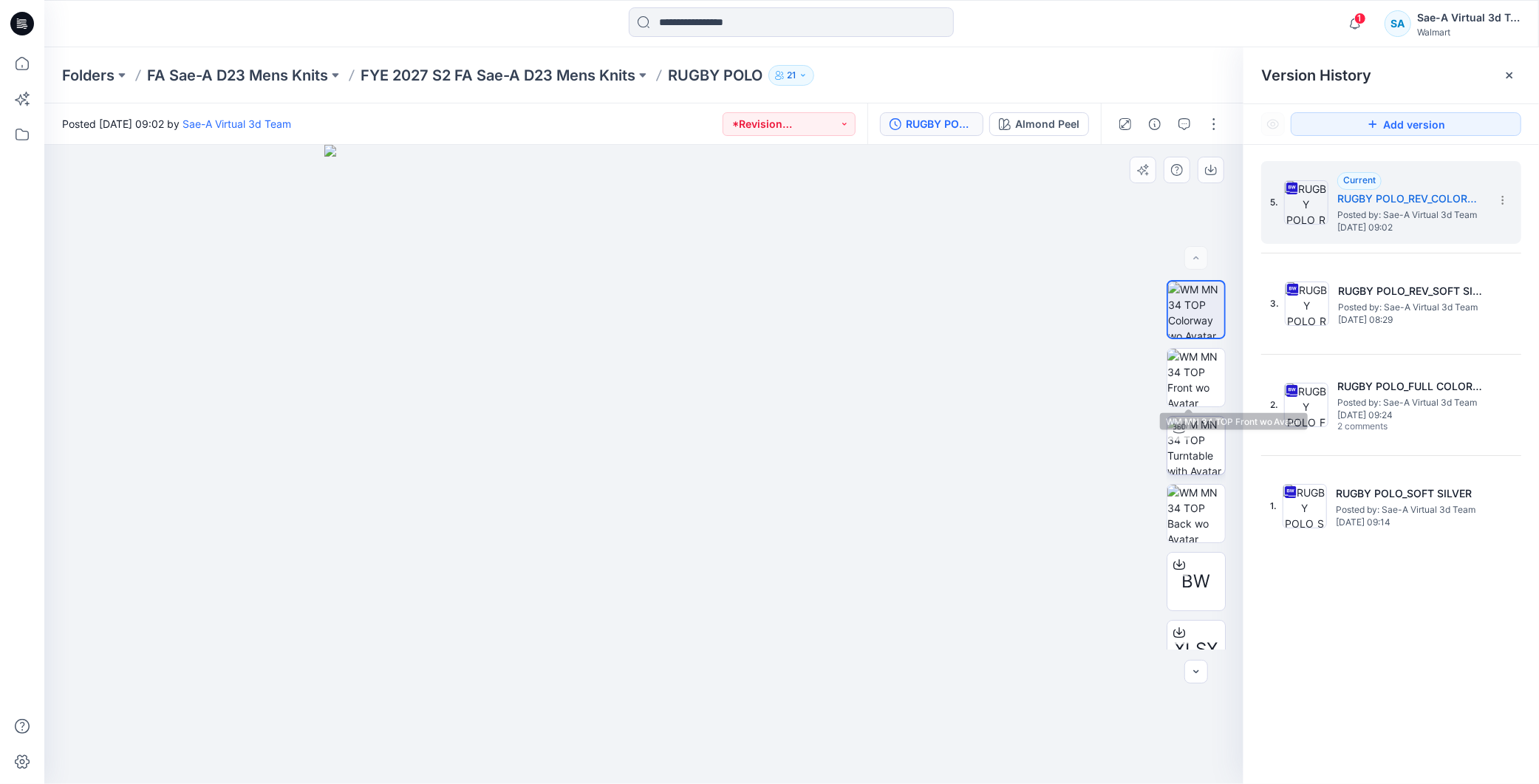
click at [1192, 441] on img at bounding box center [1196, 446] width 58 height 58
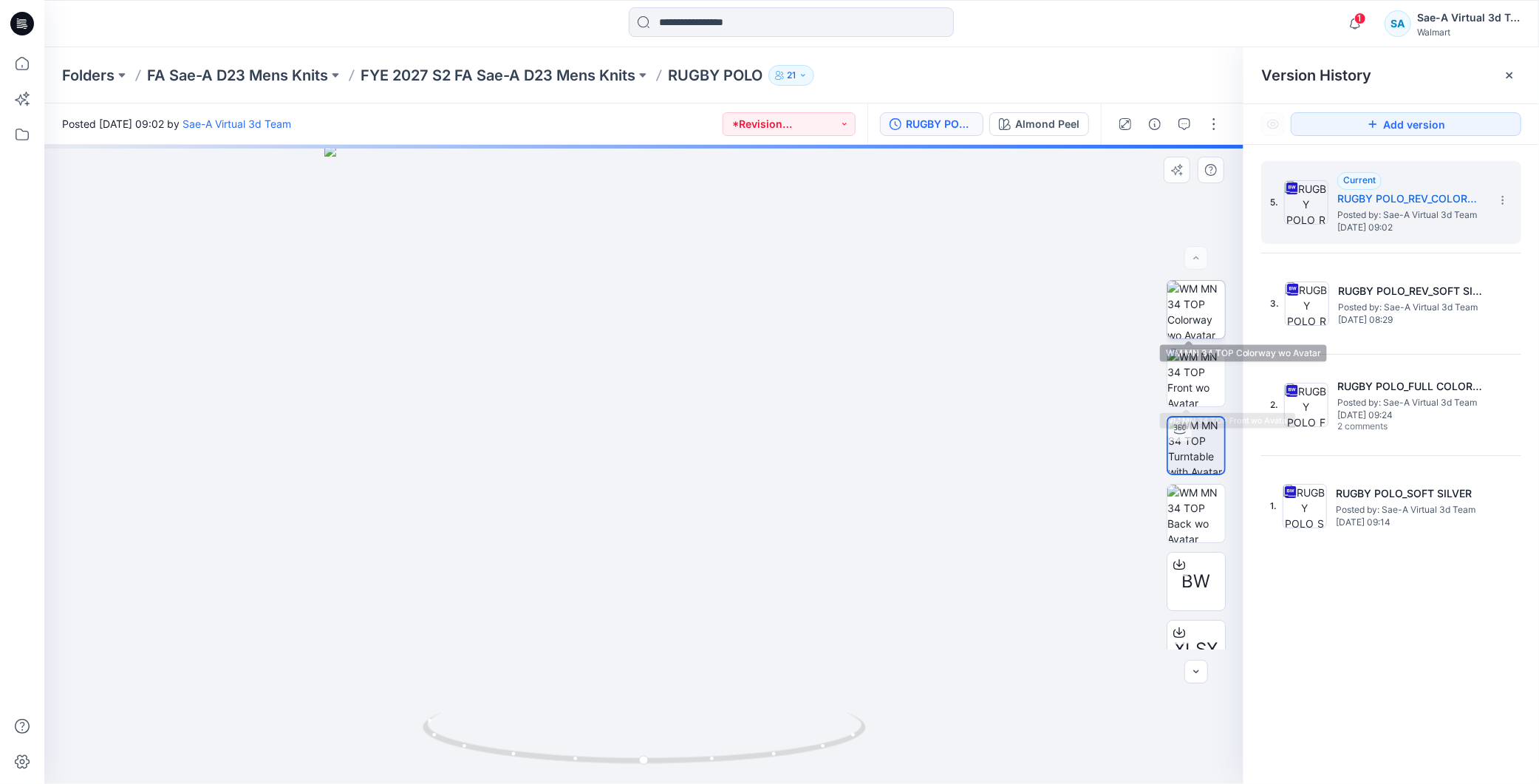
click at [1200, 307] on img at bounding box center [1196, 309] width 58 height 58
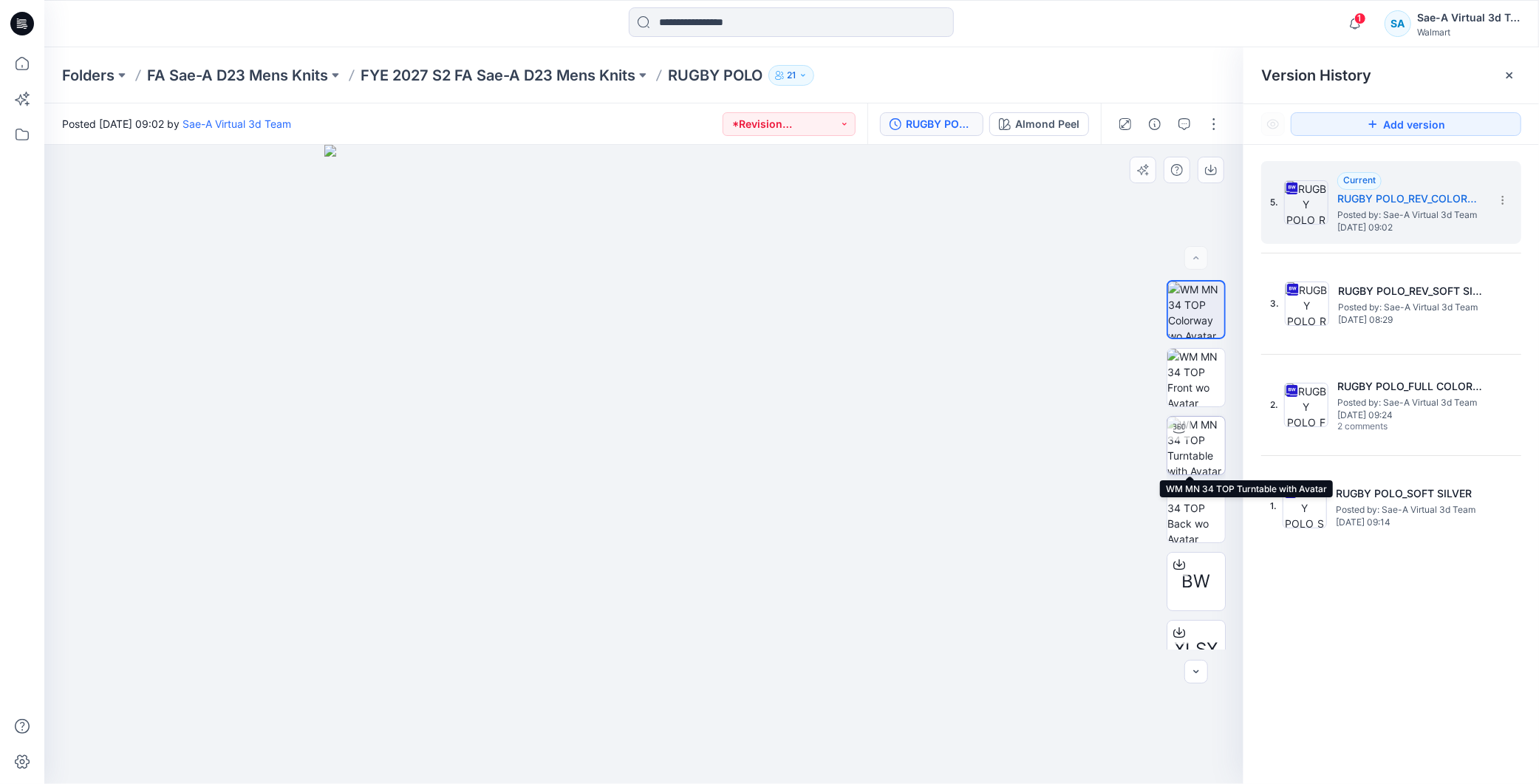
click at [1199, 439] on img at bounding box center [1196, 446] width 58 height 58
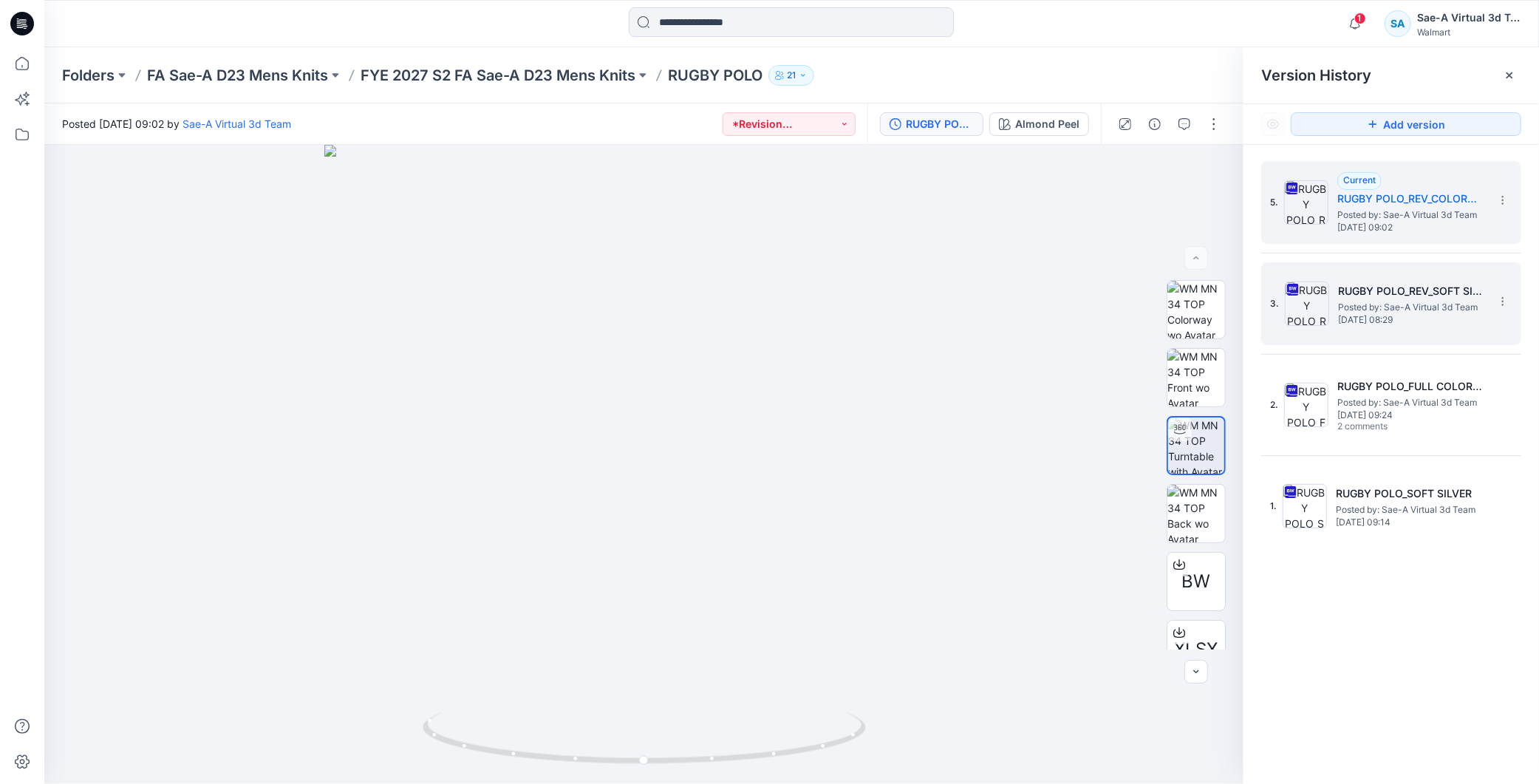
click at [1420, 306] on span "Posted by: Sae-A Virtual 3d Team" at bounding box center [1412, 307] width 148 height 14
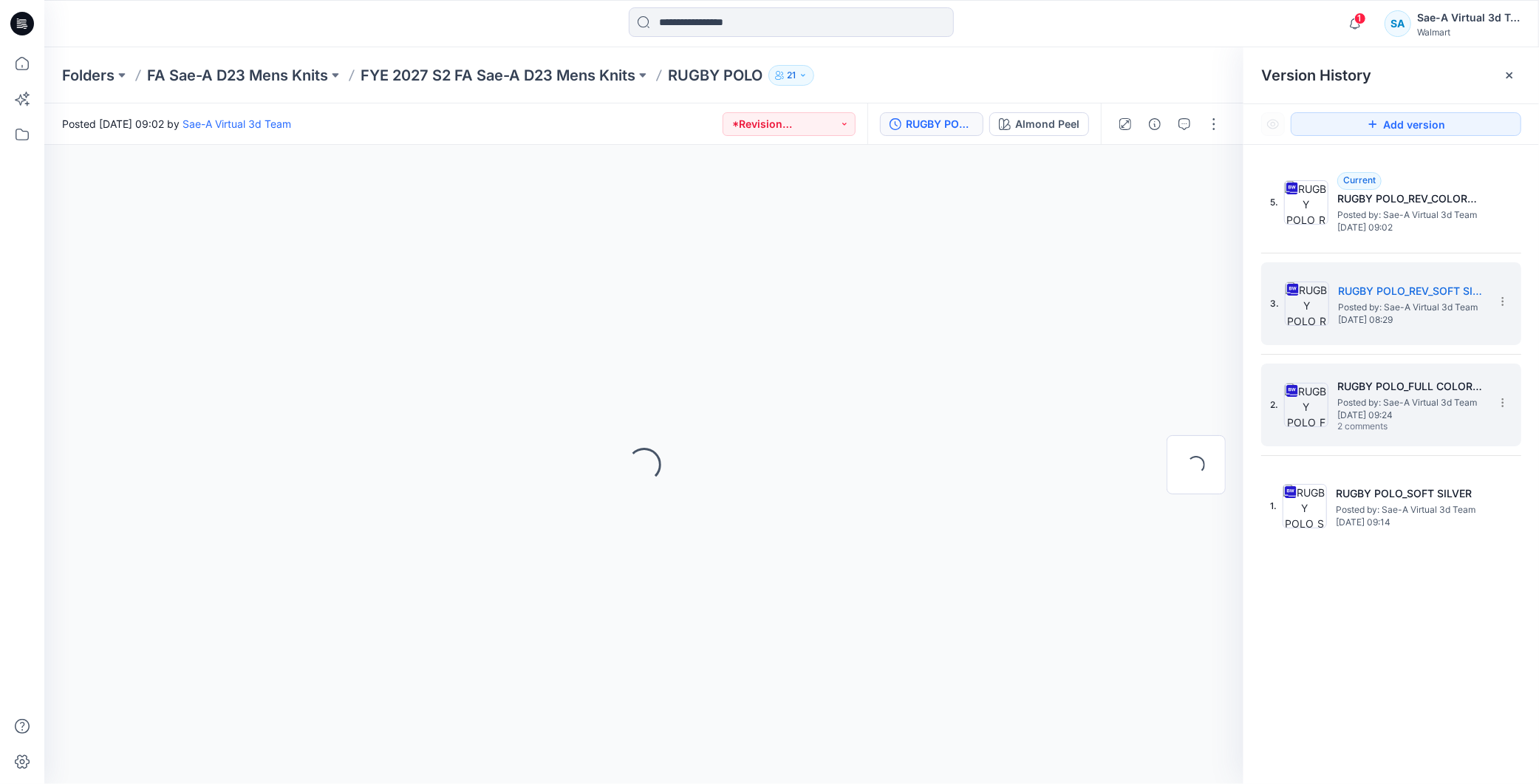
drag, startPoint x: 1395, startPoint y: 418, endPoint x: 1400, endPoint y: 423, distance: 7.1
click at [1395, 418] on span "[DATE] 09:24" at bounding box center [1412, 414] width 148 height 10
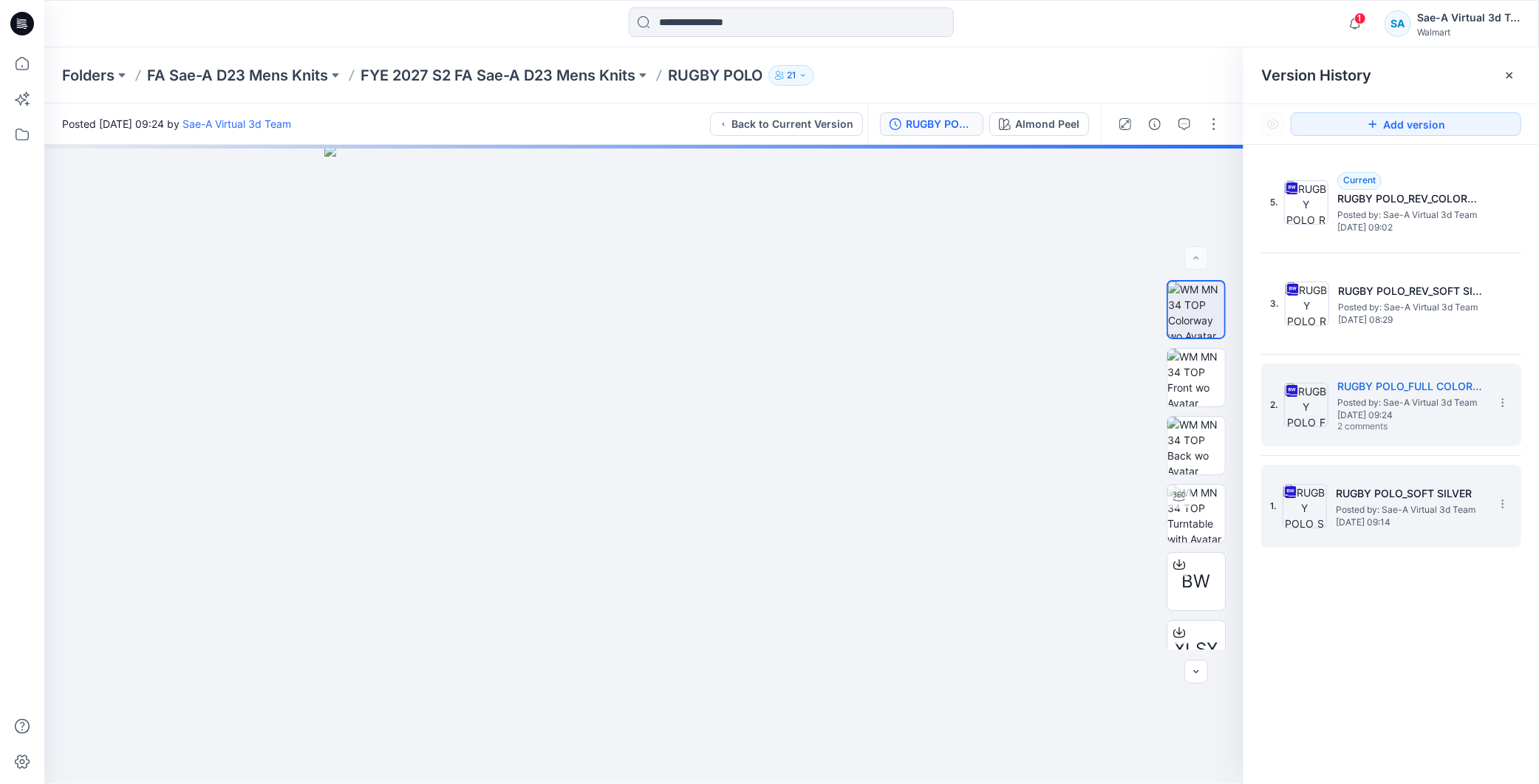
click at [1383, 514] on span "Posted by: Sae-A Virtual 3d Team" at bounding box center [1410, 510] width 148 height 14
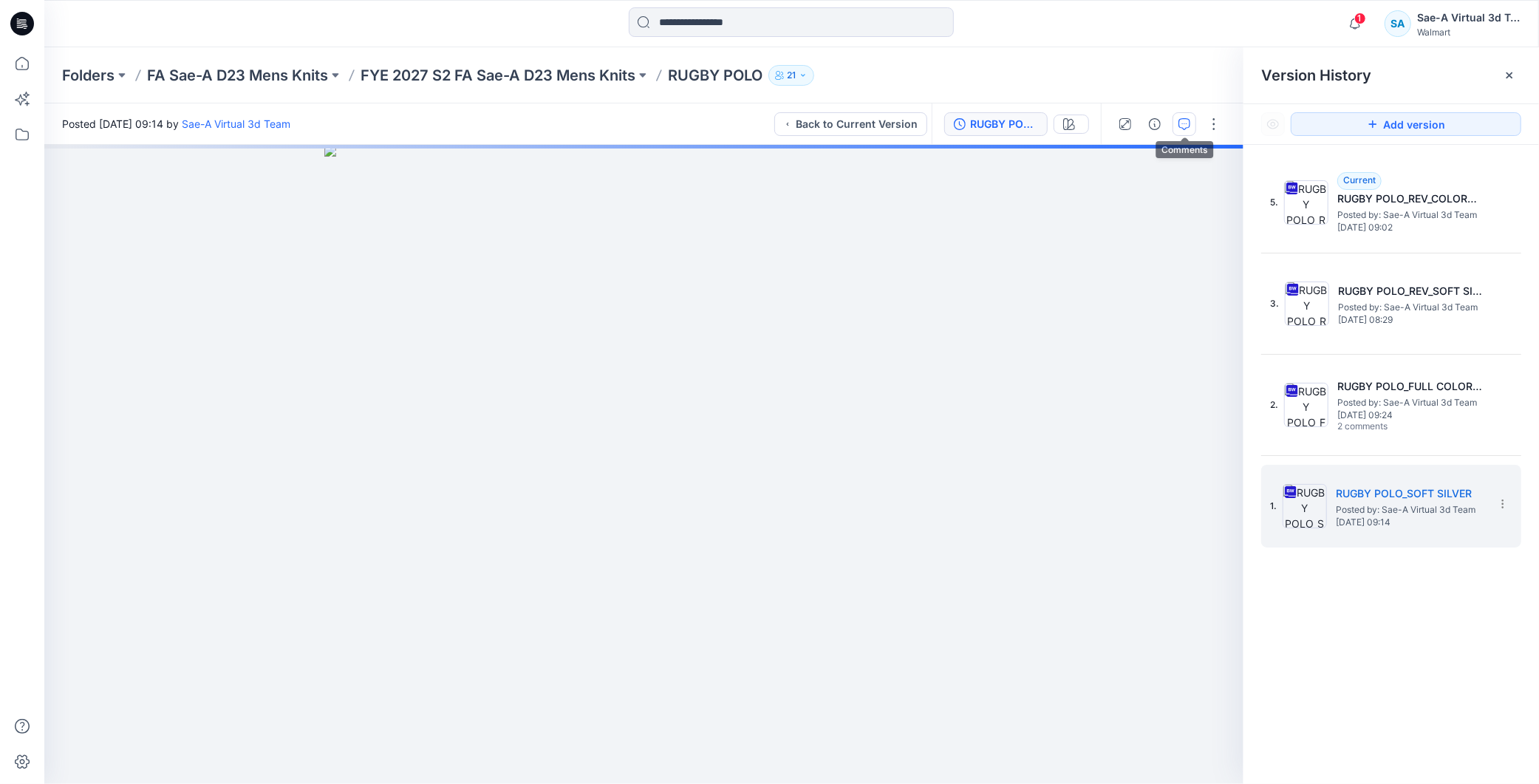
click at [1187, 119] on icon "button" at bounding box center [1184, 124] width 12 height 12
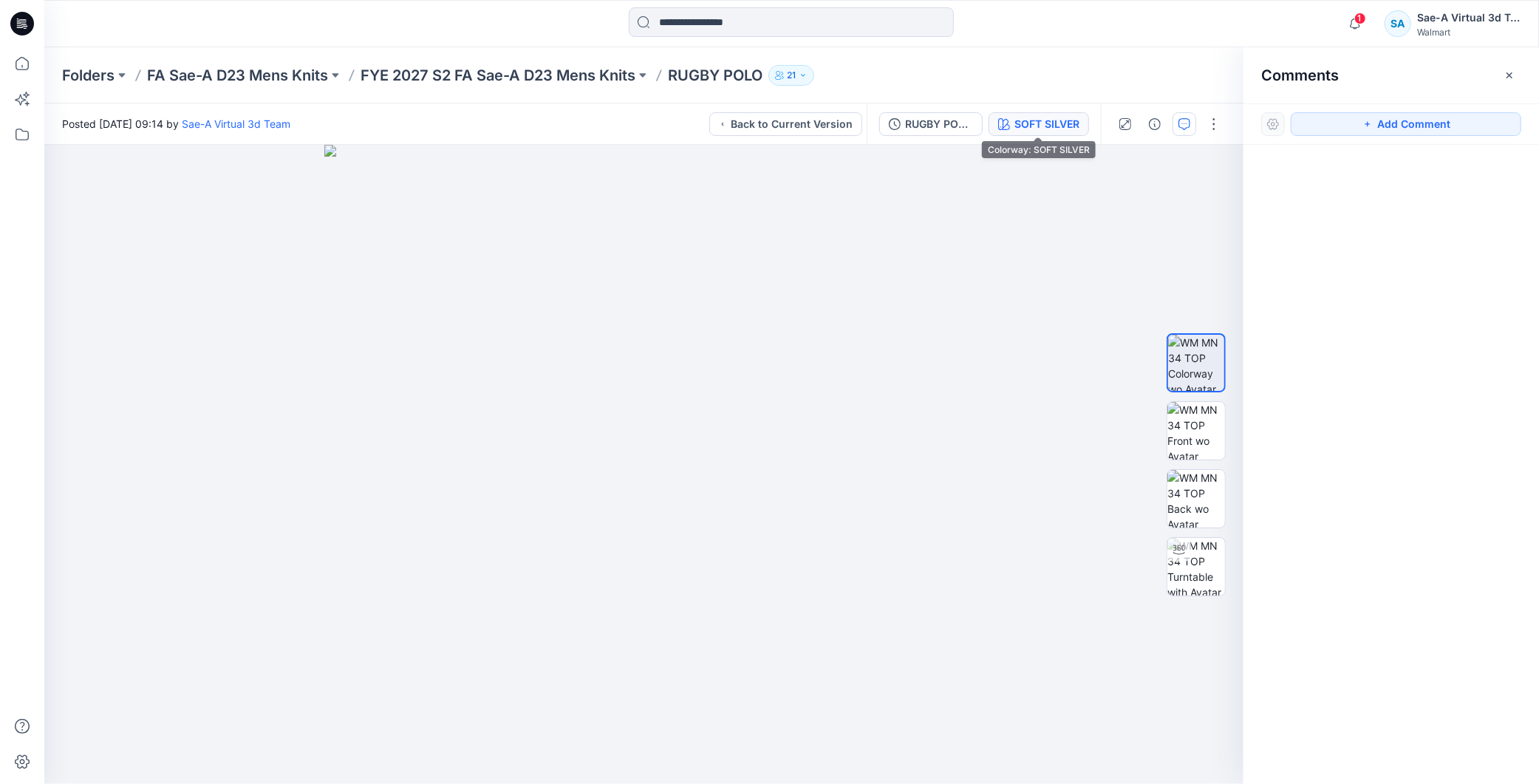
click at [1065, 128] on div "SOFT SILVER" at bounding box center [1047, 125] width 65 height 16
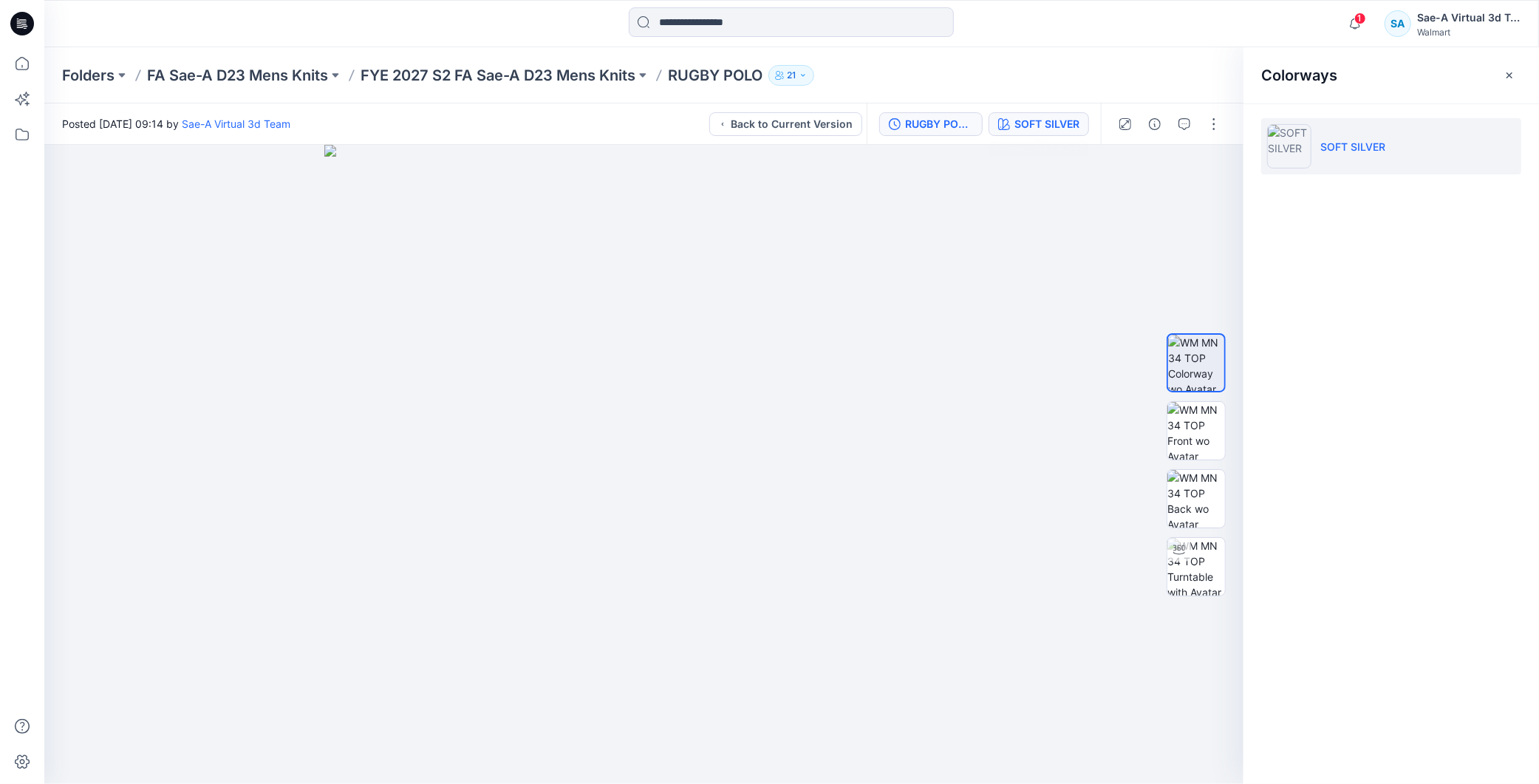
click at [953, 120] on div "RUGBY POLO_SOFT SILVER" at bounding box center [939, 125] width 68 height 16
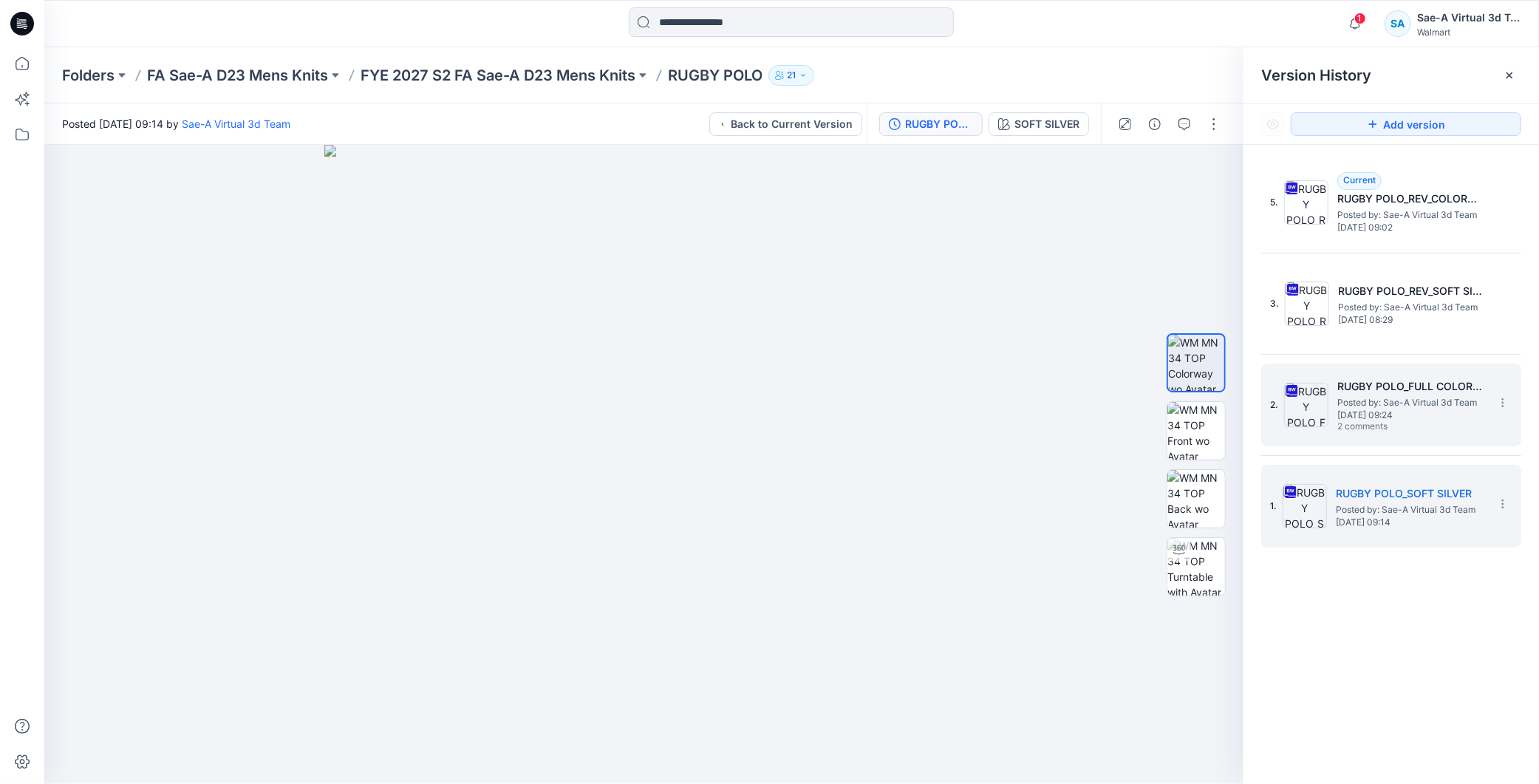
click at [1405, 407] on span "Posted by: Sae-A Virtual 3d Team" at bounding box center [1412, 402] width 148 height 14
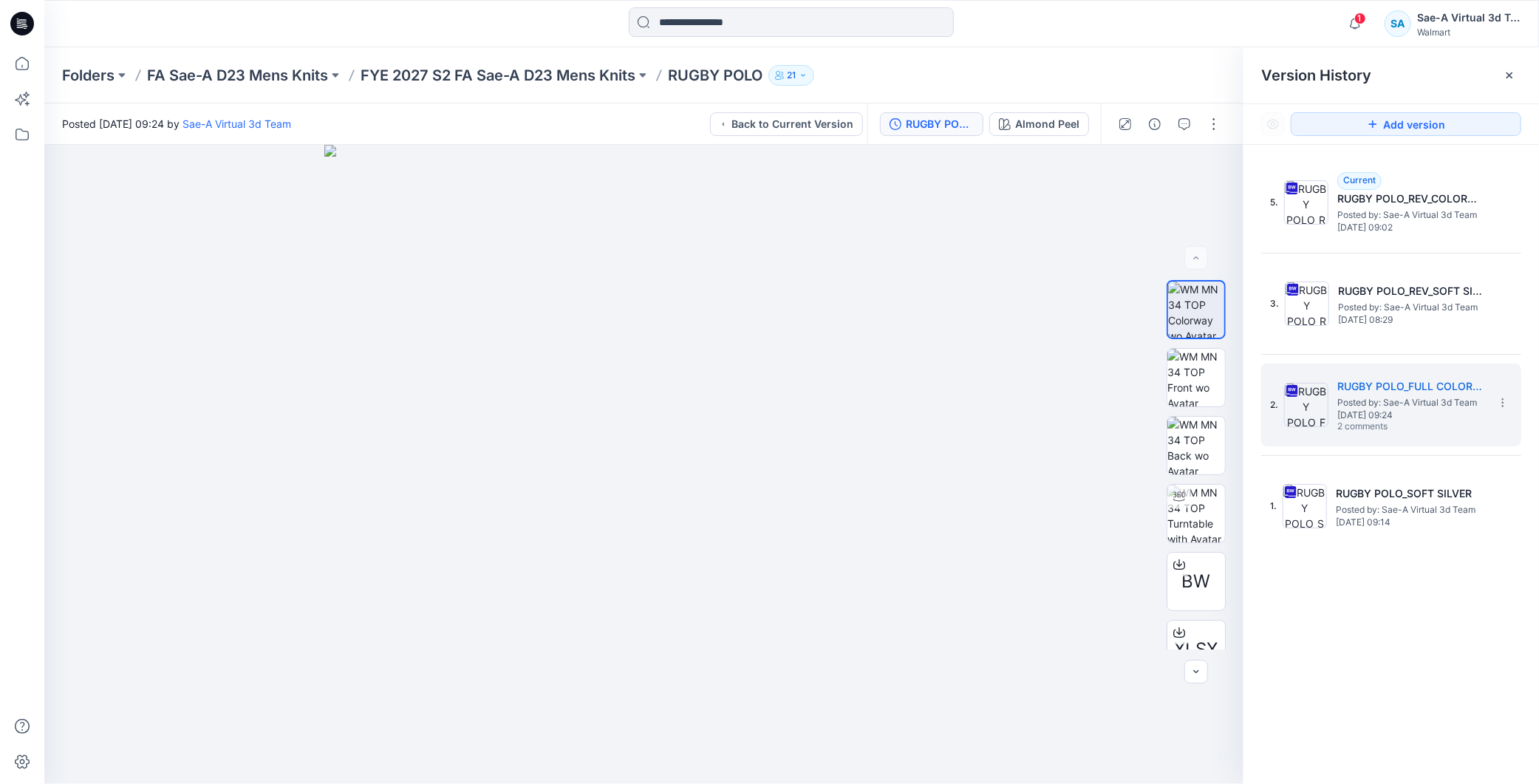
drag, startPoint x: 1391, startPoint y: 424, endPoint x: 1355, endPoint y: 359, distance: 74.3
click at [1391, 424] on span "2 comments" at bounding box center [1389, 427] width 104 height 12
click at [1183, 122] on icon "button" at bounding box center [1184, 124] width 12 height 12
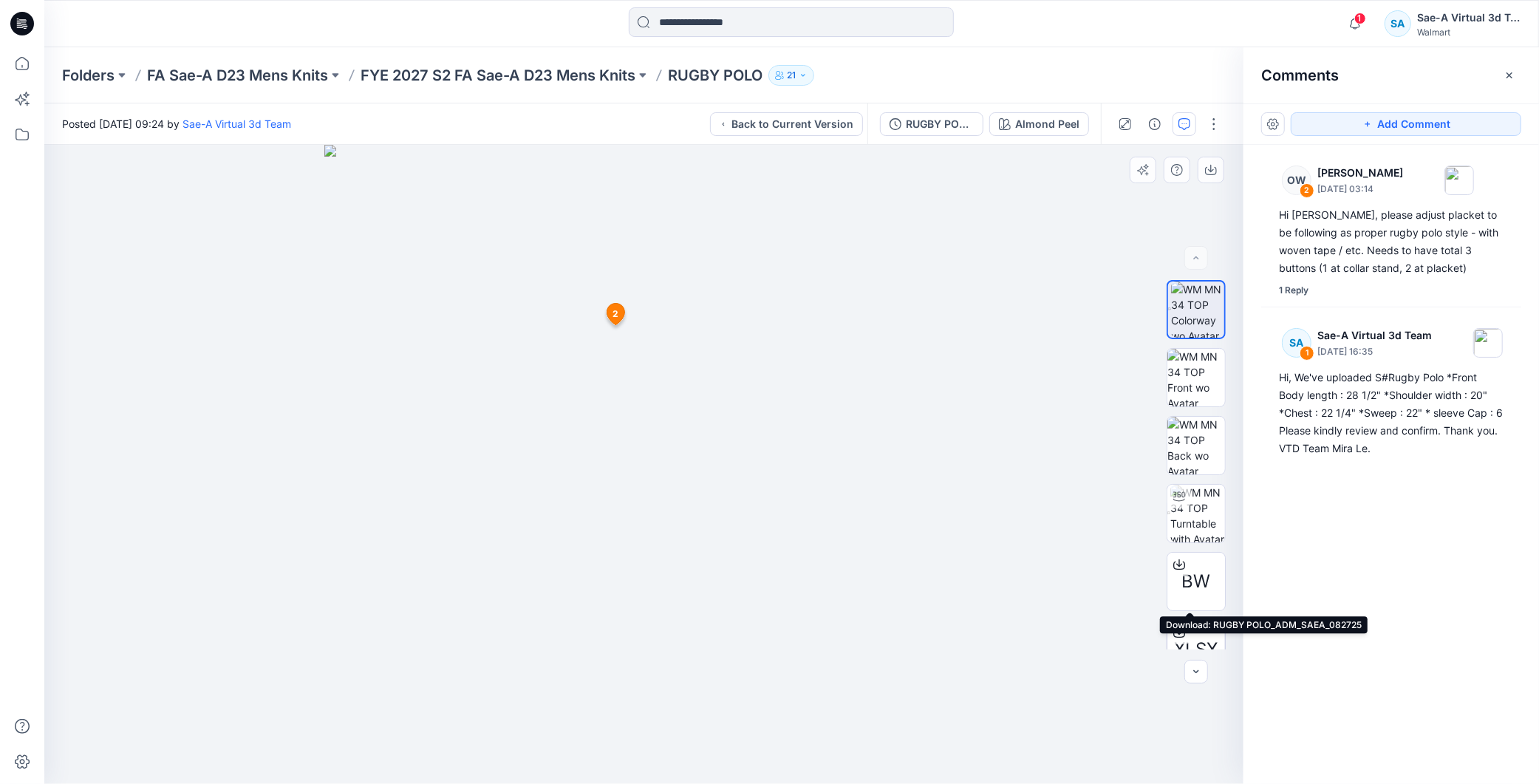
scroll to position [97, 0]
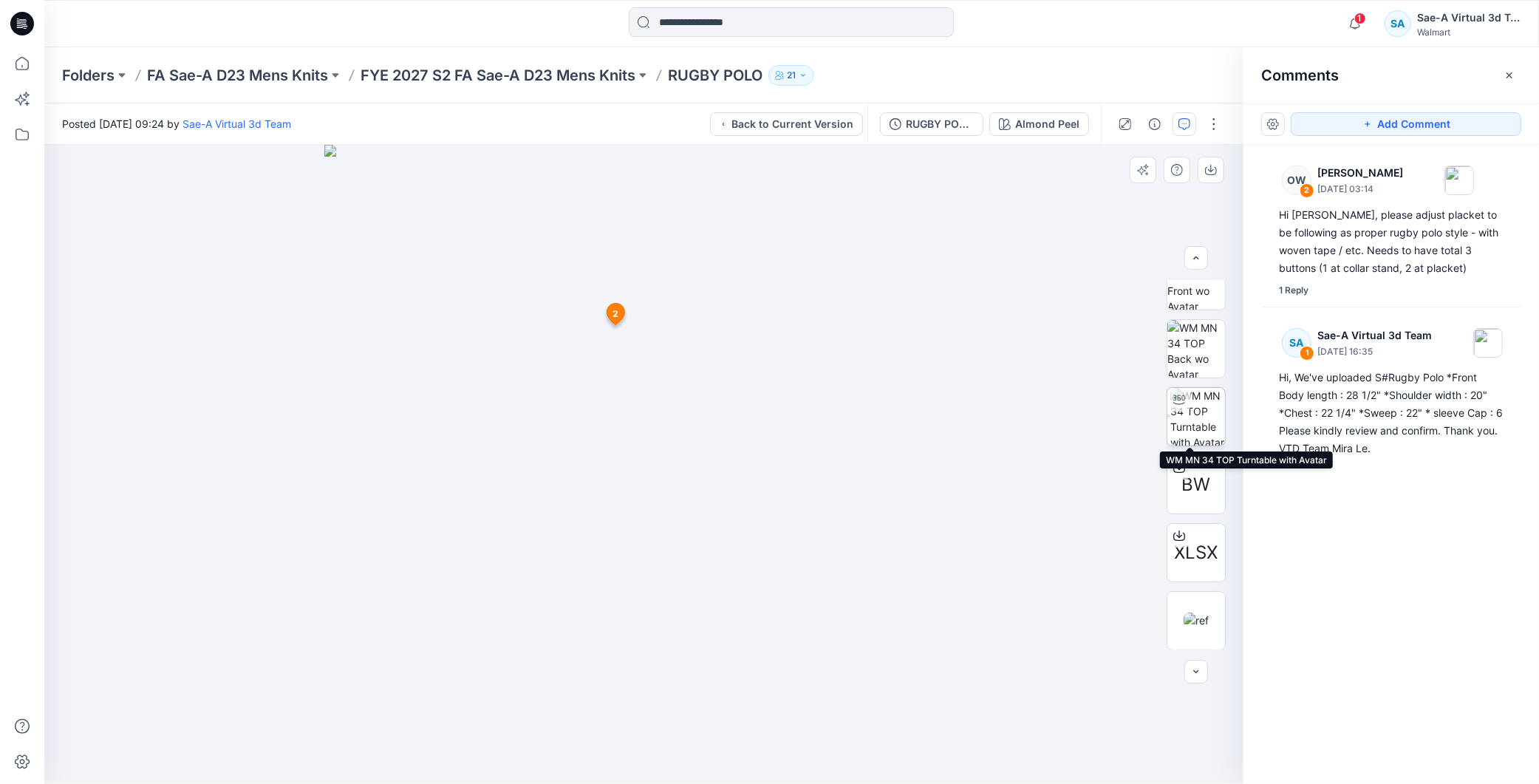
click at [1197, 423] on img at bounding box center [1198, 417] width 55 height 58
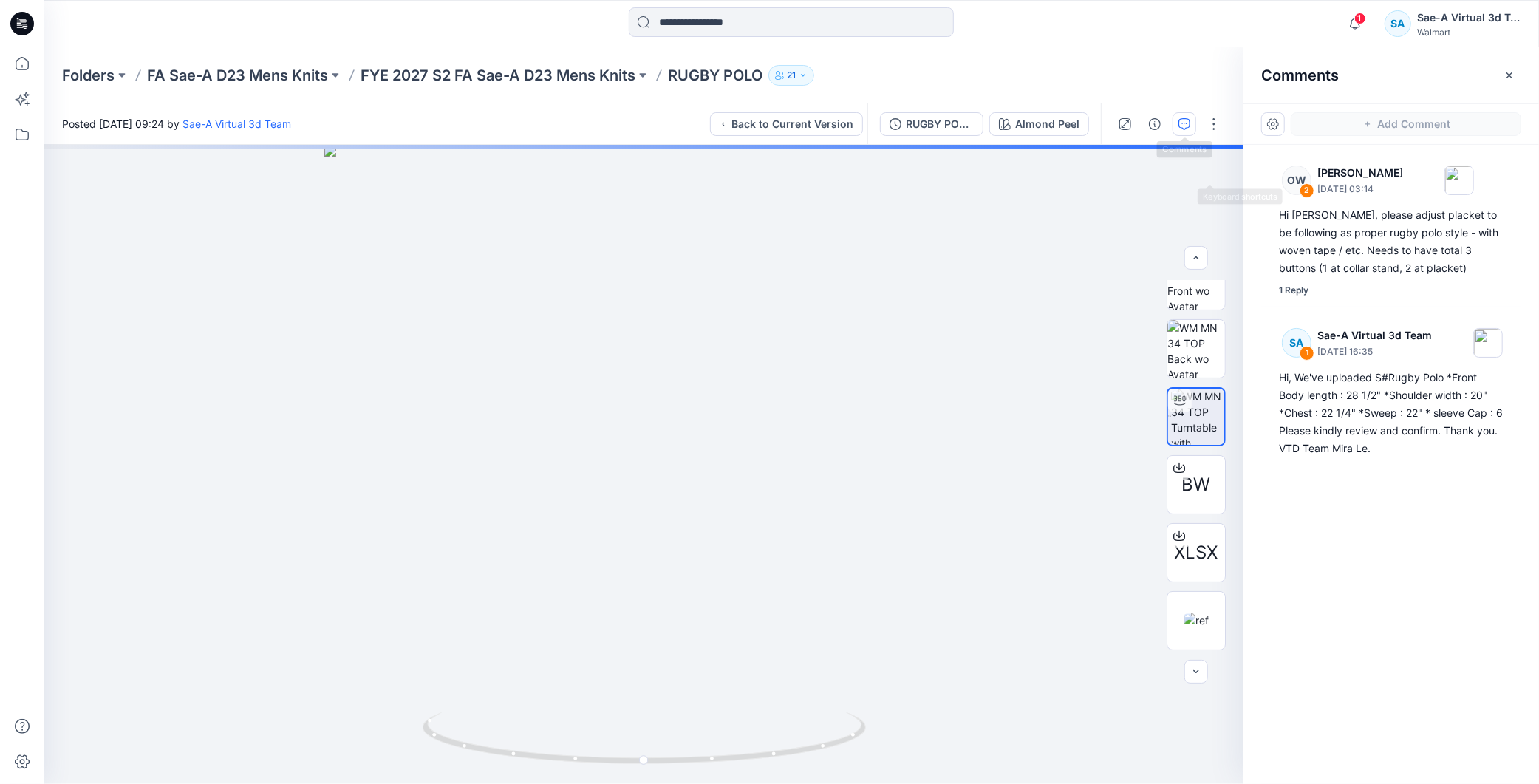
click at [1191, 120] on button "button" at bounding box center [1184, 124] width 23 height 23
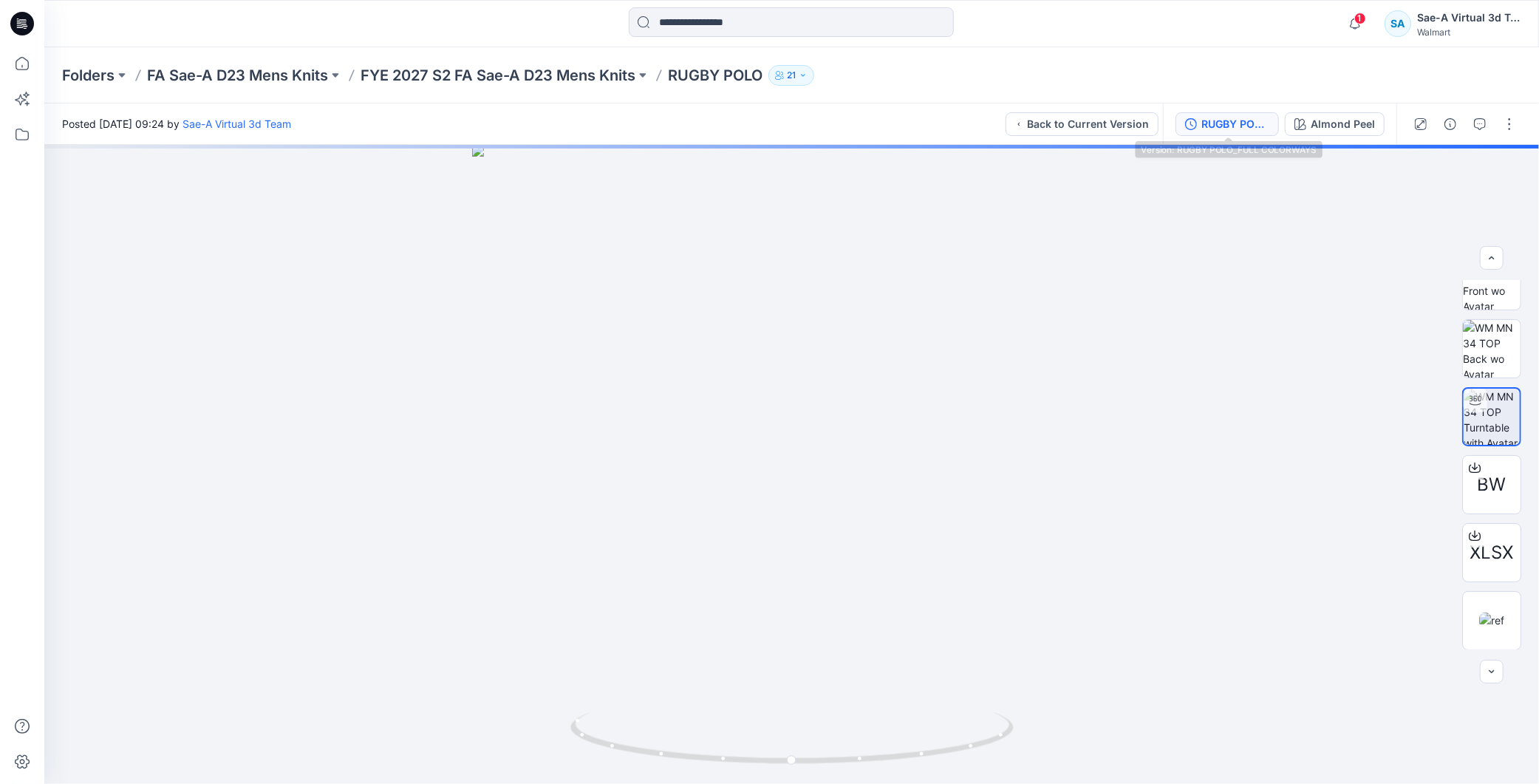
click at [1219, 112] on button "RUGBY POLO_FULL COLORWAYS" at bounding box center [1227, 124] width 104 height 23
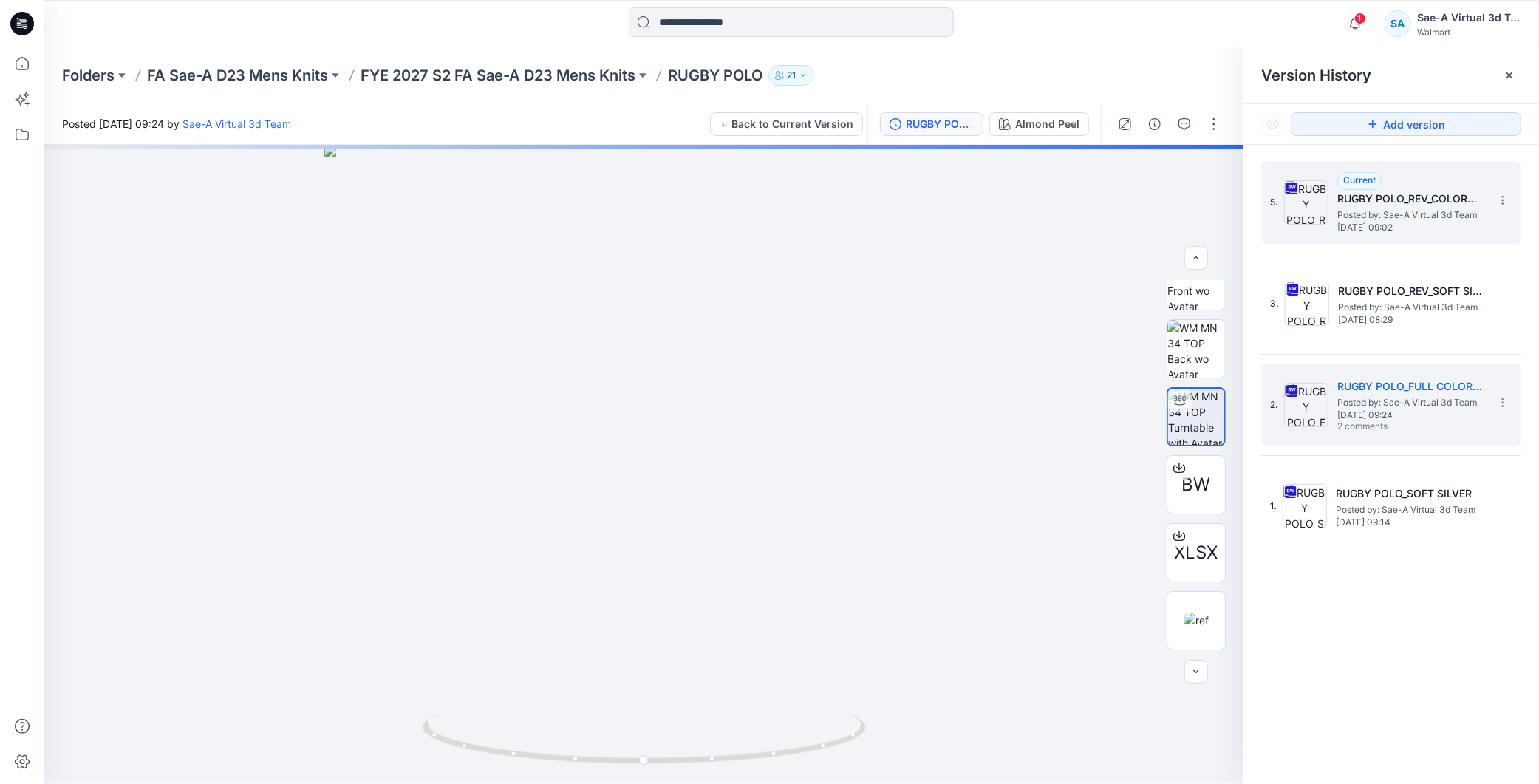
click at [1383, 206] on h5 "RUGBY POLO_REV_COLORWAYS" at bounding box center [1412, 198] width 148 height 18
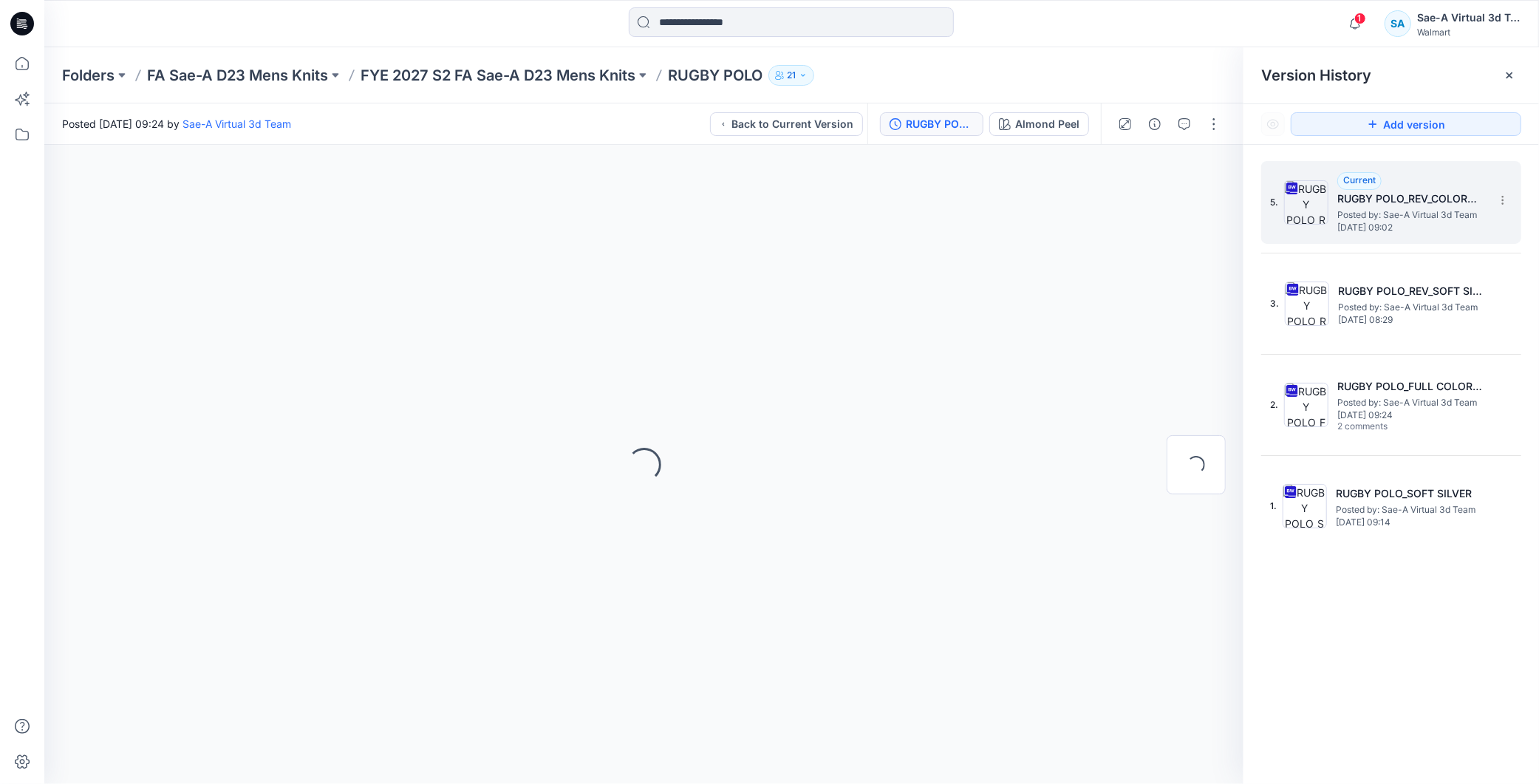
scroll to position [0, 0]
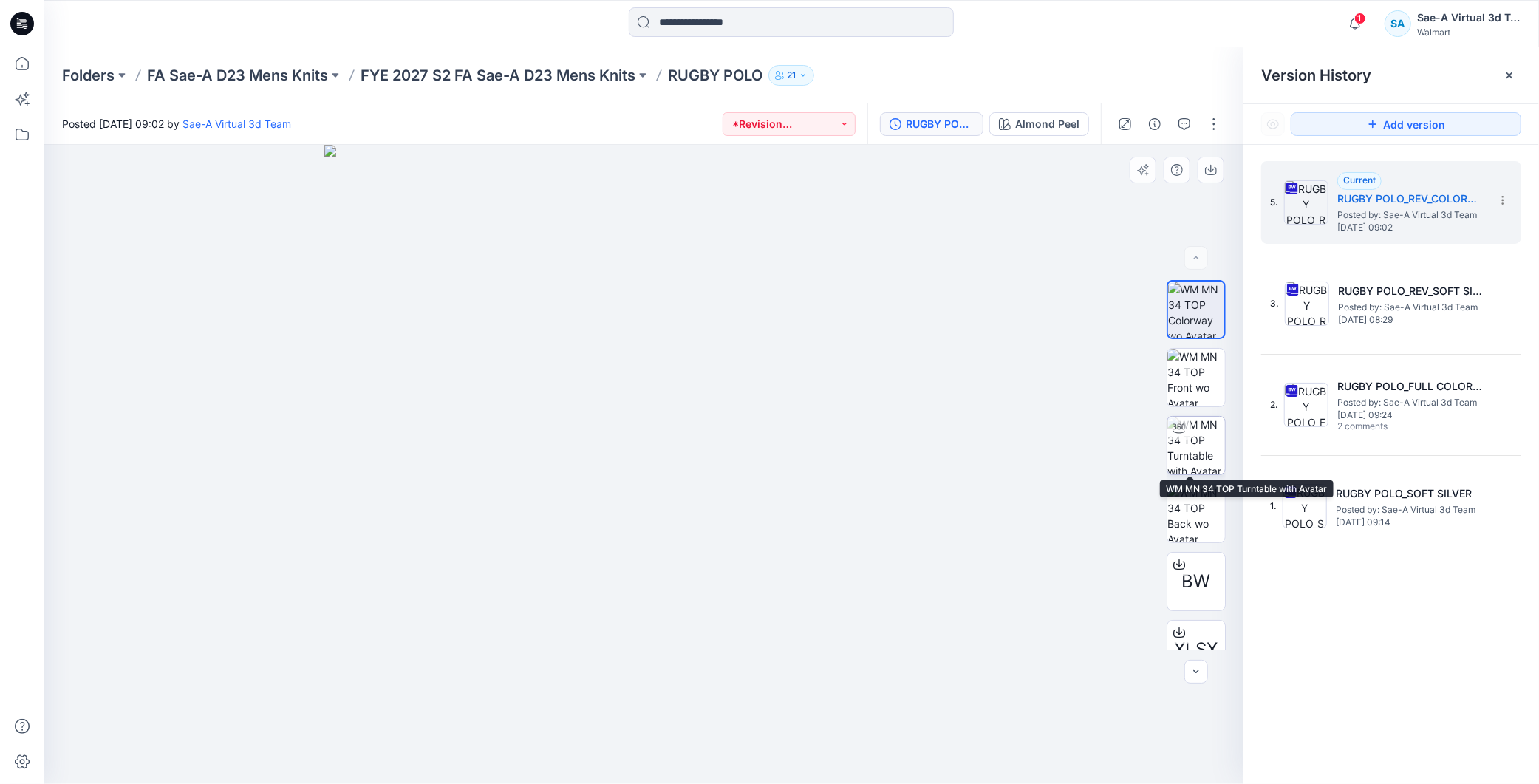
click at [1187, 448] on img at bounding box center [1196, 446] width 58 height 58
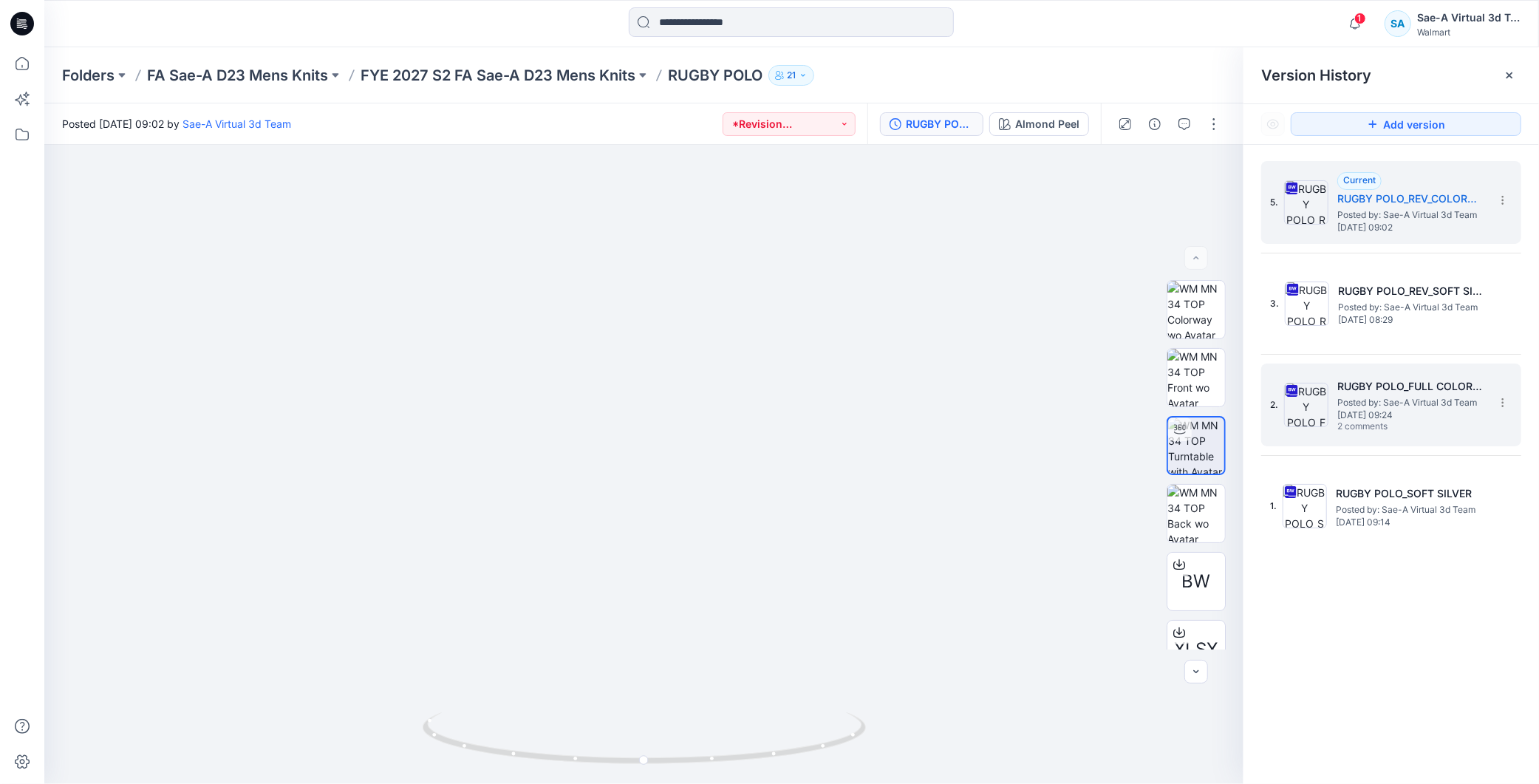
click at [1316, 404] on img at bounding box center [1306, 404] width 44 height 44
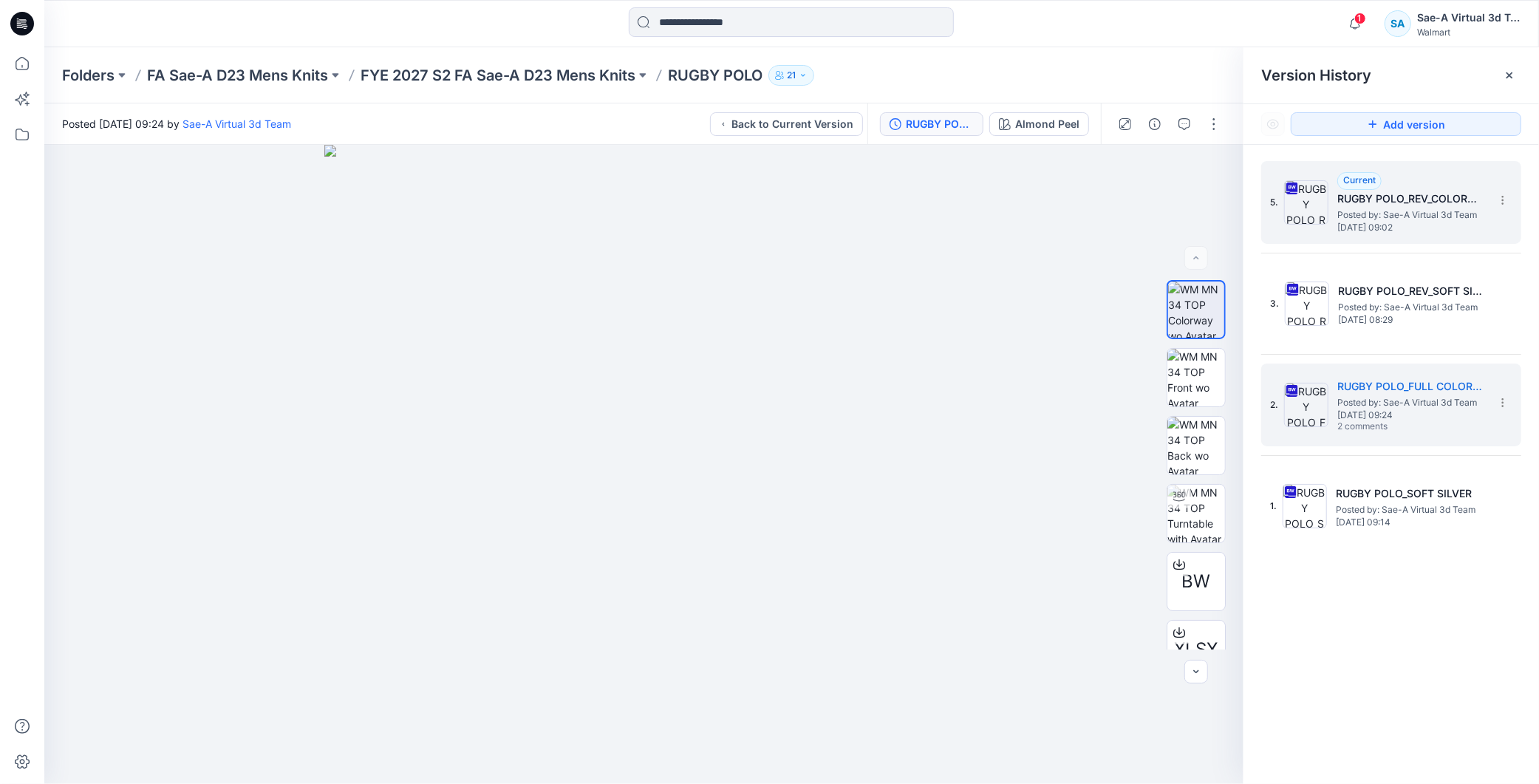
click at [1399, 209] on span "Posted by: Sae-A Virtual 3d Team" at bounding box center [1412, 215] width 148 height 14
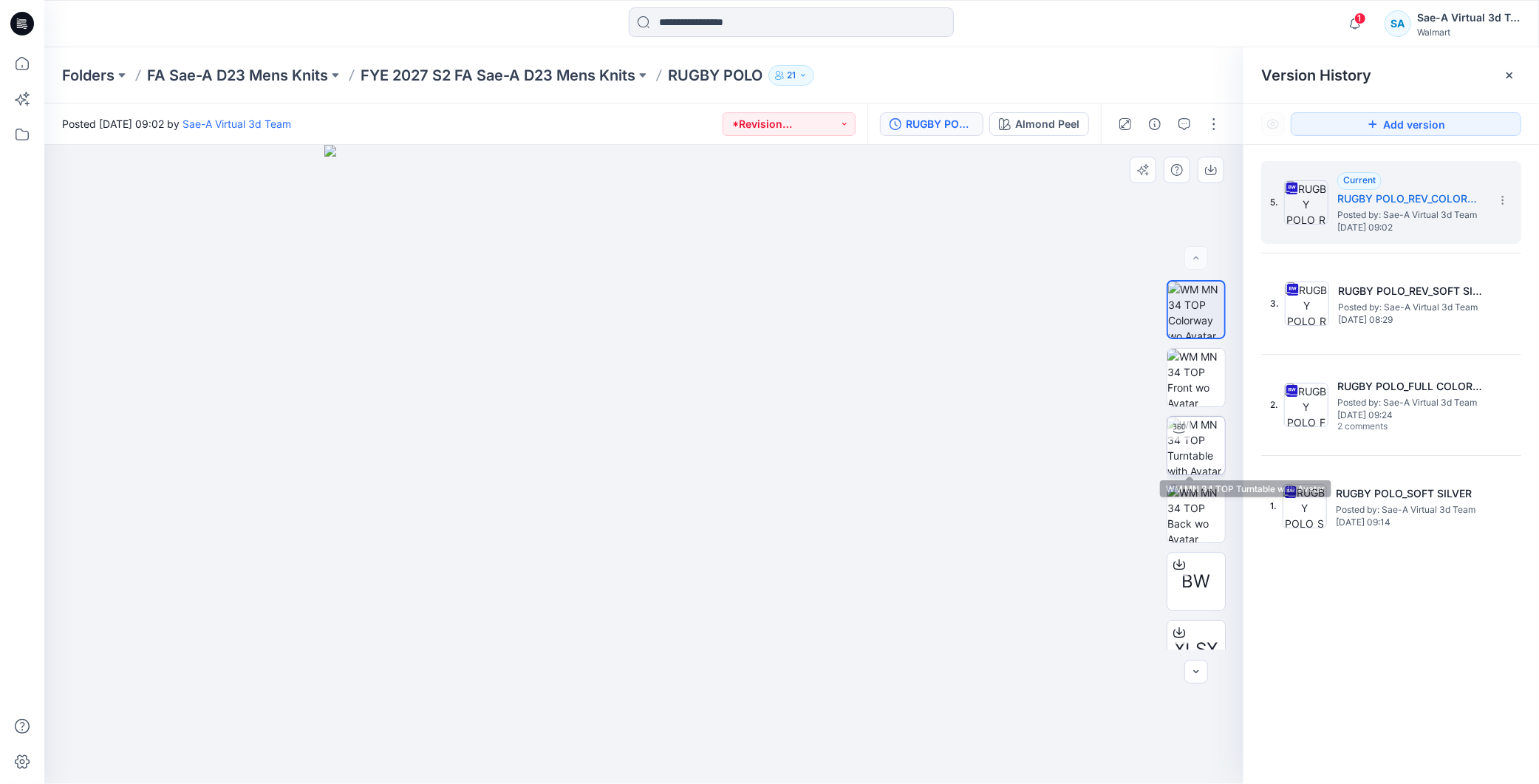
click at [1190, 446] on img at bounding box center [1196, 446] width 58 height 58
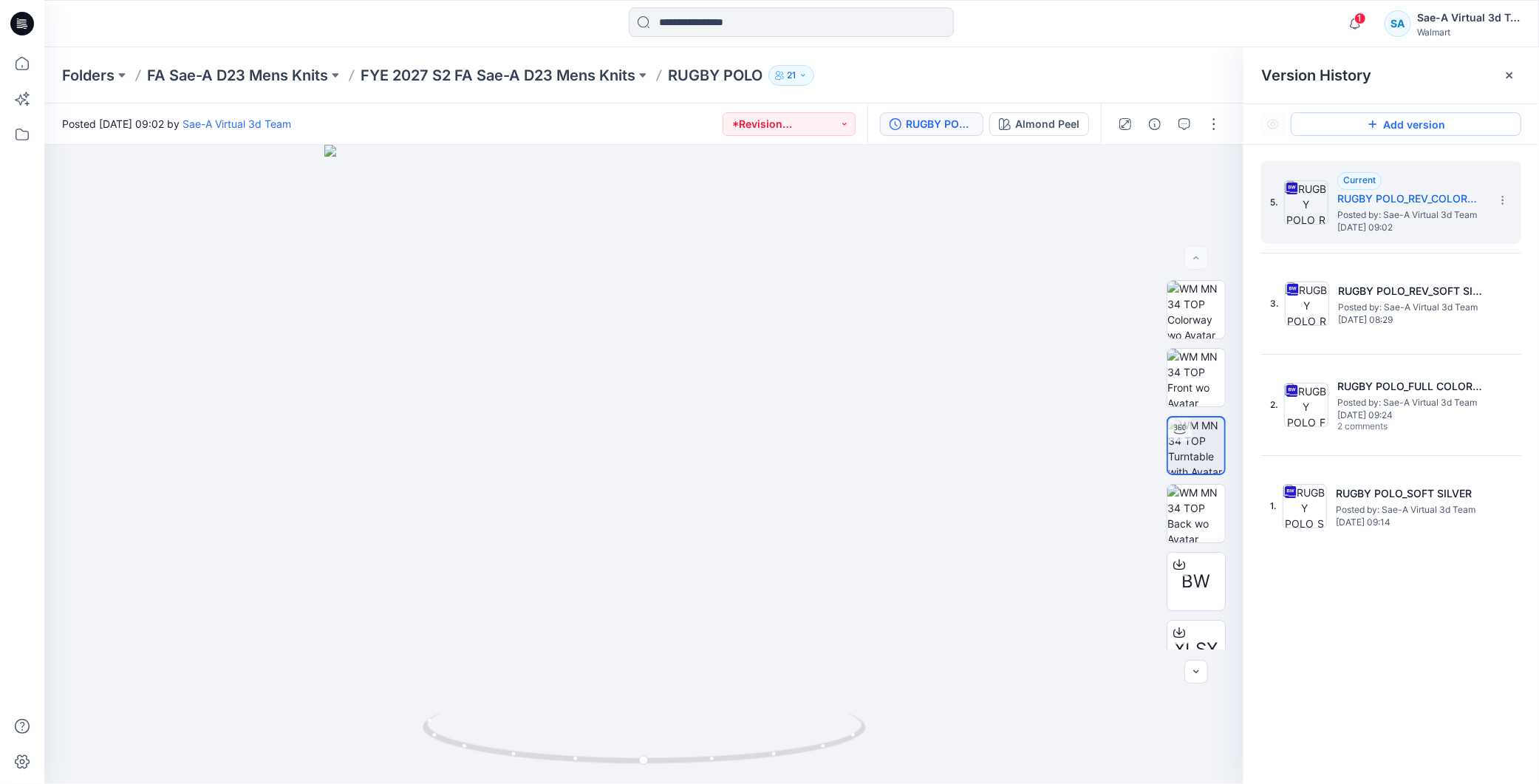
click at [1395, 127] on button "Add version" at bounding box center [1405, 124] width 230 height 23
click at [1415, 209] on span "Posted by: Sae-A Virtual 3d Team" at bounding box center [1412, 215] width 148 height 14
click at [1191, 122] on button "button" at bounding box center [1184, 124] width 23 height 23
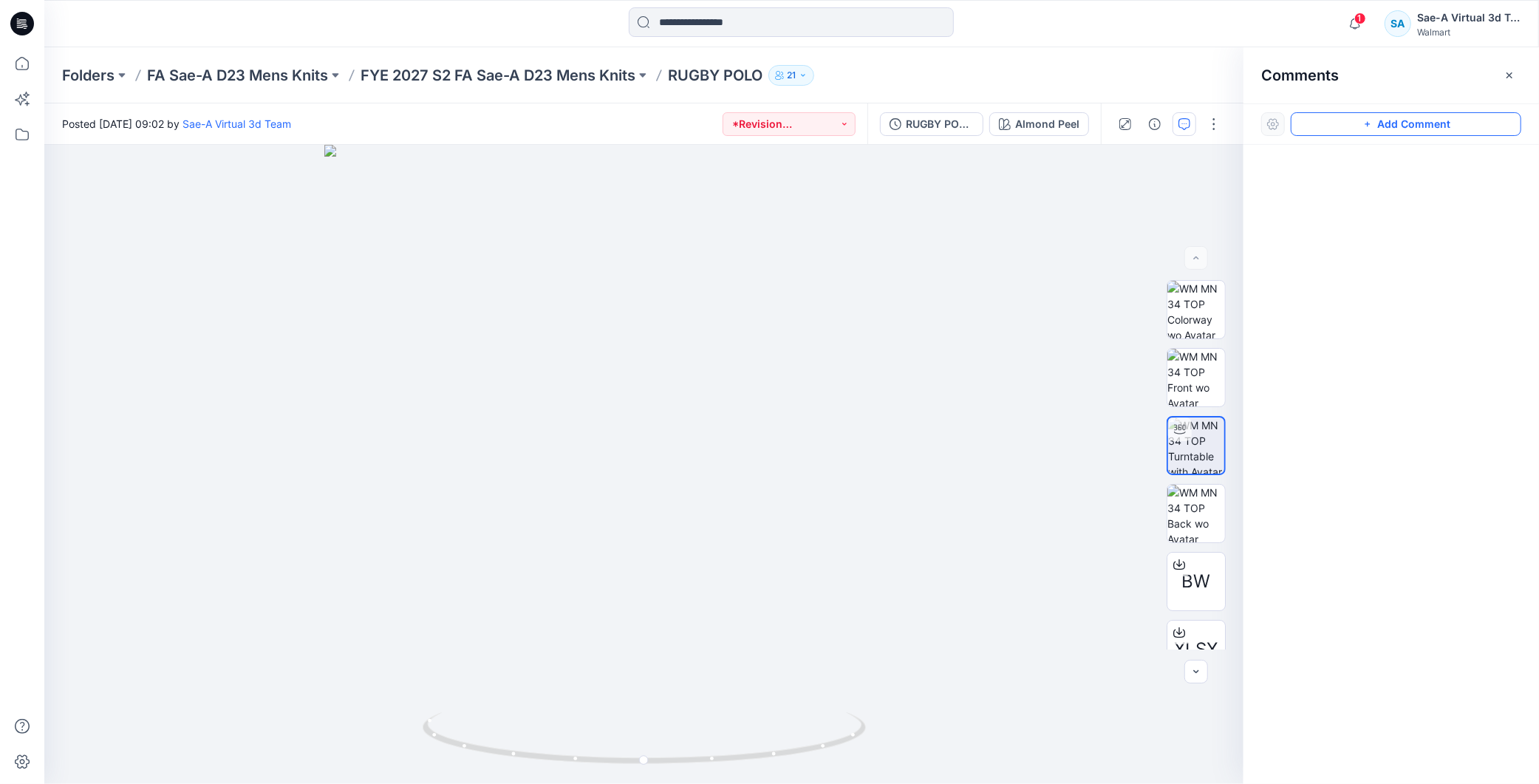
click at [1413, 120] on button "Add Comment" at bounding box center [1405, 124] width 230 height 23
click at [124, 178] on div "1" at bounding box center [644, 464] width 1200 height 639
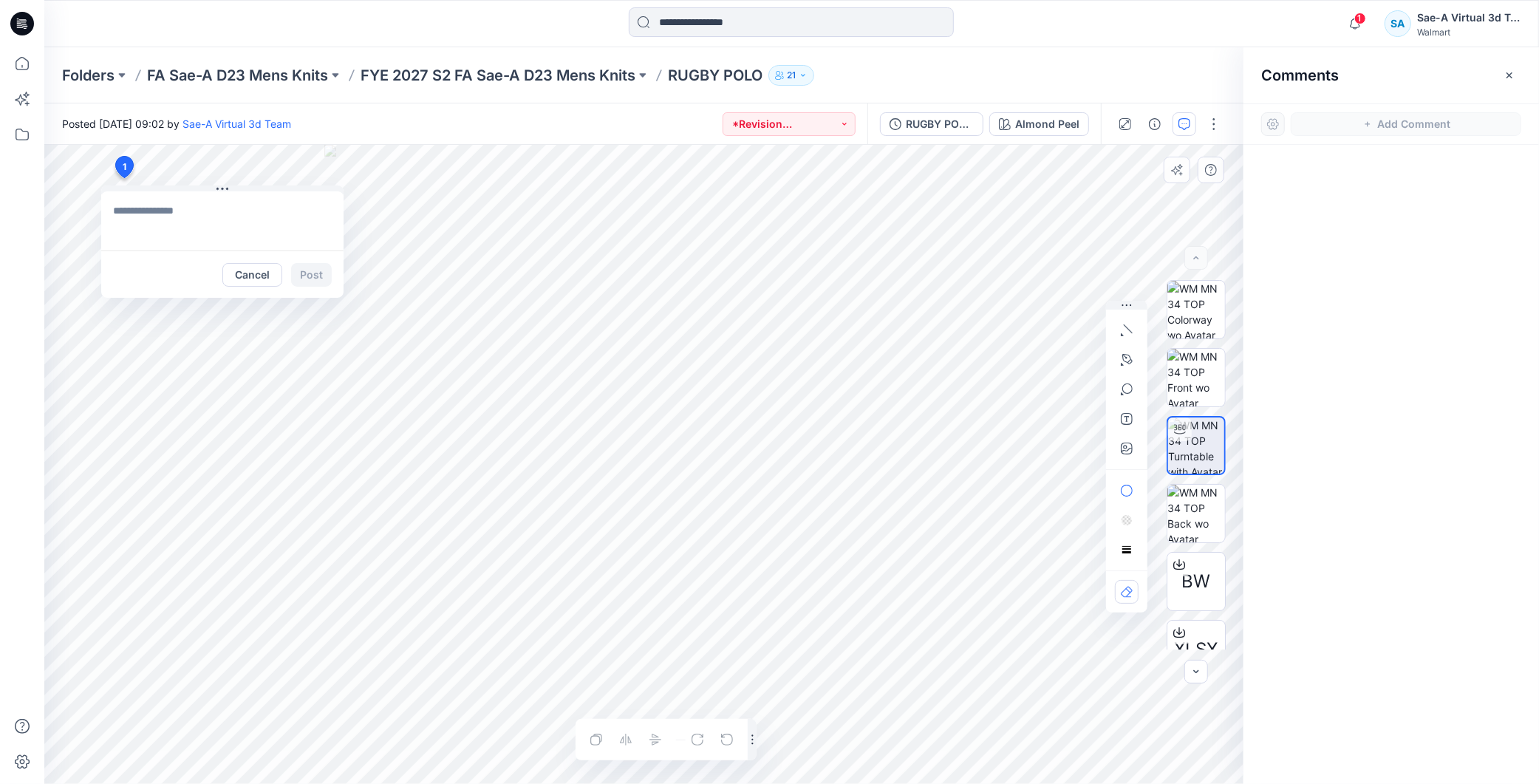
type textarea "**********"
click at [323, 275] on button "Post" at bounding box center [311, 274] width 41 height 23
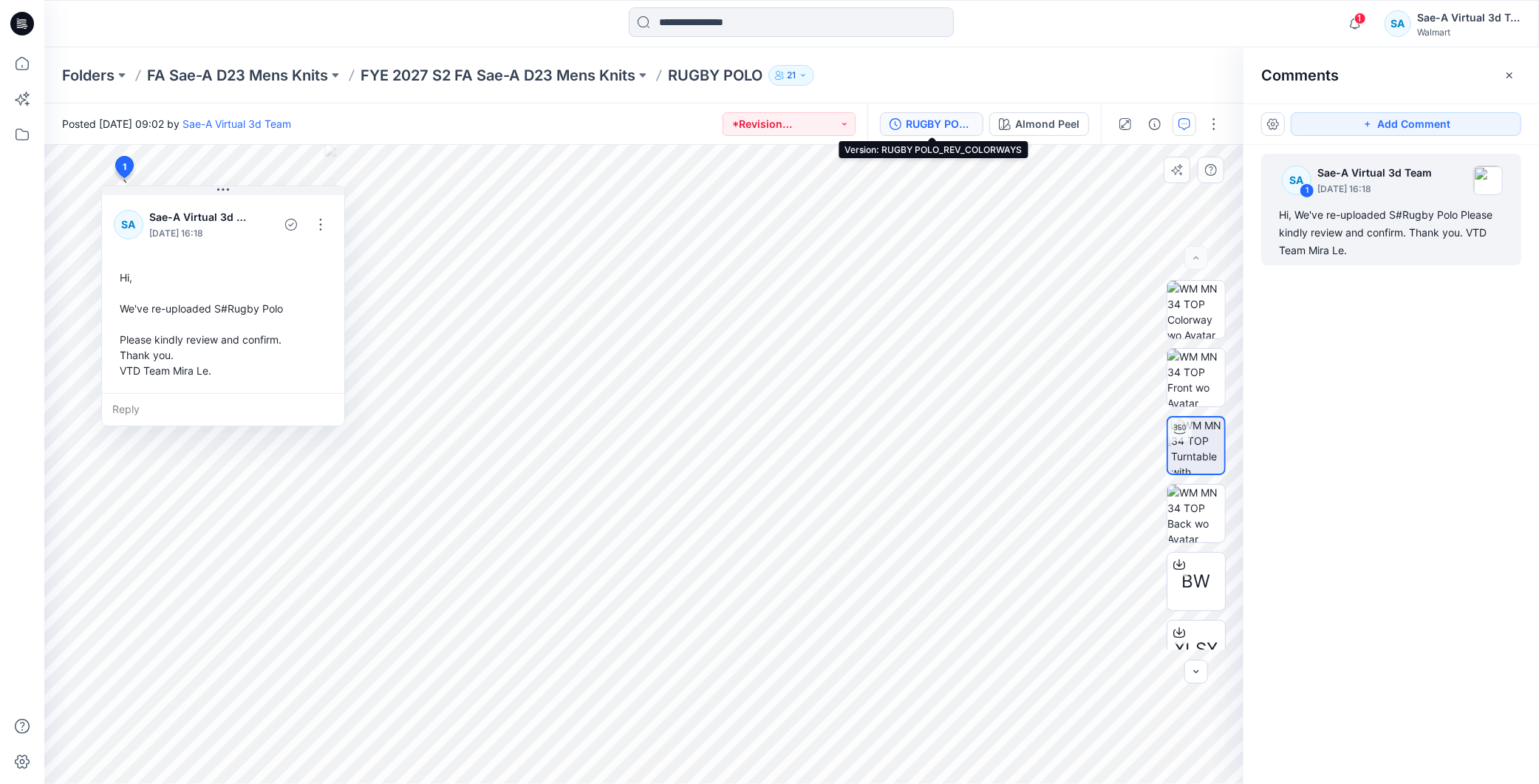
click at [913, 125] on div "RUGBY POLO_REV_COLORWAYS" at bounding box center [940, 125] width 68 height 16
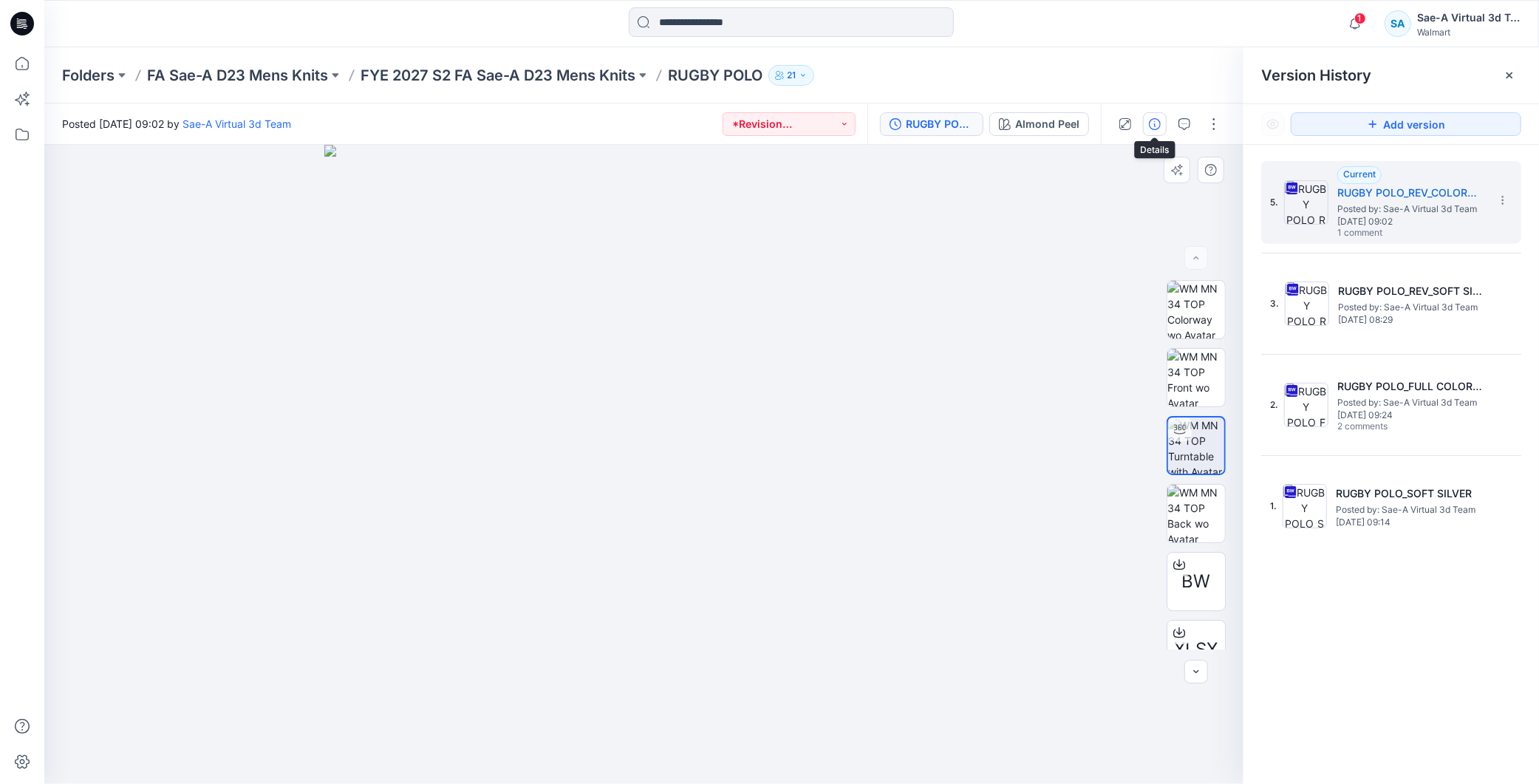
click at [1146, 124] on button "button" at bounding box center [1154, 124] width 23 height 23
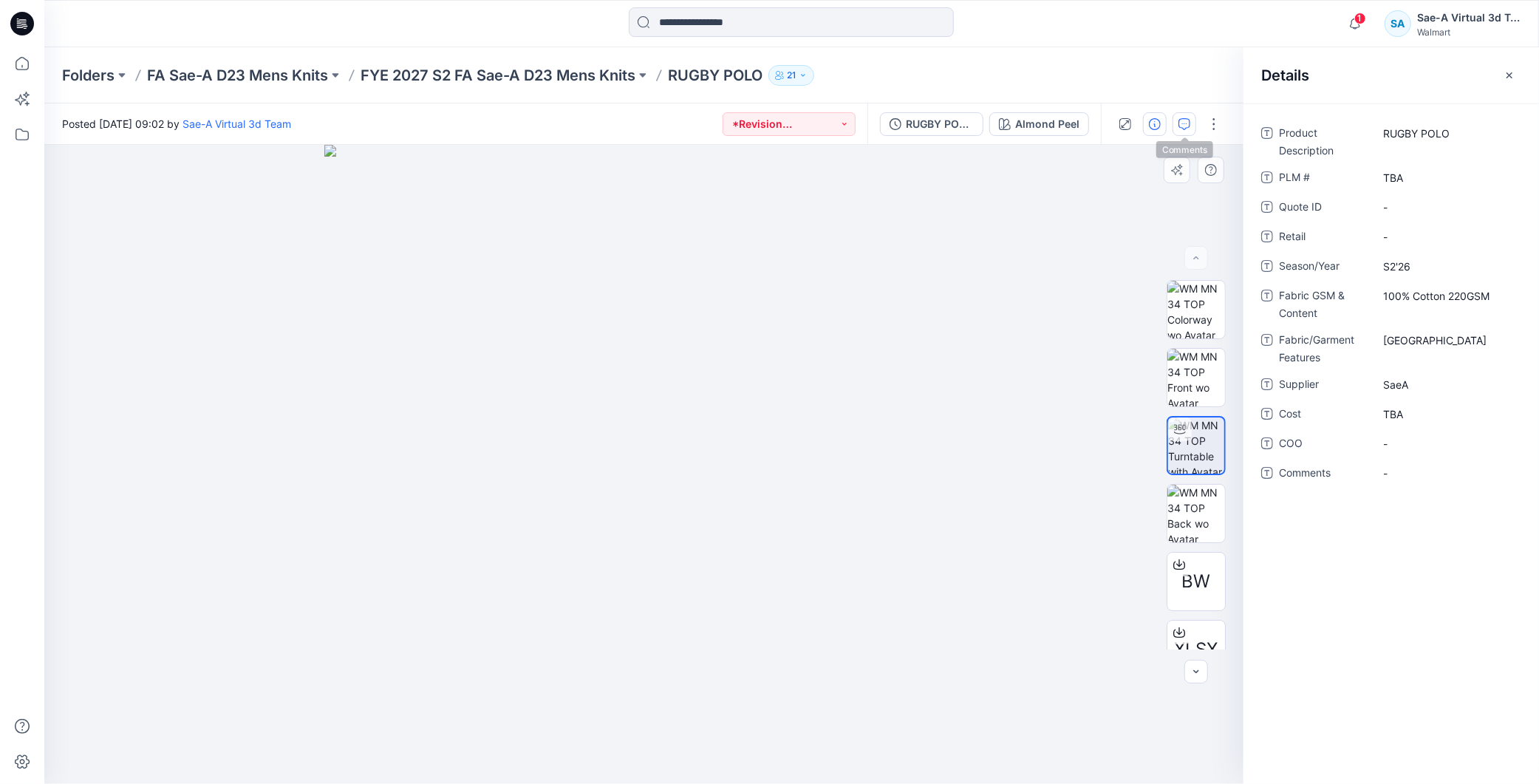
click at [1191, 121] on button "button" at bounding box center [1184, 124] width 23 height 23
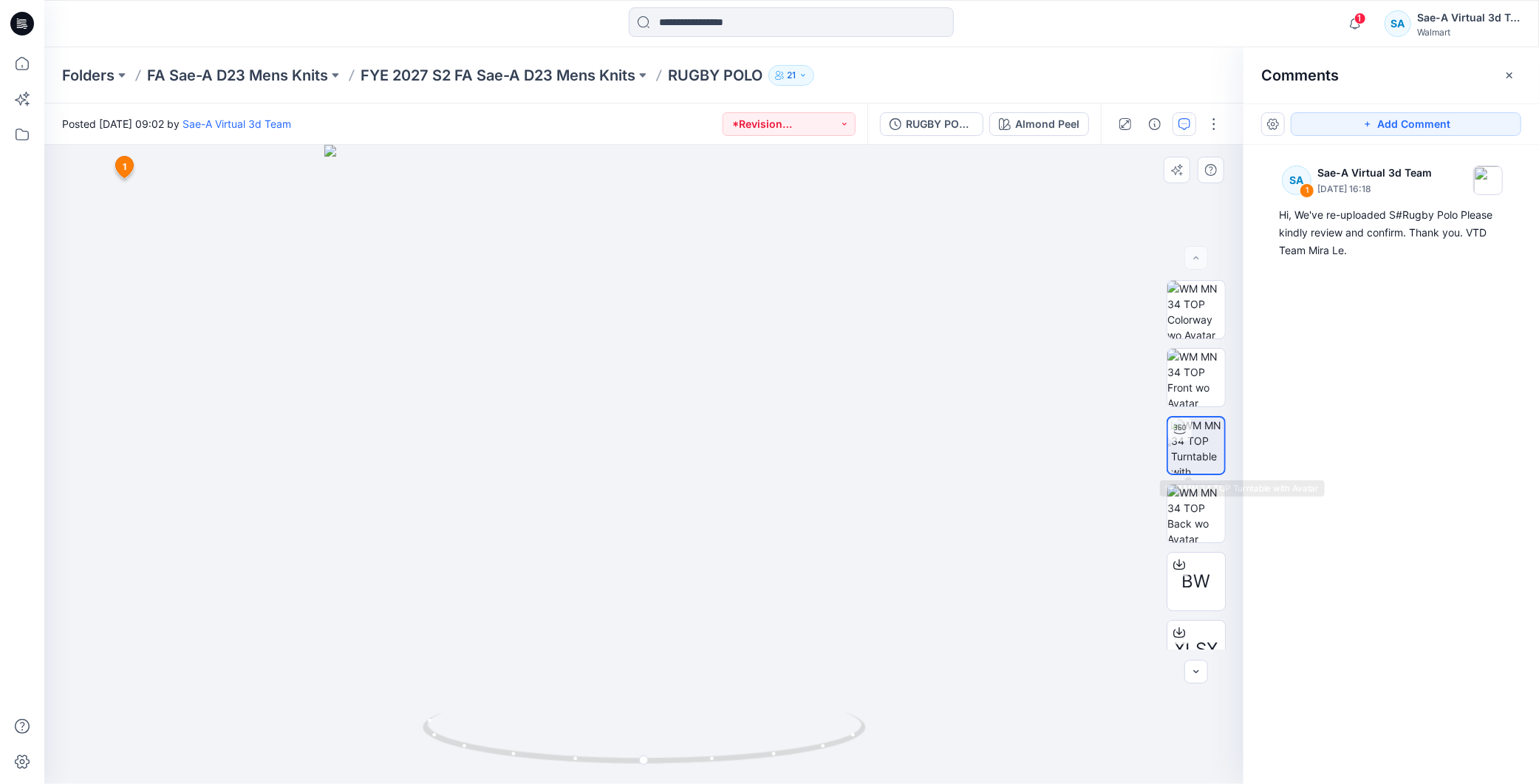
scroll to position [164, 0]
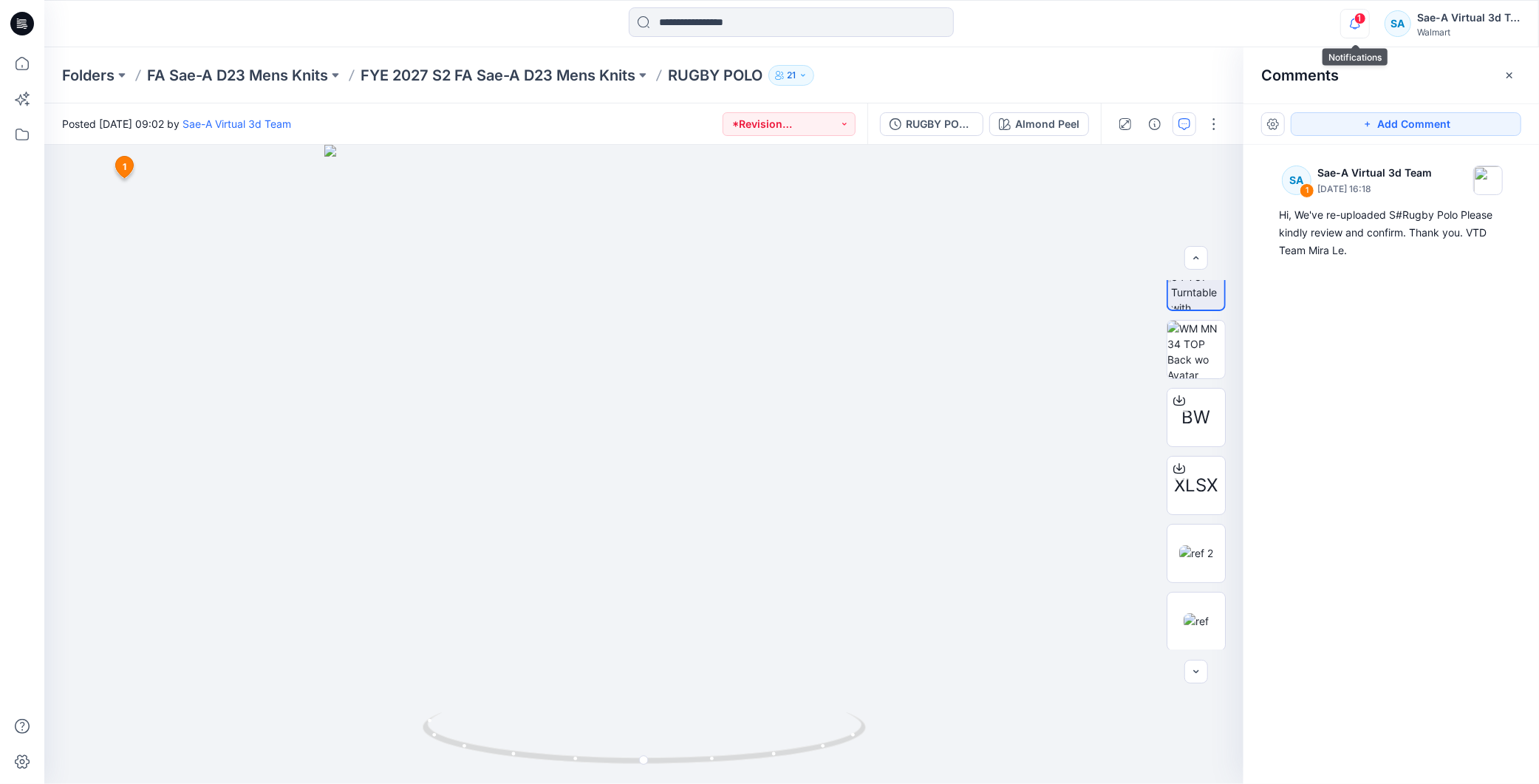
click at [1362, 27] on icon "button" at bounding box center [1355, 23] width 28 height 30
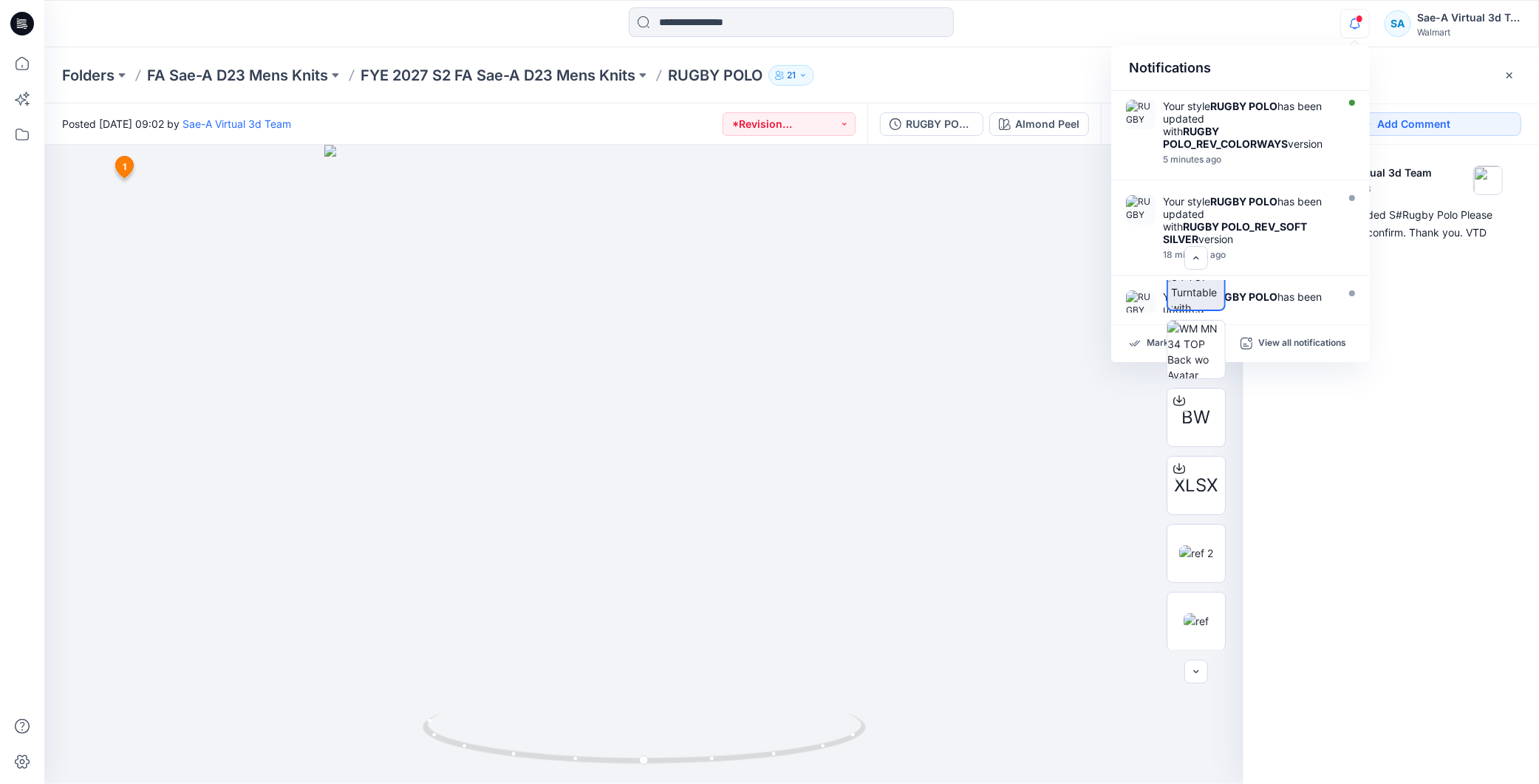
click at [1467, 445] on div "SA 1 Sae-A Virtual 3d Team August 28, 2025 16:18 Hi, We've re-uploaded S#Rugby …" at bounding box center [1391, 437] width 295 height 585
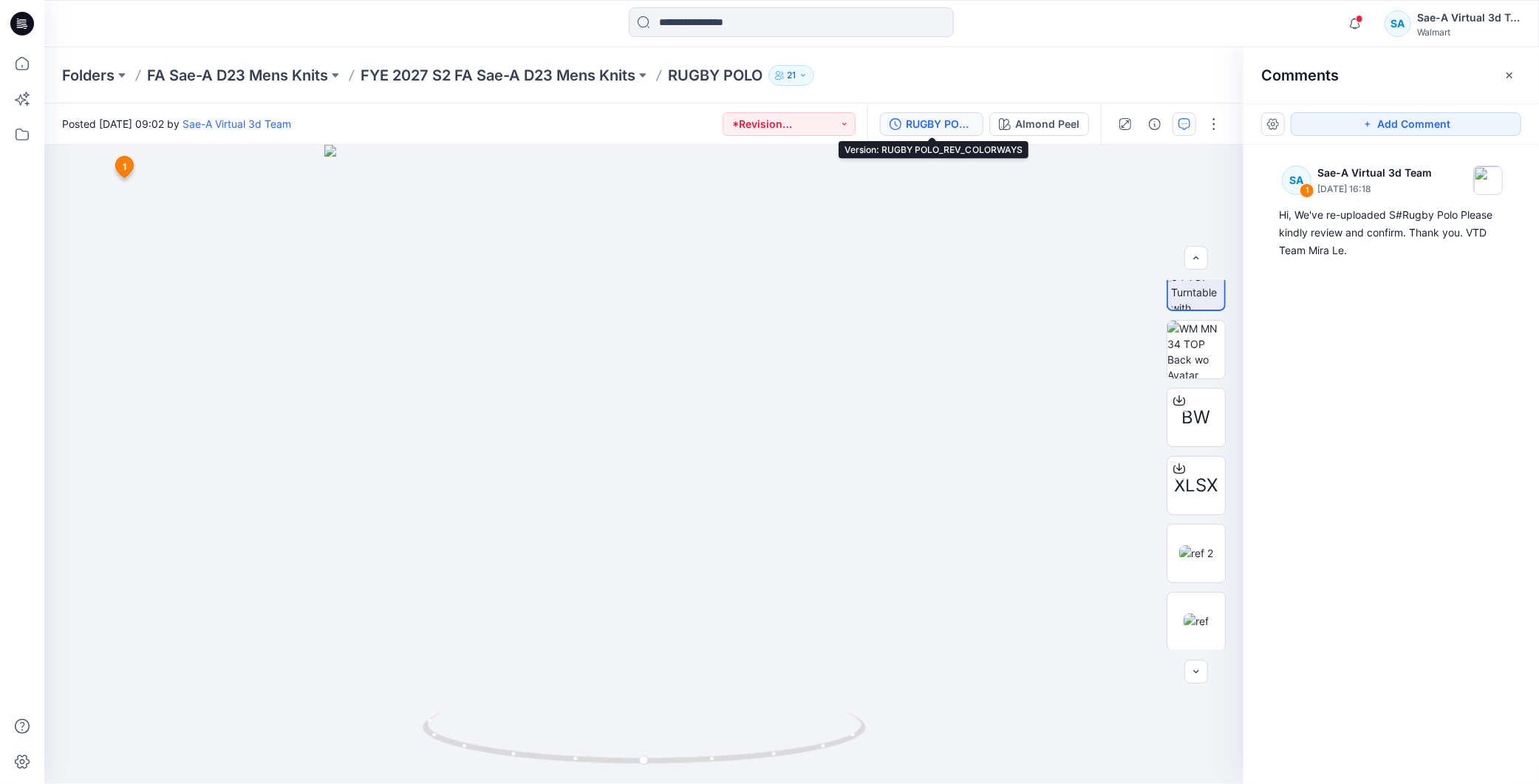
click at [919, 127] on div "RUGBY POLO_REV_COLORWAYS" at bounding box center [940, 125] width 68 height 16
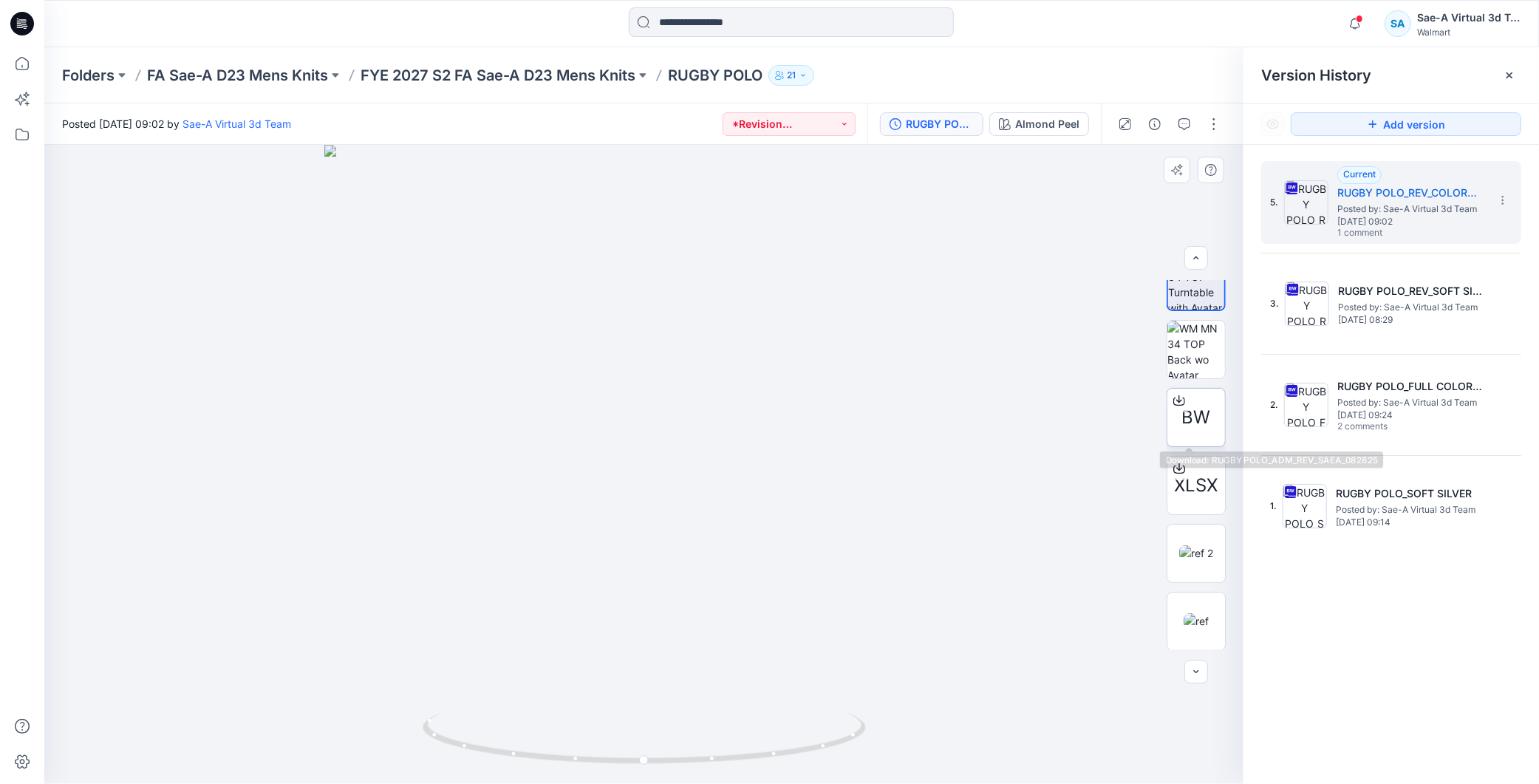
scroll to position [165, 0]
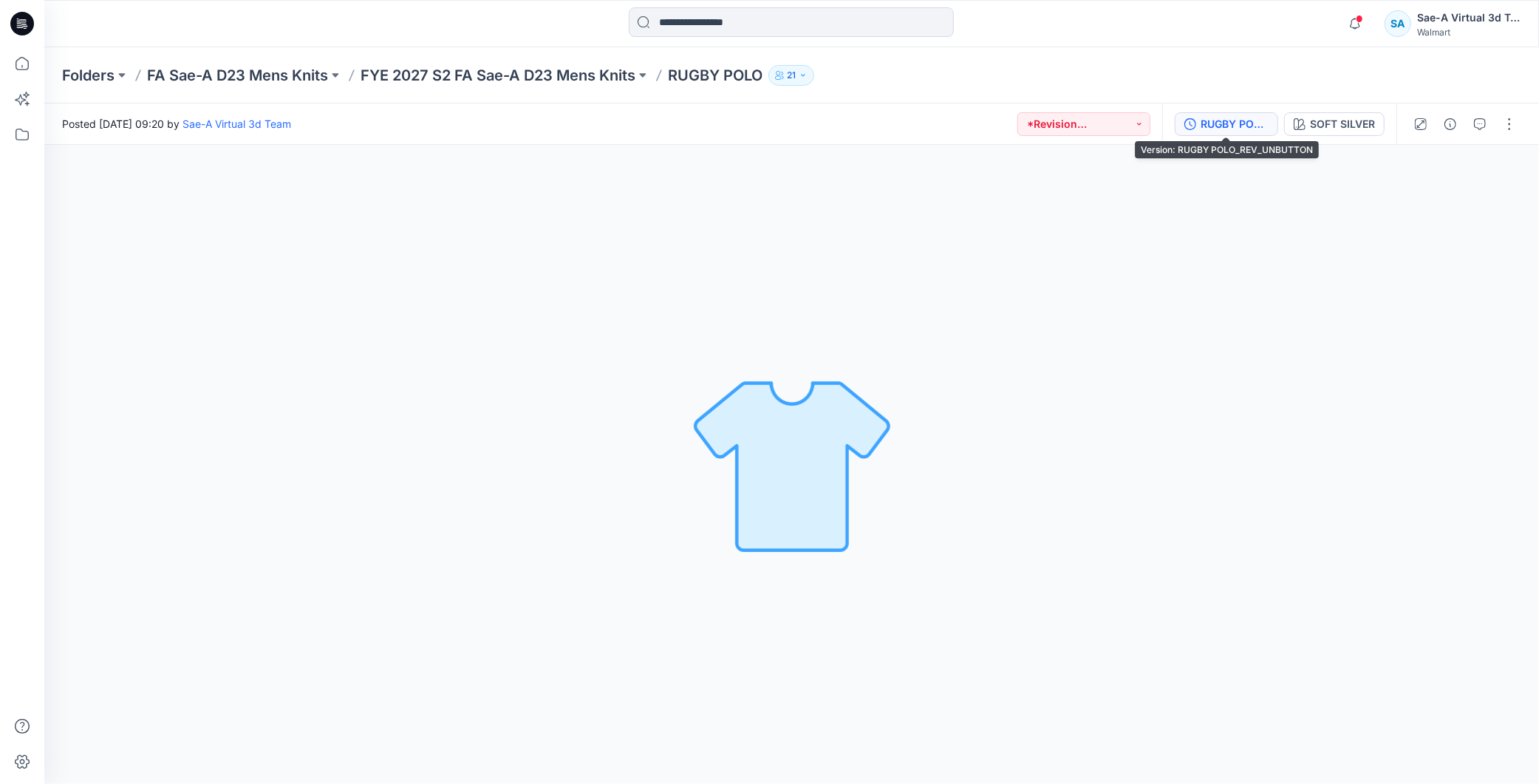
click at [1210, 116] on div "RUGBY POLO_REV_UNBUTTON" at bounding box center [1234, 125] width 68 height 16
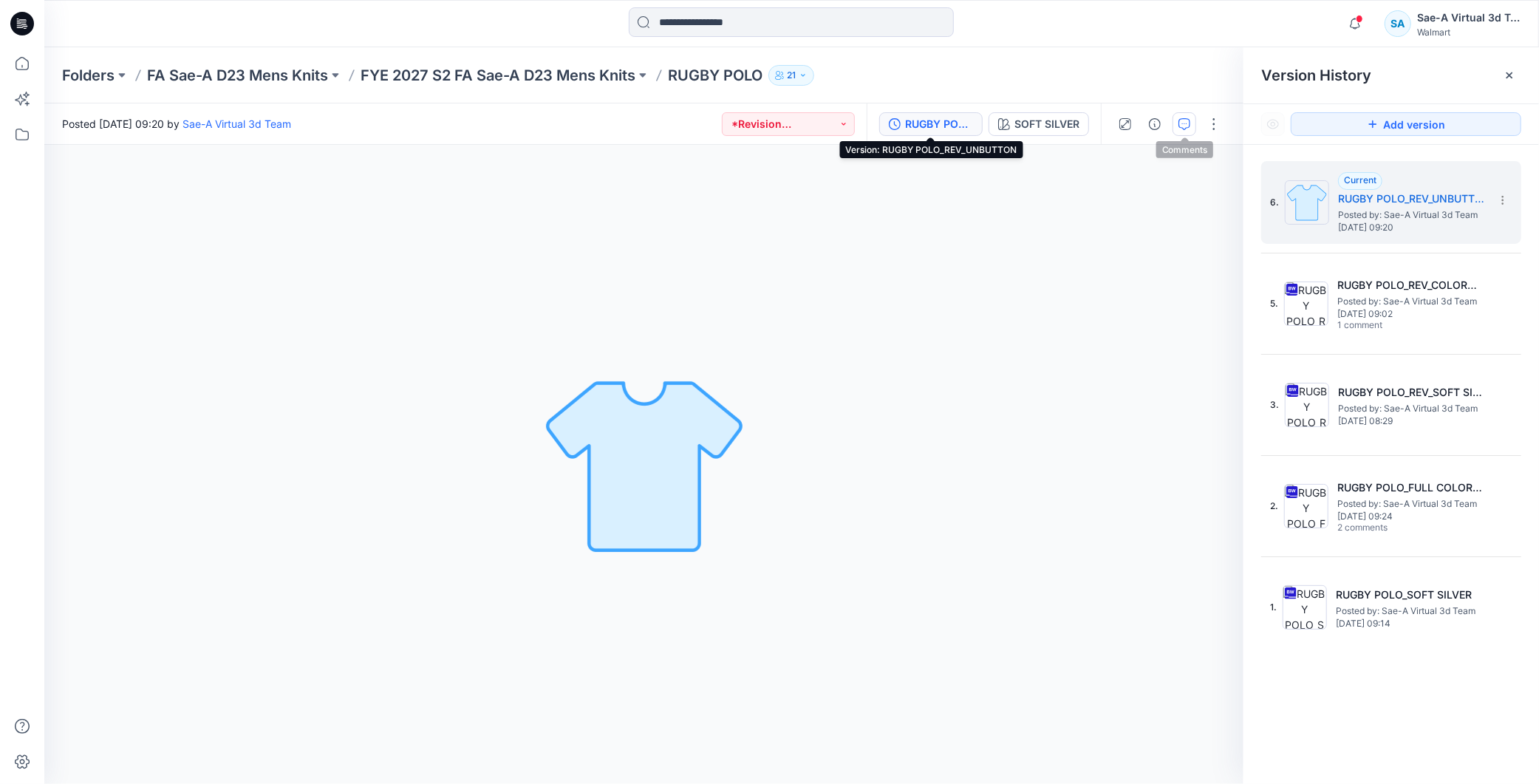
click at [1188, 126] on icon "button" at bounding box center [1184, 124] width 12 height 12
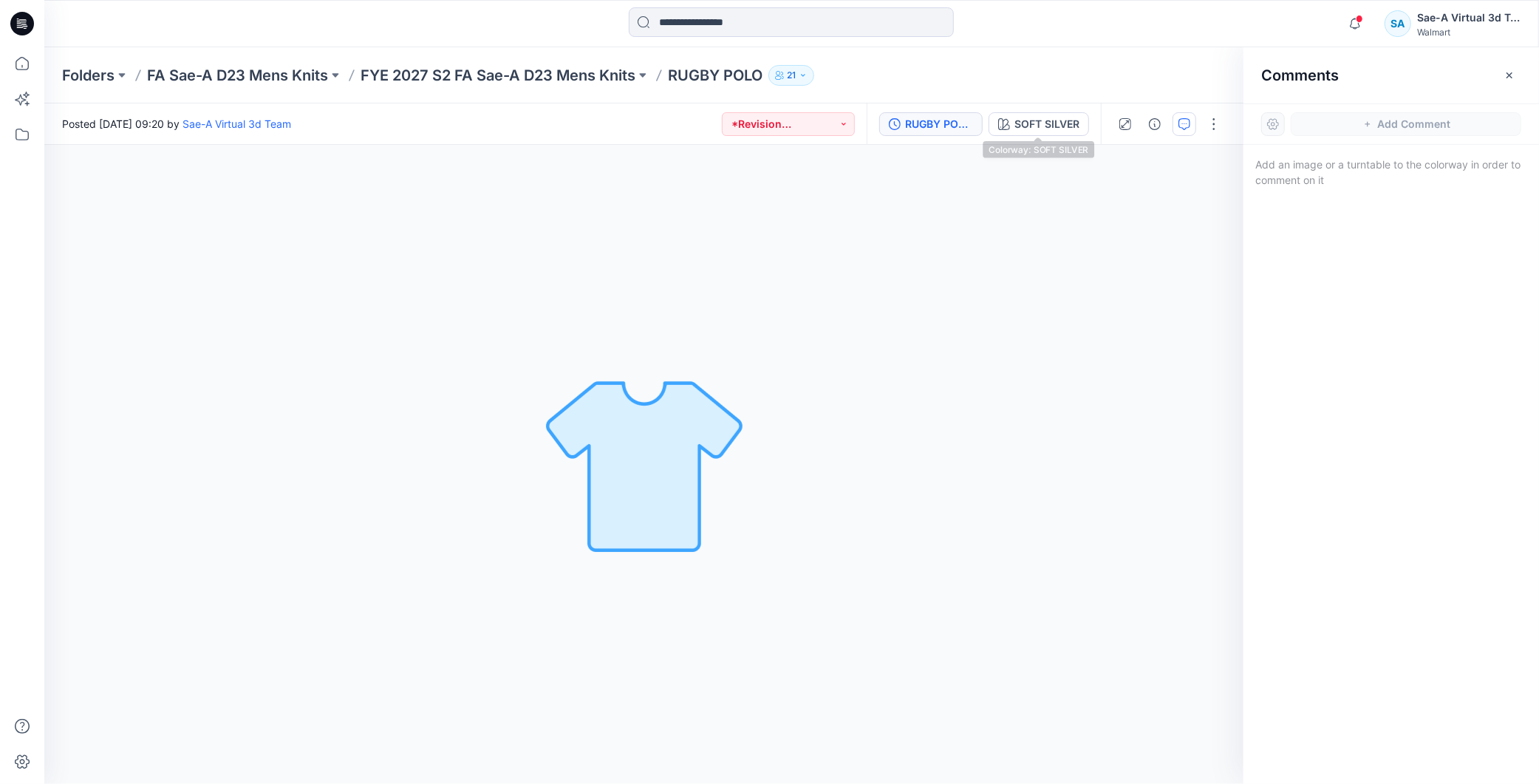
click at [939, 124] on div "RUGBY POLO_REV_UNBUTTON" at bounding box center [939, 125] width 68 height 16
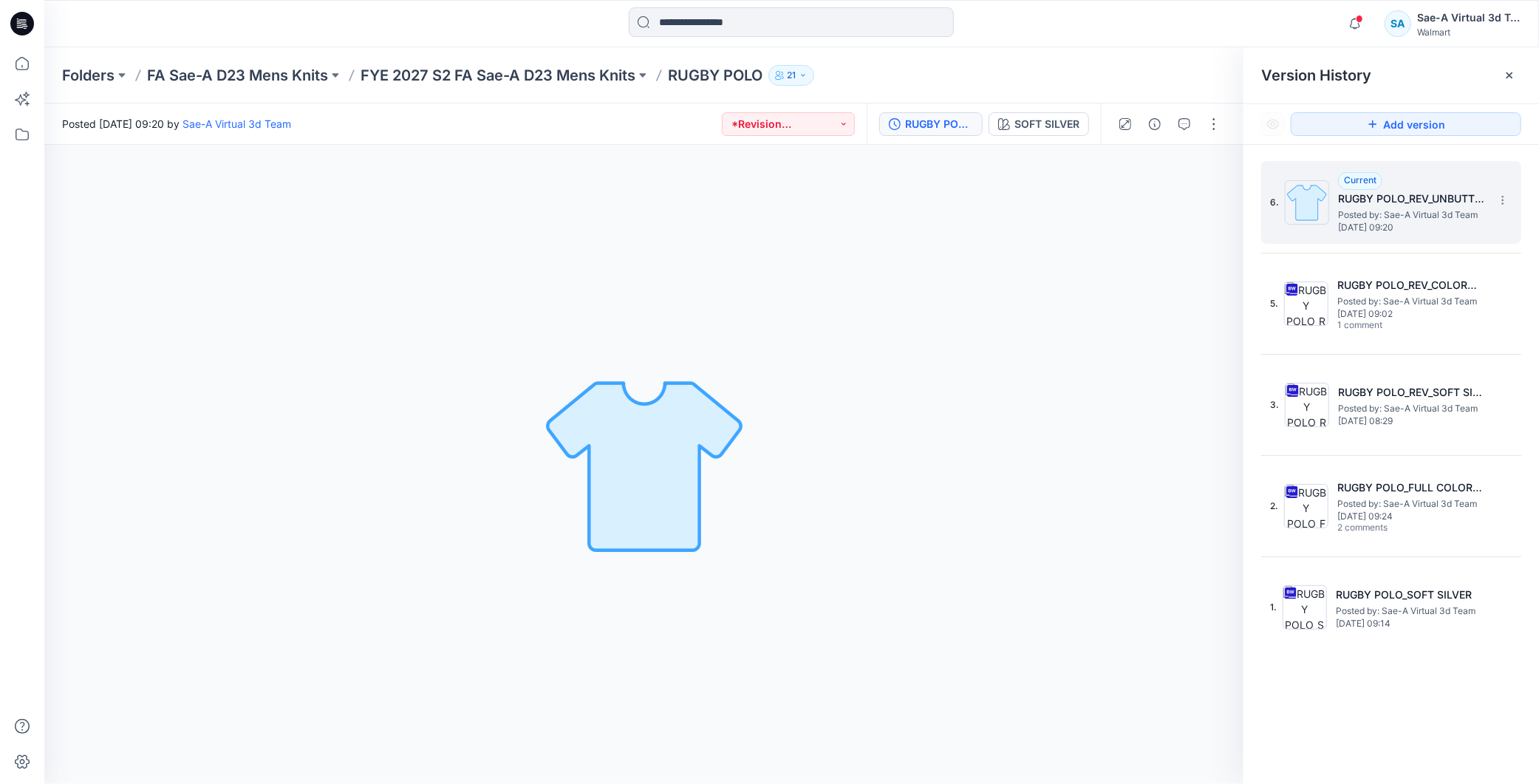
click at [1413, 195] on h5 "RUGBY POLO_REV_UNBUTTON" at bounding box center [1412, 198] width 148 height 18
click at [1053, 126] on div "SOFT SILVER" at bounding box center [1047, 125] width 65 height 16
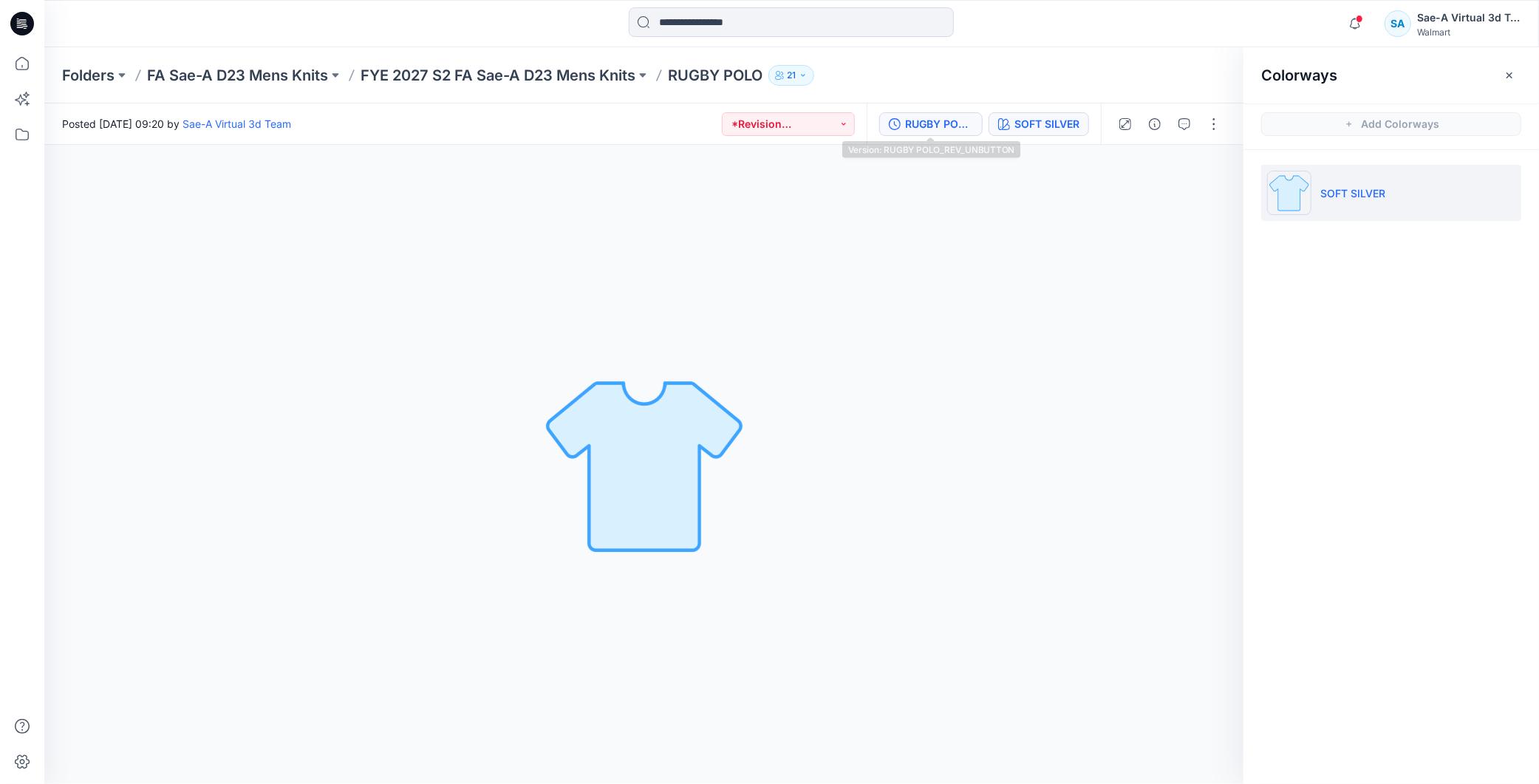
click at [925, 116] on div "RUGBY POLO_REV_UNBUTTON" at bounding box center [939, 125] width 68 height 16
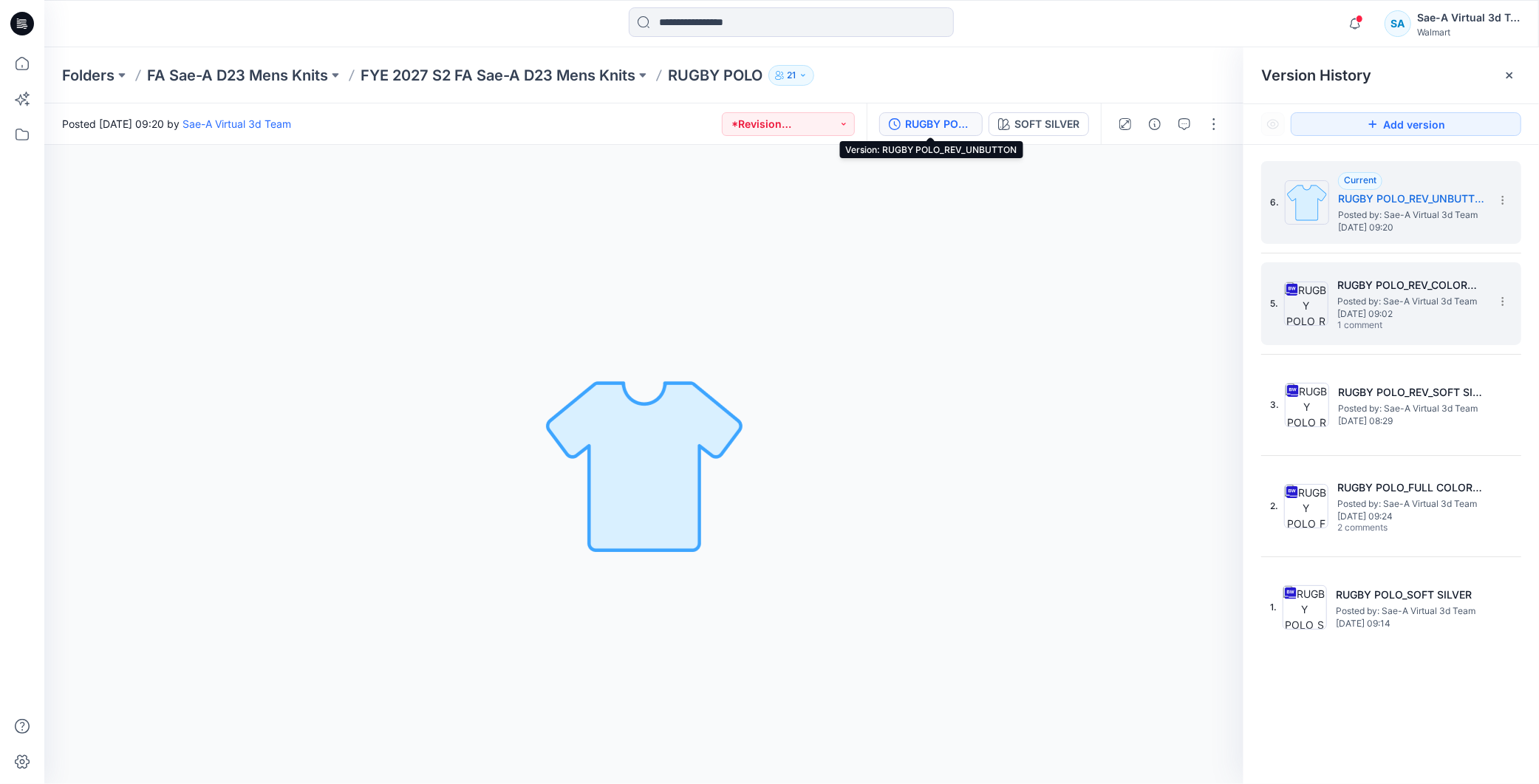
click at [1326, 300] on img at bounding box center [1306, 303] width 44 height 44
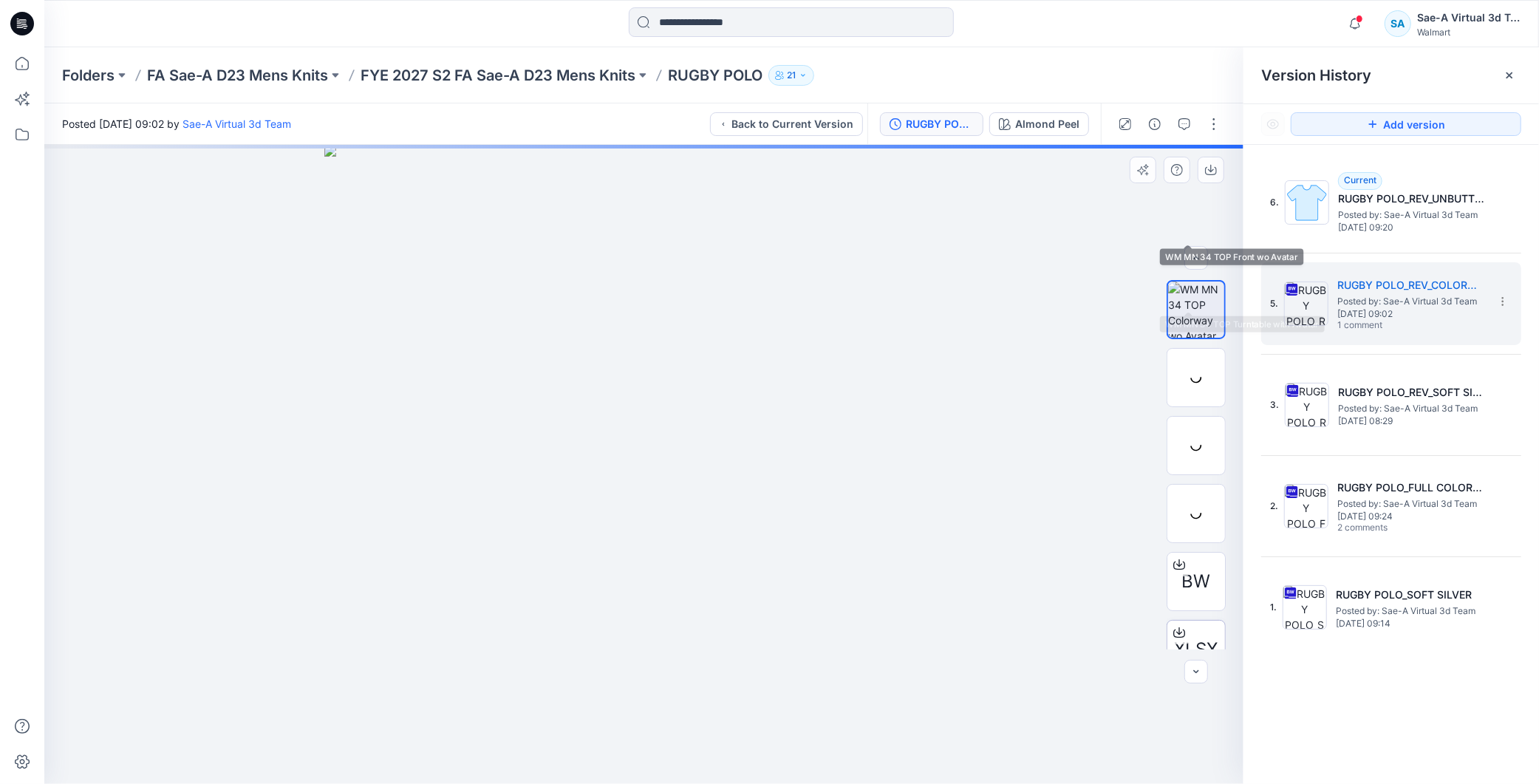
scroll to position [165, 0]
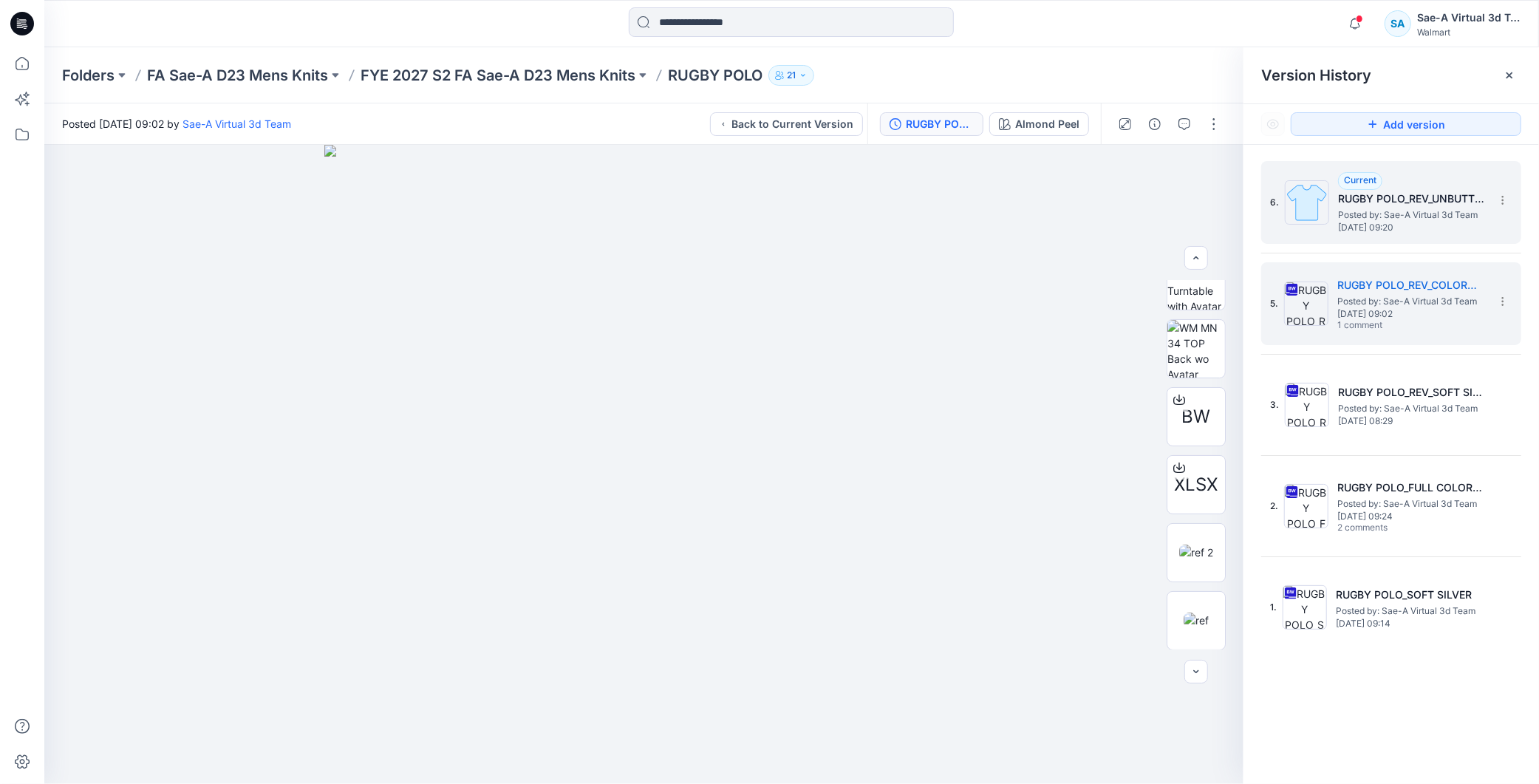
click at [1405, 215] on span "Posted by: Sae-A Virtual 3d Team" at bounding box center [1412, 215] width 148 height 14
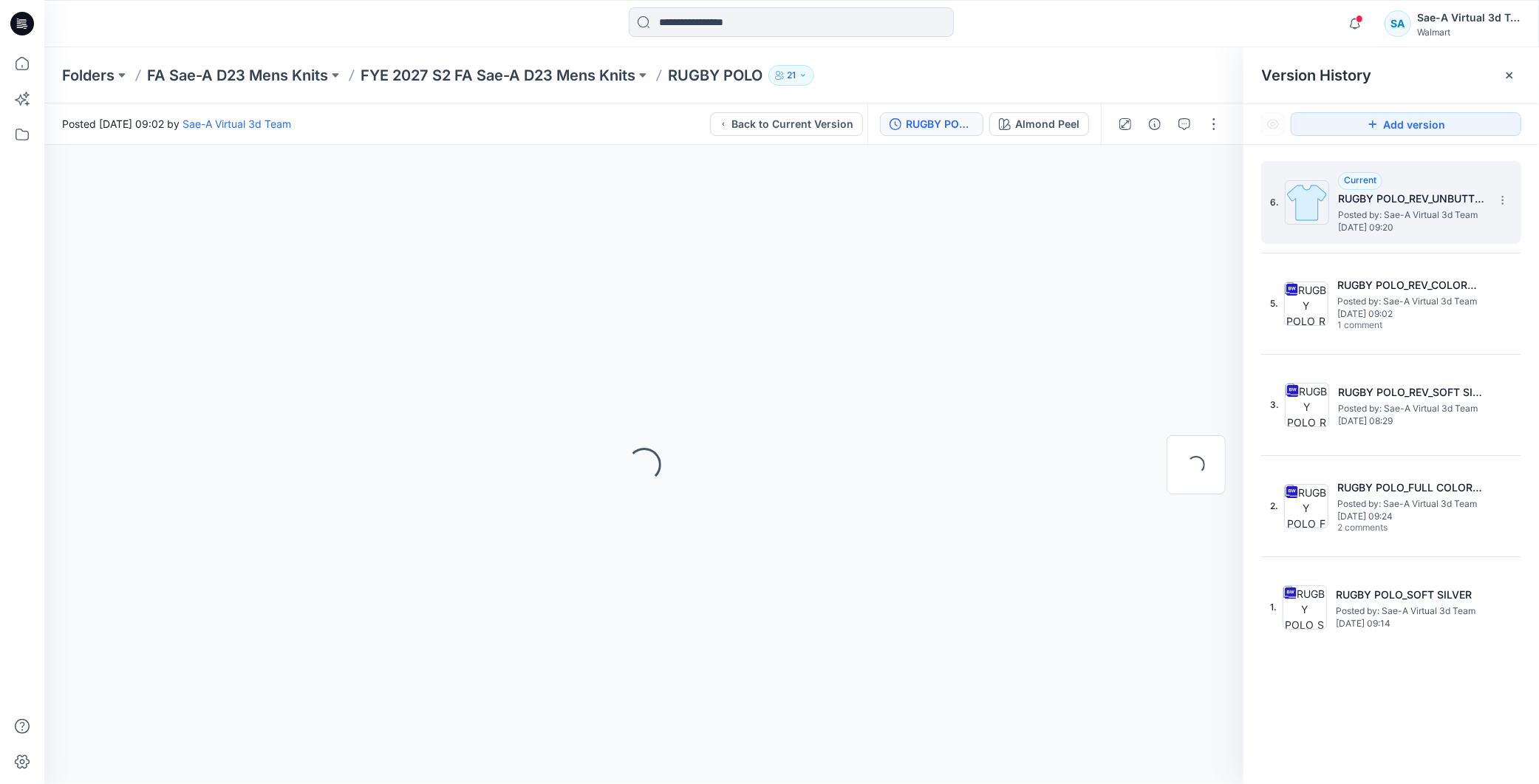
scroll to position [0, 0]
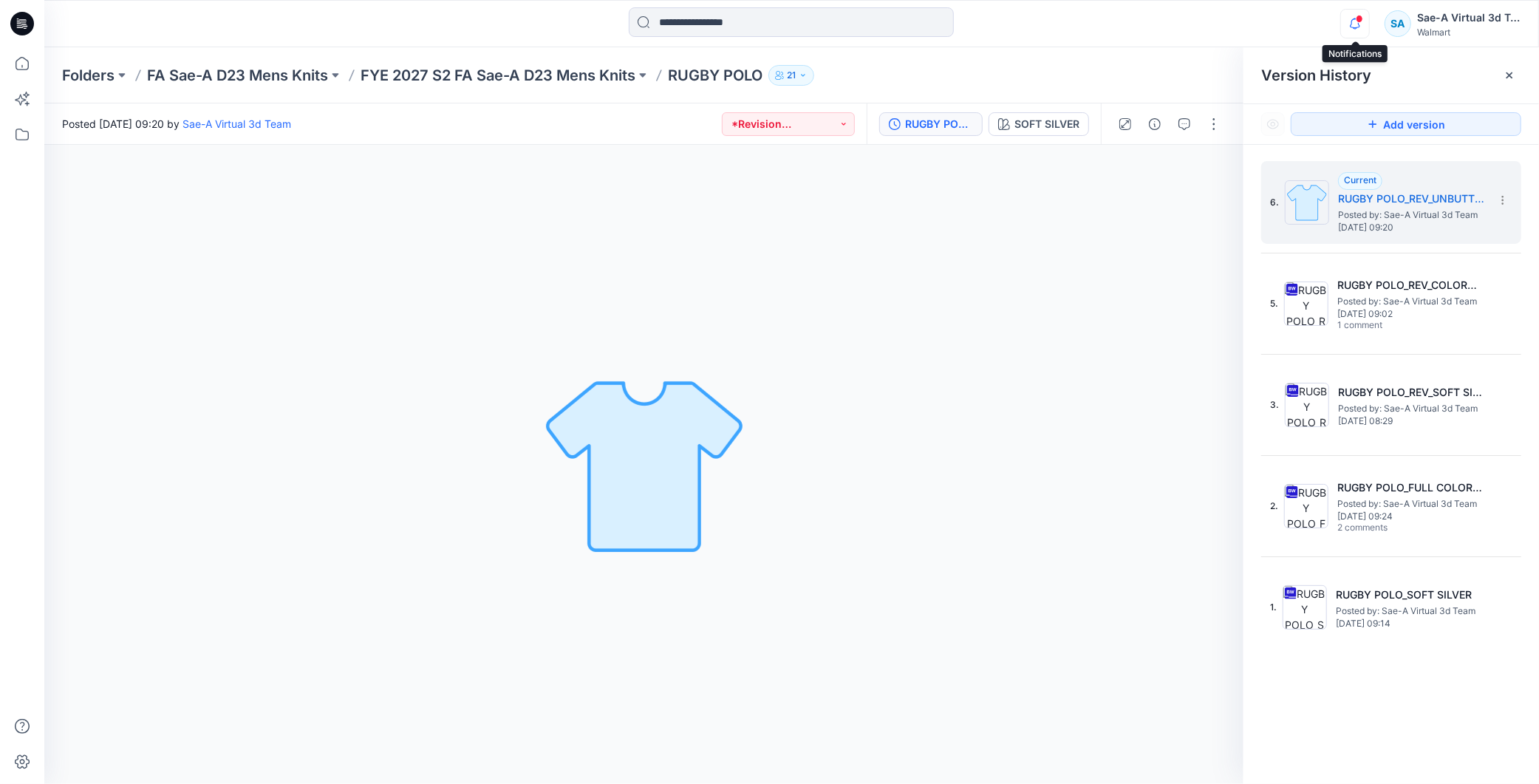
click at [1353, 31] on icon "button" at bounding box center [1355, 23] width 28 height 30
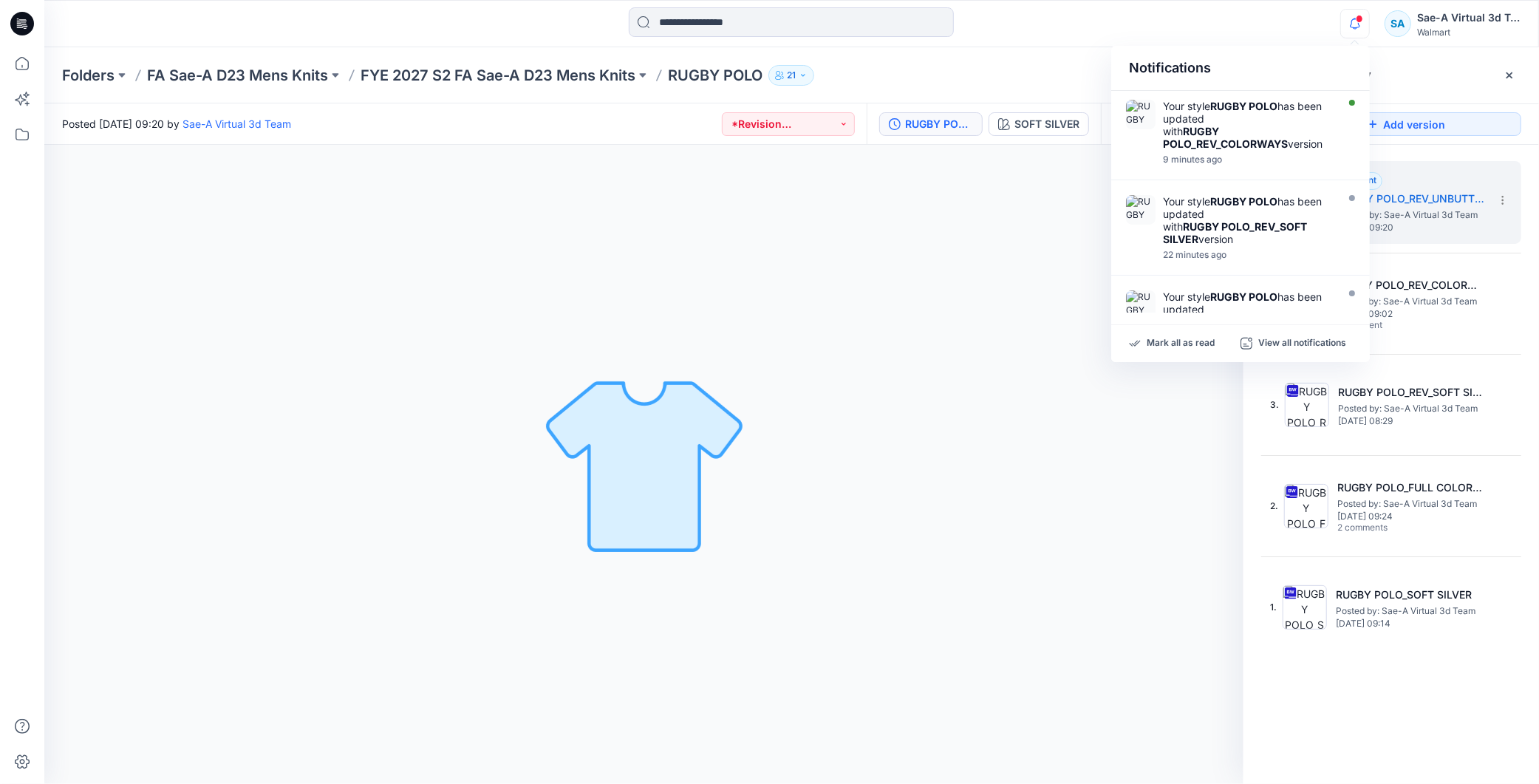
click at [1353, 31] on icon "button" at bounding box center [1355, 23] width 28 height 30
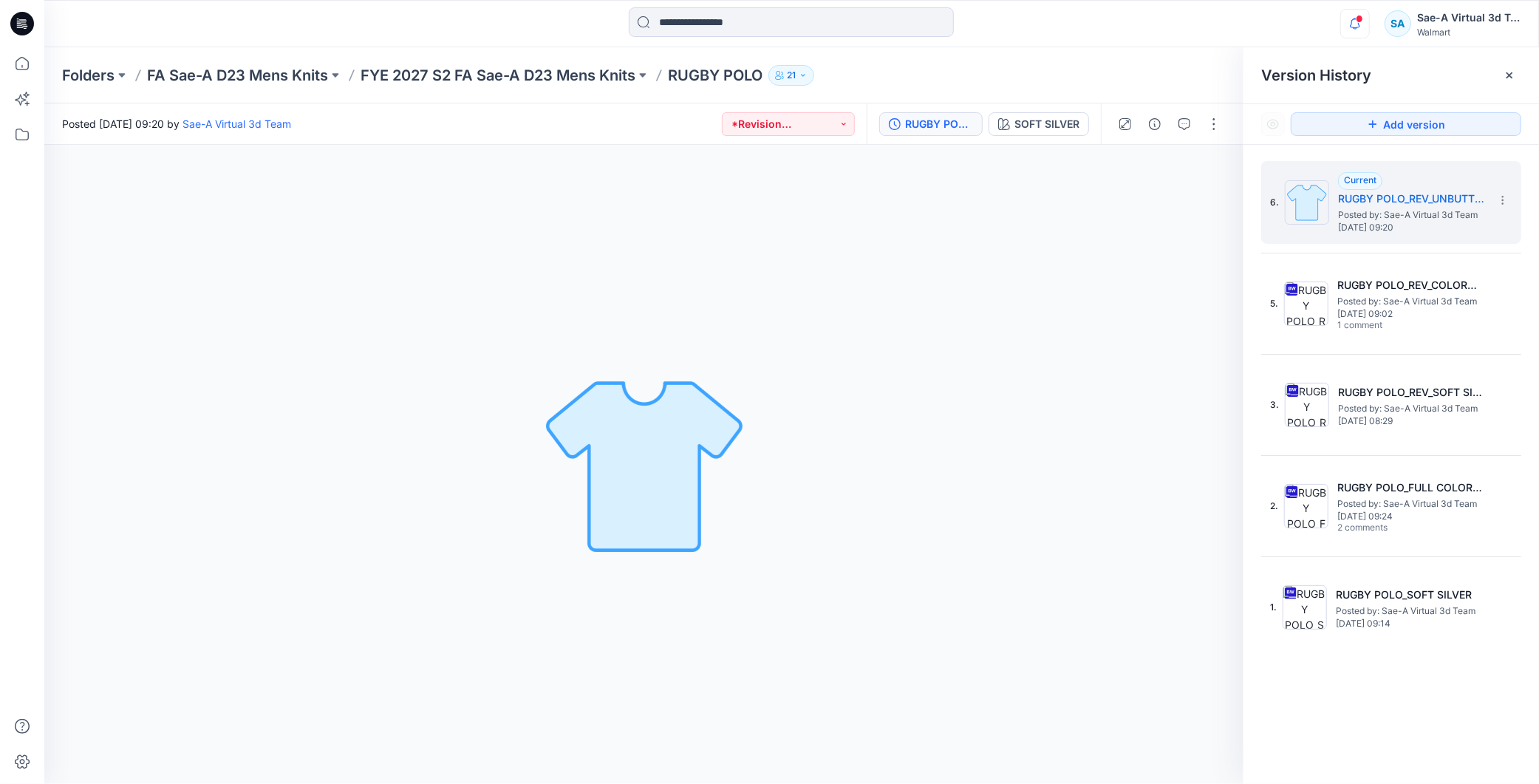
click at [1353, 31] on icon "button" at bounding box center [1355, 23] width 28 height 30
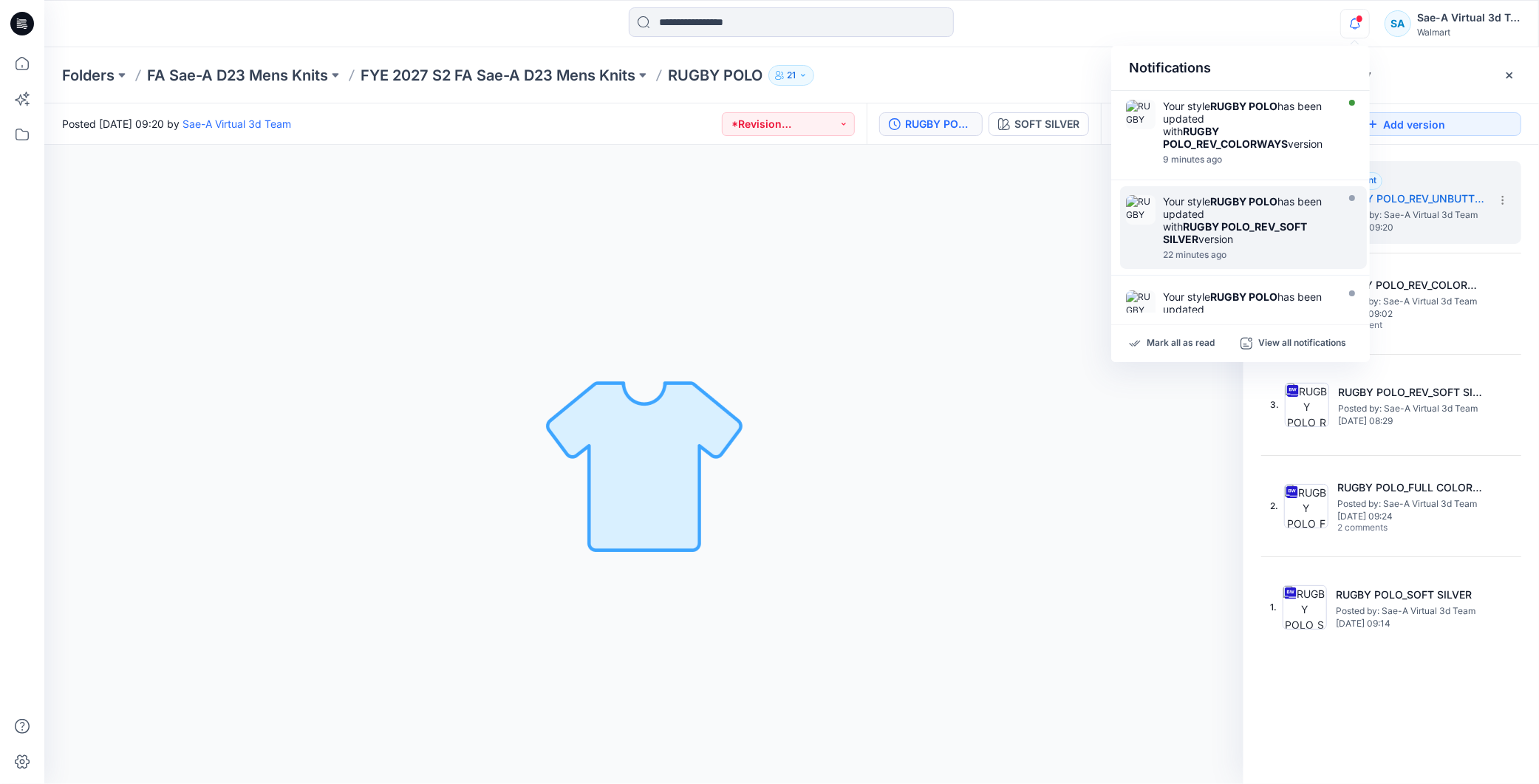
scroll to position [82, 0]
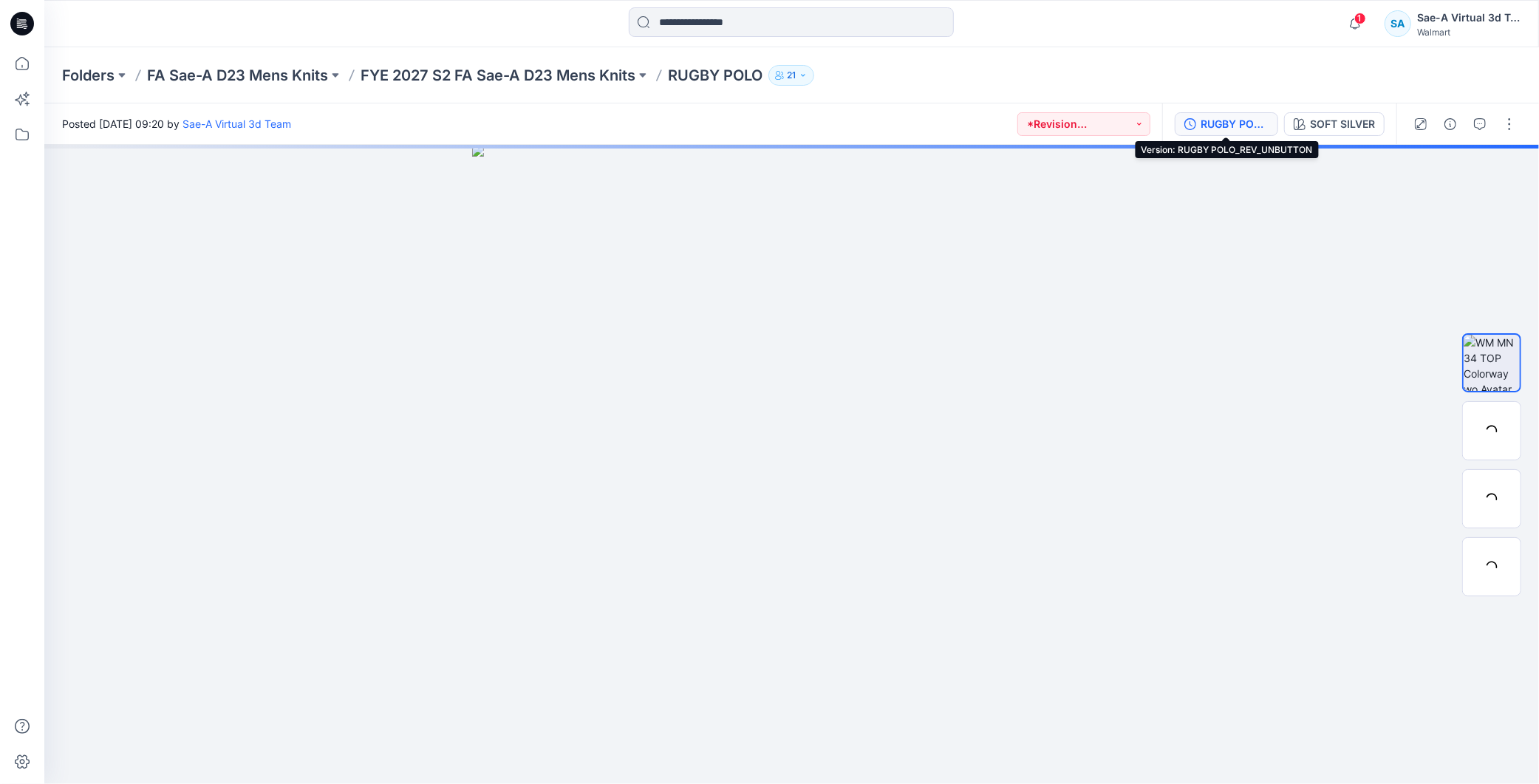
click at [1236, 125] on div "RUGBY POLO_REV_UNBUTTON" at bounding box center [1234, 125] width 68 height 16
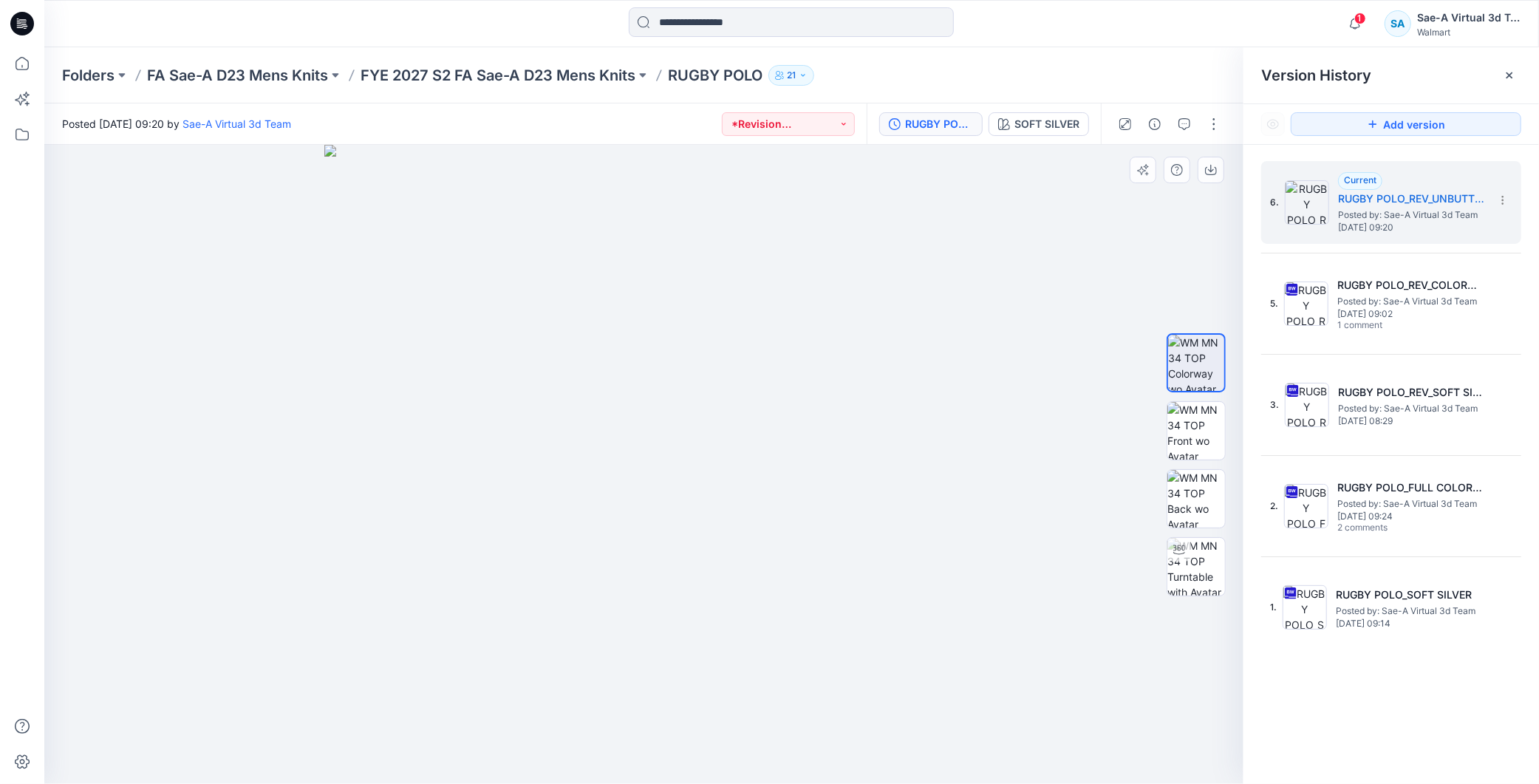
click at [920, 526] on img at bounding box center [644, 464] width 639 height 639
click at [1205, 566] on img at bounding box center [1196, 567] width 58 height 58
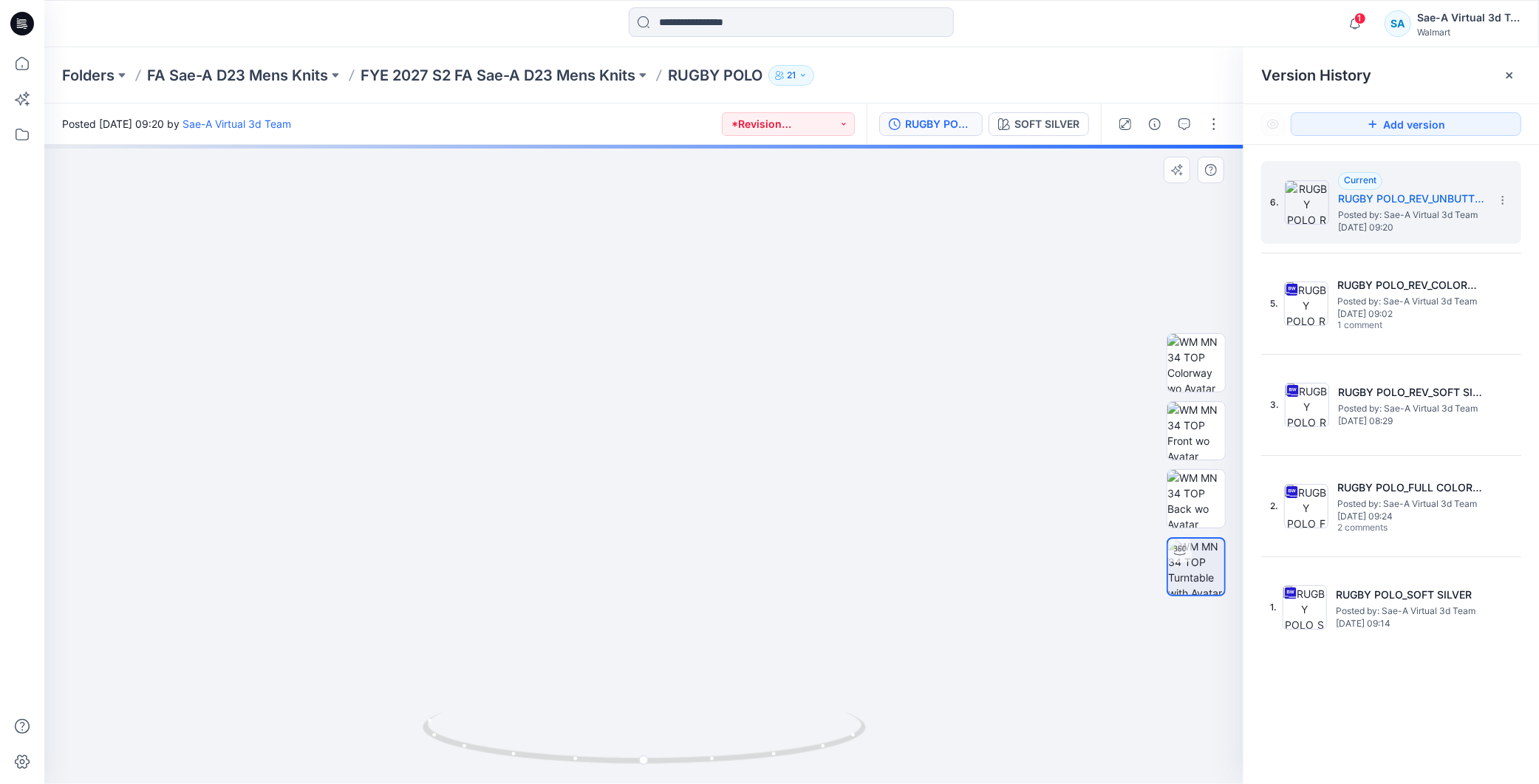
drag, startPoint x: 833, startPoint y: 368, endPoint x: 820, endPoint y: 499, distance: 131.6
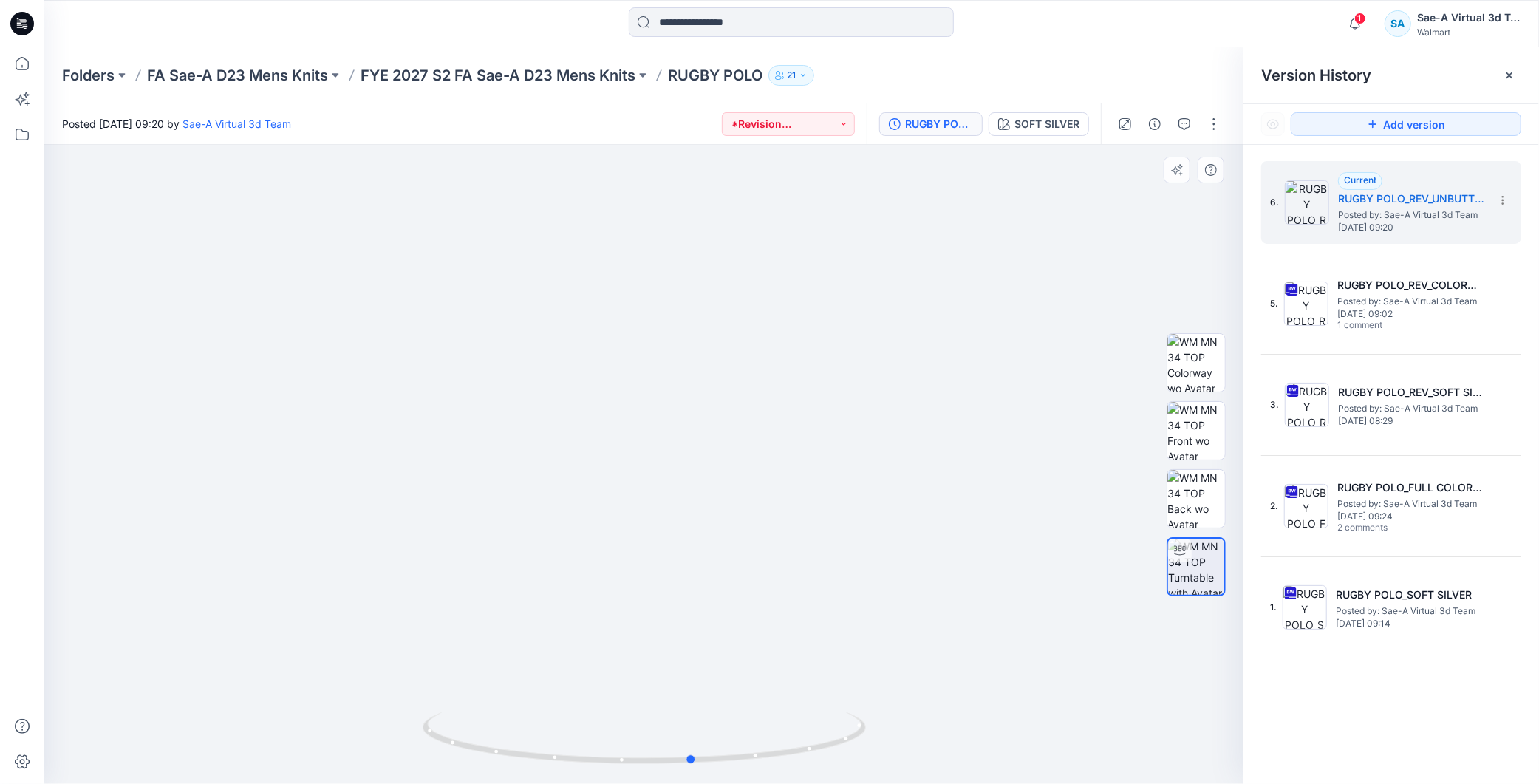
drag, startPoint x: 702, startPoint y: 761, endPoint x: 751, endPoint y: 780, distance: 52.6
click at [751, 780] on div at bounding box center [644, 747] width 443 height 74
click at [1114, 326] on img at bounding box center [644, 431] width 1244 height 704
click at [1201, 421] on img at bounding box center [1196, 430] width 58 height 58
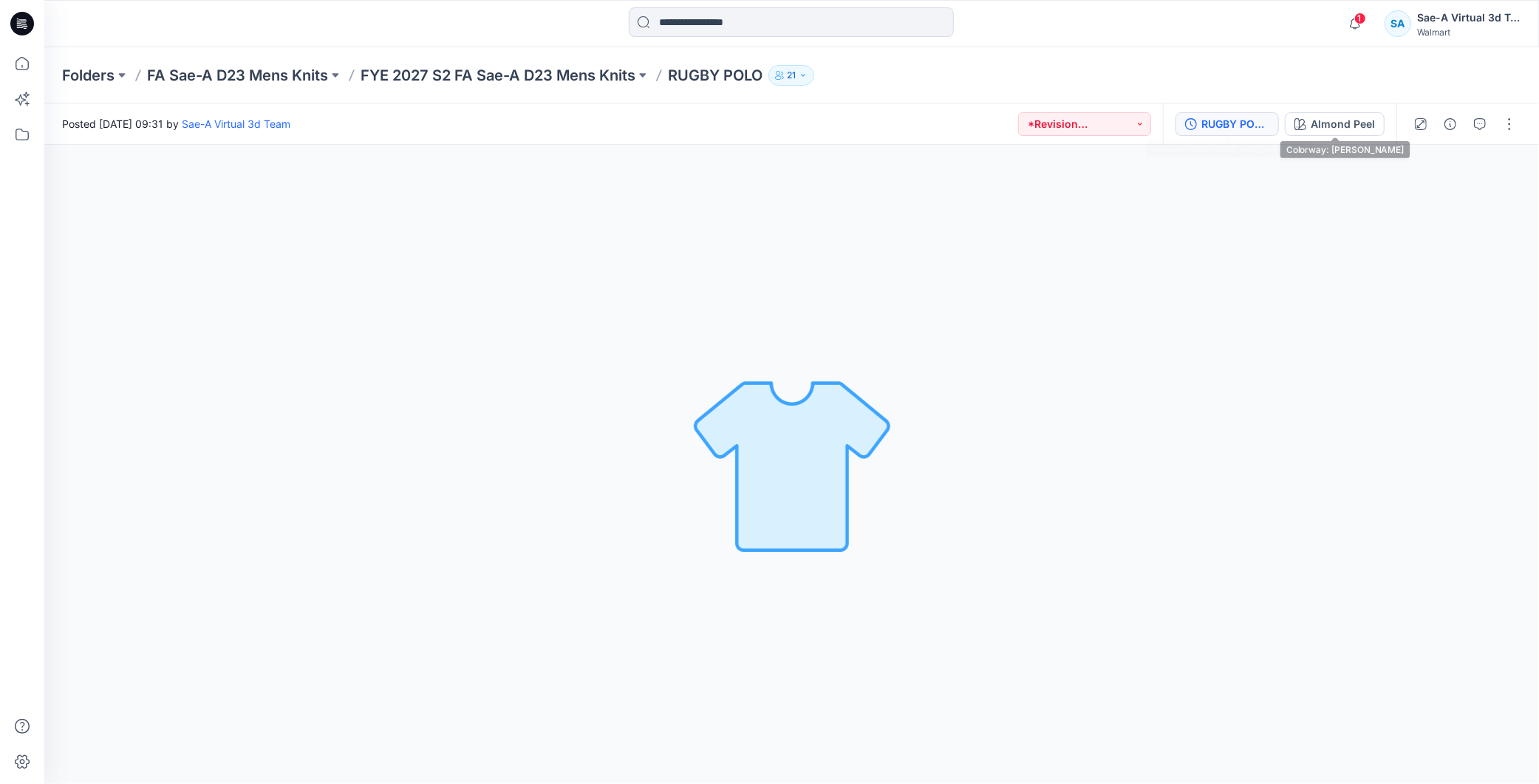
click at [1273, 122] on button "RUGBY POLO_REV_UNBUTTON" at bounding box center [1227, 124] width 104 height 23
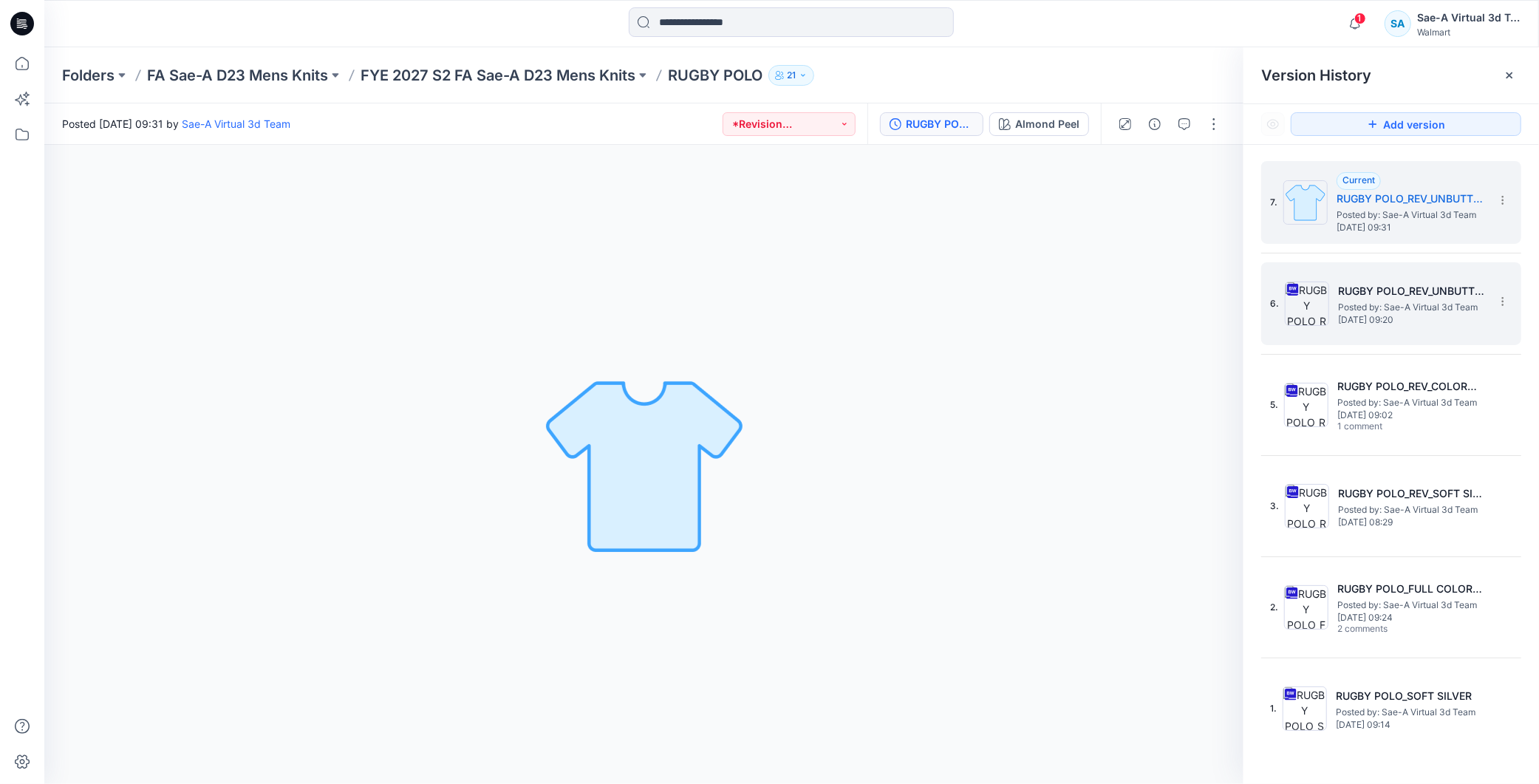
click at [1396, 297] on h5 "RUGBY POLO_REV_UNBUTTON" at bounding box center [1412, 291] width 148 height 18
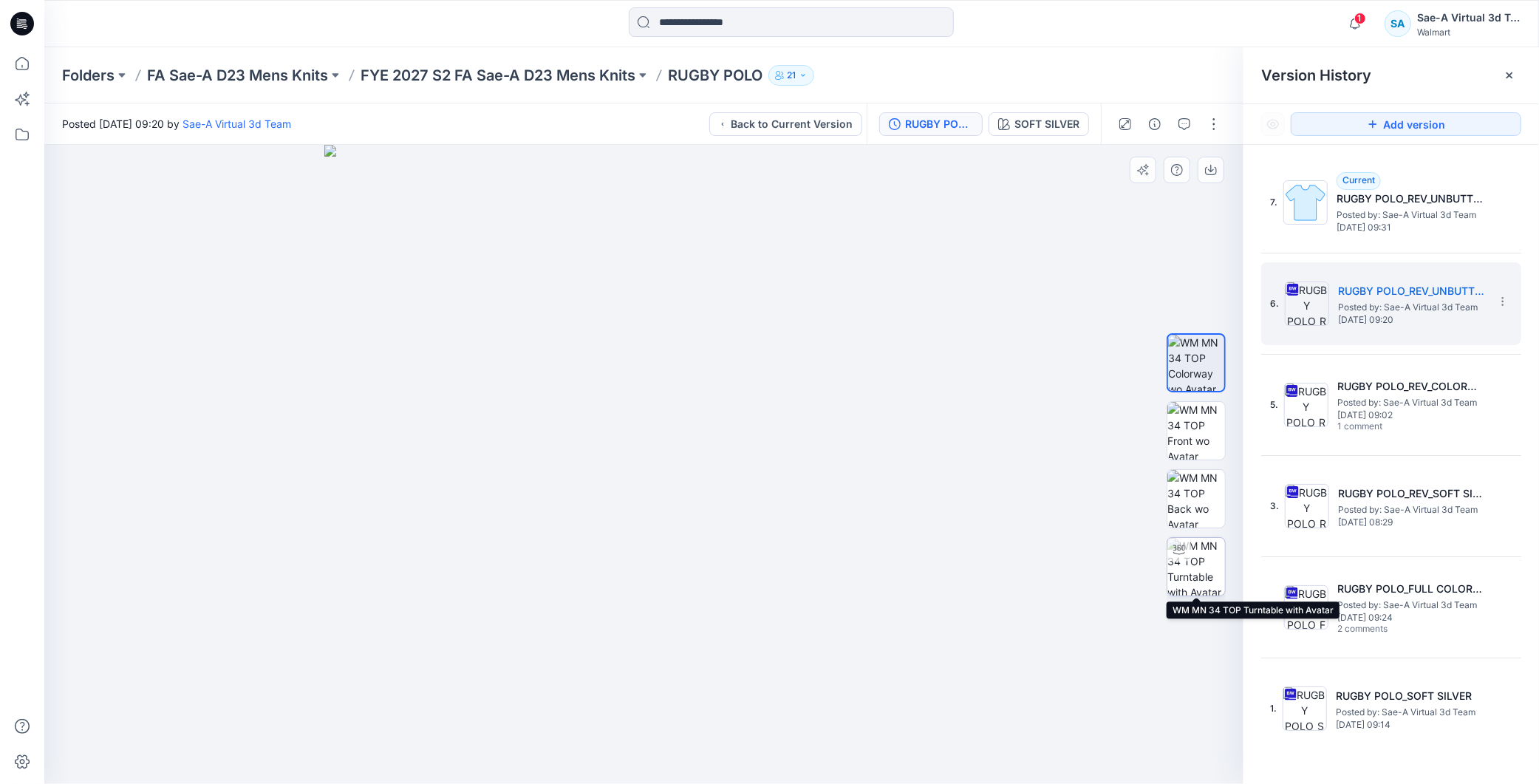
click at [1195, 577] on img at bounding box center [1196, 567] width 58 height 58
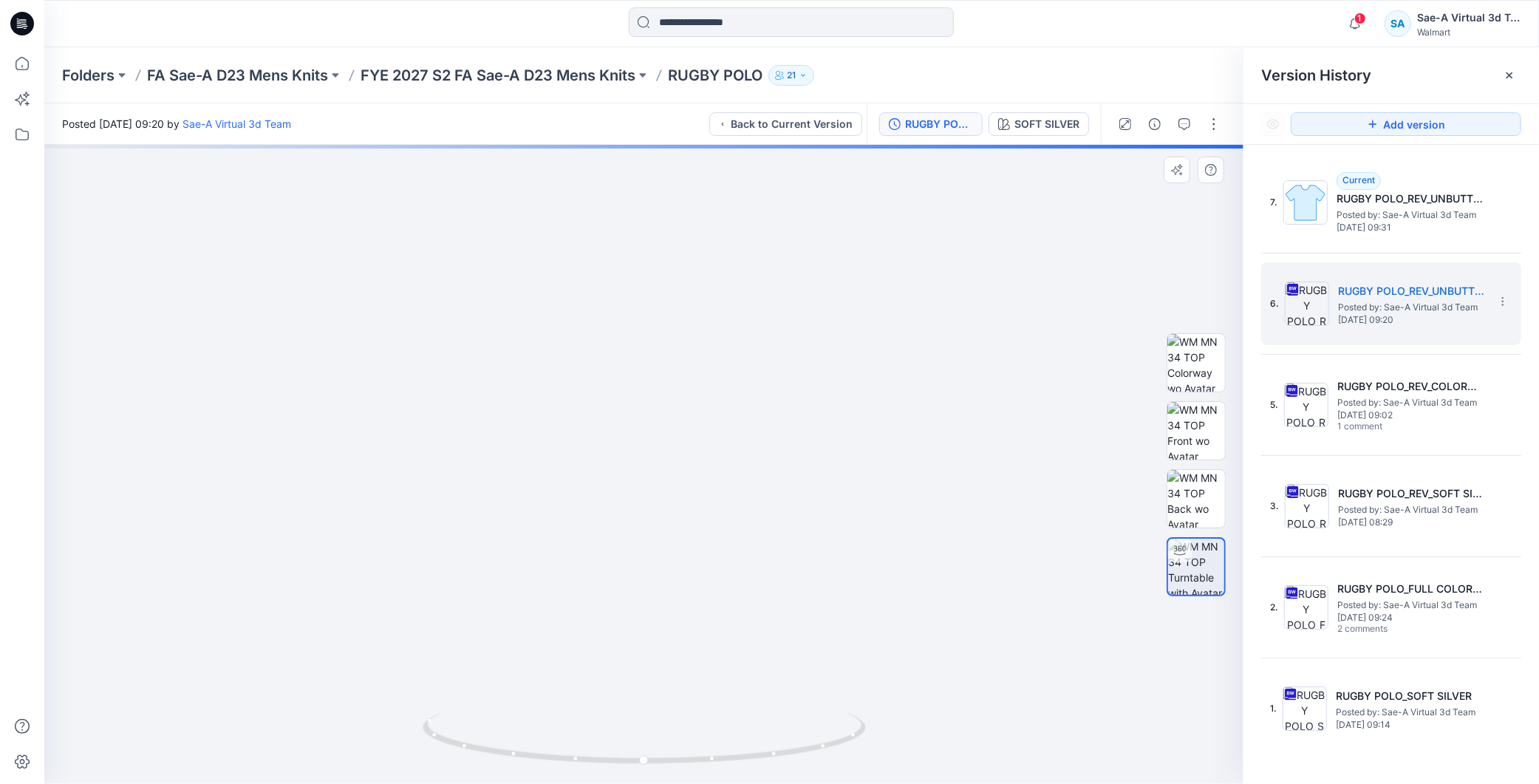
drag, startPoint x: 680, startPoint y: 230, endPoint x: 647, endPoint y: 682, distance: 453.2
click at [1396, 226] on span "[DATE] 09:31" at bounding box center [1411, 226] width 148 height 10
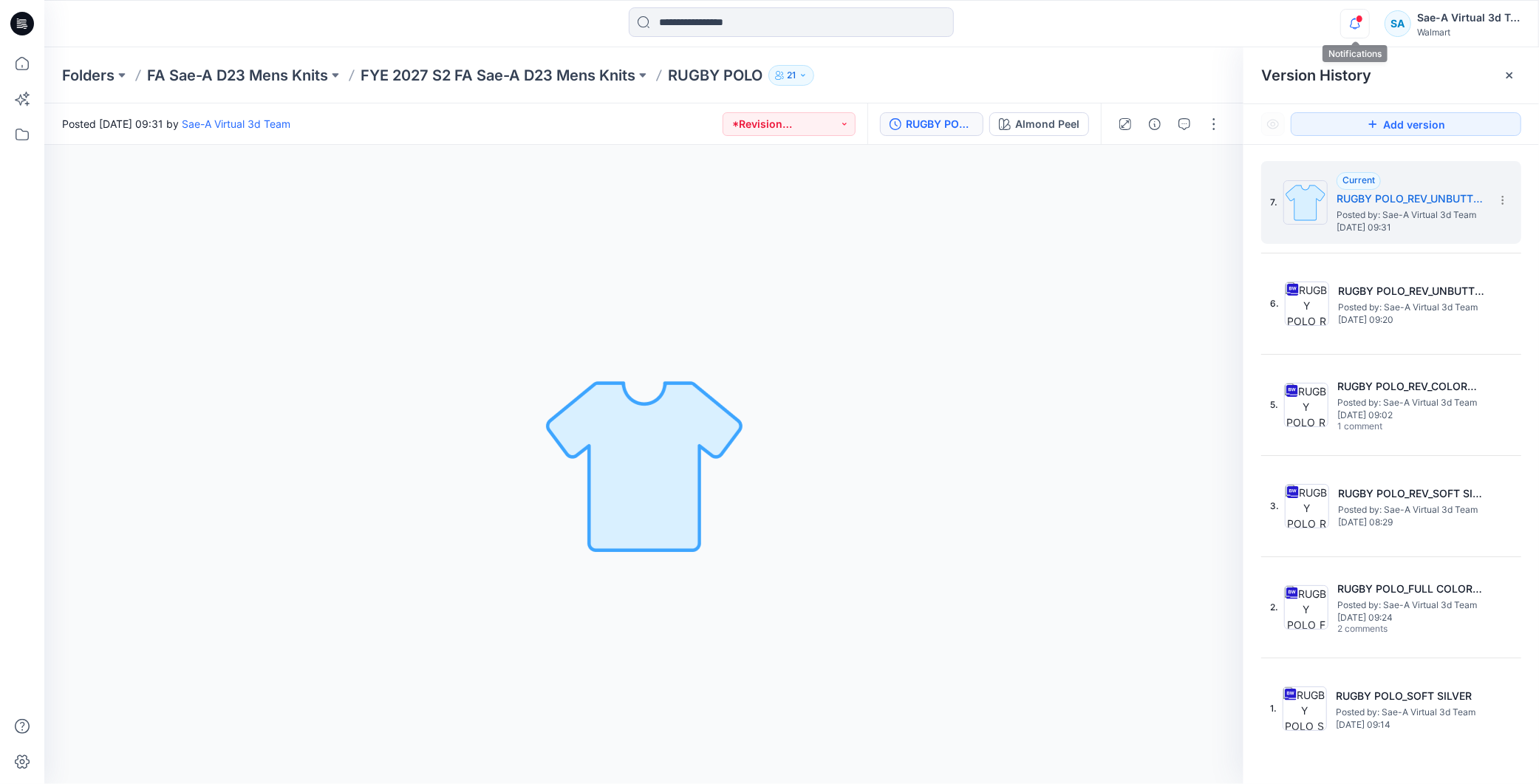
click at [1362, 32] on icon "button" at bounding box center [1355, 23] width 28 height 30
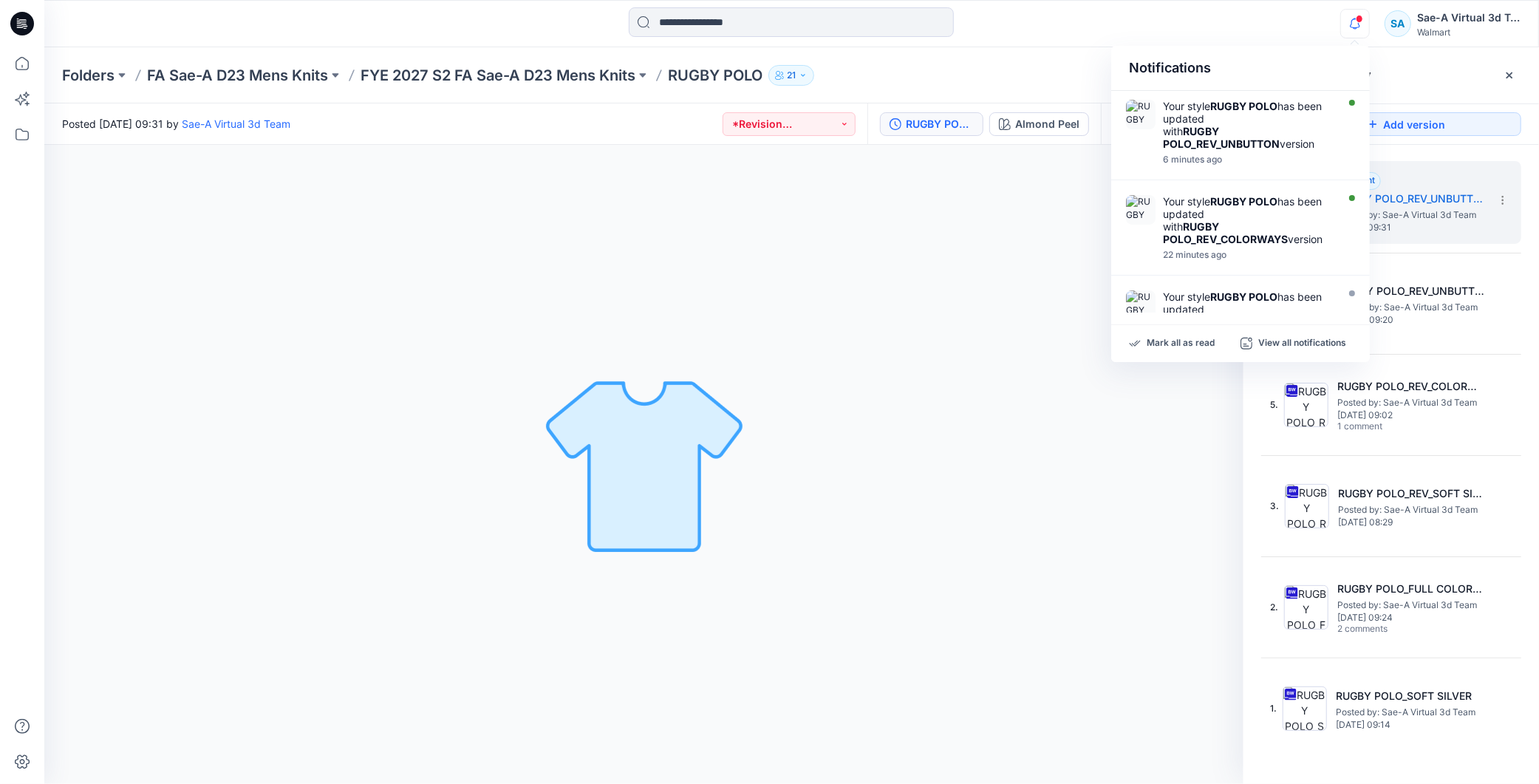
click at [1365, 19] on icon "button" at bounding box center [1355, 23] width 28 height 30
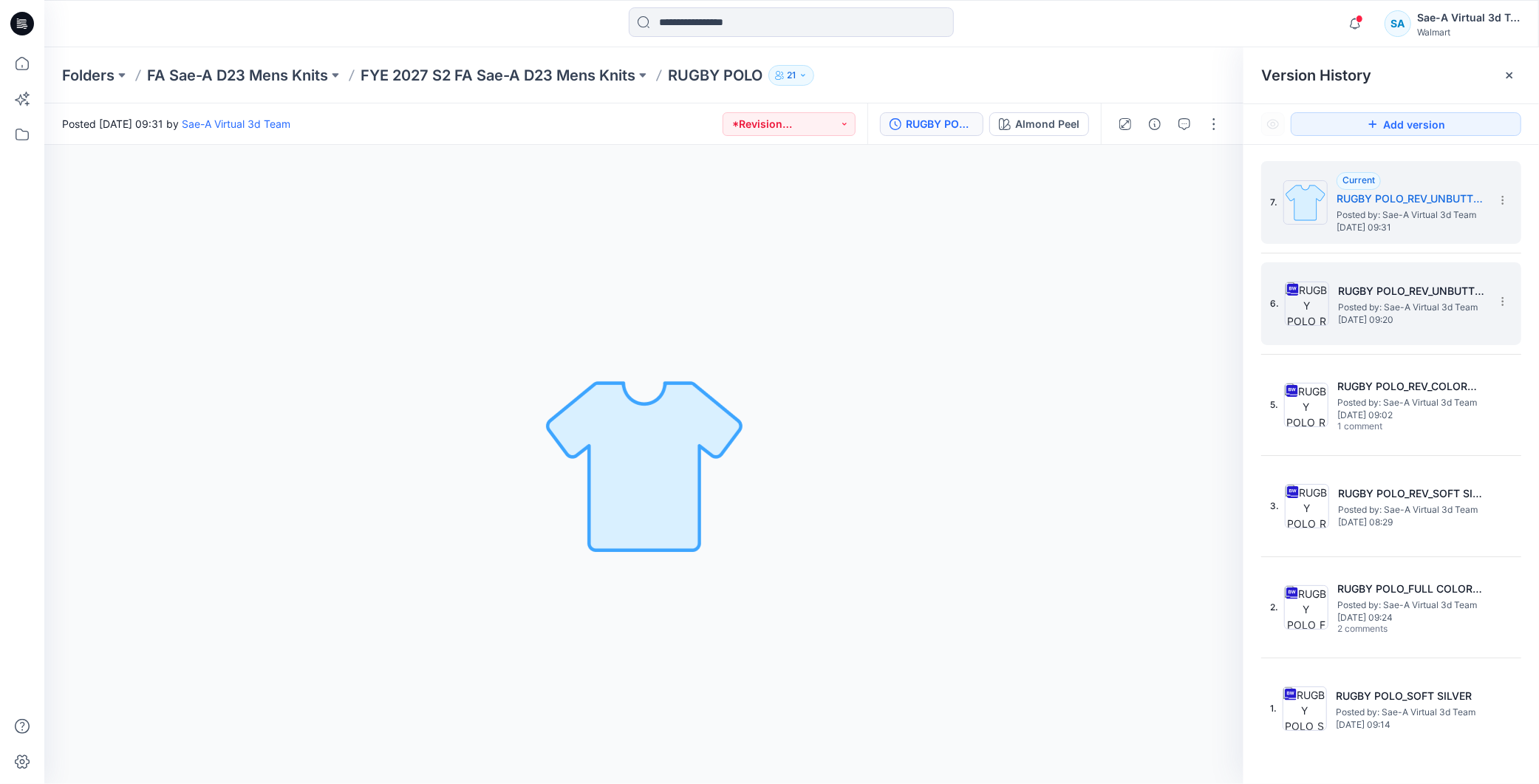
click at [1420, 297] on h5 "RUGBY POLO_REV_UNBUTTON" at bounding box center [1412, 291] width 148 height 18
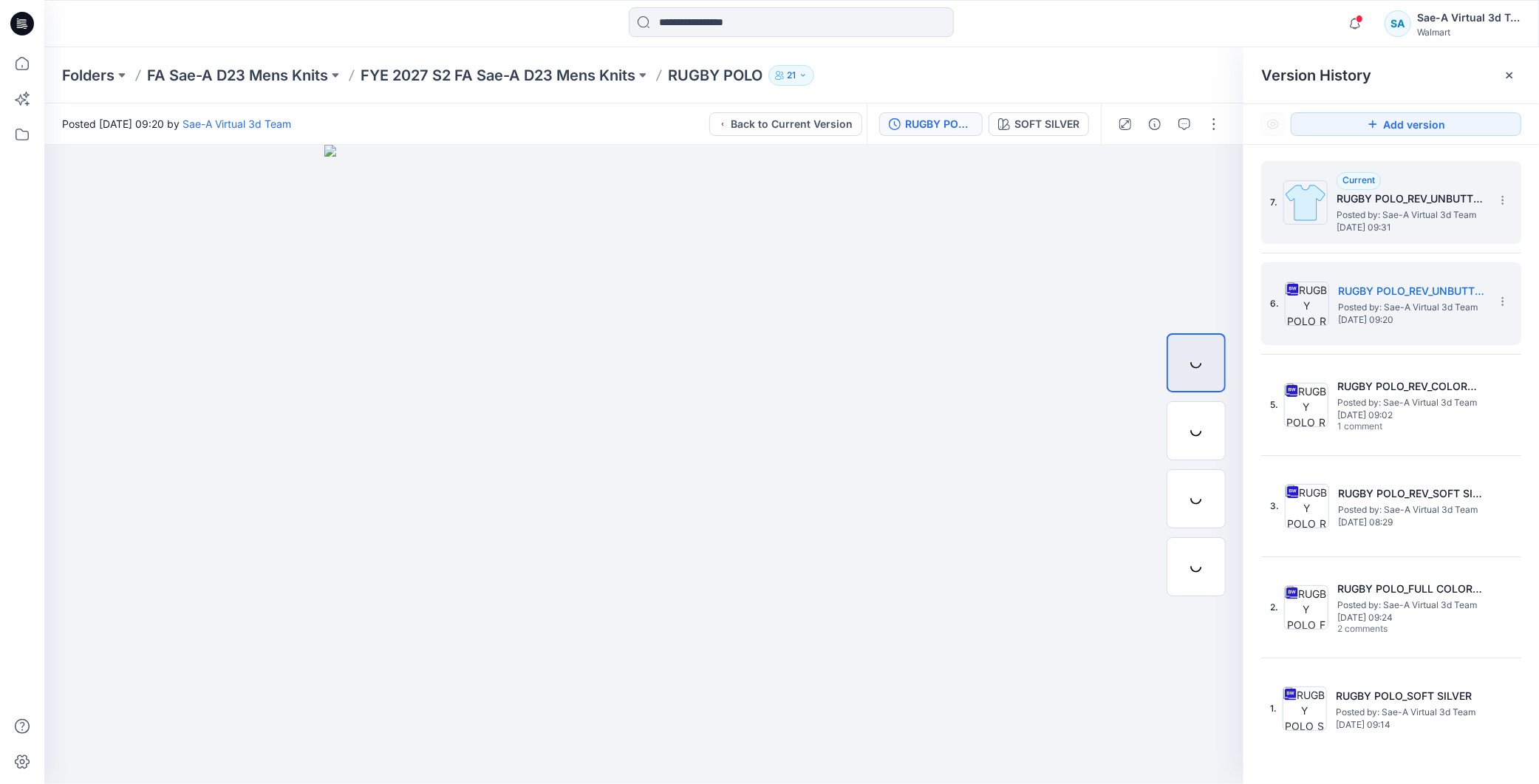
click at [1420, 208] on span "Posted by: Sae-A Virtual 3d Team" at bounding box center [1411, 215] width 148 height 14
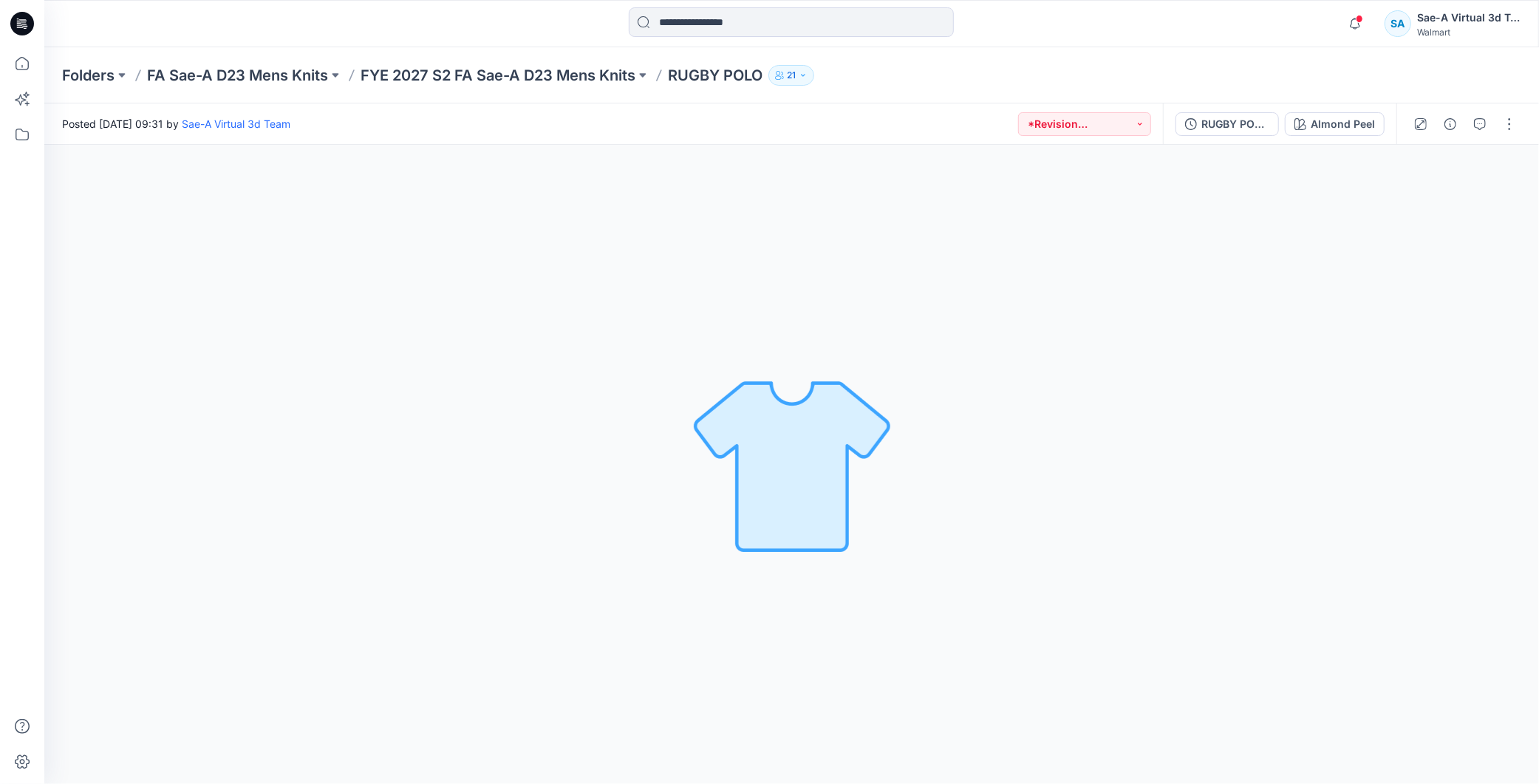
click at [1460, 273] on div "Almond Peel Loading... Material Properties Loading..." at bounding box center [792, 464] width 1495 height 639
click at [1216, 118] on div "RUGBY POLO_REV_UNBUTTON" at bounding box center [1235, 125] width 68 height 16
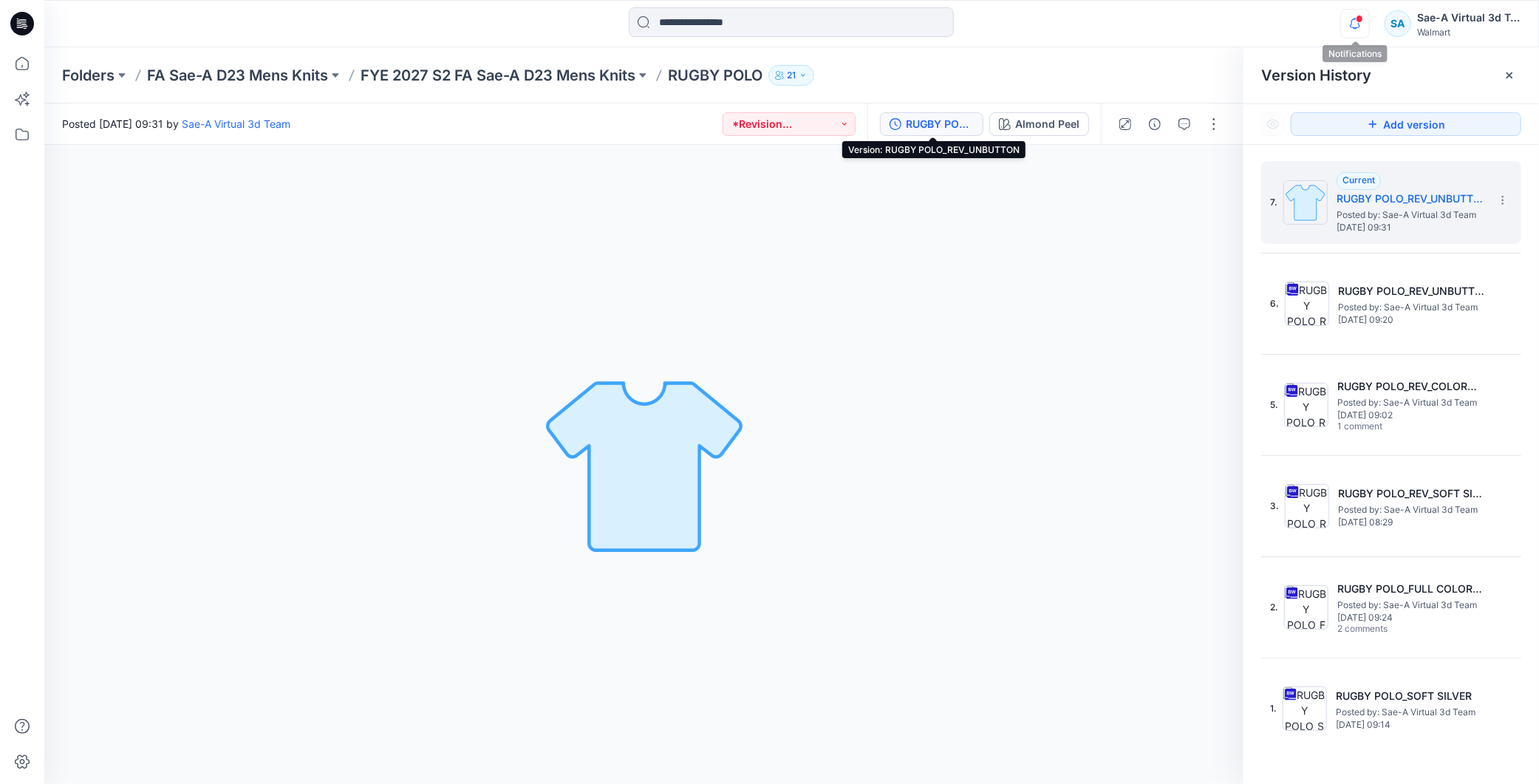
click at [1355, 17] on icon "button" at bounding box center [1355, 23] width 28 height 30
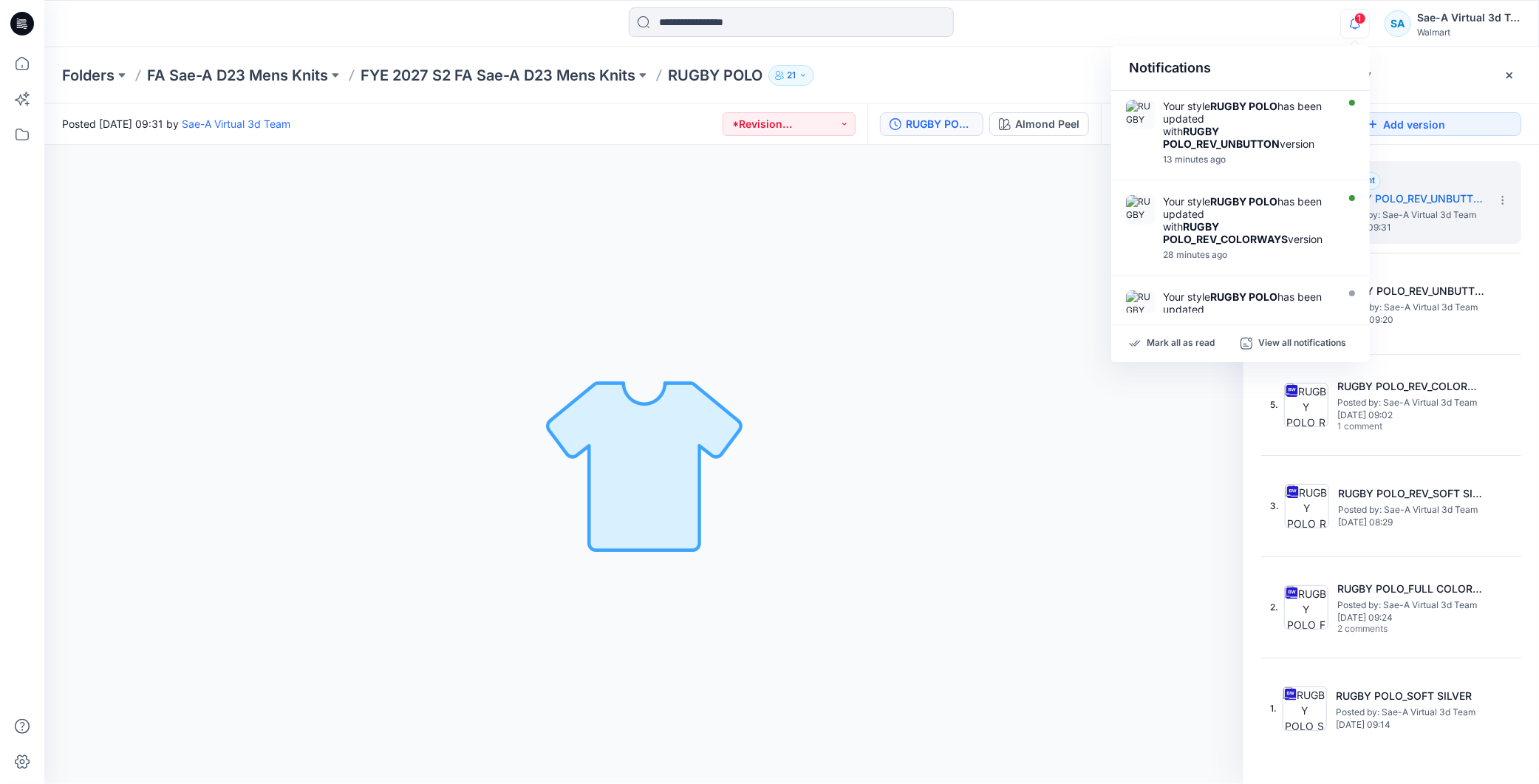
click at [1355, 17] on span "1" at bounding box center [1359, 18] width 12 height 12
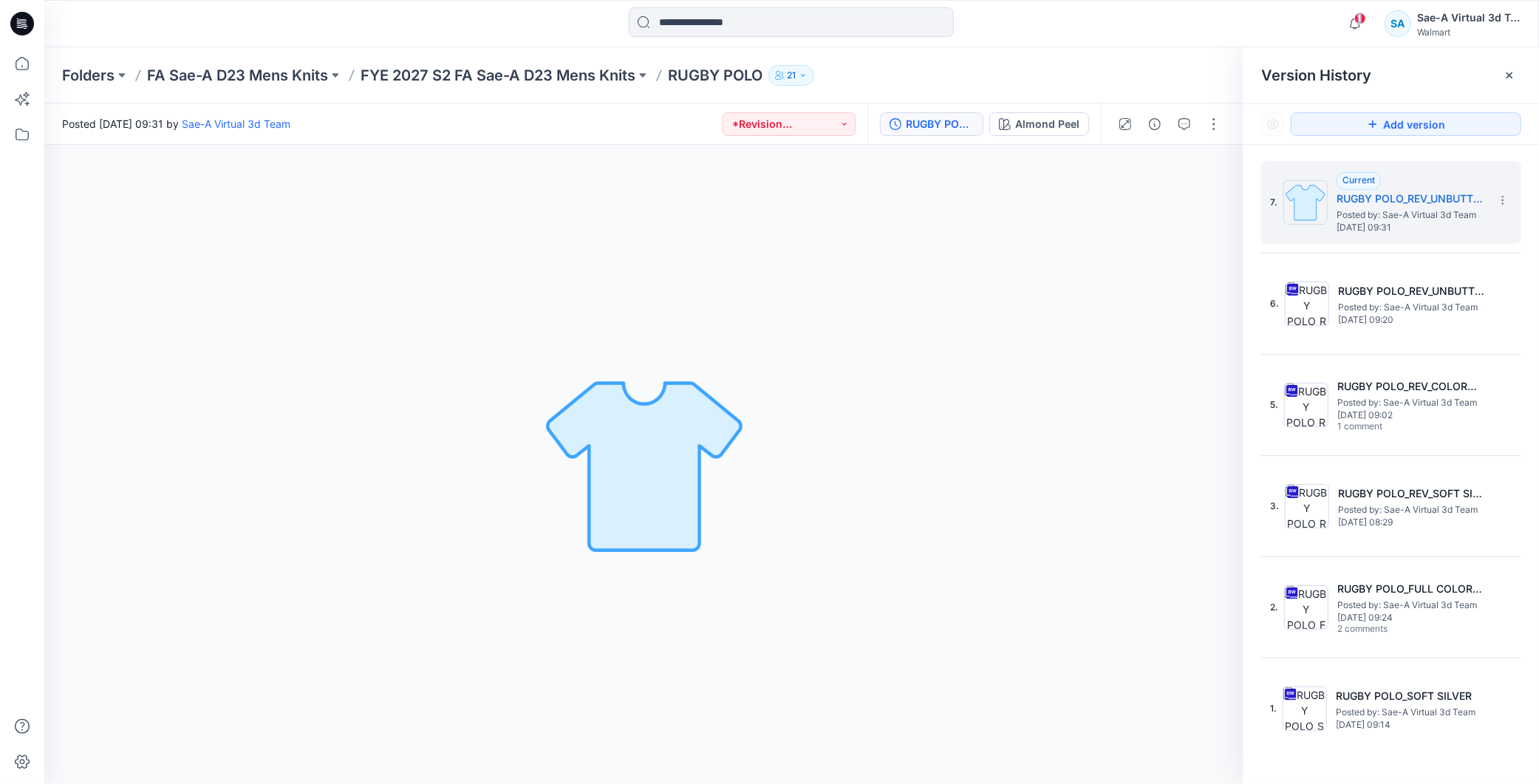
click at [1356, 18] on span "1" at bounding box center [1359, 18] width 12 height 12
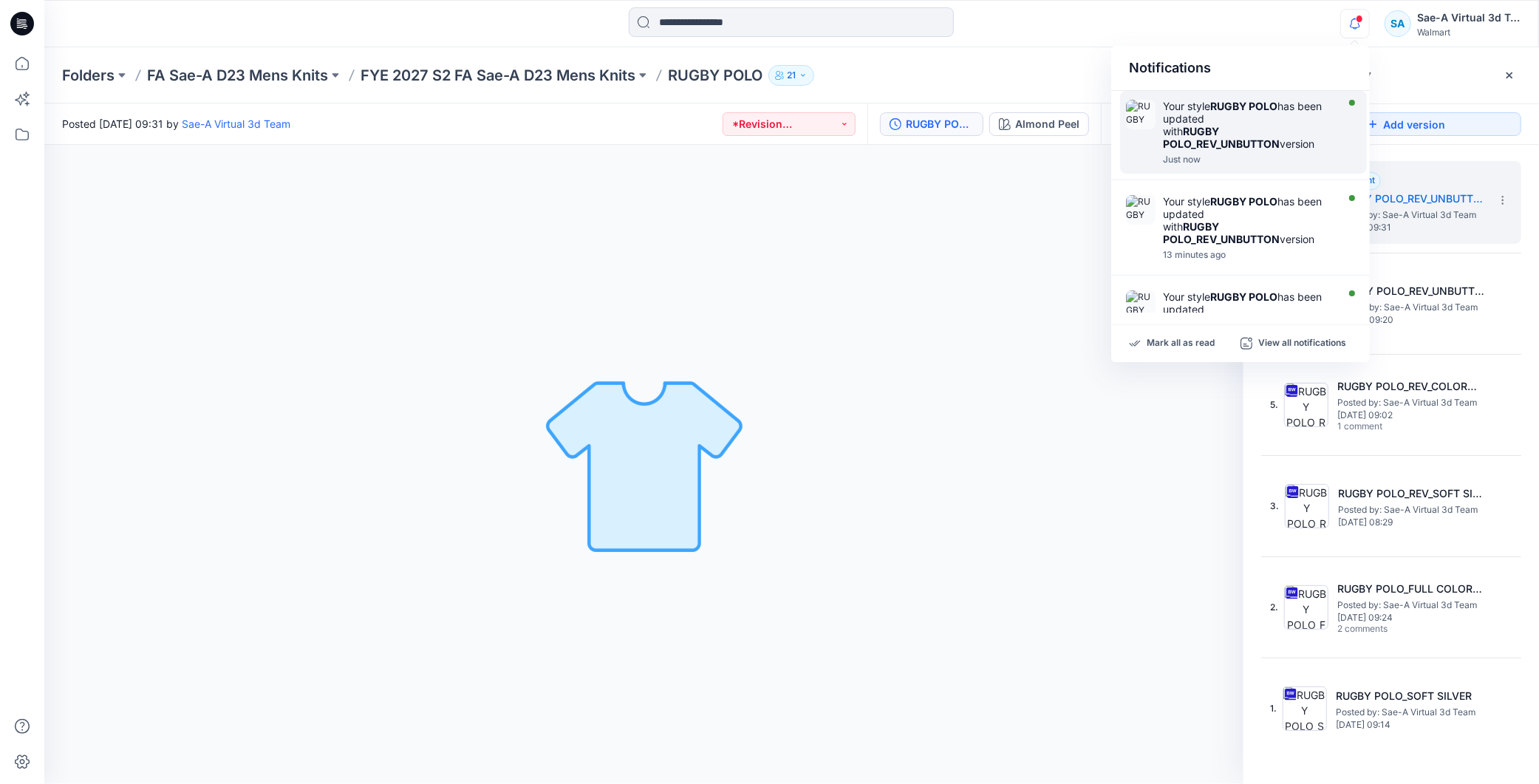
click at [1235, 148] on strong "RUGBY POLO_REV_UNBUTTON" at bounding box center [1220, 137] width 116 height 25
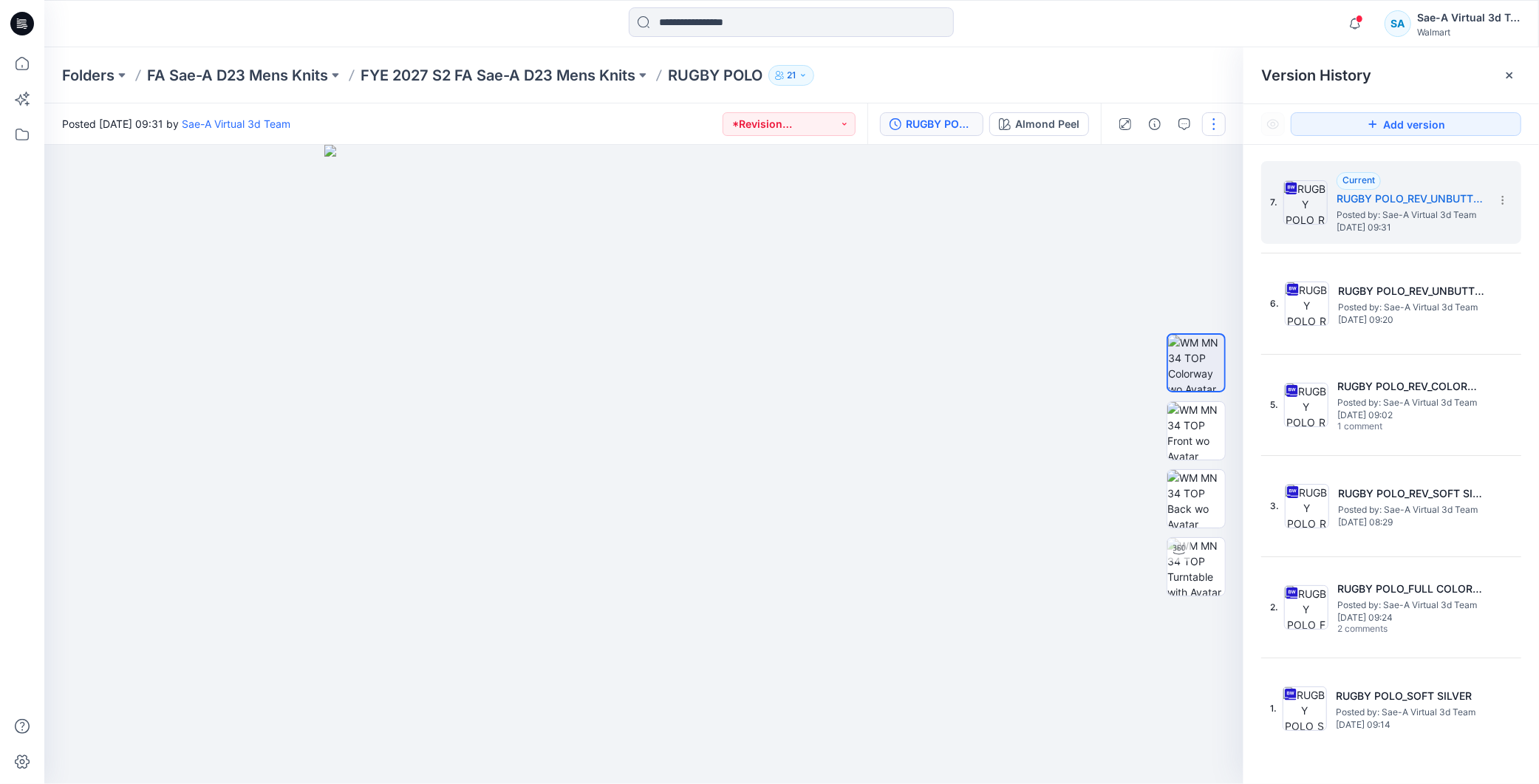
click at [1214, 132] on button "button" at bounding box center [1214, 124] width 23 height 23
click at [1154, 198] on button "Edit" at bounding box center [1153, 198] width 136 height 27
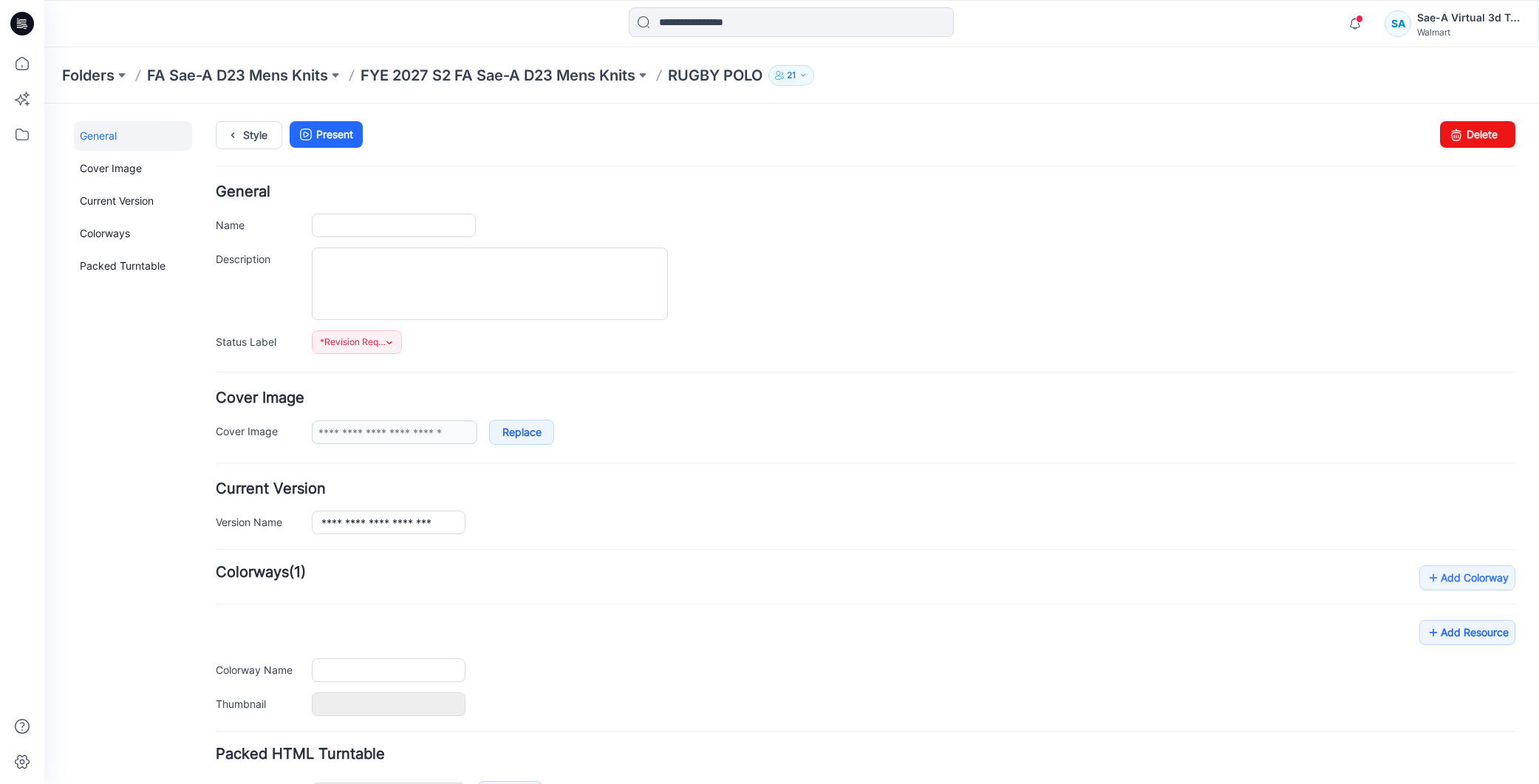
type input "**********"
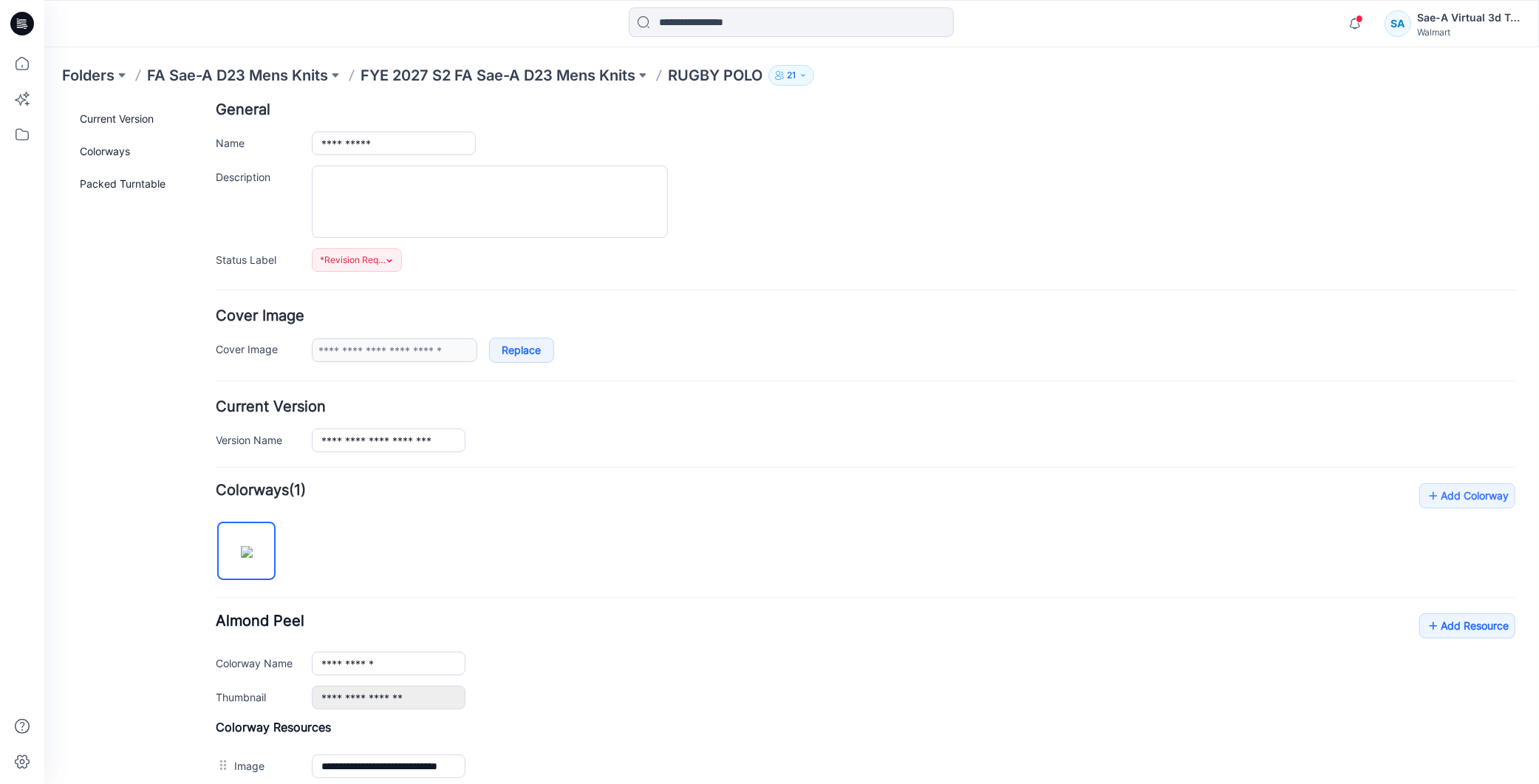
scroll to position [355, 0]
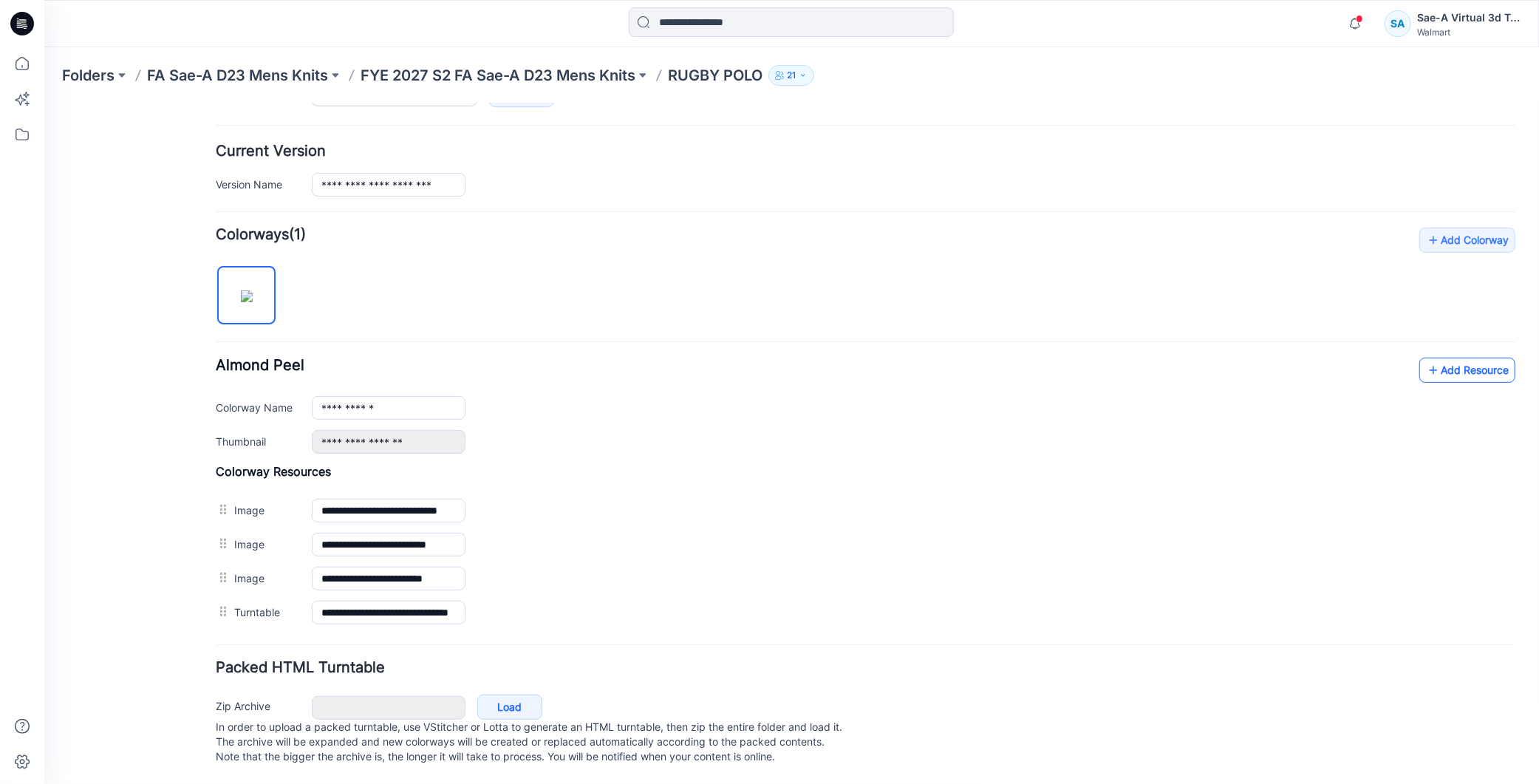
click at [1453, 358] on link "Add Resource" at bounding box center [1467, 369] width 96 height 25
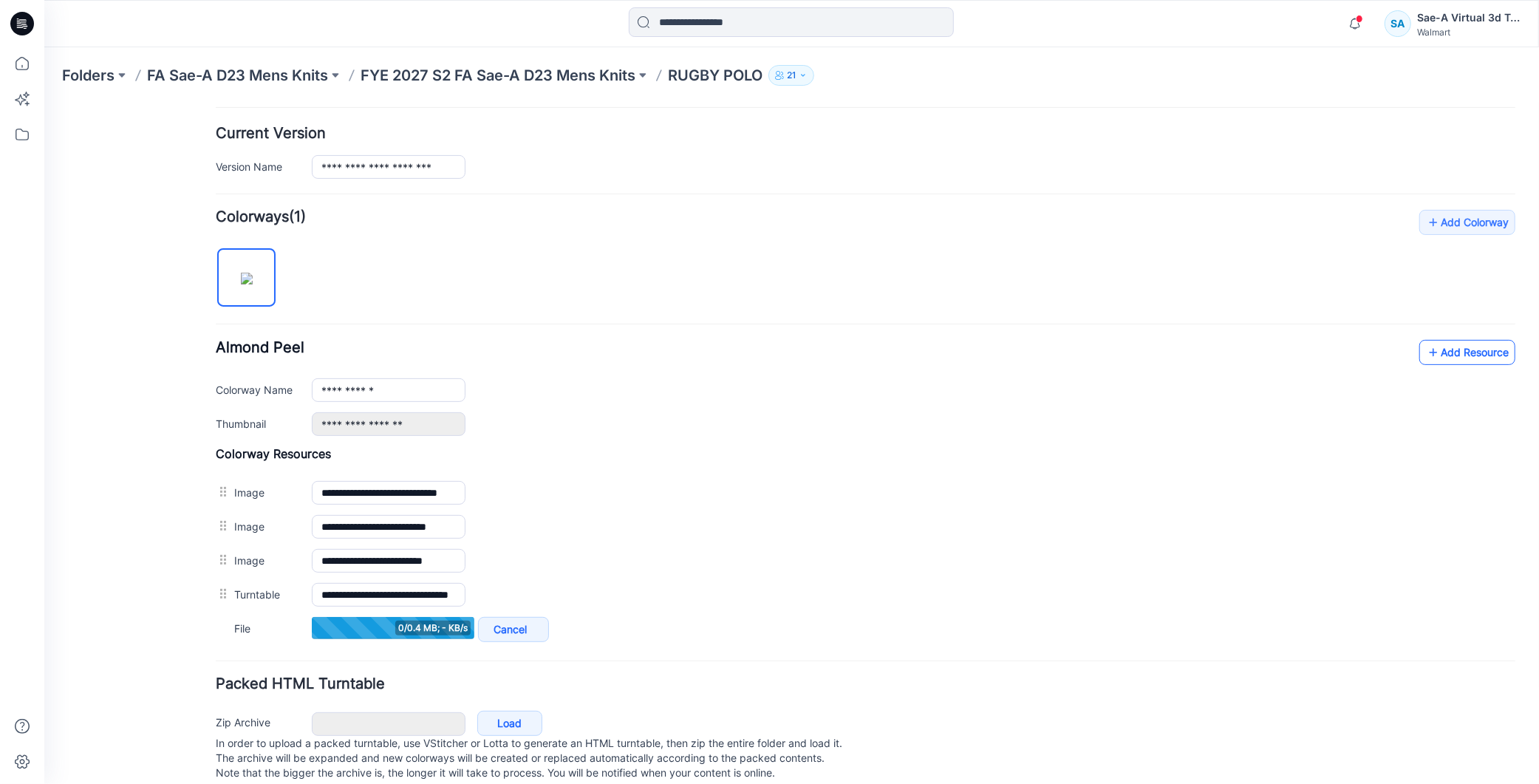
click at [1450, 352] on link "Add Resource" at bounding box center [1467, 352] width 96 height 25
click at [1440, 364] on link "Add Resource" at bounding box center [1467, 352] width 96 height 25
click at [1445, 349] on link "Add Resource" at bounding box center [1467, 352] width 96 height 25
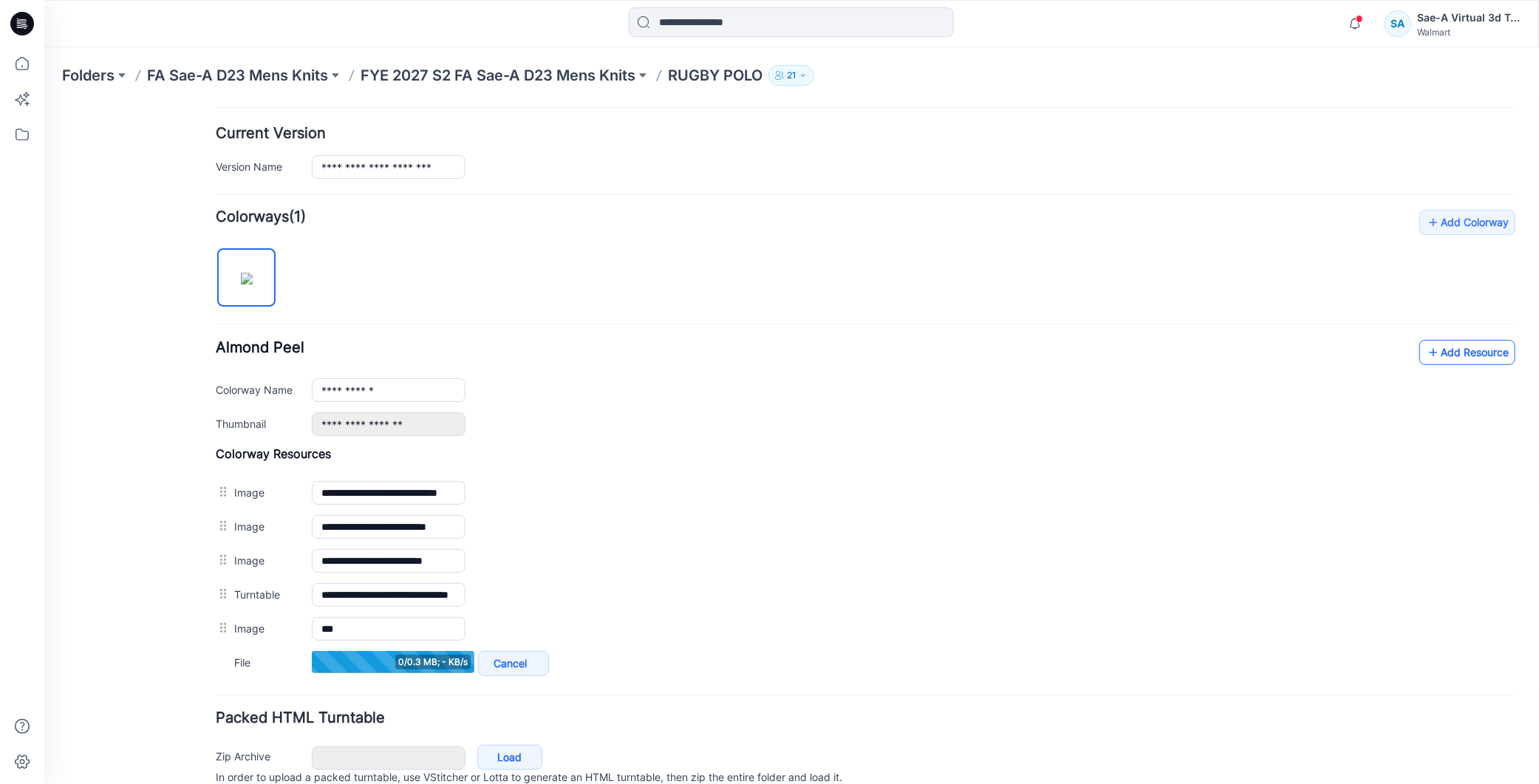
click at [1425, 348] on icon at bounding box center [1432, 352] width 14 height 23
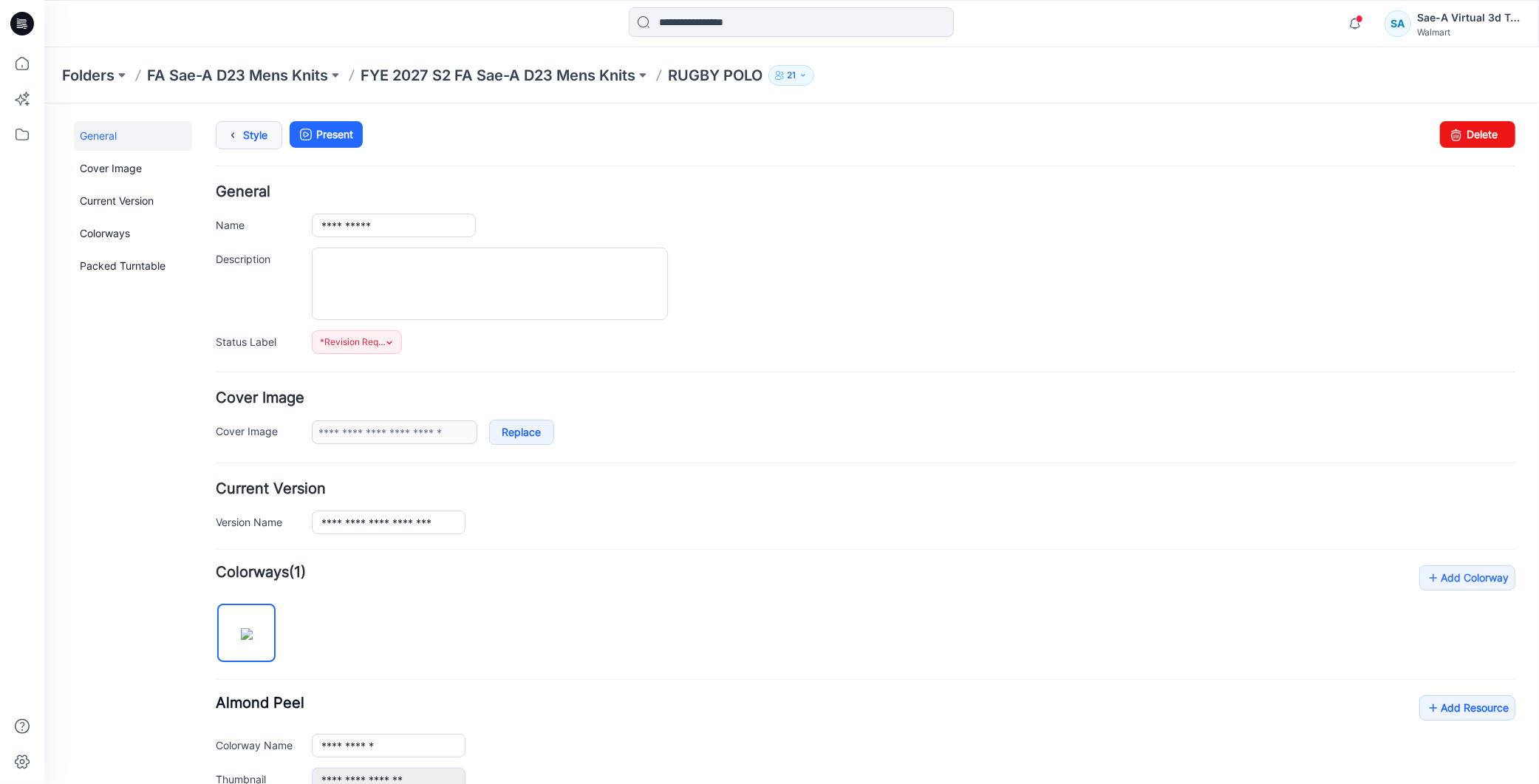
click at [243, 136] on link "Style" at bounding box center [248, 134] width 67 height 28
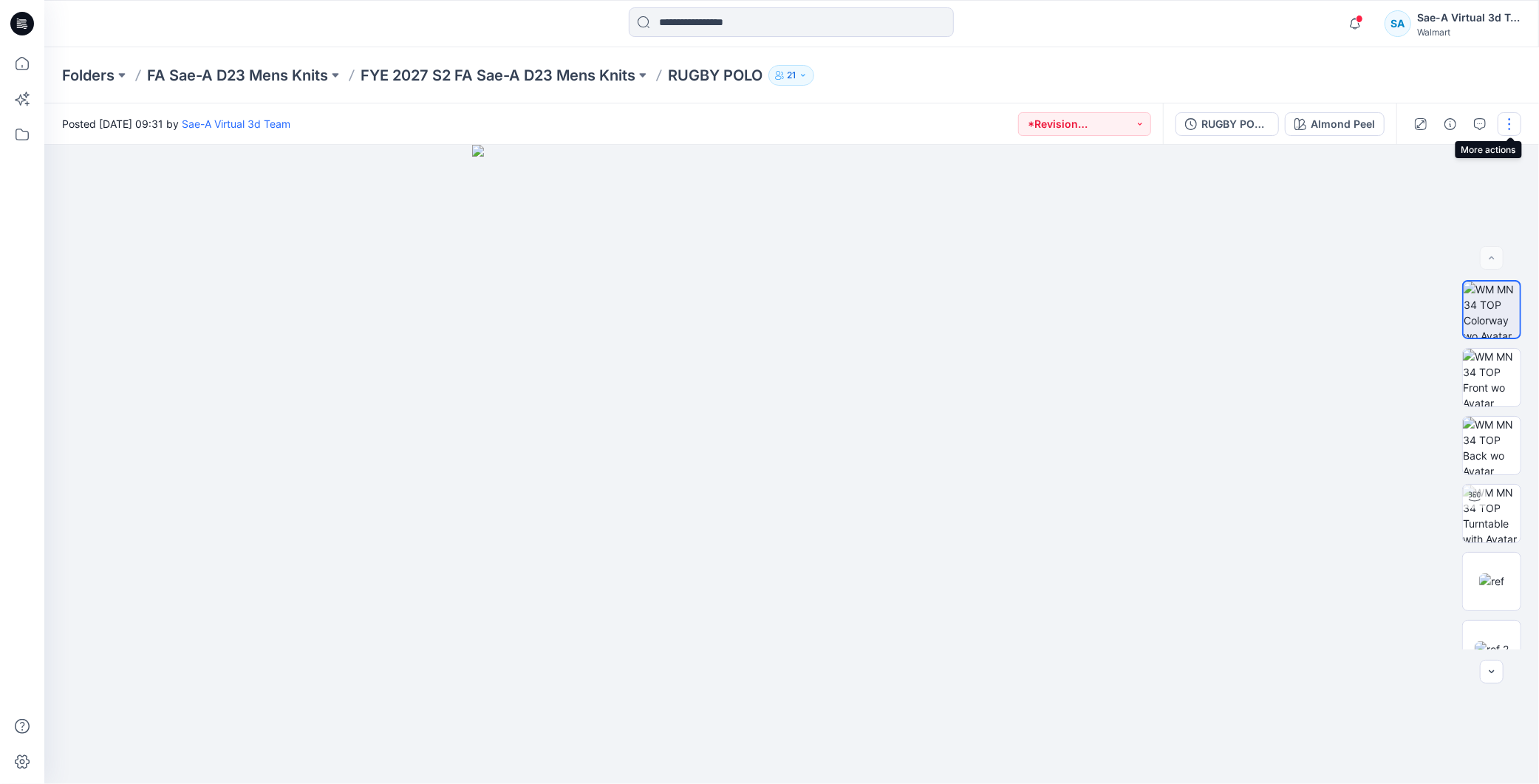
click at [1516, 125] on button "button" at bounding box center [1509, 124] width 23 height 23
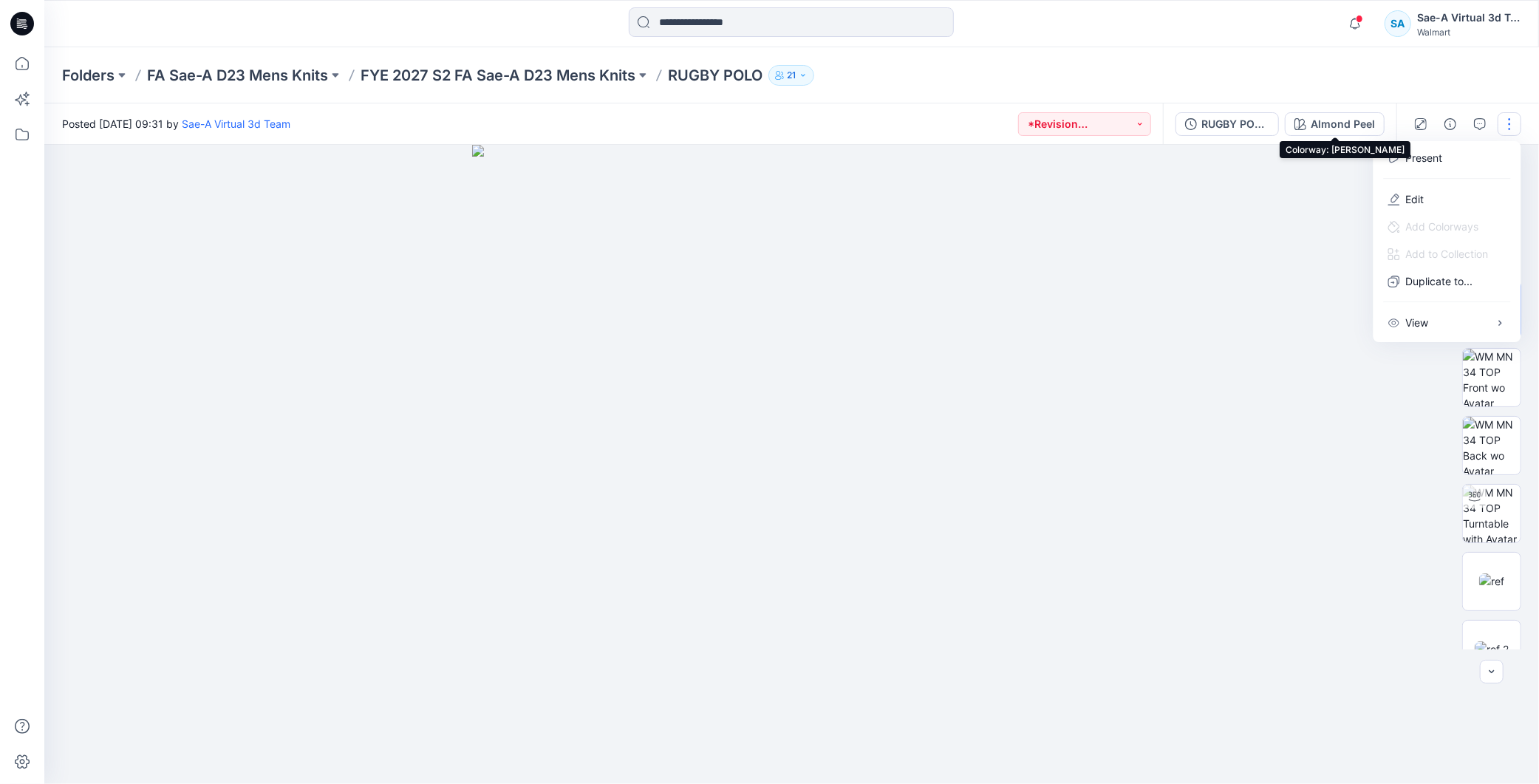
click at [1245, 190] on div at bounding box center [792, 464] width 1495 height 639
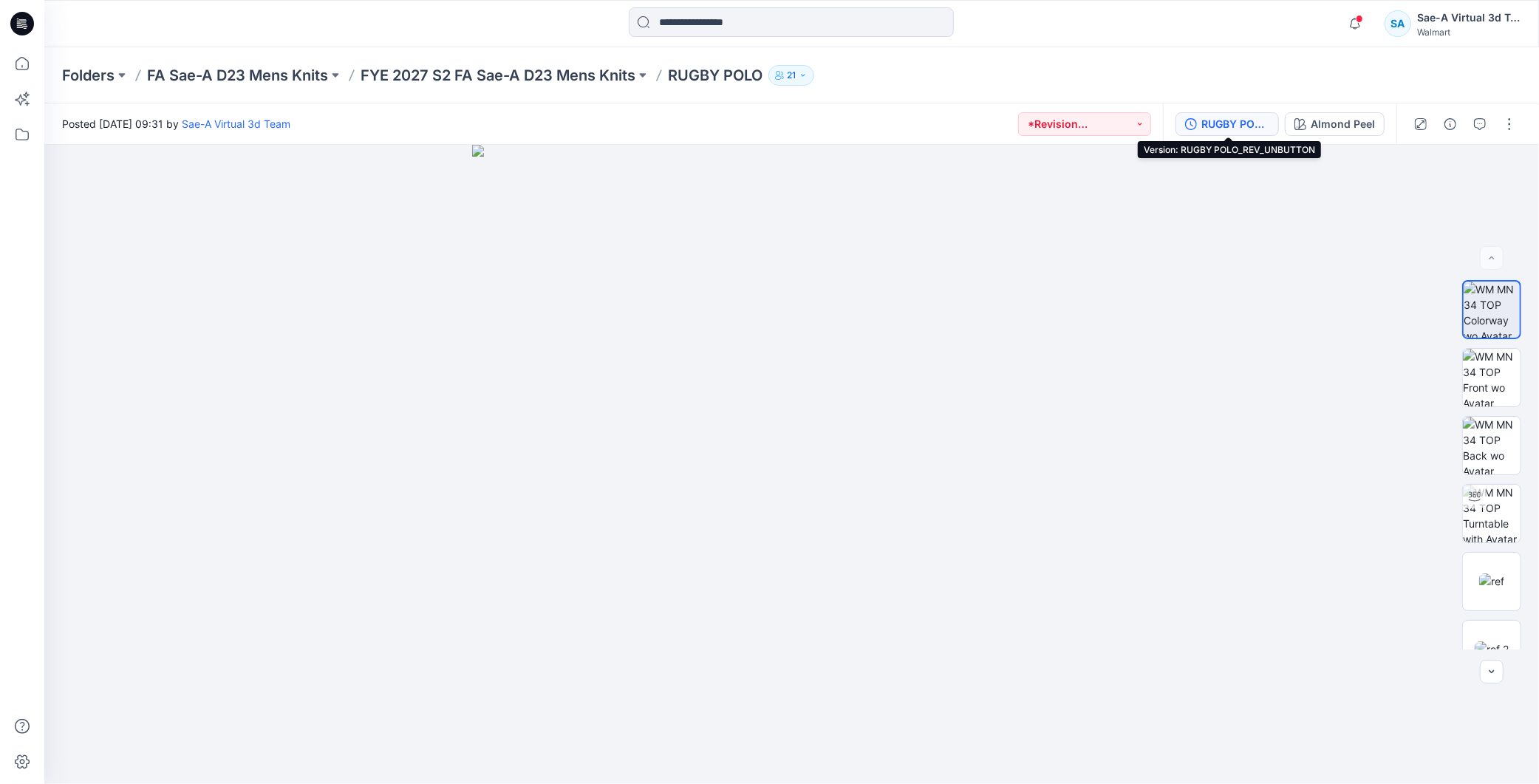
click at [1224, 128] on div "RUGBY POLO_REV_UNBUTTON" at bounding box center [1235, 125] width 68 height 16
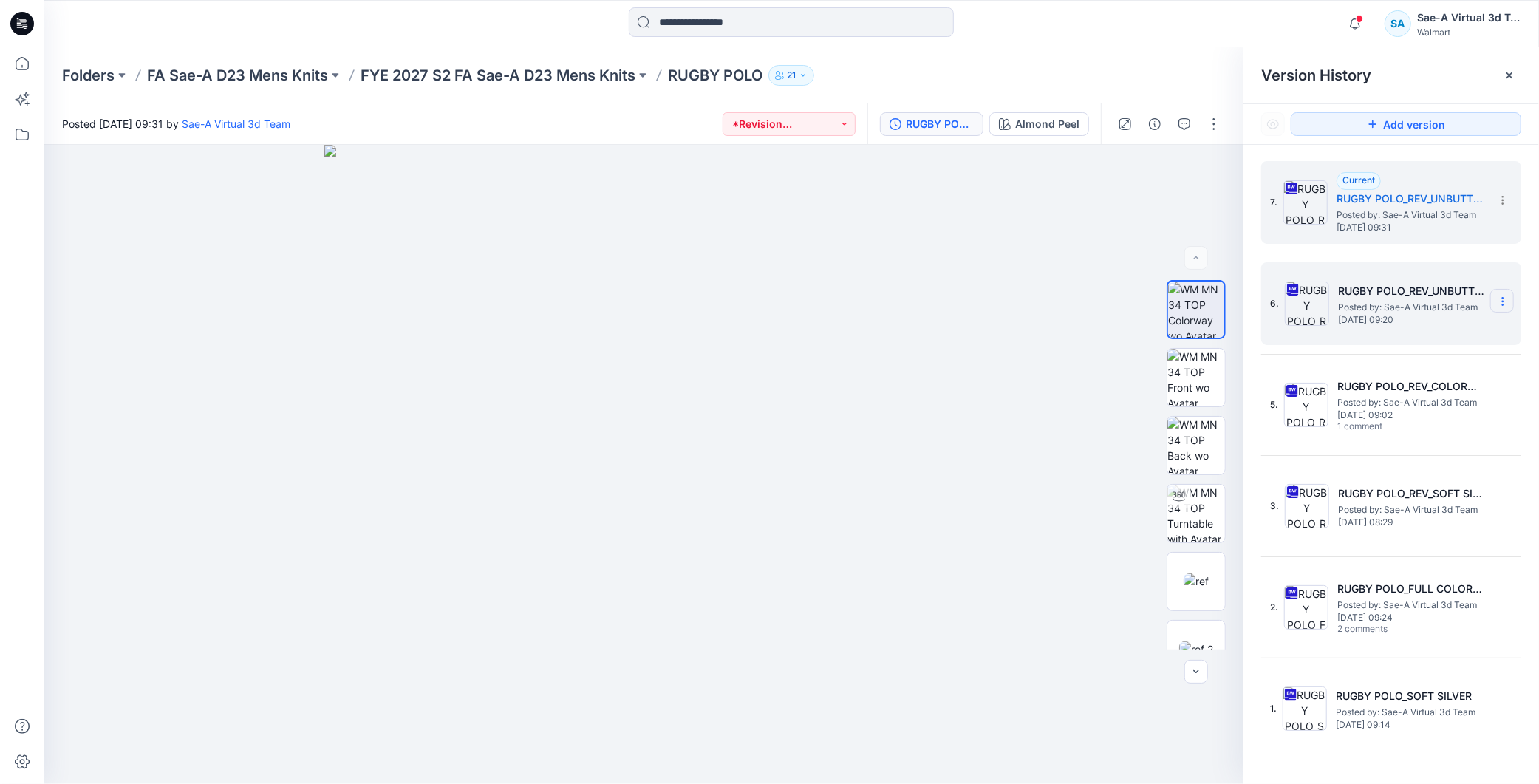
click at [1501, 297] on icon at bounding box center [1502, 300] width 12 height 12
click at [1433, 386] on span "Rename Version" at bounding box center [1405, 390] width 77 height 18
click at [1490, 298] on input "**********" at bounding box center [1430, 299] width 162 height 23
type input "**********"
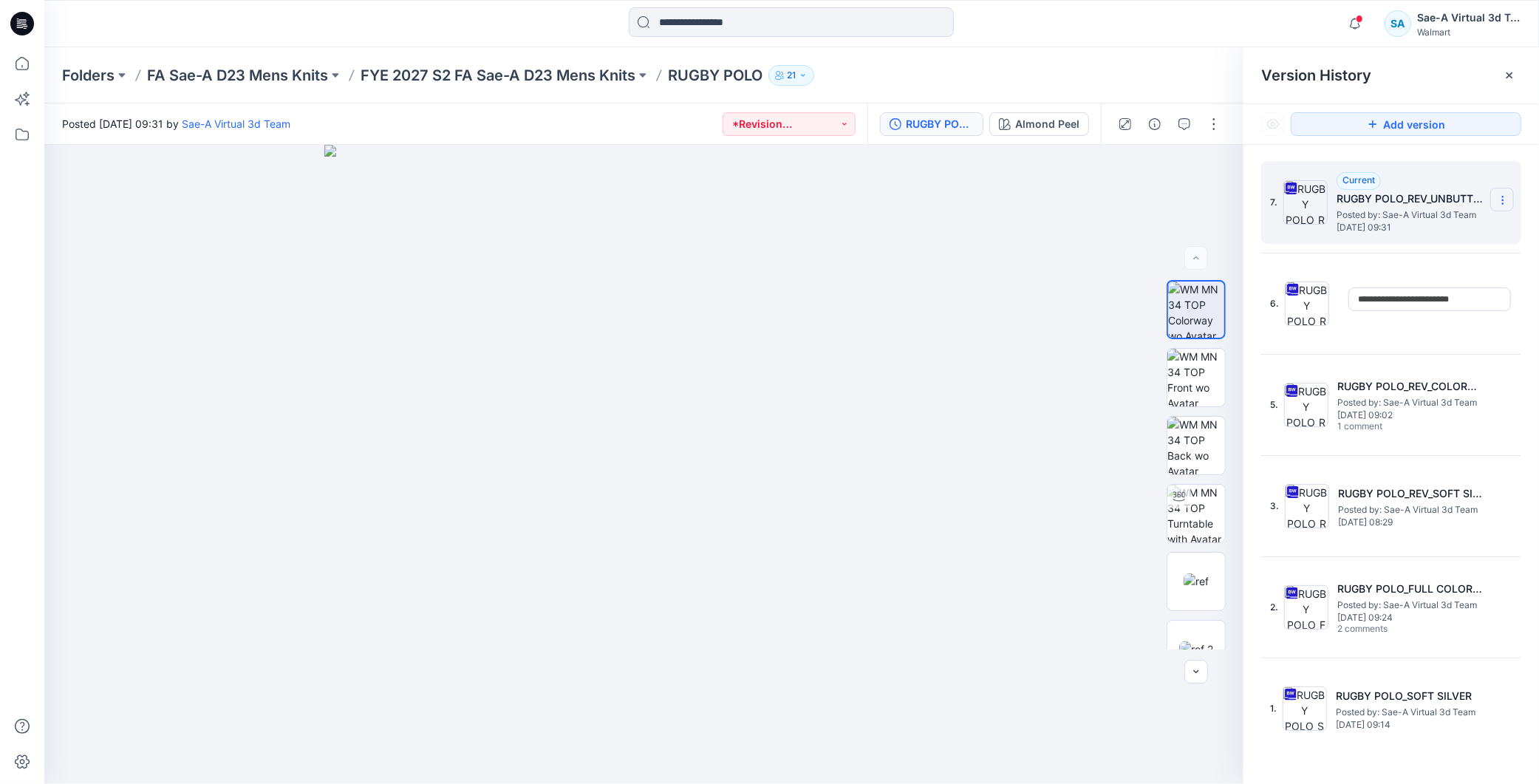
click at [1502, 199] on icon at bounding box center [1502, 199] width 12 height 12
click at [1432, 289] on span "Rename Version" at bounding box center [1405, 289] width 77 height 18
click at [1489, 201] on input "**********" at bounding box center [1430, 198] width 162 height 23
type input "**********"
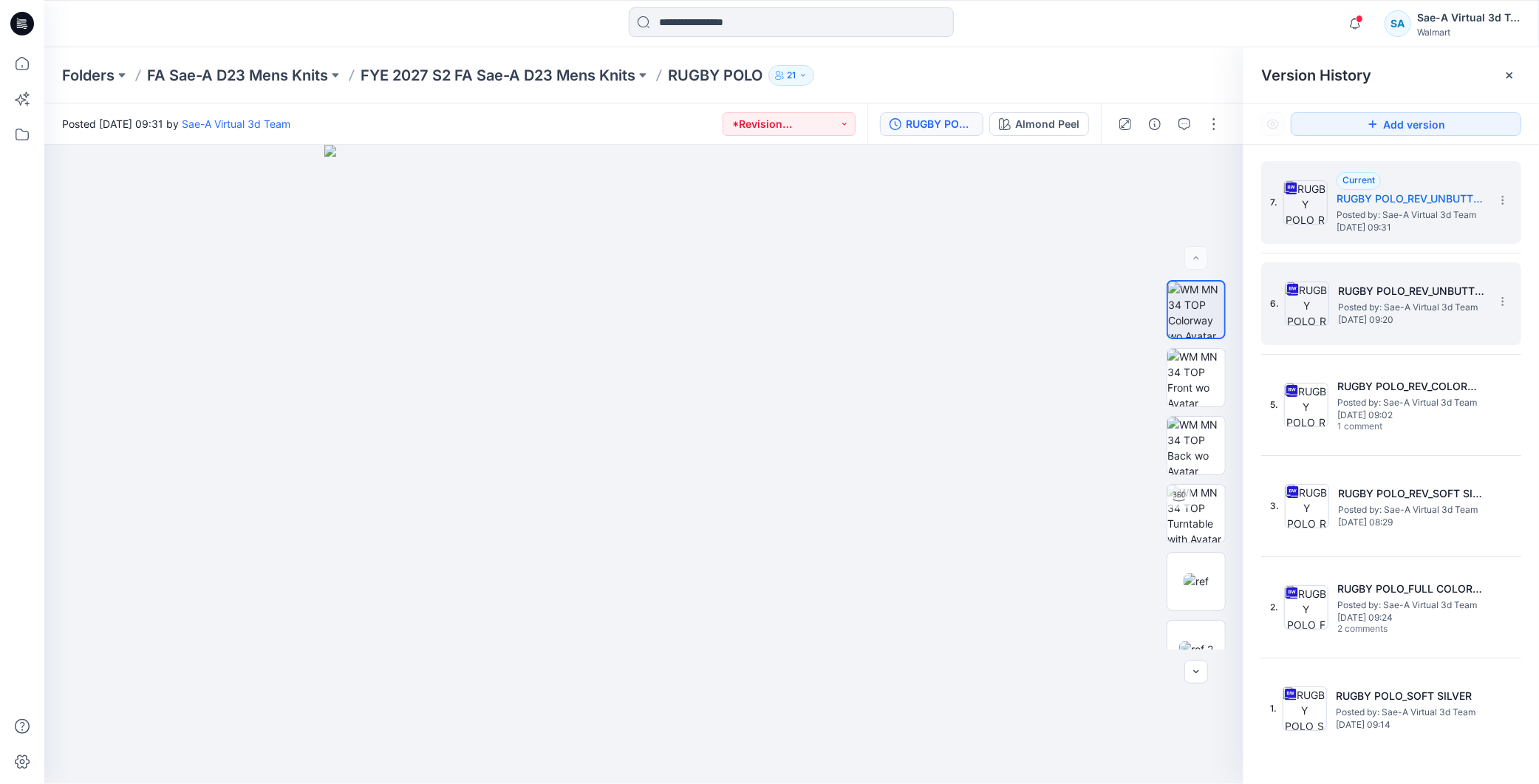
click at [1464, 285] on h5 "RUGBY POLO_REV_UNBUTTONED" at bounding box center [1412, 291] width 148 height 18
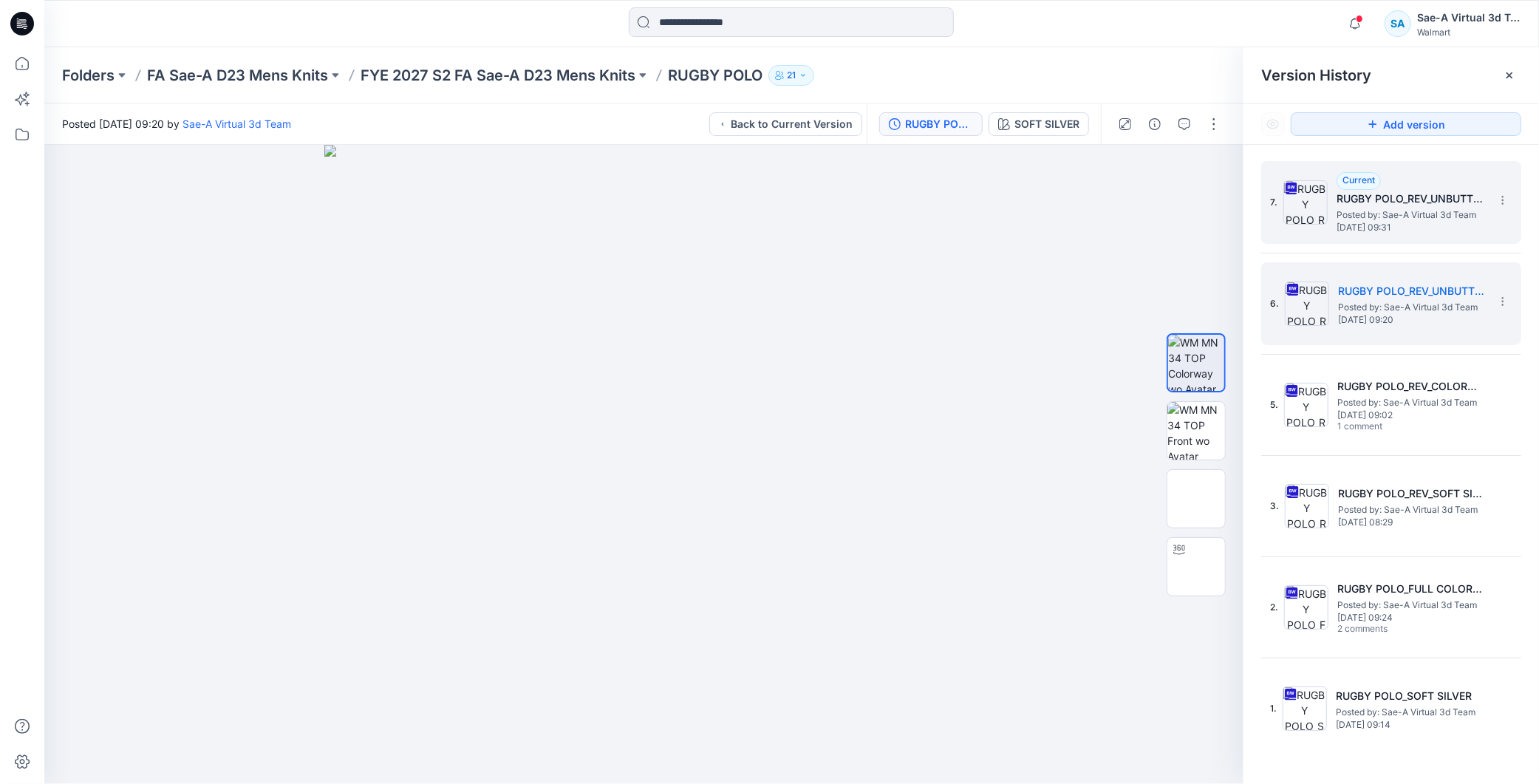
click at [1459, 198] on h5 "RUGBY POLO_REV_UNBUTTONED" at bounding box center [1411, 198] width 148 height 18
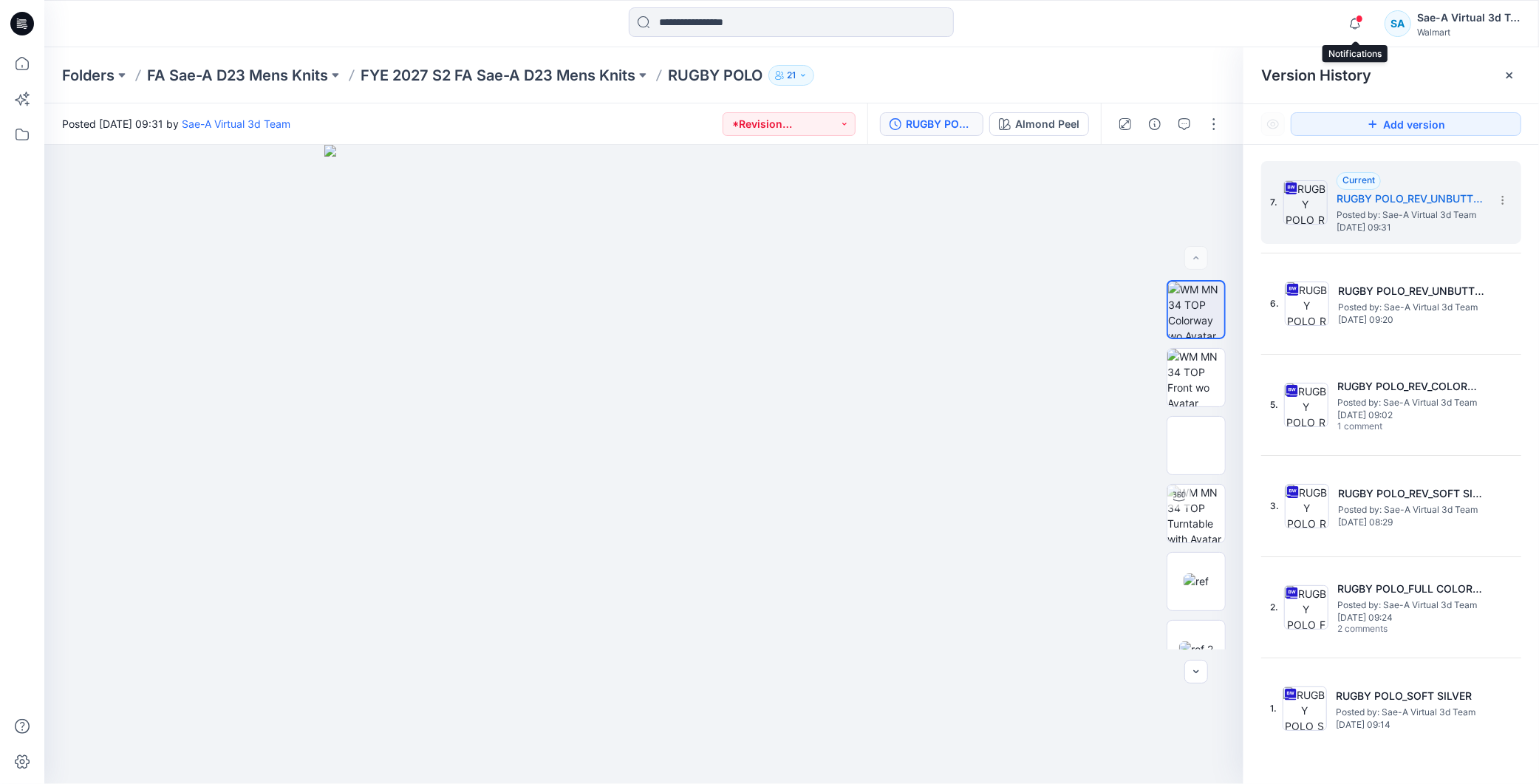
click at [1360, 19] on span at bounding box center [1359, 18] width 7 height 8
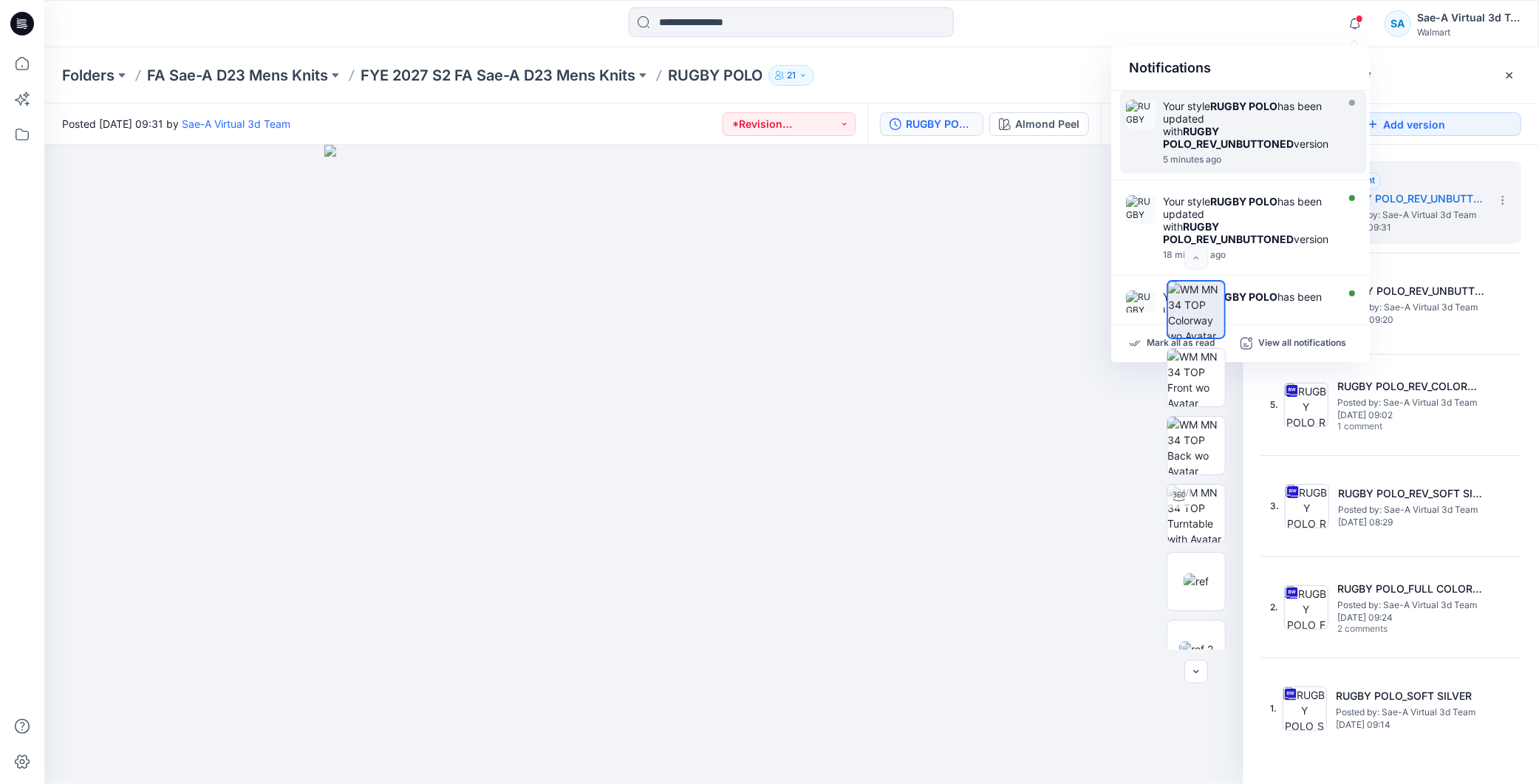
click at [1252, 139] on strong "RUGBY POLO_REV_UNBUTTONED" at bounding box center [1228, 137] width 131 height 25
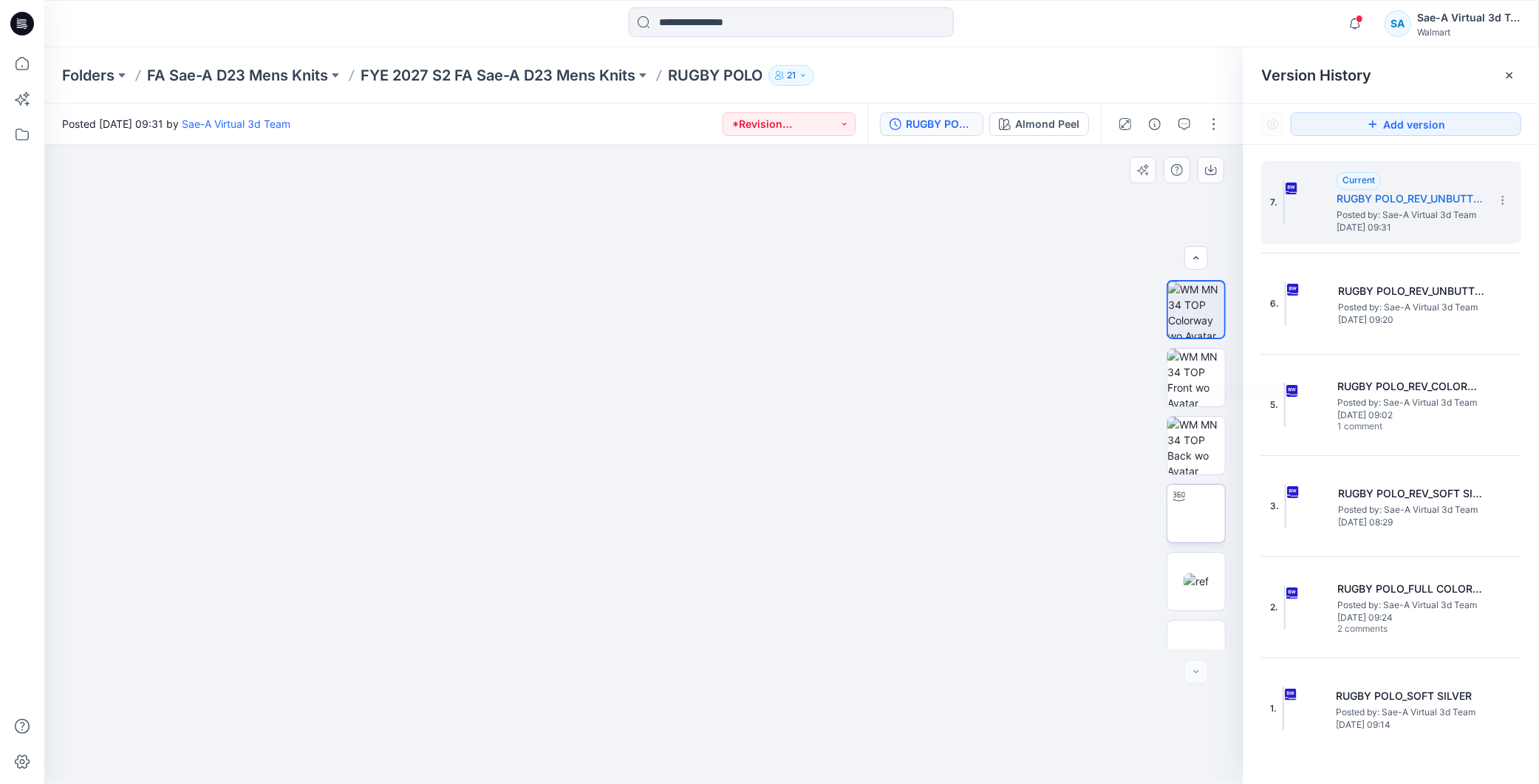
scroll to position [30, 0]
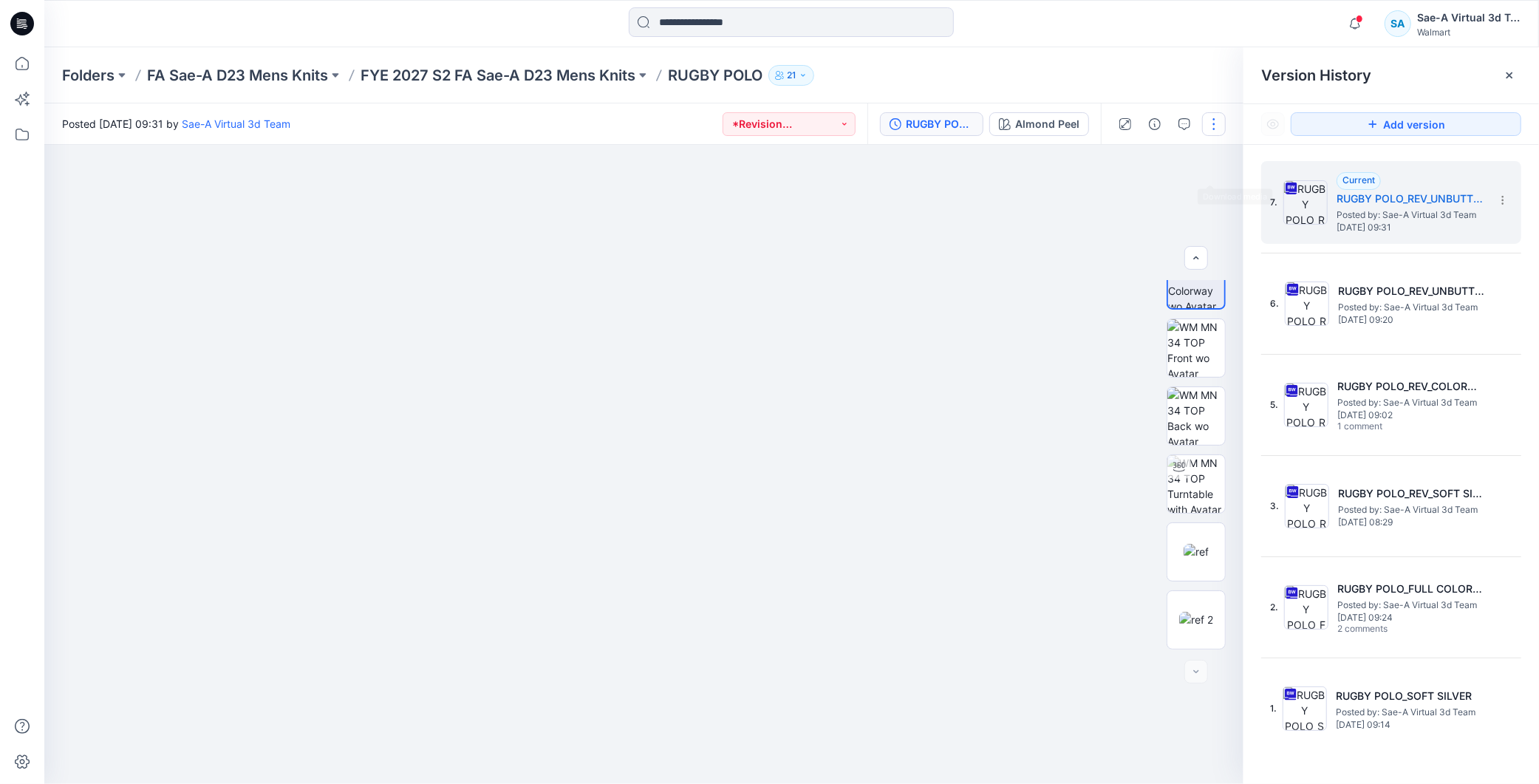
click at [1216, 131] on button "button" at bounding box center [1214, 124] width 23 height 23
click at [1154, 195] on button "Edit" at bounding box center [1153, 198] width 136 height 27
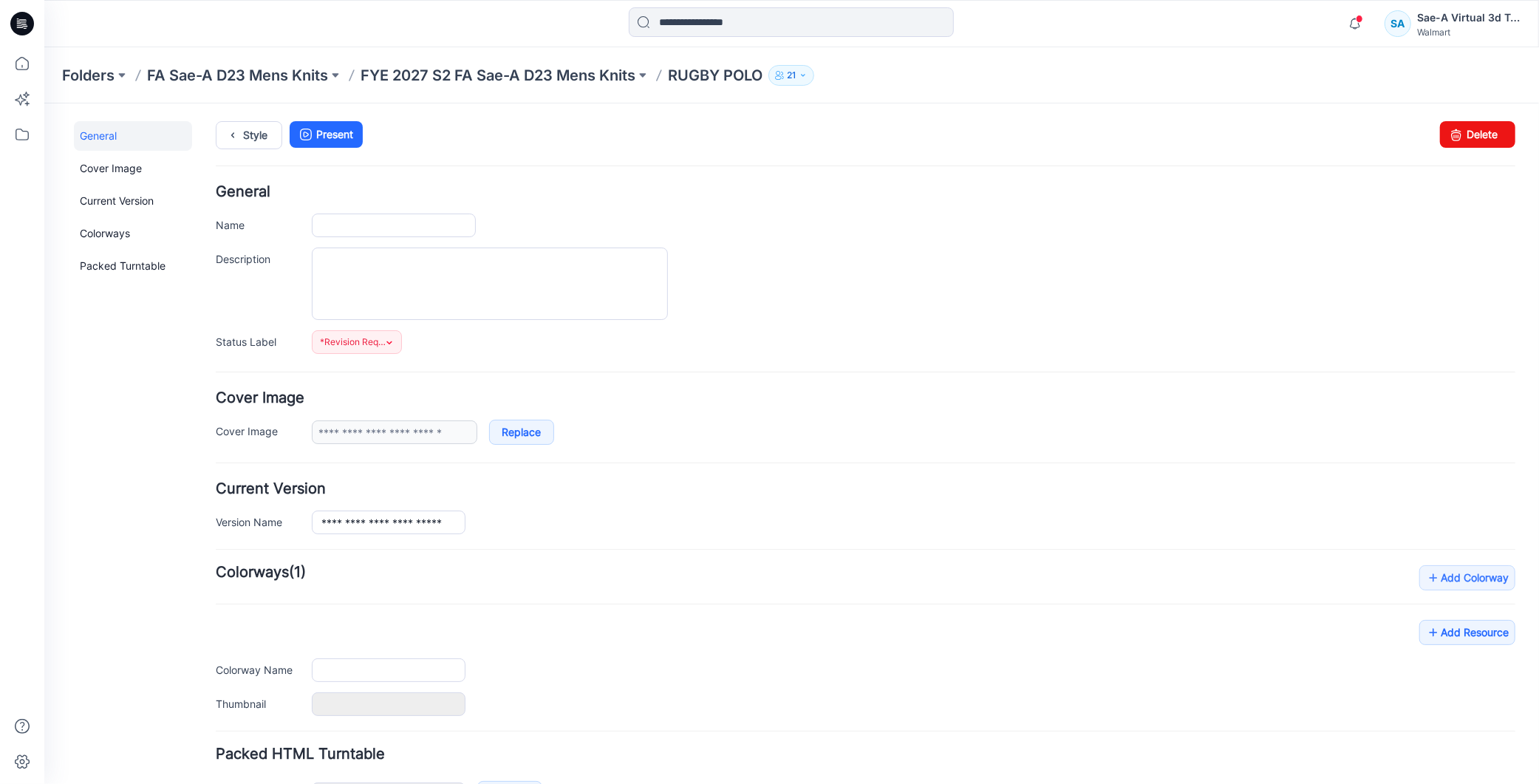
type input "**********"
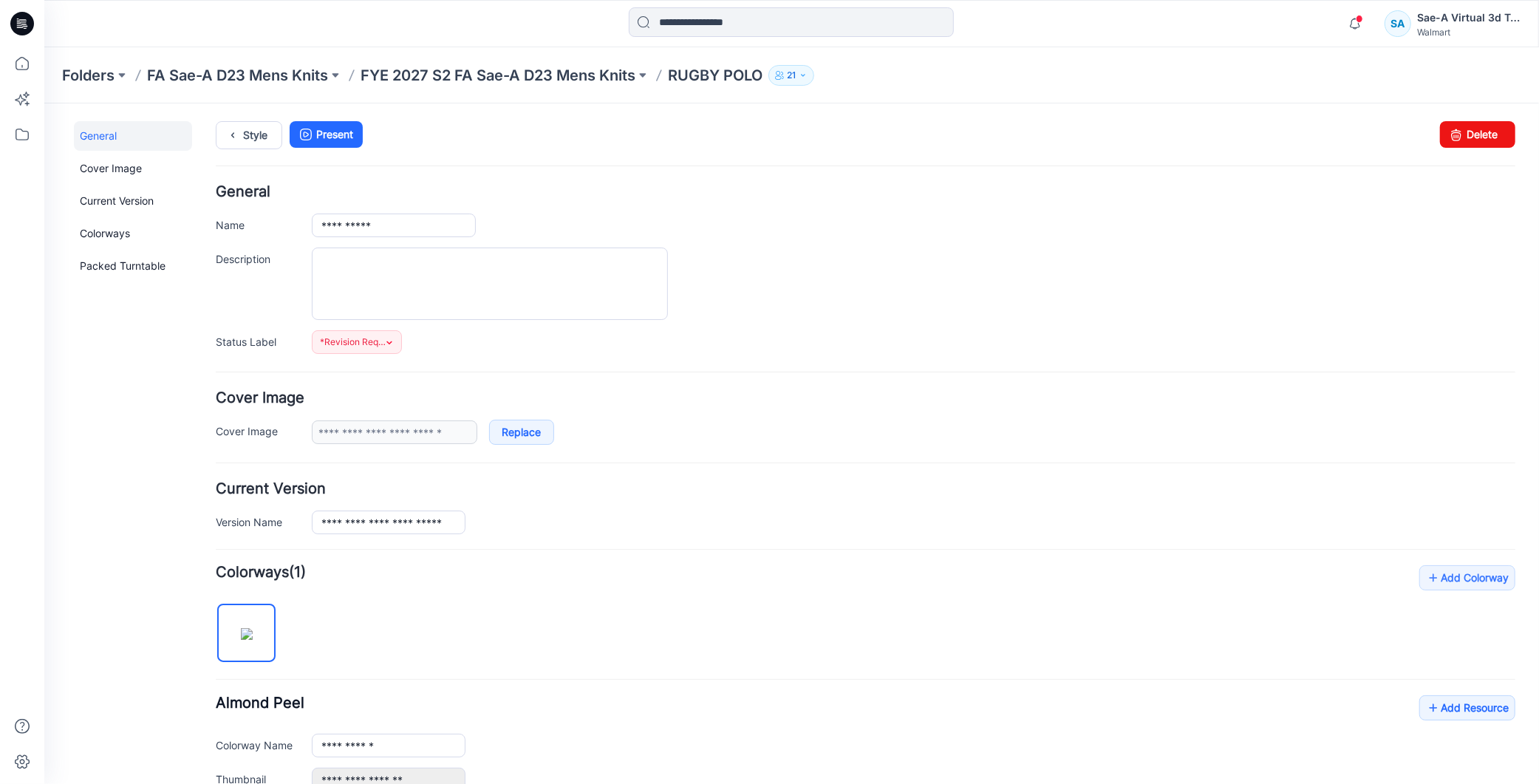
scroll to position [423, 0]
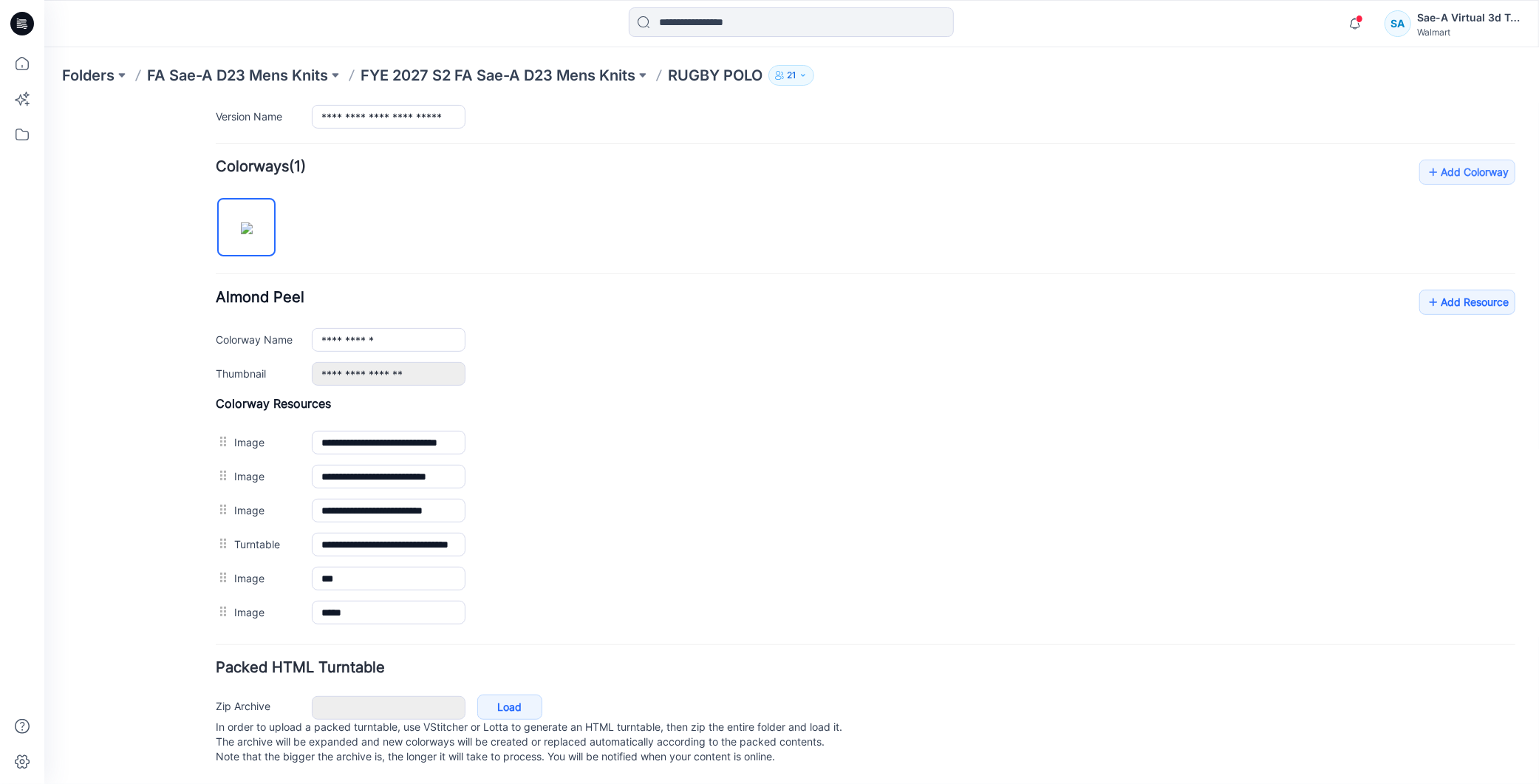
click at [1479, 271] on div "**********" at bounding box center [865, 393] width 1300 height 470
click at [1474, 289] on link "Add Resource" at bounding box center [1467, 301] width 96 height 25
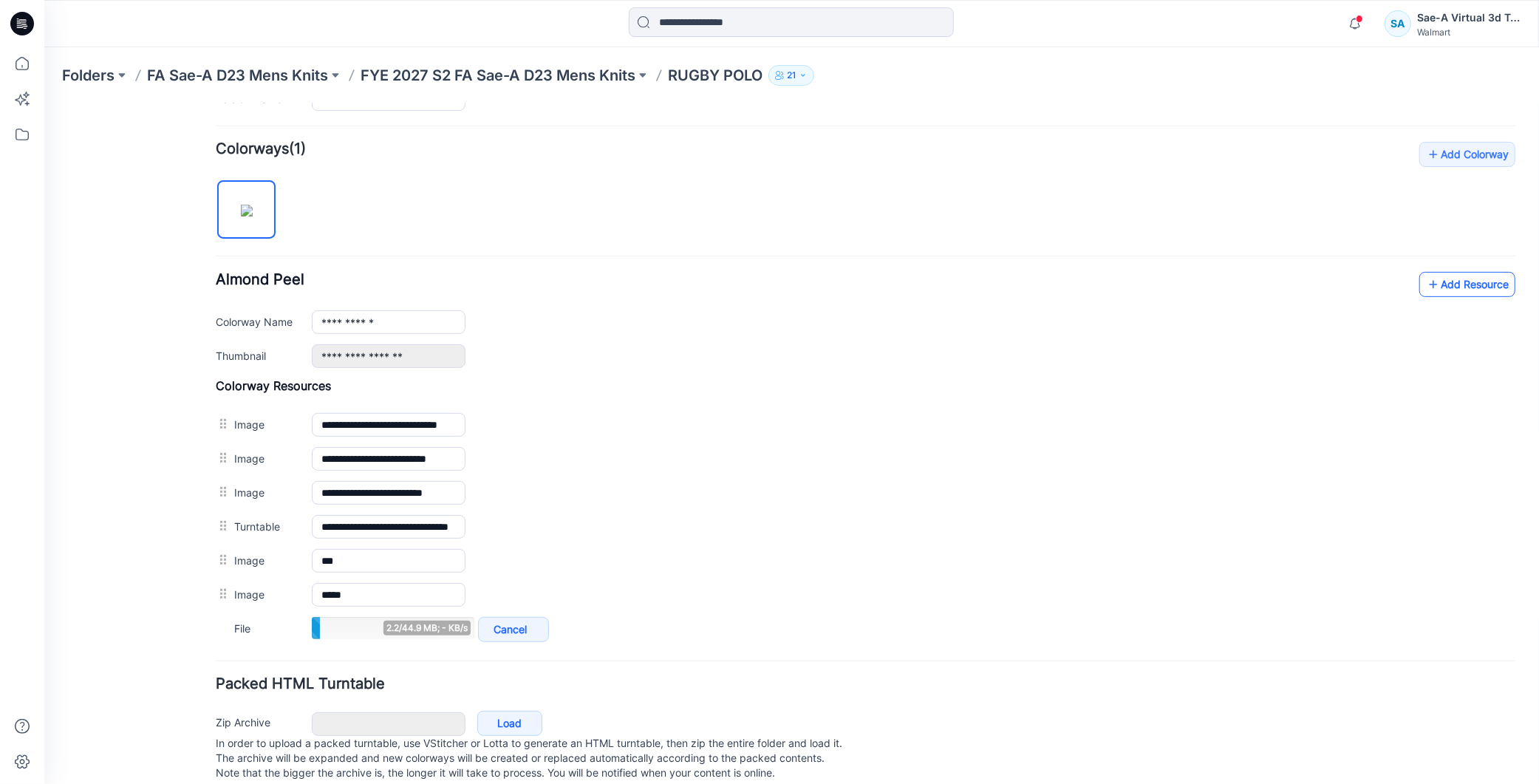
click at [1450, 286] on link "Add Resource" at bounding box center [1467, 283] width 96 height 25
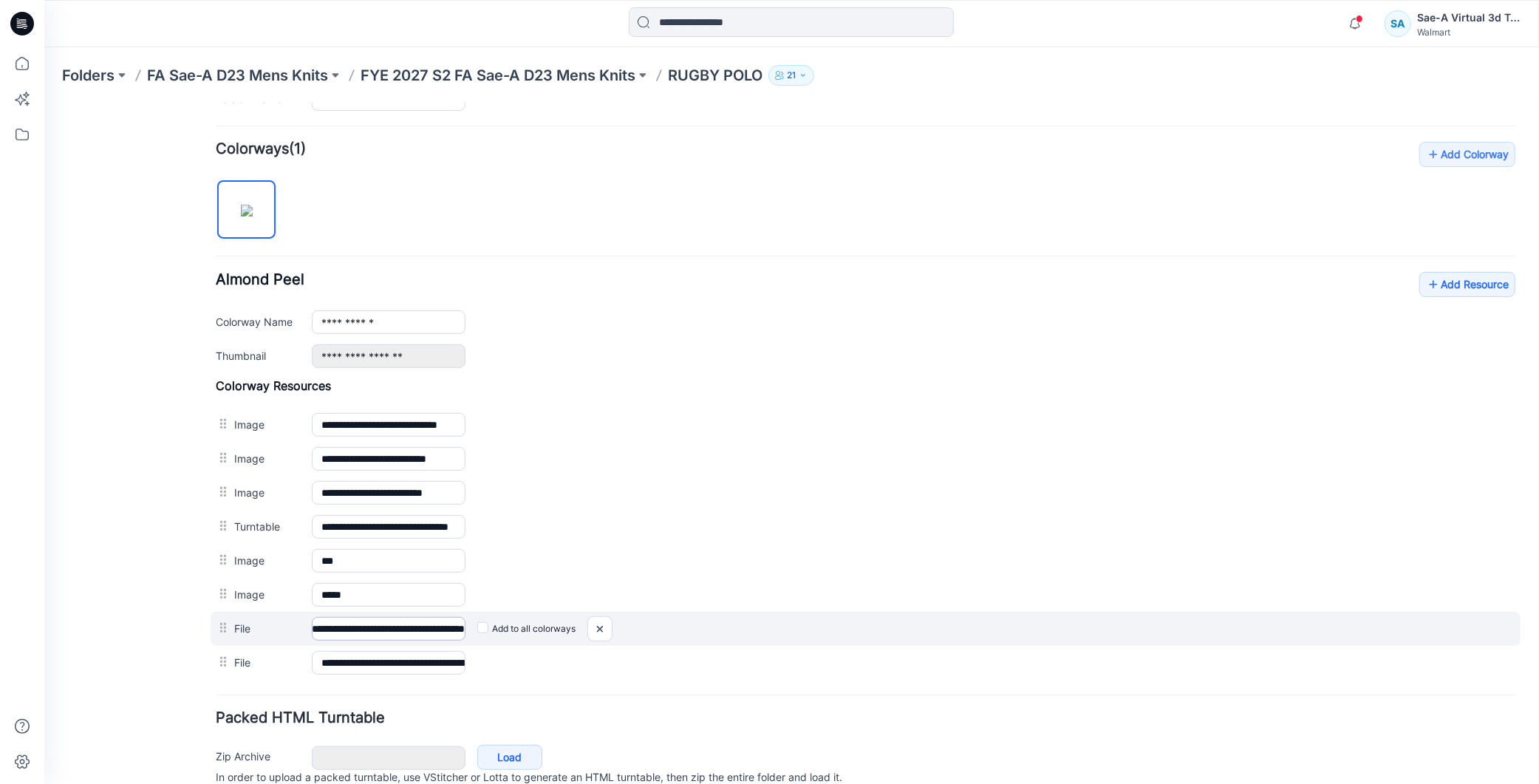
scroll to position [0, 112]
click at [465, 638] on div "**********" at bounding box center [388, 628] width 153 height 23
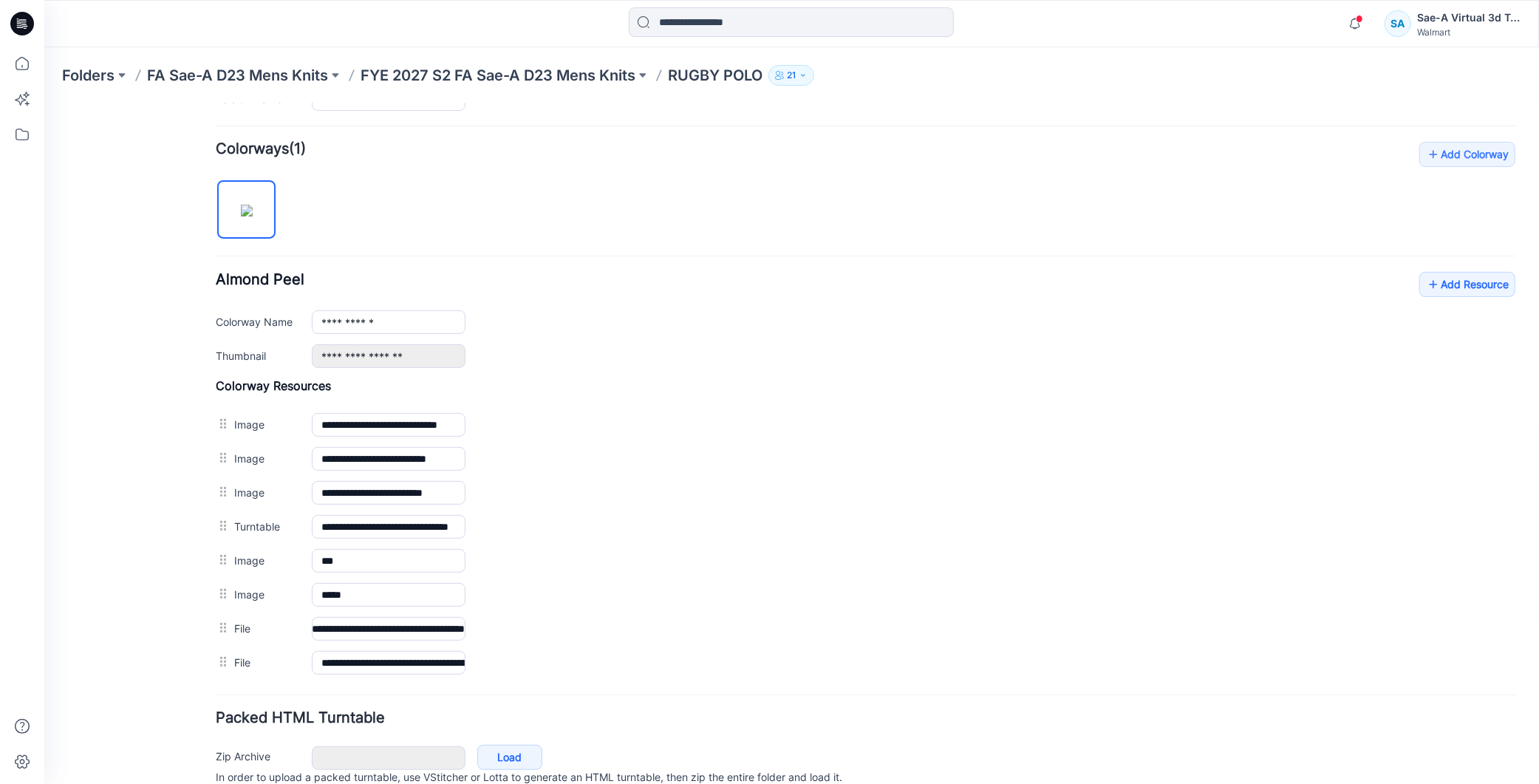
scroll to position [0, 0]
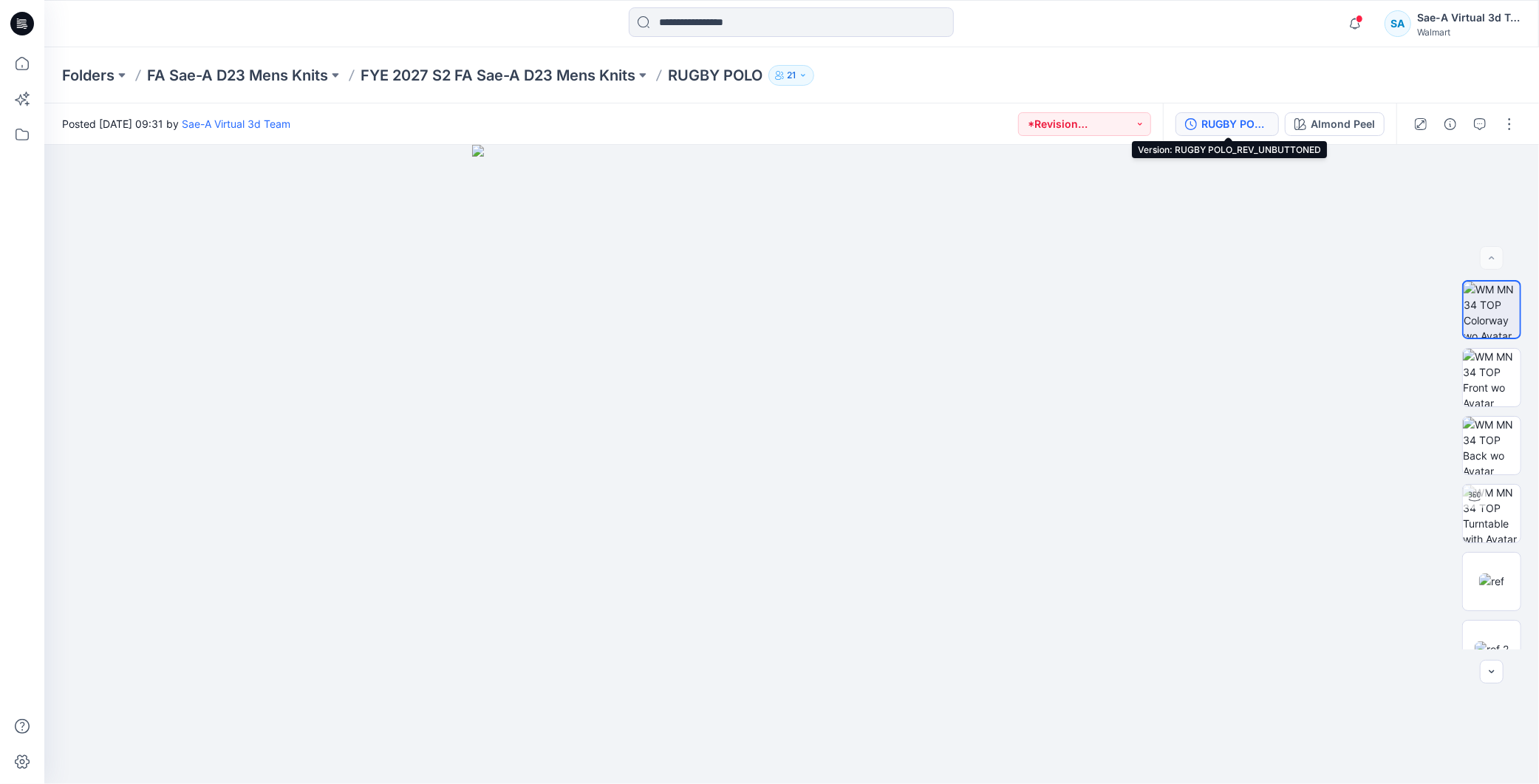
click at [1236, 127] on div "RUGBY POLO_REV_UNBUTTONED" at bounding box center [1235, 125] width 68 height 16
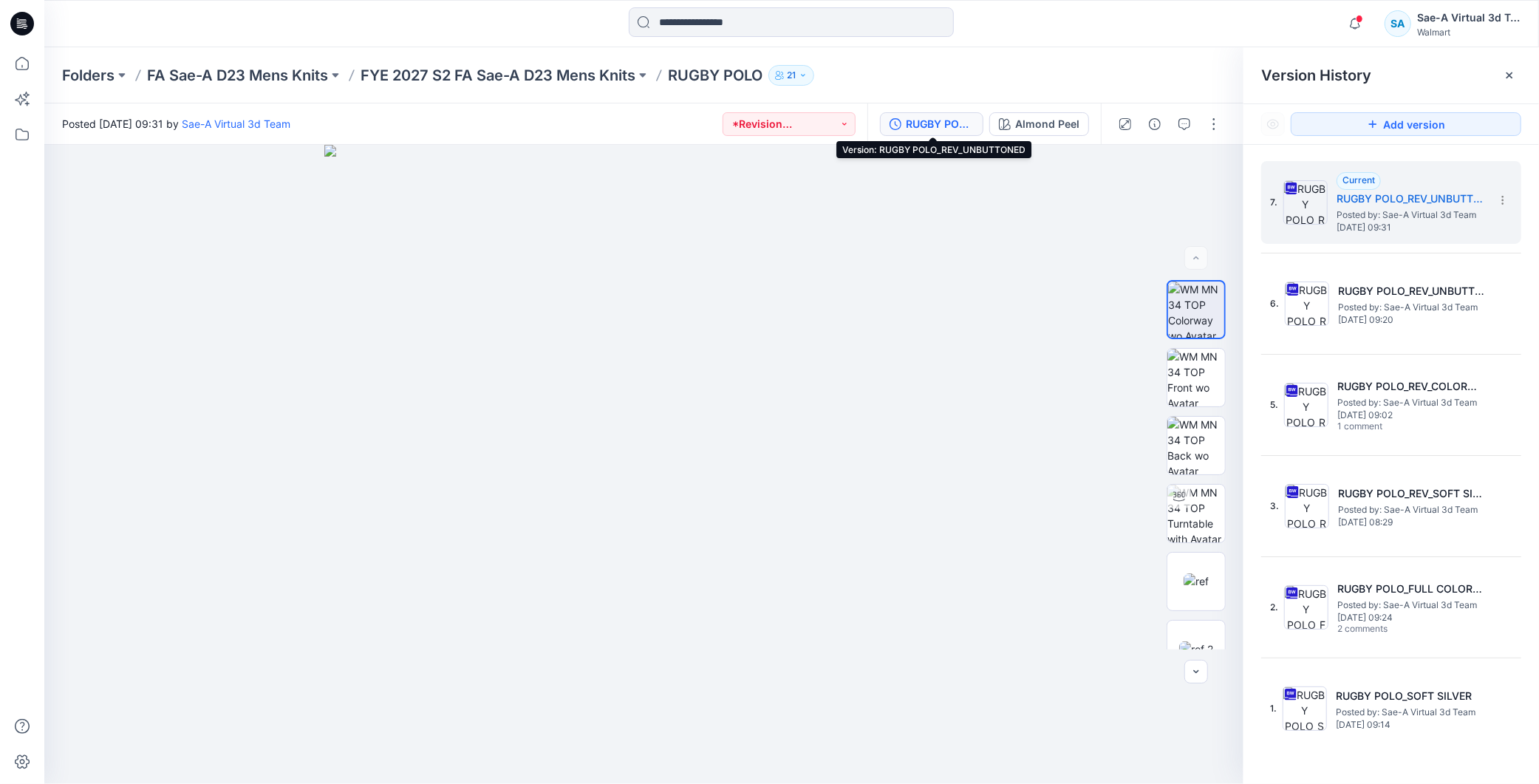
click at [24, 31] on icon at bounding box center [22, 23] width 23 height 23
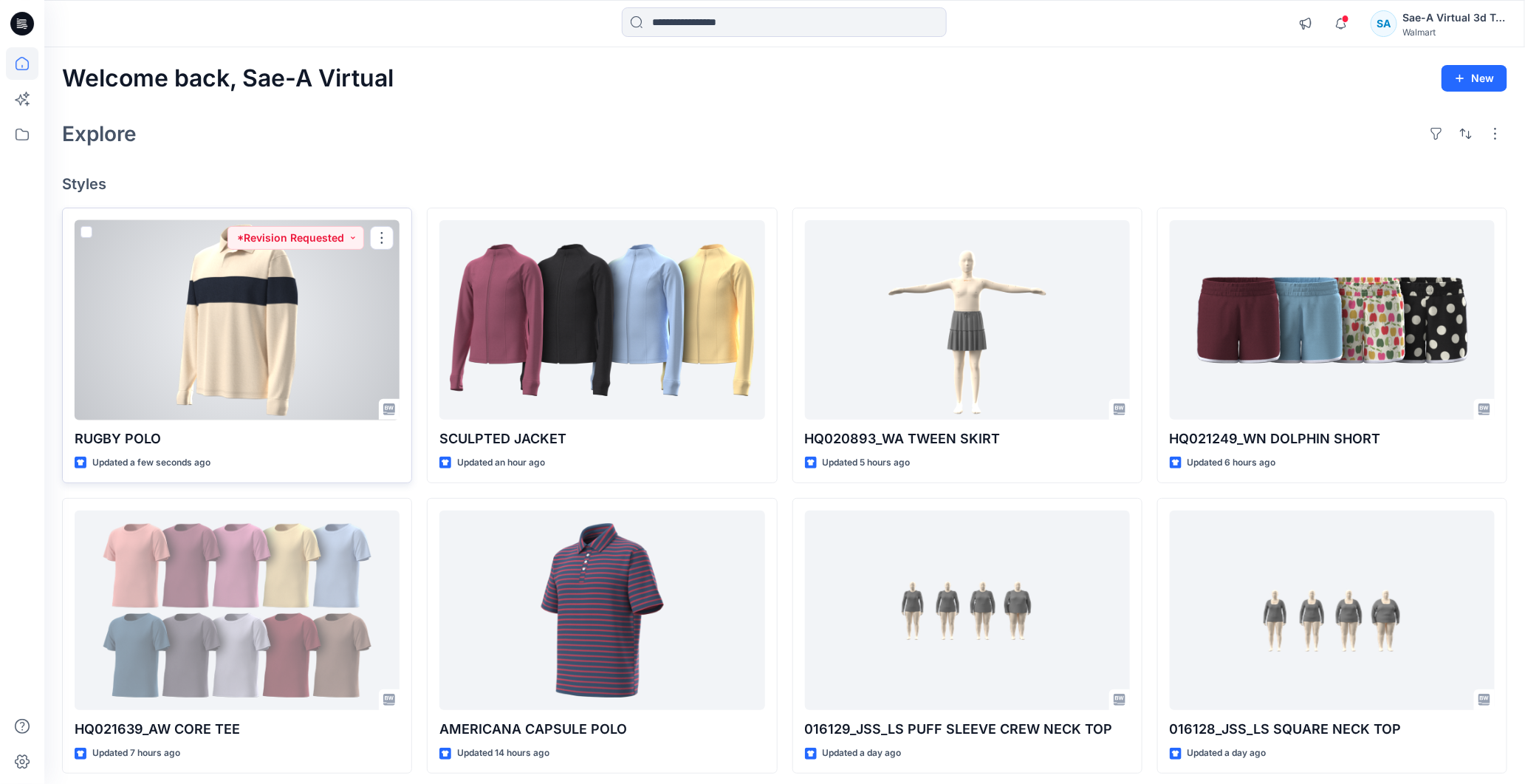
click at [287, 324] on div at bounding box center [237, 320] width 325 height 200
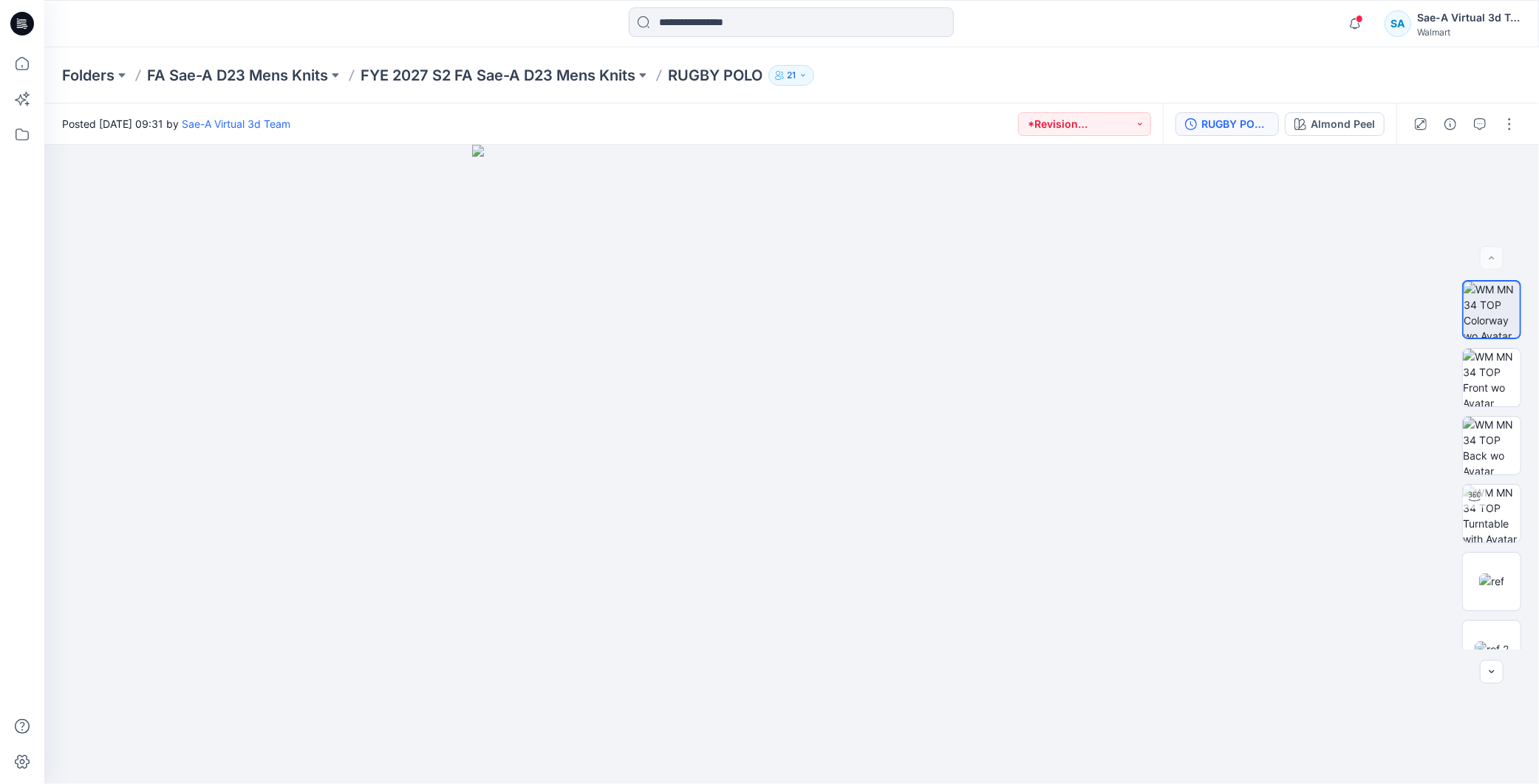
click at [1227, 120] on div "RUGBY POLO_REV_UNBUTTONED" at bounding box center [1235, 125] width 68 height 16
